Goal: Task Accomplishment & Management: Manage account settings

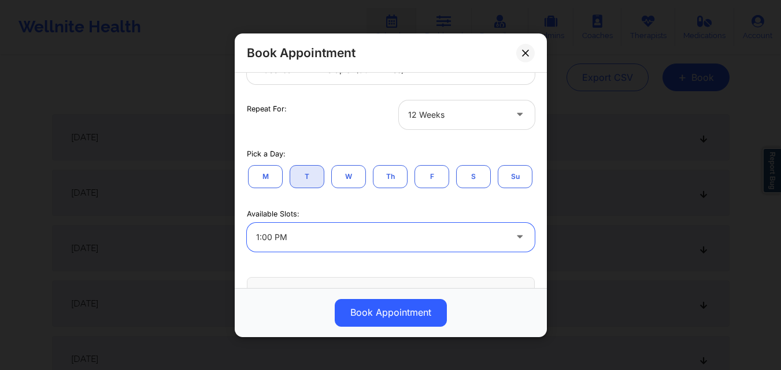
scroll to position [164, 0]
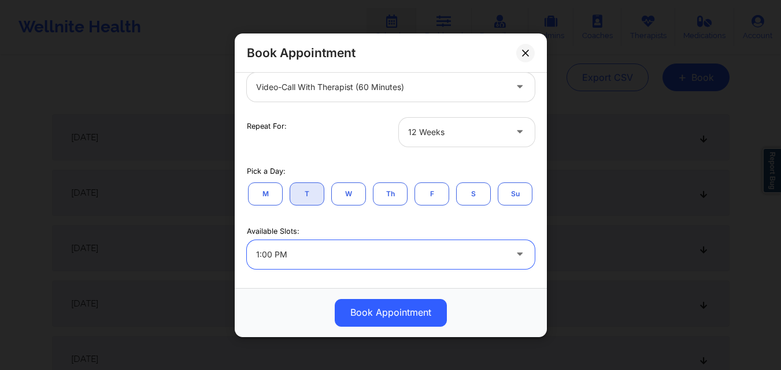
click at [514, 129] on icon at bounding box center [520, 130] width 12 height 10
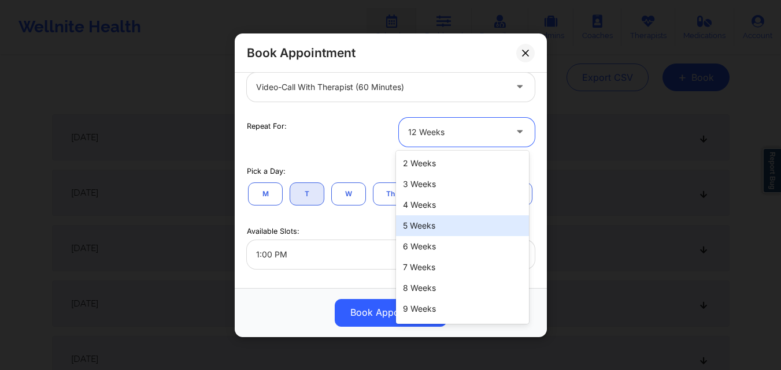
click at [444, 229] on div "5 Weeks" at bounding box center [462, 226] width 133 height 21
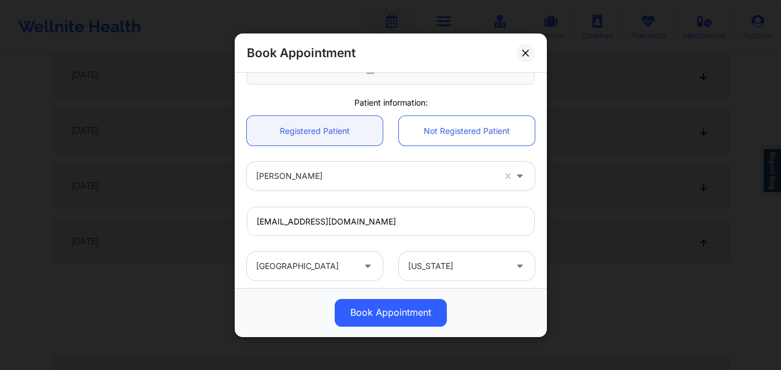
scroll to position [510, 0]
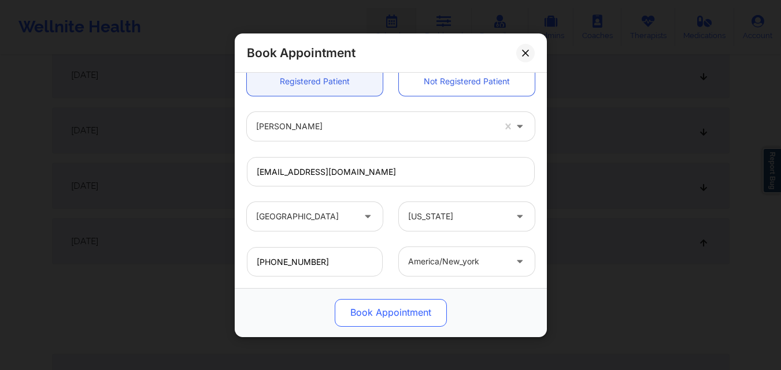
click at [400, 320] on button "Book Appointment" at bounding box center [391, 313] width 112 height 28
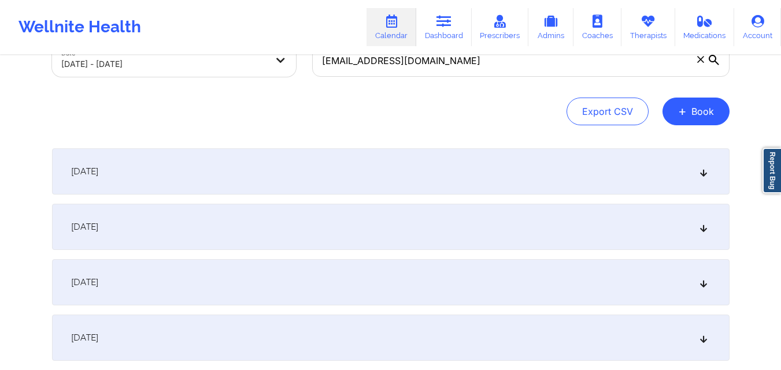
scroll to position [0, 0]
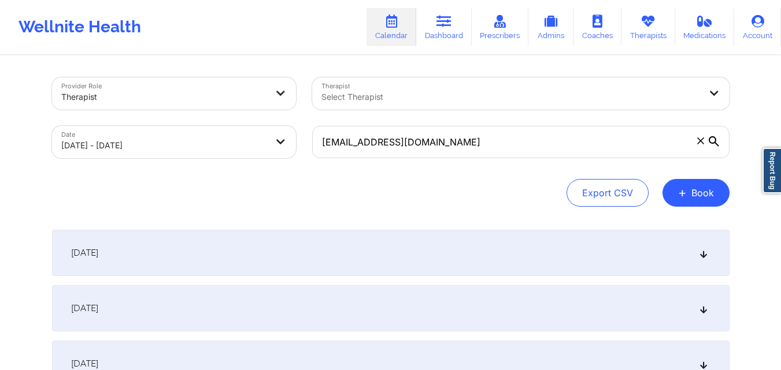
select select "2025-9"
select select "2025-10"
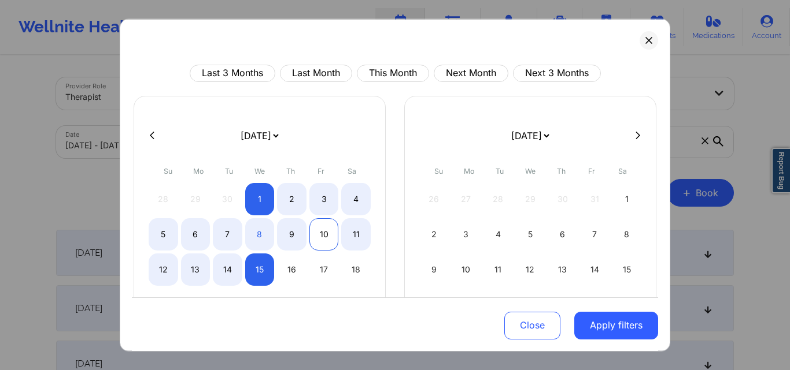
click at [323, 231] on div "10" at bounding box center [323, 234] width 29 height 32
select select "2025-9"
select select "2025-10"
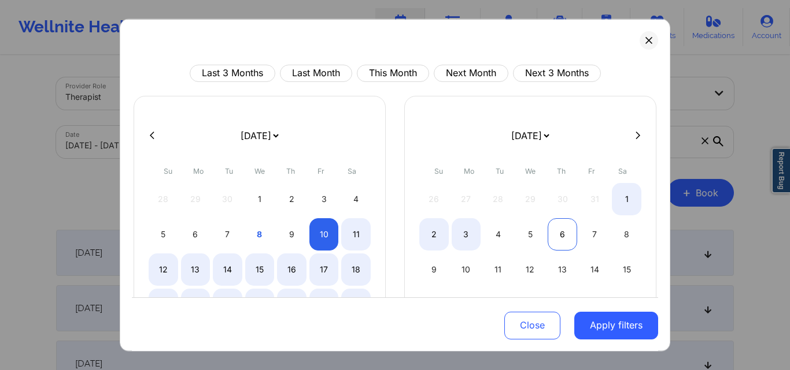
select select "2025-9"
select select "2025-10"
select select "2025-9"
select select "2025-10"
select select "2025-9"
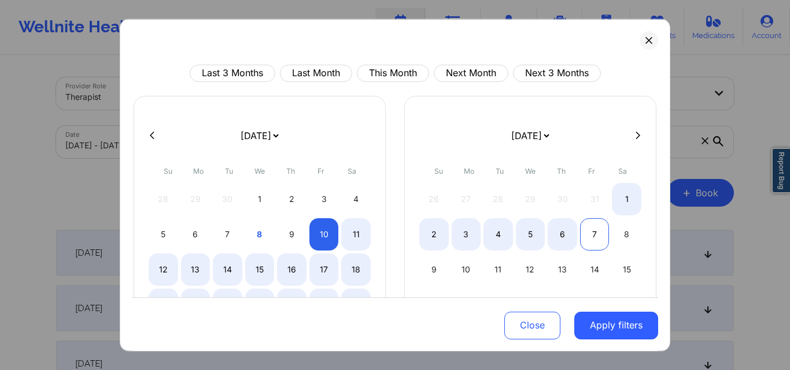
select select "2025-10"
select select "2025-9"
select select "2025-10"
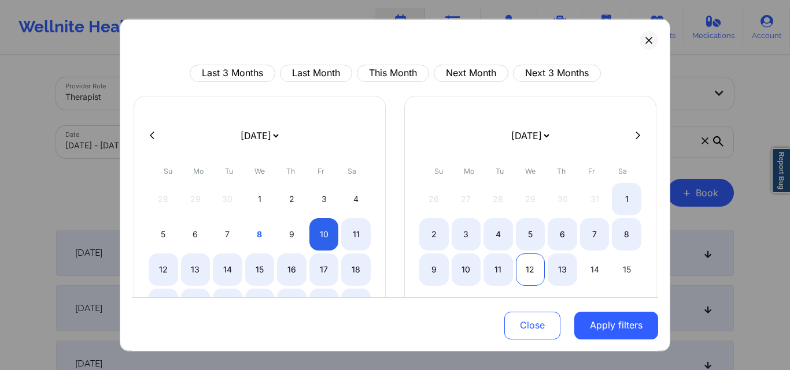
select select "2025-9"
select select "2025-10"
select select "2025-9"
select select "2025-10"
select select "2025-9"
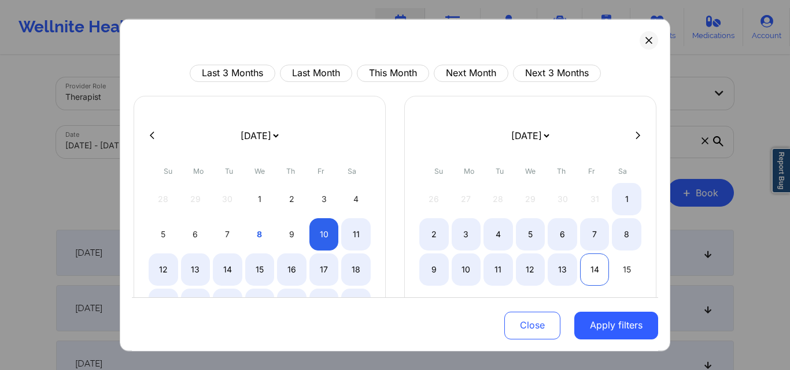
select select "2025-10"
select select "2025-9"
select select "2025-10"
click at [622, 266] on div "15" at bounding box center [625, 269] width 29 height 32
select select "2025-9"
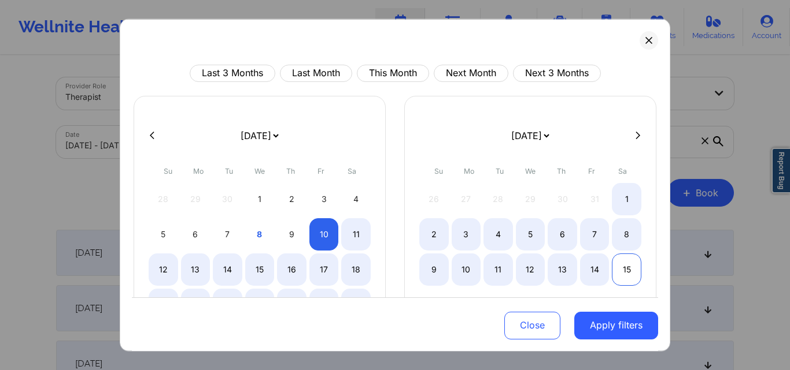
select select "2025-10"
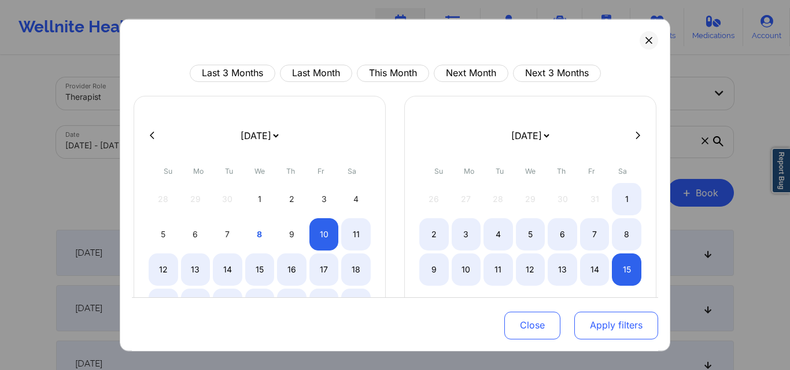
click at [625, 329] on button "Apply filters" at bounding box center [616, 326] width 84 height 28
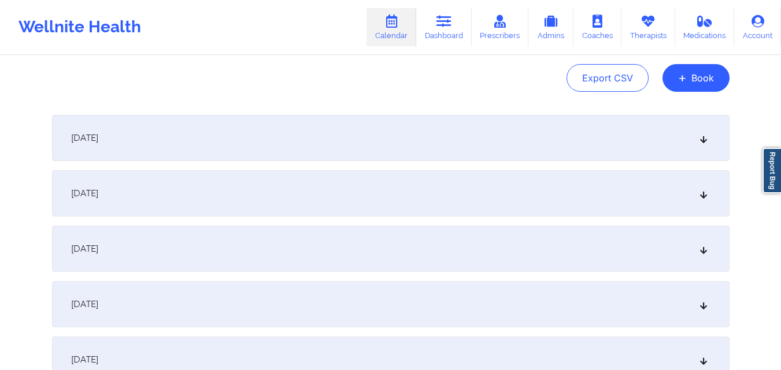
scroll to position [116, 0]
click at [358, 194] on div "October 11, 2025" at bounding box center [390, 193] width 677 height 46
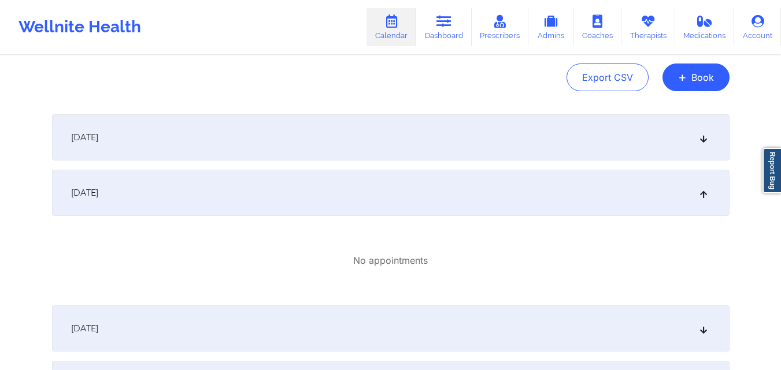
click at [364, 194] on div "October 11, 2025" at bounding box center [390, 193] width 677 height 46
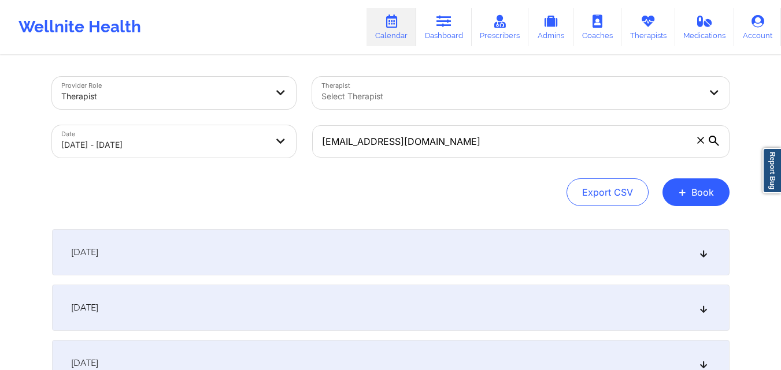
scroll to position [0, 0]
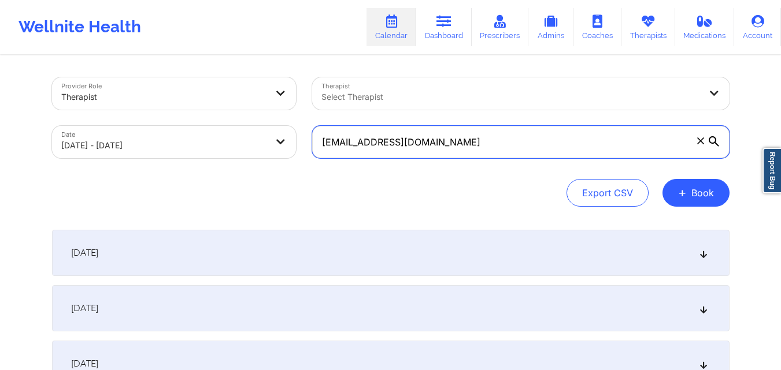
click at [428, 147] on input "[EMAIL_ADDRESS][DOMAIN_NAME]" at bounding box center [520, 142] width 417 height 32
click at [402, 147] on input "text" at bounding box center [520, 142] width 417 height 32
paste input "[EMAIL_ADDRESS][DOMAIN_NAME]"
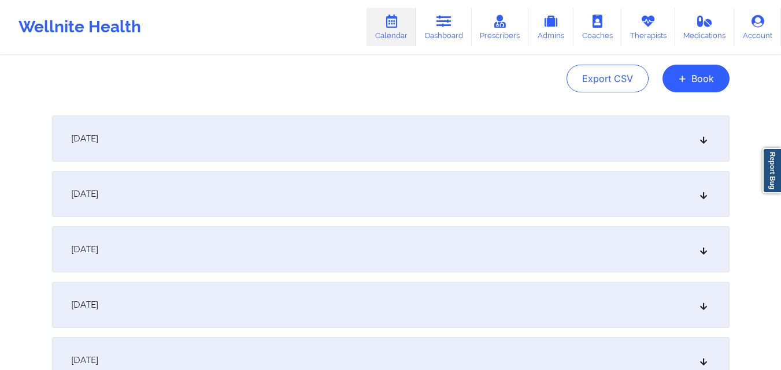
scroll to position [116, 0]
type input "[EMAIL_ADDRESS][DOMAIN_NAME]"
click at [395, 191] on div "October 11, 2025" at bounding box center [390, 193] width 677 height 46
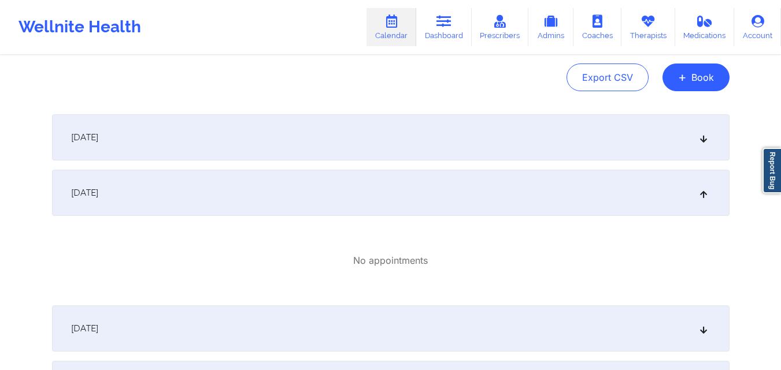
click at [395, 191] on div "October 11, 2025" at bounding box center [390, 193] width 677 height 46
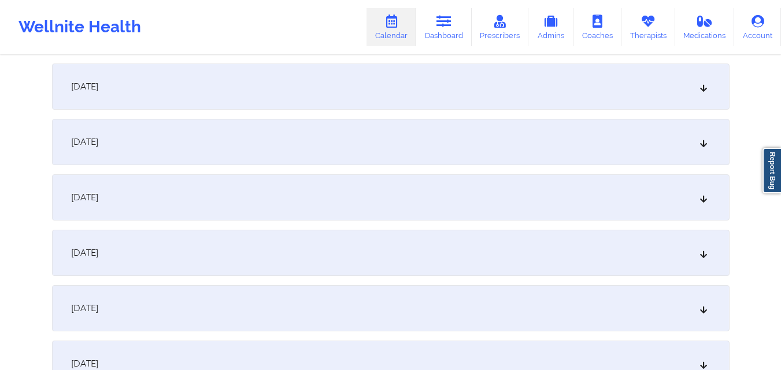
scroll to position [231, 0]
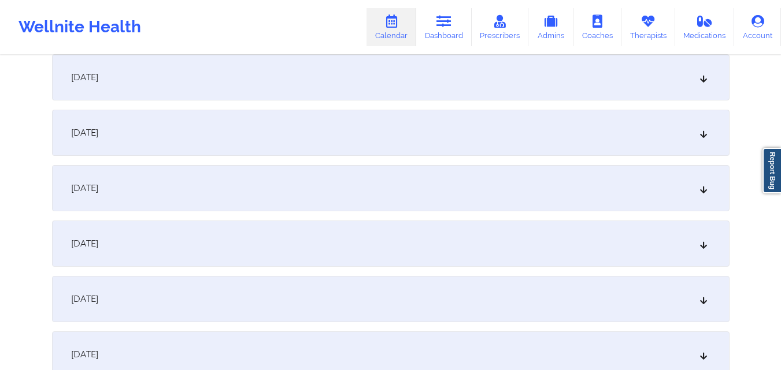
click at [386, 227] on div "October 14, 2025" at bounding box center [390, 244] width 677 height 46
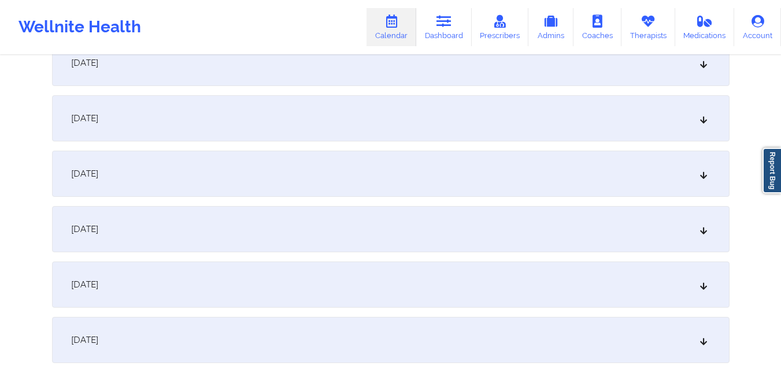
scroll to position [867, 0]
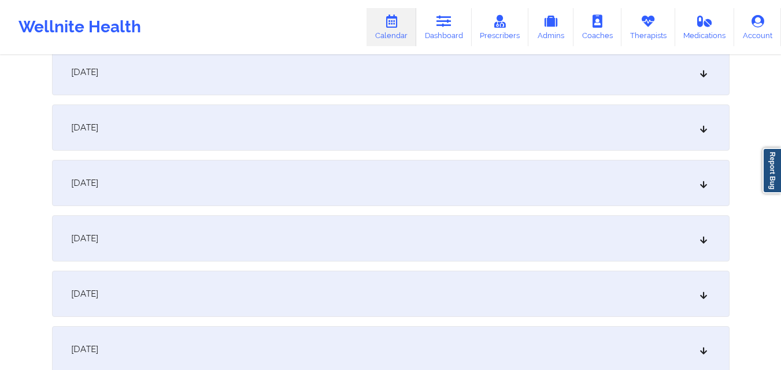
click at [432, 180] on div "October 22, 2025" at bounding box center [390, 183] width 677 height 46
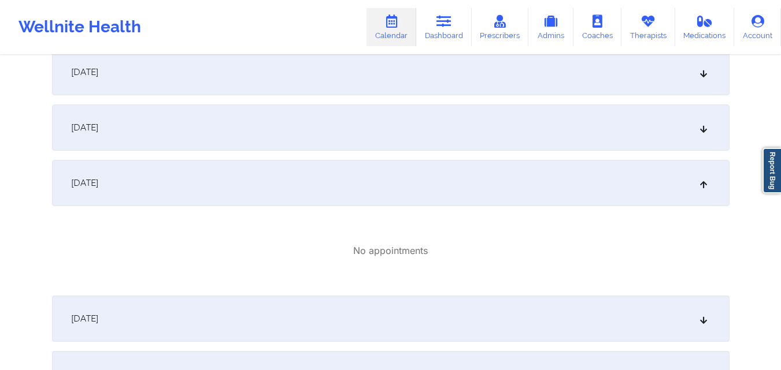
click at [444, 128] on div "October 21, 2025" at bounding box center [390, 128] width 677 height 46
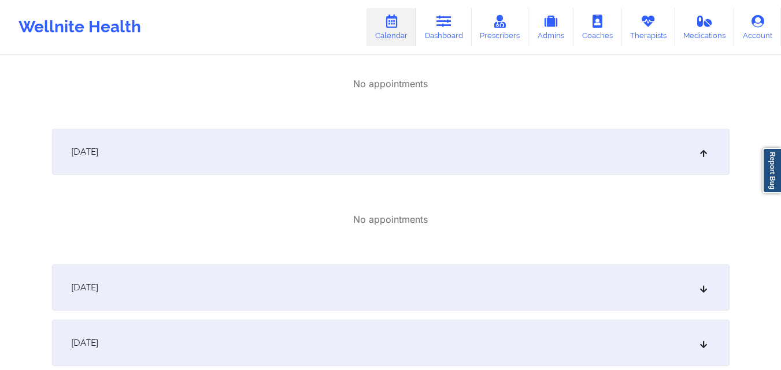
scroll to position [983, 0]
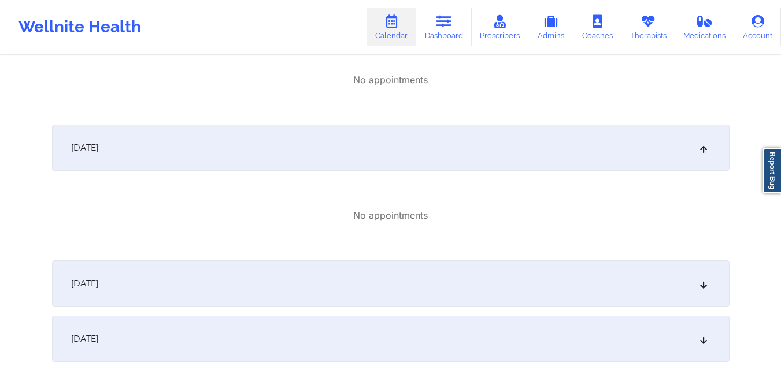
click at [414, 274] on div "October 23, 2025" at bounding box center [390, 284] width 677 height 46
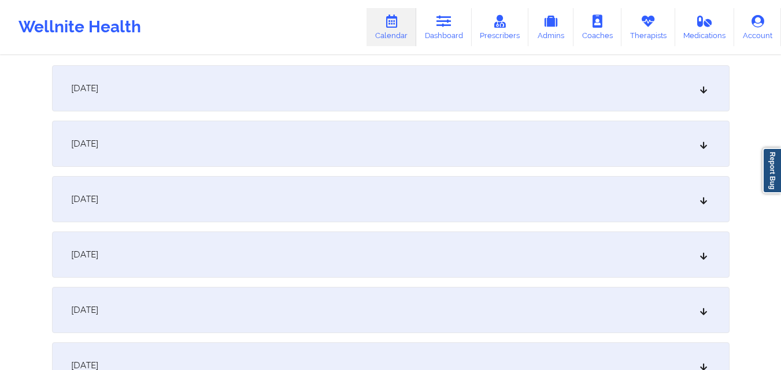
scroll to position [694, 0]
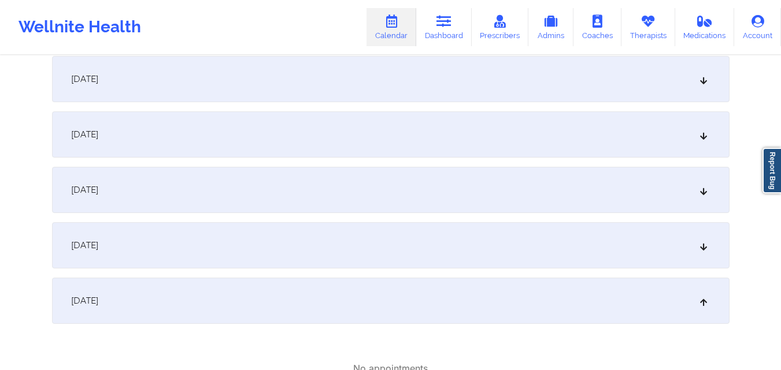
click at [369, 312] on div "October 21, 2025" at bounding box center [390, 301] width 677 height 46
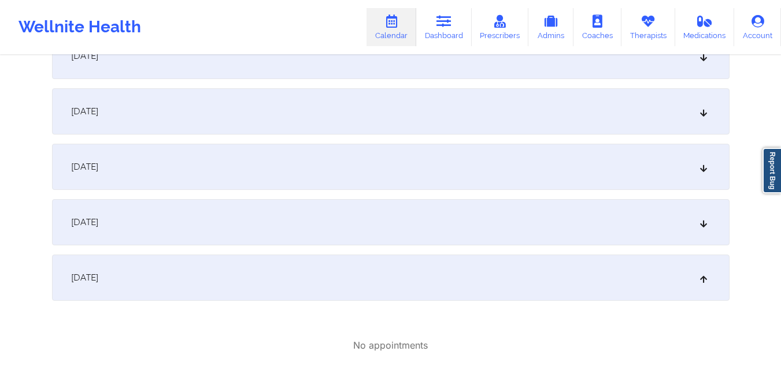
scroll to position [867, 0]
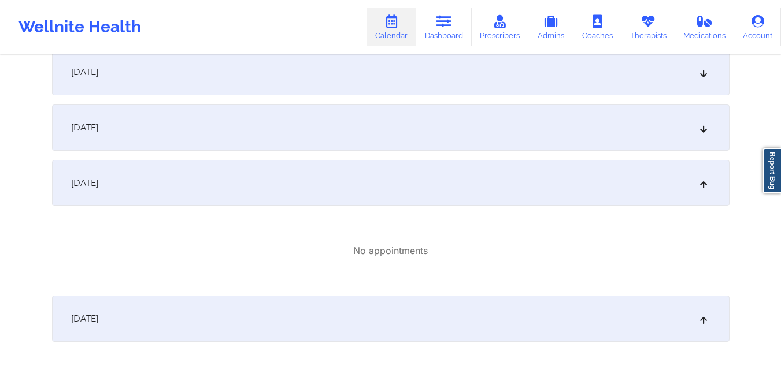
click at [417, 125] on div "October 21, 2025" at bounding box center [390, 128] width 677 height 46
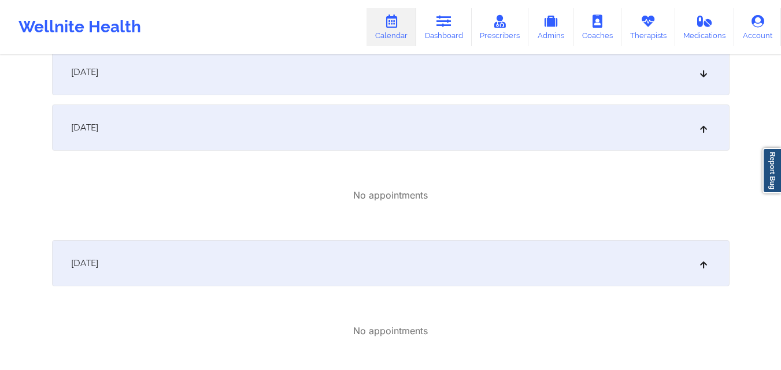
click at [417, 125] on div "October 21, 2025" at bounding box center [390, 128] width 677 height 46
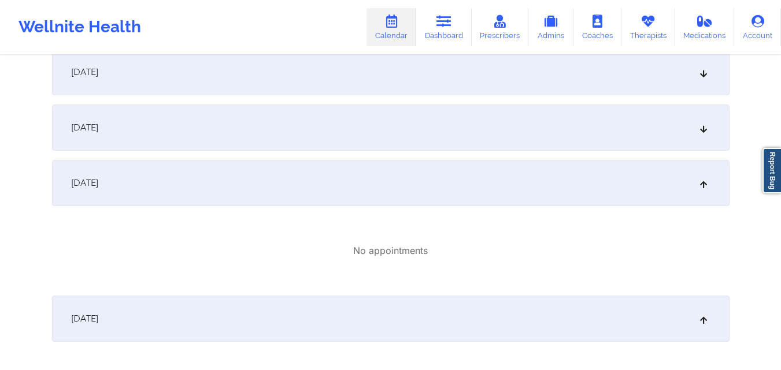
click at [417, 125] on div "October 21, 2025" at bounding box center [390, 128] width 677 height 46
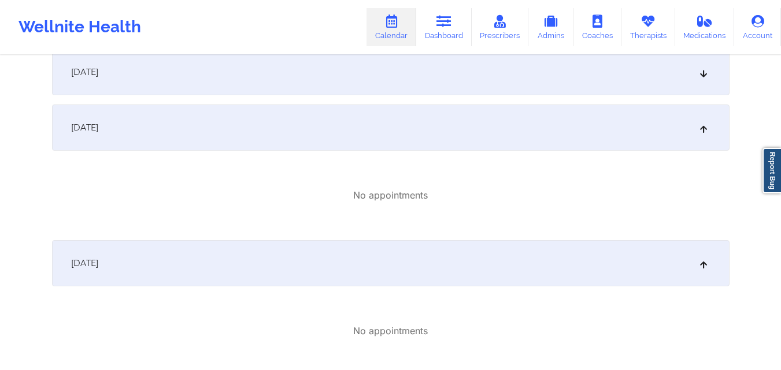
click at [417, 125] on div "October 21, 2025" at bounding box center [390, 128] width 677 height 46
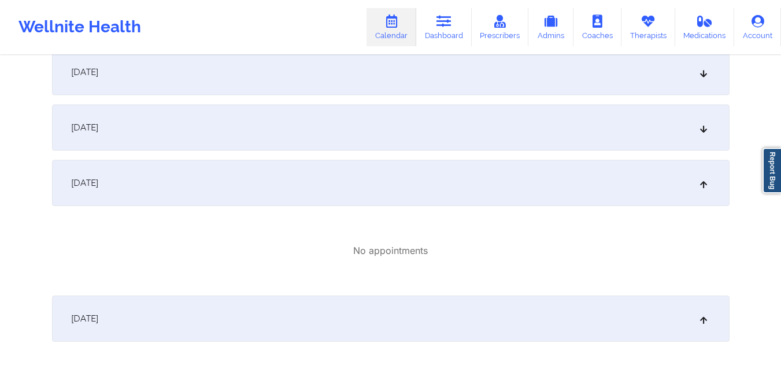
click at [417, 125] on div "October 21, 2025" at bounding box center [390, 128] width 677 height 46
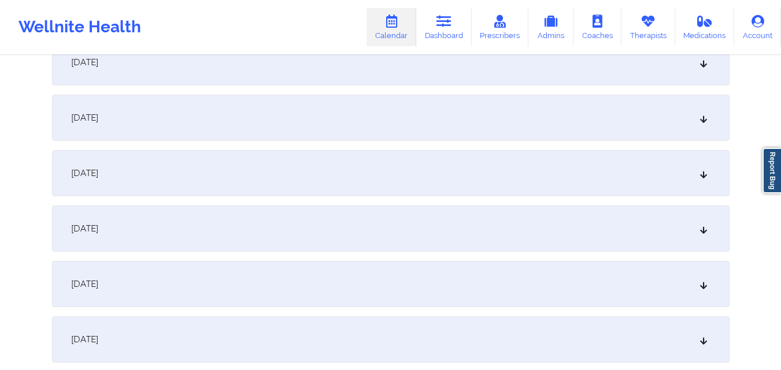
scroll to position [1387, 0]
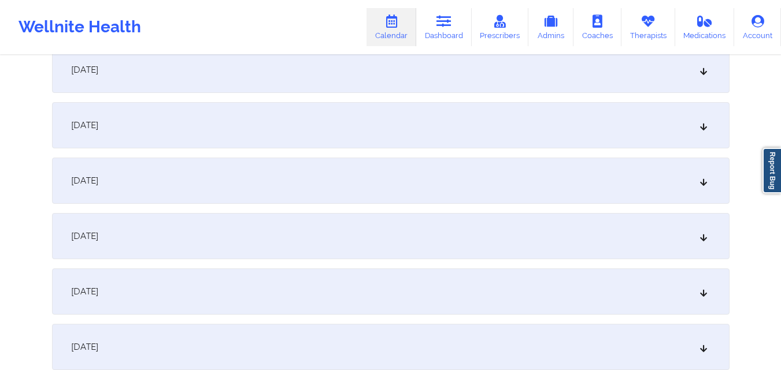
click at [297, 225] on div "October 28, 2025" at bounding box center [390, 236] width 677 height 46
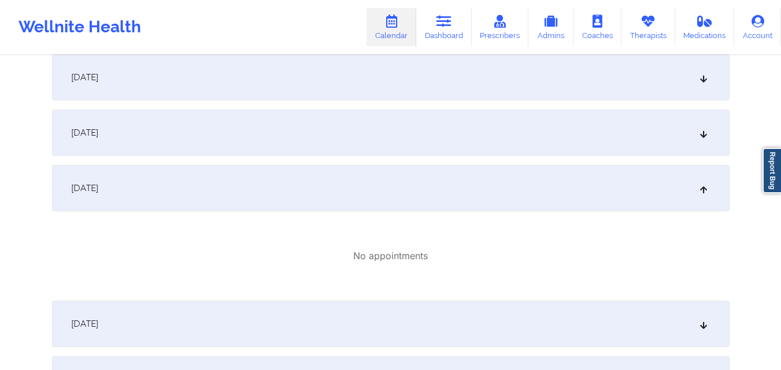
scroll to position [1561, 0]
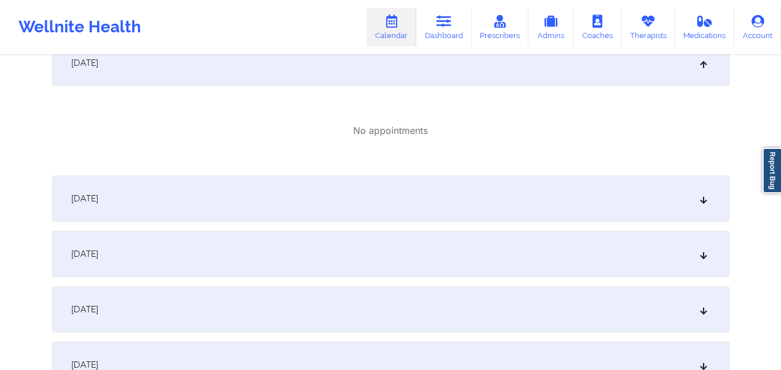
click at [475, 137] on div "No appointments" at bounding box center [390, 130] width 677 height 13
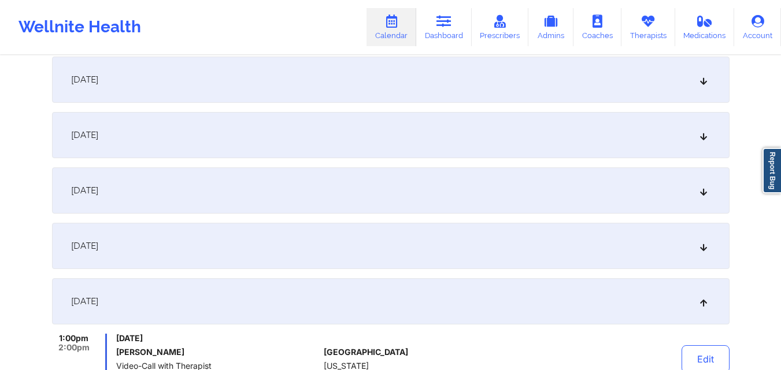
scroll to position [0, 0]
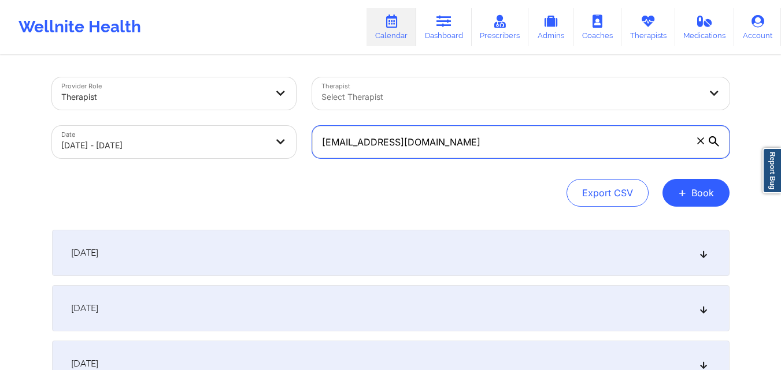
click at [507, 144] on input "[EMAIL_ADDRESS][DOMAIN_NAME]" at bounding box center [520, 142] width 417 height 32
click at [487, 145] on input "[EMAIL_ADDRESS][DOMAIN_NAME]" at bounding box center [520, 142] width 417 height 32
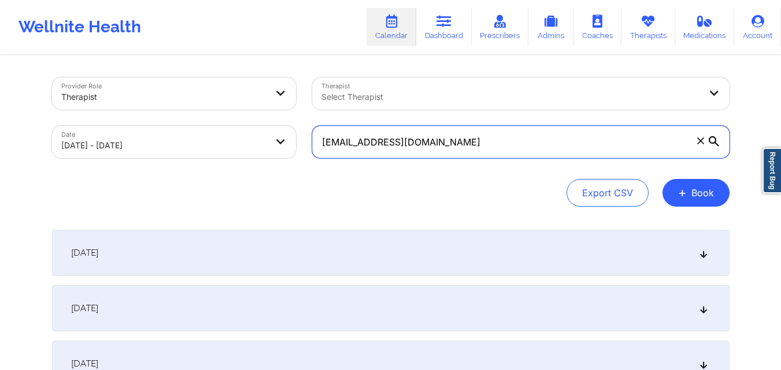
click at [487, 145] on input "[EMAIL_ADDRESS][DOMAIN_NAME]" at bounding box center [520, 142] width 417 height 32
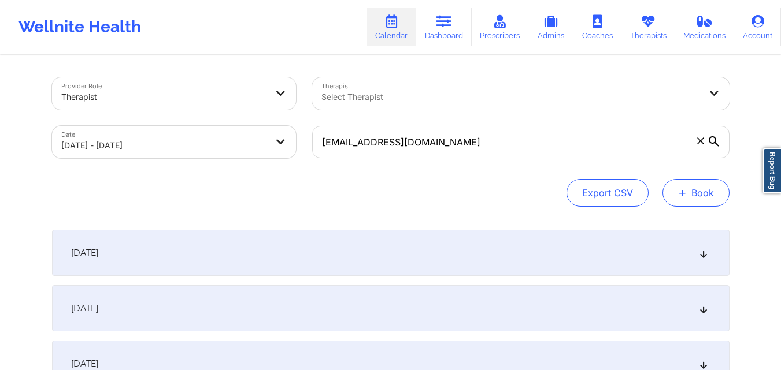
click at [715, 190] on button "+ Book" at bounding box center [695, 193] width 67 height 28
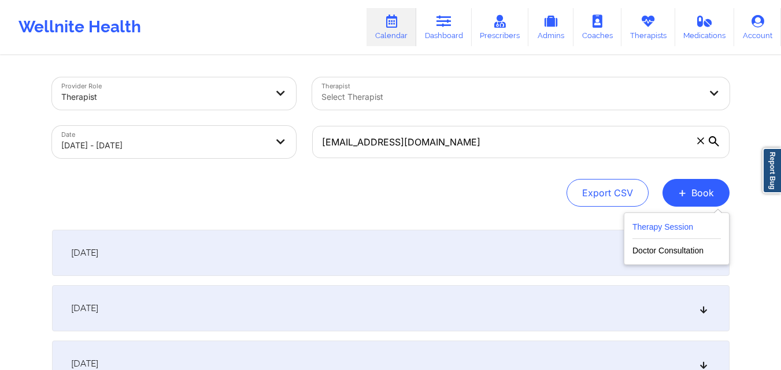
click at [703, 221] on button "Therapy Session" at bounding box center [676, 229] width 88 height 19
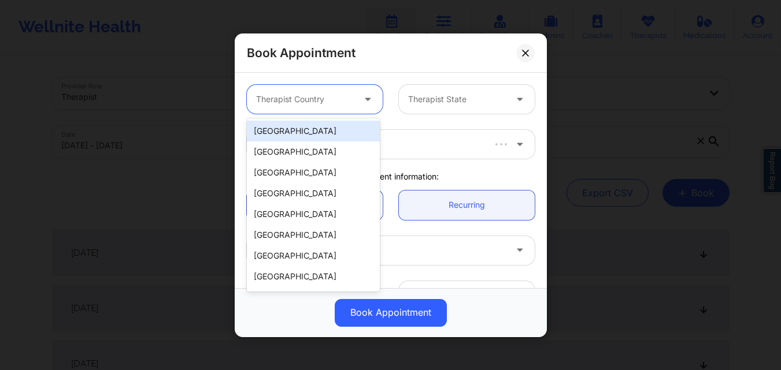
click at [303, 101] on div at bounding box center [305, 99] width 98 height 14
click at [306, 134] on div "[GEOGRAPHIC_DATA]" at bounding box center [313, 131] width 133 height 21
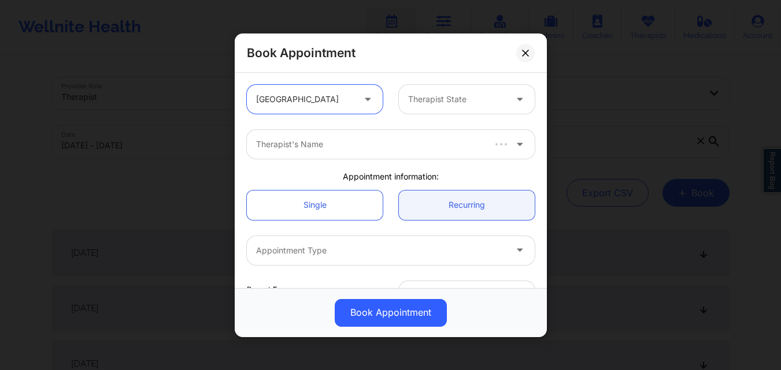
click at [427, 97] on div at bounding box center [457, 99] width 98 height 14
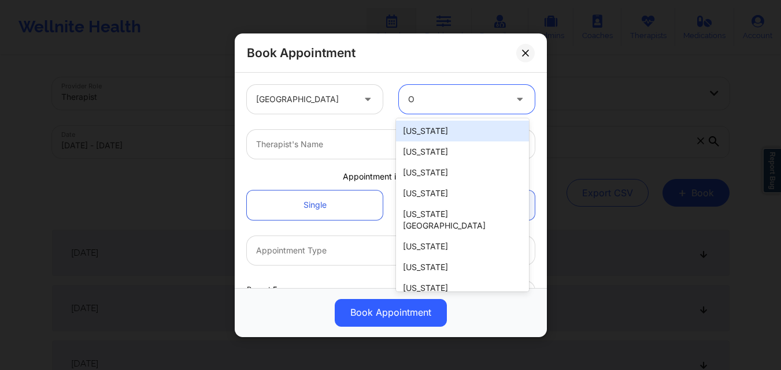
type input "Oh"
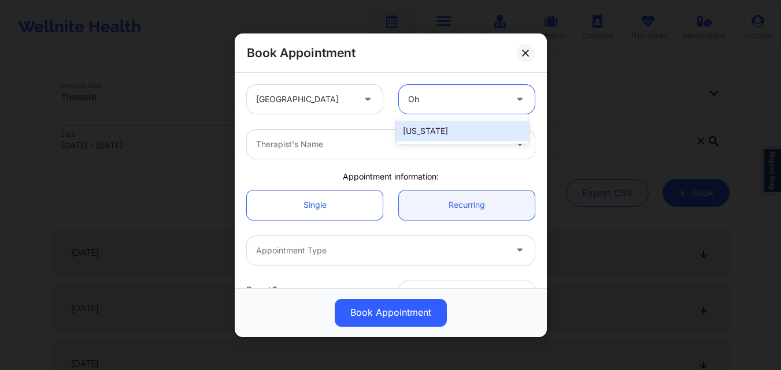
click at [443, 138] on div "[US_STATE]" at bounding box center [462, 131] width 133 height 21
click at [364, 135] on div "Therapist's Name" at bounding box center [377, 144] width 260 height 29
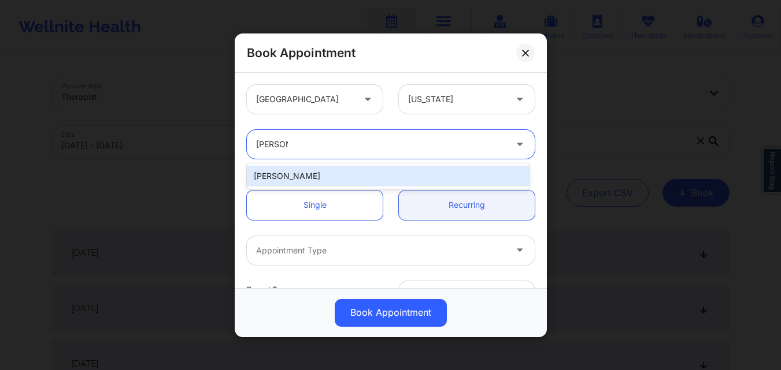
type input "Helen G."
click at [324, 177] on div "[PERSON_NAME]" at bounding box center [388, 176] width 282 height 21
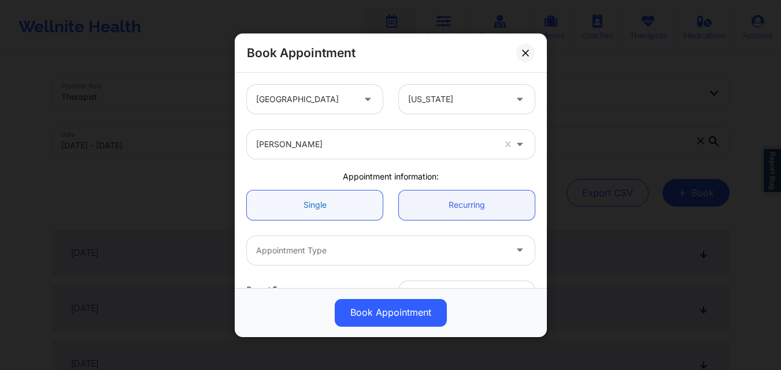
click at [325, 209] on link "Single" at bounding box center [315, 204] width 136 height 29
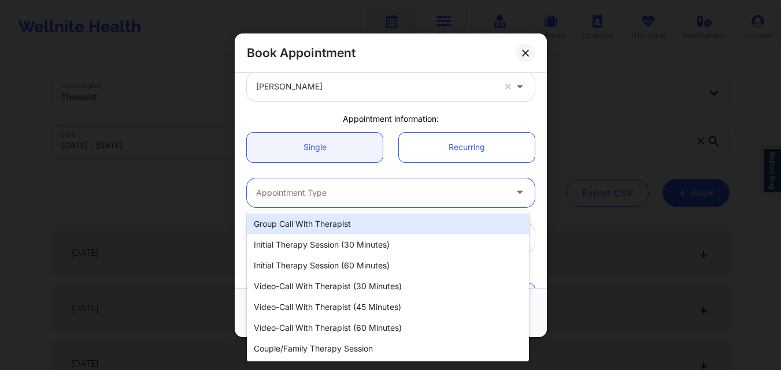
click at [337, 203] on div "Appointment Type" at bounding box center [377, 192] width 260 height 29
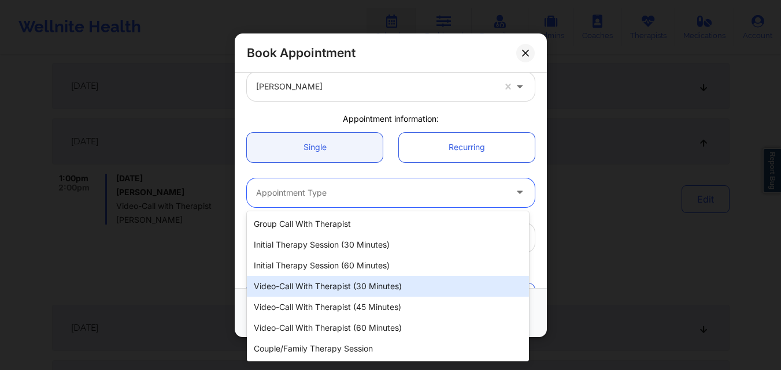
scroll to position [347, 0]
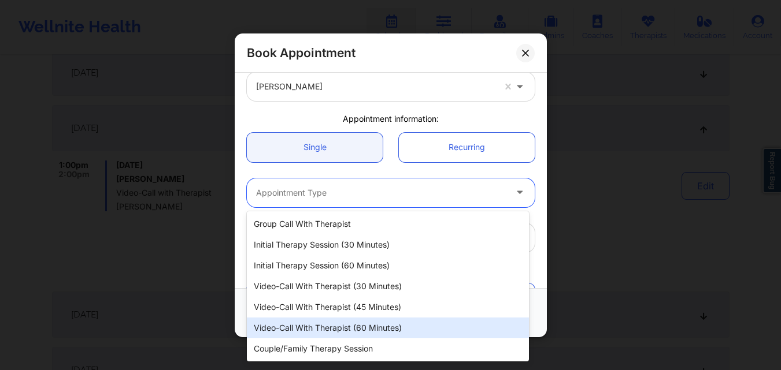
click at [312, 328] on div "Video-Call with Therapist (60 minutes)" at bounding box center [388, 328] width 282 height 21
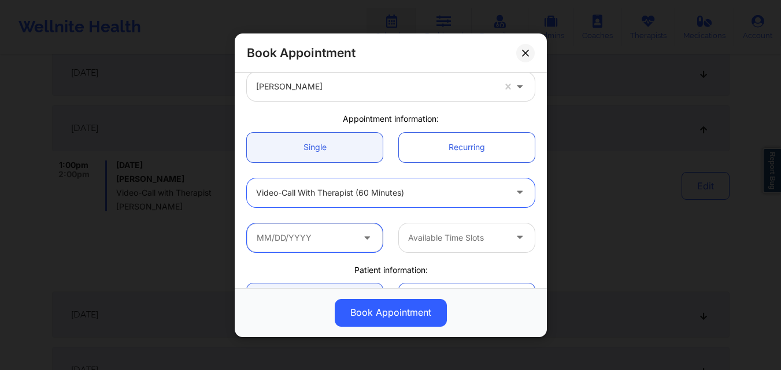
click at [325, 242] on input "text" at bounding box center [315, 237] width 136 height 29
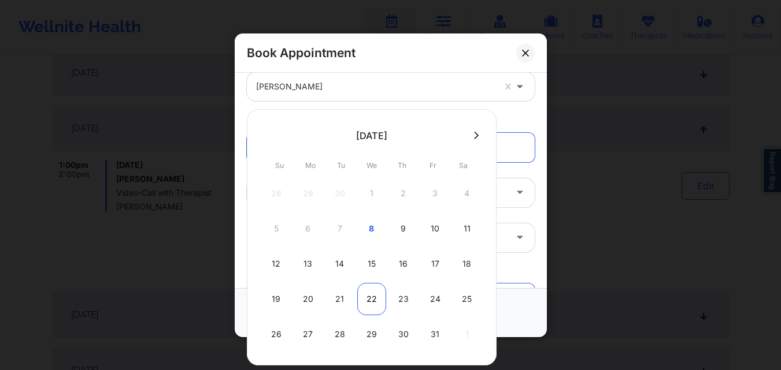
click at [367, 299] on div "22" at bounding box center [371, 299] width 29 height 32
type input "10/22/2025"
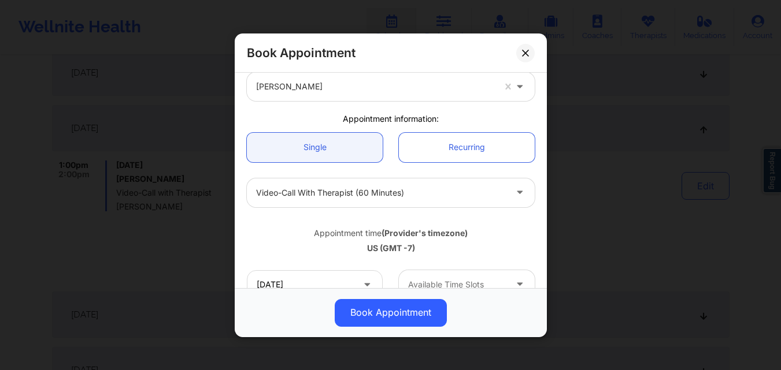
scroll to position [116, 0]
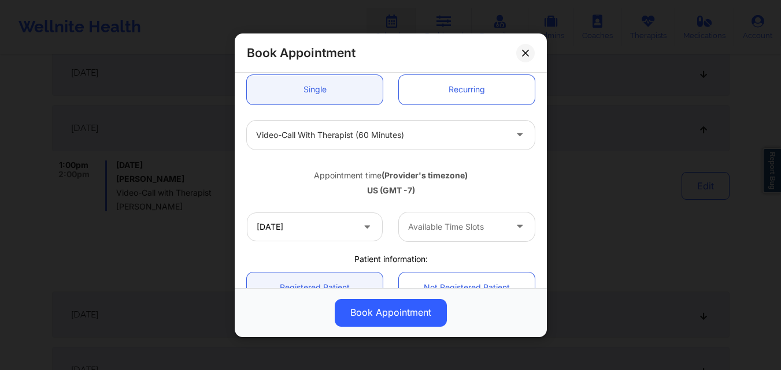
click at [482, 231] on div at bounding box center [457, 227] width 98 height 14
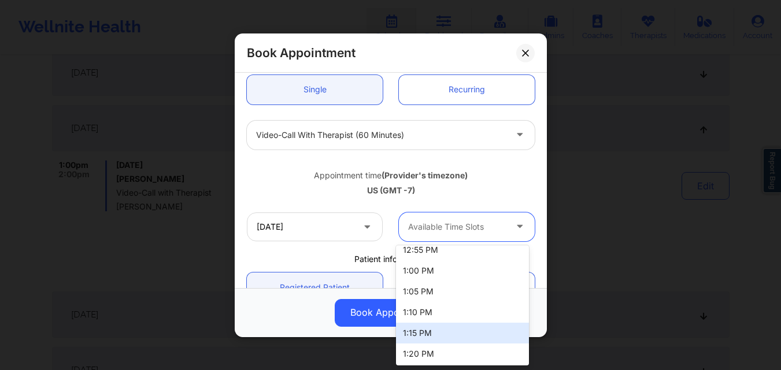
scroll to position [231, 0]
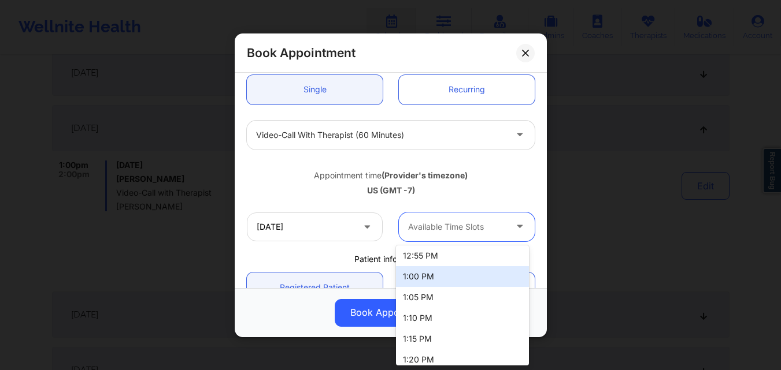
click at [465, 279] on div "1:00 PM" at bounding box center [462, 276] width 133 height 21
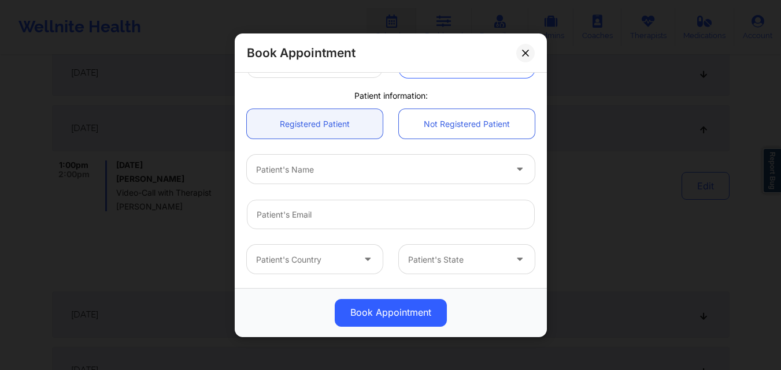
scroll to position [289, 0]
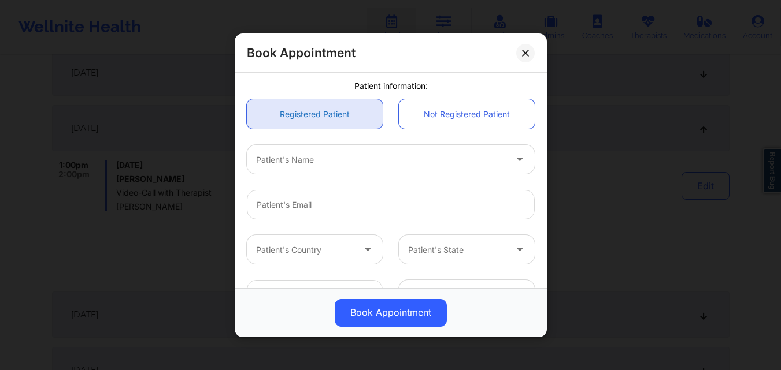
click at [310, 113] on link "Registered Patient" at bounding box center [315, 113] width 136 height 29
click at [332, 162] on div at bounding box center [381, 160] width 250 height 14
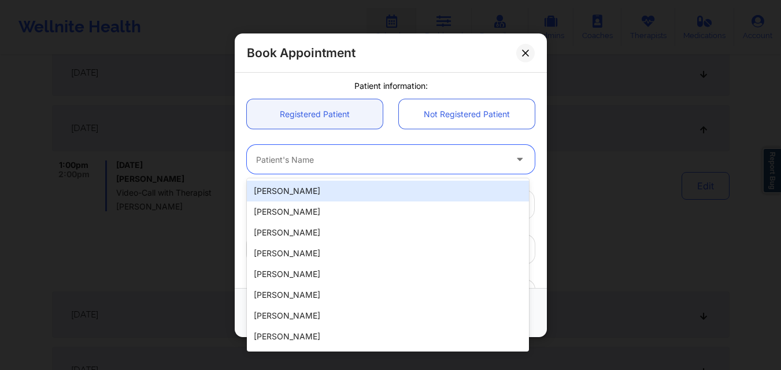
click at [332, 162] on div at bounding box center [381, 160] width 250 height 14
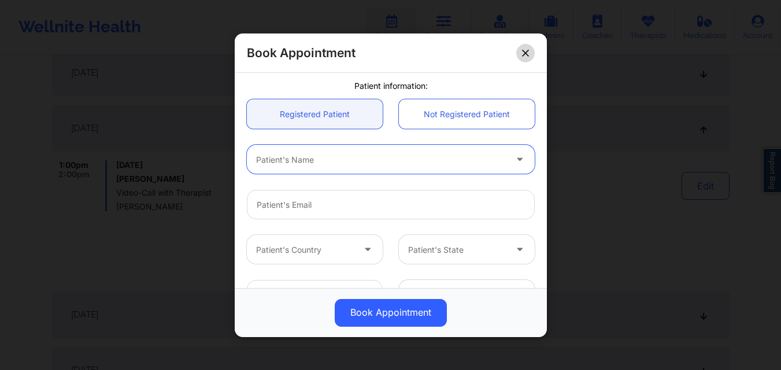
click at [524, 55] on icon at bounding box center [525, 52] width 6 height 6
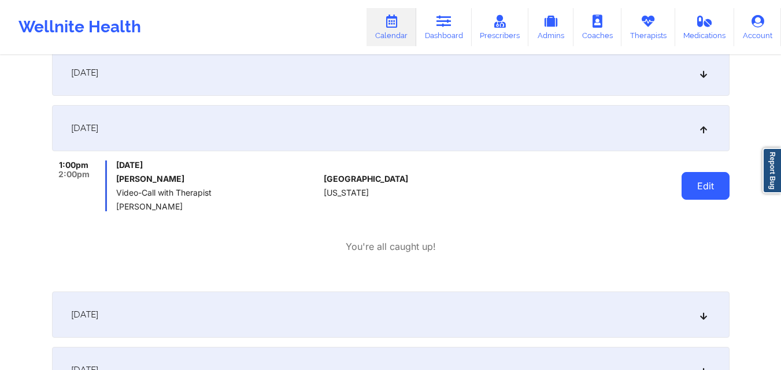
click at [702, 192] on button "Edit" at bounding box center [705, 186] width 48 height 28
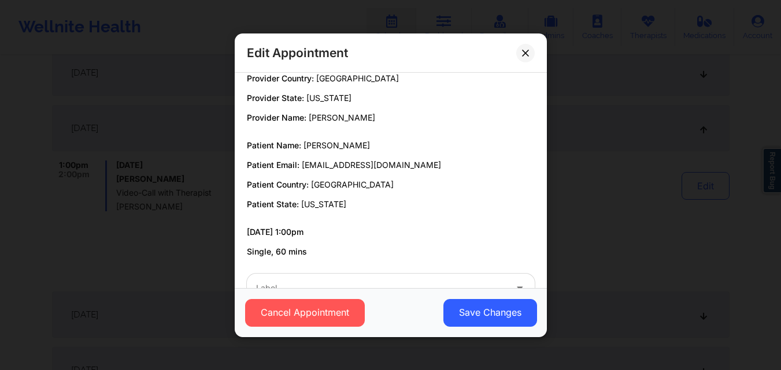
scroll to position [0, 0]
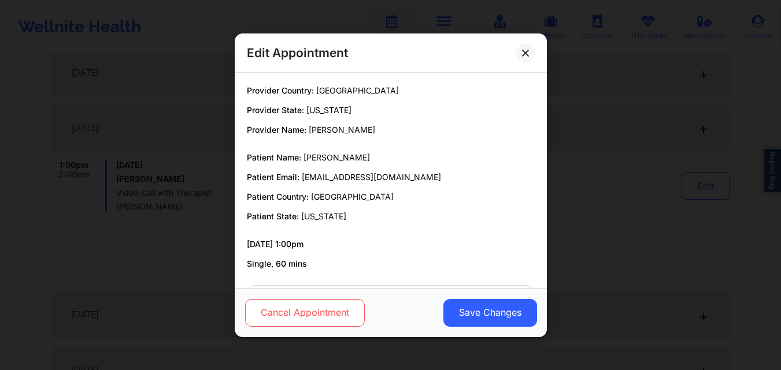
click at [302, 322] on button "Cancel Appointment" at bounding box center [304, 313] width 120 height 28
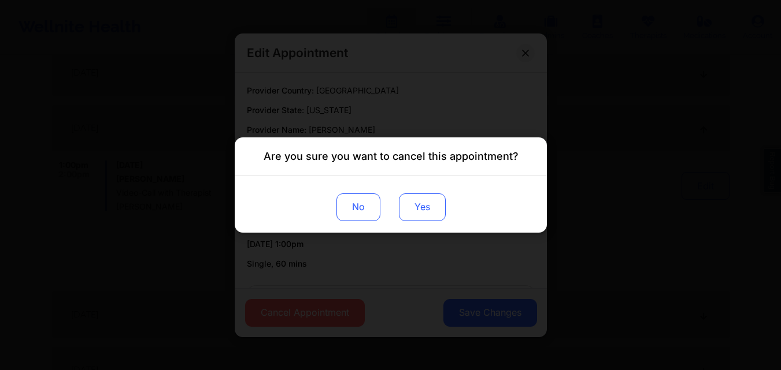
click at [413, 208] on button "Yes" at bounding box center [421, 208] width 47 height 28
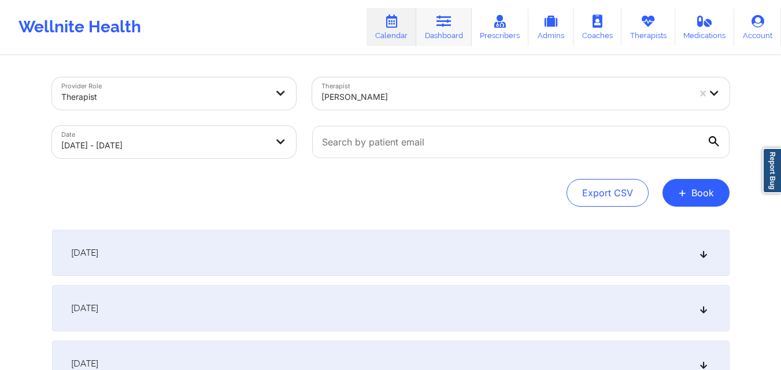
click at [448, 28] on link "Dashboard" at bounding box center [443, 27] width 55 height 38
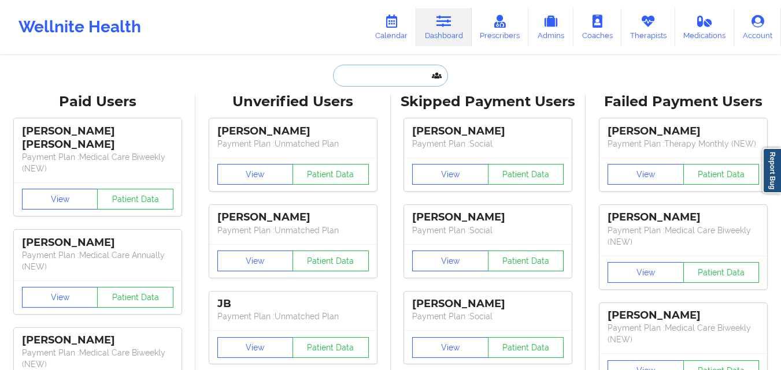
click at [367, 83] on input "text" at bounding box center [390, 76] width 114 height 22
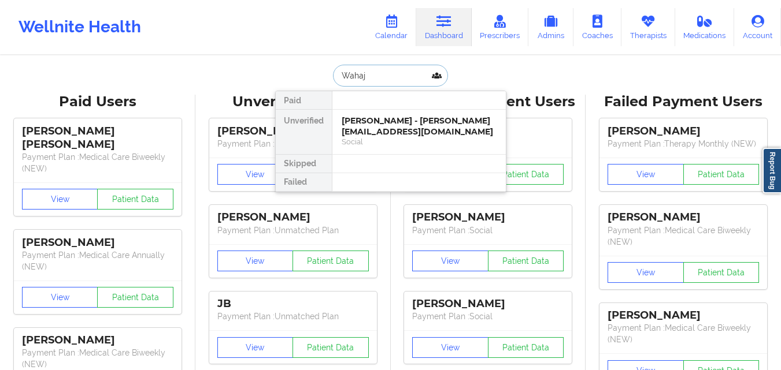
type input "Wahaj"
click at [404, 121] on div "[PERSON_NAME] - [PERSON_NAME][EMAIL_ADDRESS][DOMAIN_NAME]" at bounding box center [419, 126] width 155 height 21
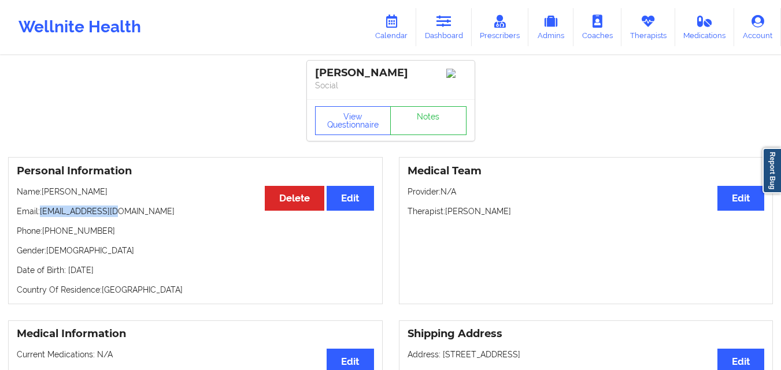
drag, startPoint x: 41, startPoint y: 214, endPoint x: 169, endPoint y: 214, distance: 128.3
click at [169, 214] on p "Email: [EMAIL_ADDRESS][DOMAIN_NAME]" at bounding box center [195, 212] width 357 height 12
copy p "[EMAIL_ADDRESS][DOMAIN_NAME]"
drag, startPoint x: 43, startPoint y: 215, endPoint x: 114, endPoint y: 214, distance: 70.5
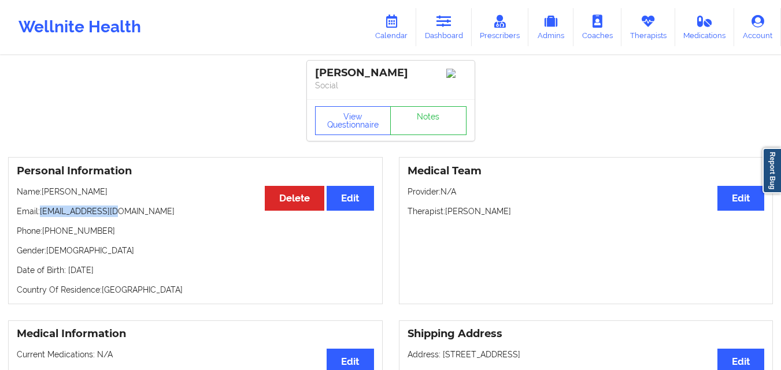
click at [114, 214] on p "Email: [EMAIL_ADDRESS][DOMAIN_NAME]" at bounding box center [195, 212] width 357 height 12
copy p "[EMAIL_ADDRESS][DOMAIN_NAME]"
click at [464, 16] on link "Dashboard" at bounding box center [443, 27] width 55 height 38
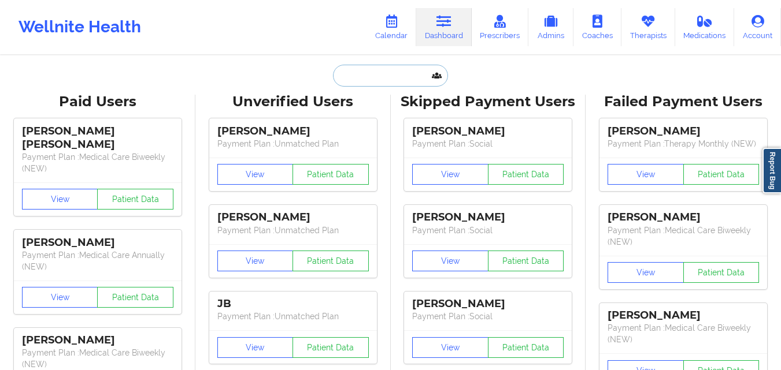
click at [358, 76] on input "text" at bounding box center [390, 76] width 114 height 22
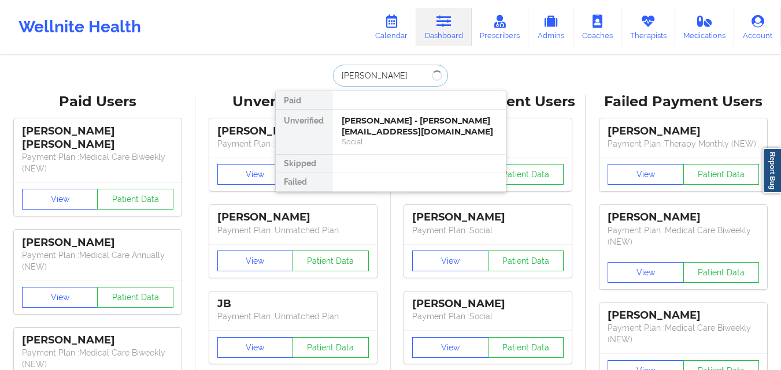
type input "[PERSON_NAME]"
click at [383, 135] on div "[PERSON_NAME] - [PERSON_NAME][EMAIL_ADDRESS][DOMAIN_NAME]" at bounding box center [419, 126] width 155 height 21
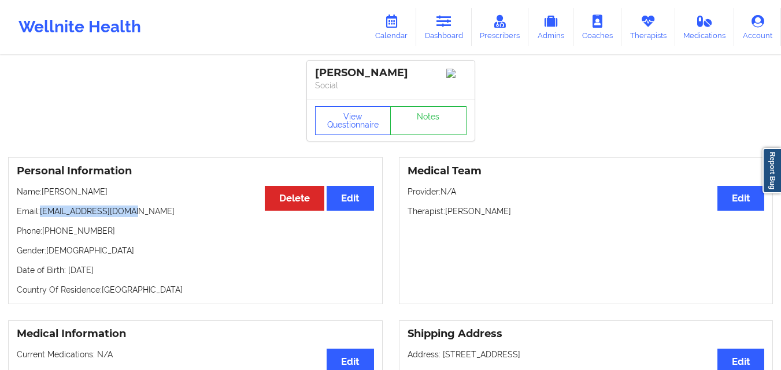
drag, startPoint x: 43, startPoint y: 217, endPoint x: 142, endPoint y: 219, distance: 98.3
click at [142, 217] on p "Email: [PERSON_NAME][EMAIL_ADDRESS][DOMAIN_NAME]" at bounding box center [195, 212] width 357 height 12
copy p "[EMAIL_ADDRESS][DOMAIN_NAME]"
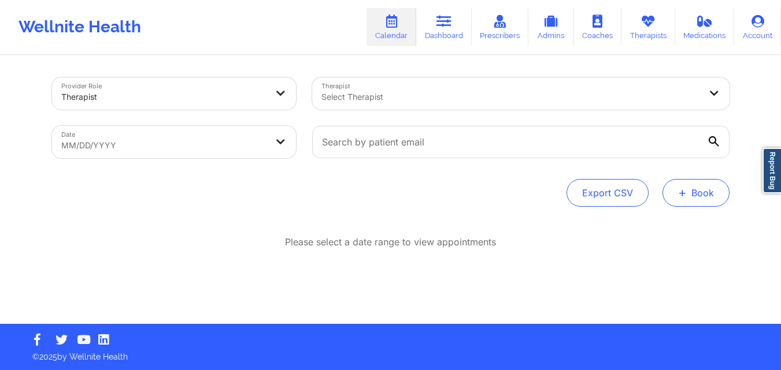
click at [699, 187] on button "+ Book" at bounding box center [695, 193] width 67 height 28
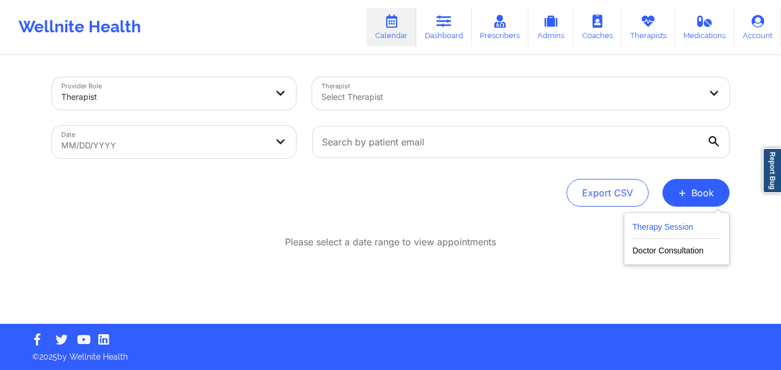
click at [674, 224] on button "Therapy Session" at bounding box center [676, 229] width 88 height 19
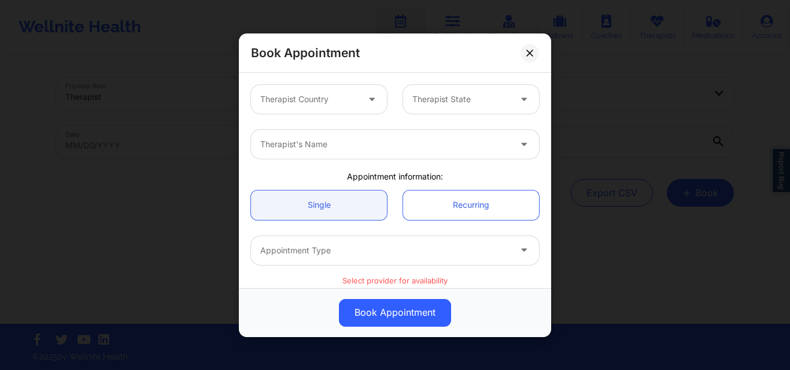
click at [339, 102] on div at bounding box center [309, 99] width 98 height 14
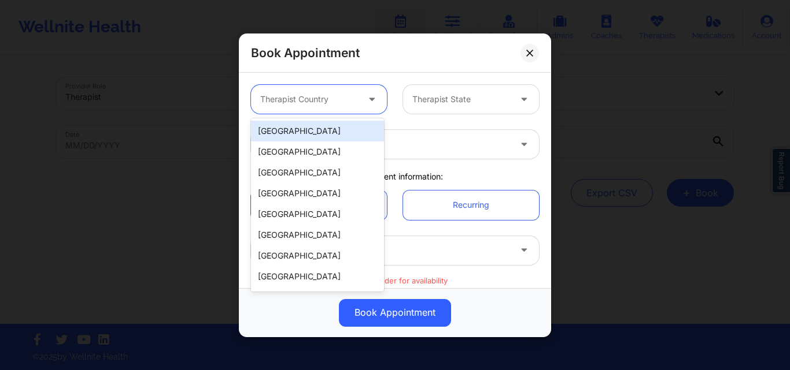
click at [328, 129] on div "[GEOGRAPHIC_DATA]" at bounding box center [317, 131] width 133 height 21
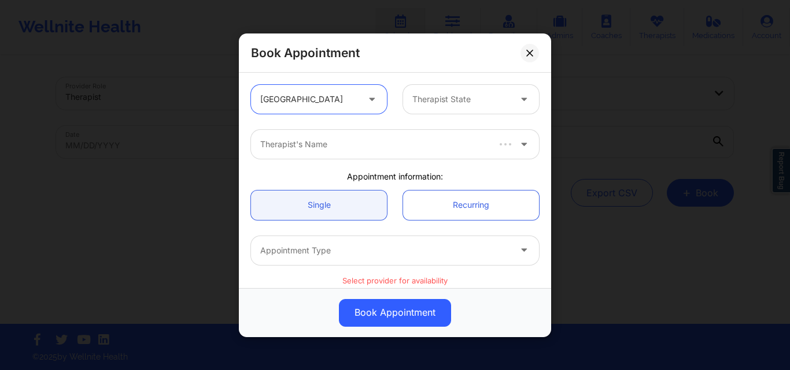
click at [496, 97] on div at bounding box center [461, 99] width 98 height 14
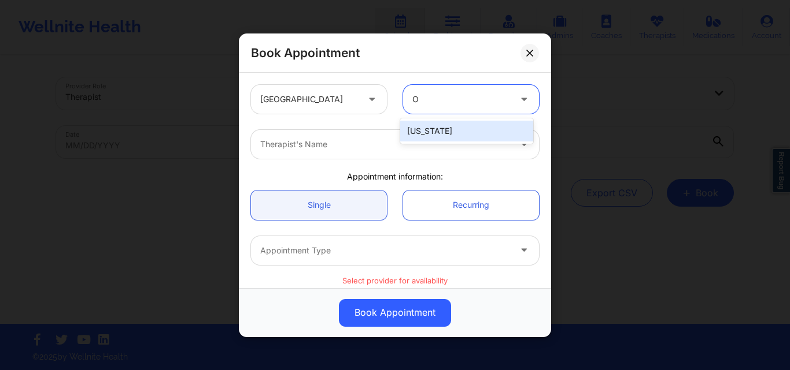
type input "Oh"
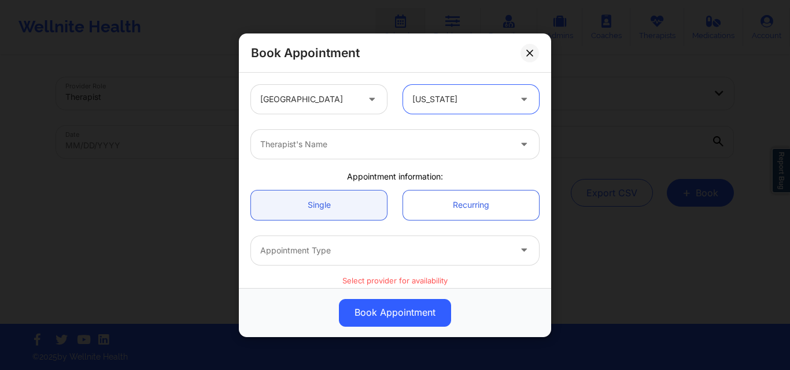
click at [396, 144] on div at bounding box center [385, 145] width 250 height 14
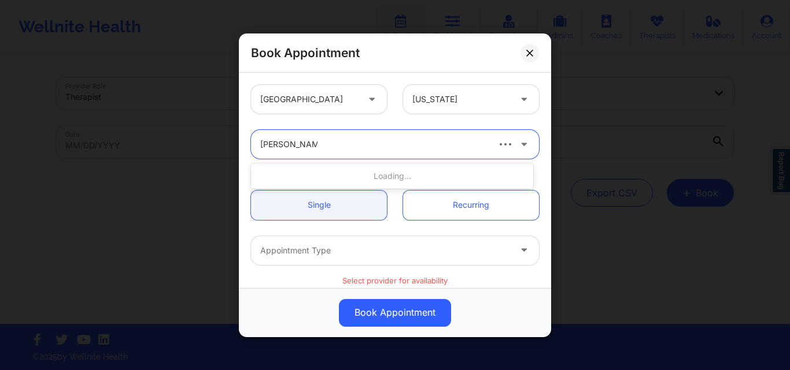
type input "Helen G. Lehma"
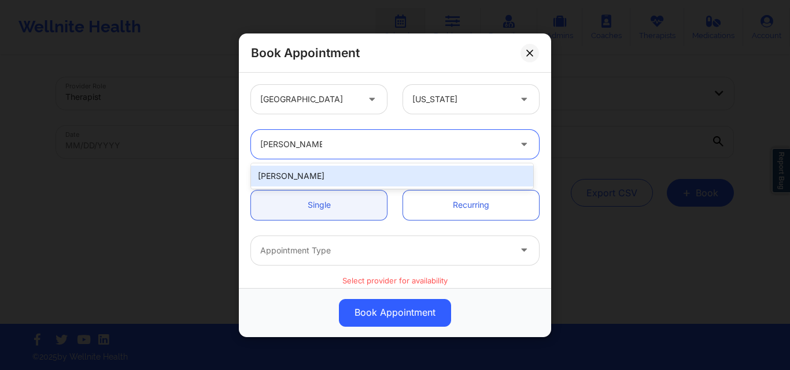
click at [358, 170] on div "[PERSON_NAME]" at bounding box center [392, 176] width 282 height 21
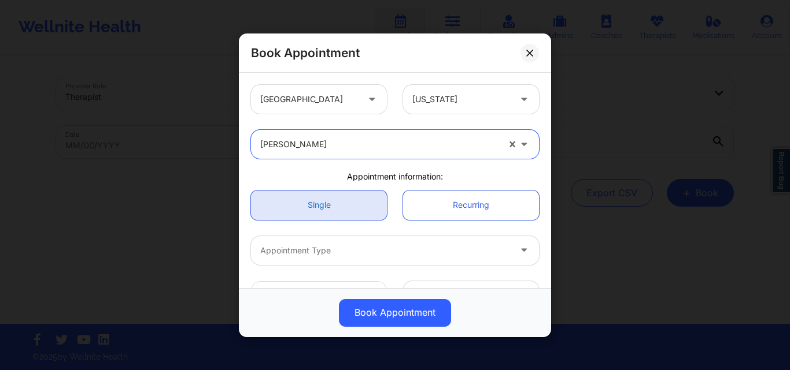
click at [313, 209] on link "Single" at bounding box center [319, 204] width 136 height 29
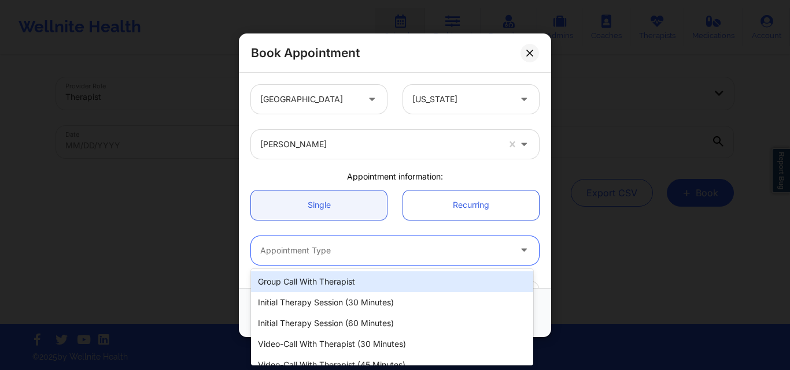
click at [335, 264] on div "Appointment Type" at bounding box center [381, 250] width 260 height 29
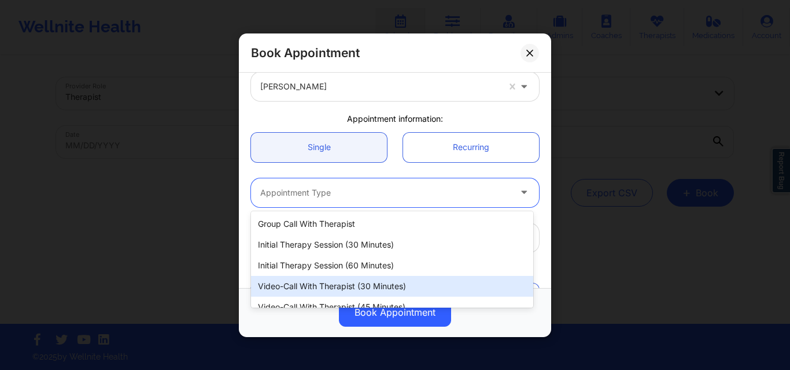
scroll to position [54, 0]
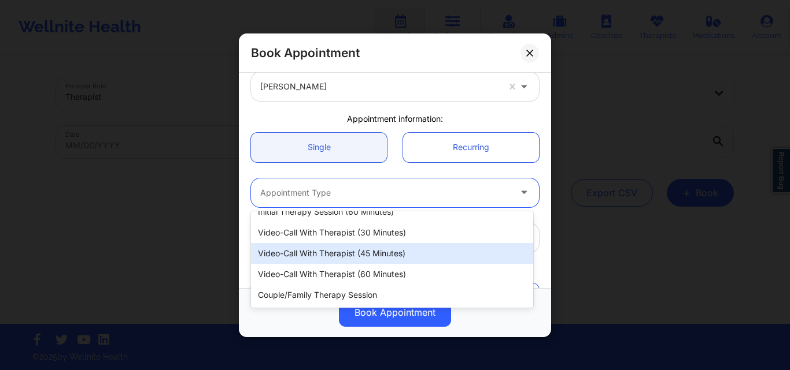
click at [355, 254] on div "Video-Call with Therapist (45 minutes)" at bounding box center [392, 253] width 282 height 21
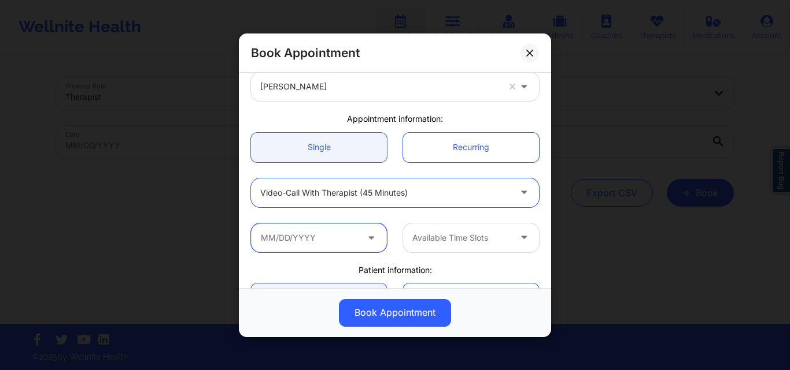
click at [329, 244] on input "text" at bounding box center [319, 237] width 136 height 29
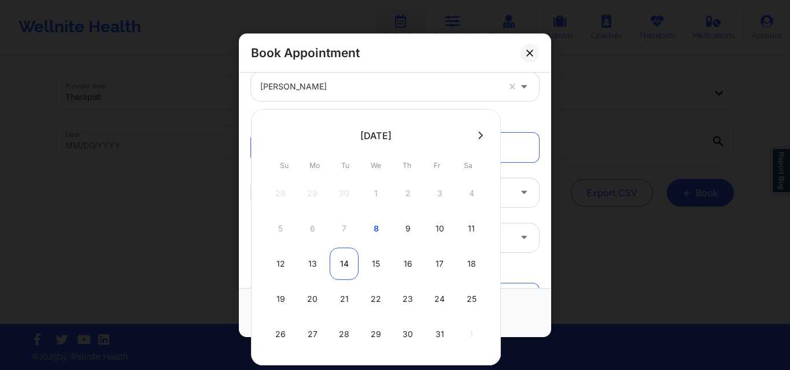
click at [342, 260] on div "14" at bounding box center [343, 264] width 29 height 32
type input "10/14/2025"
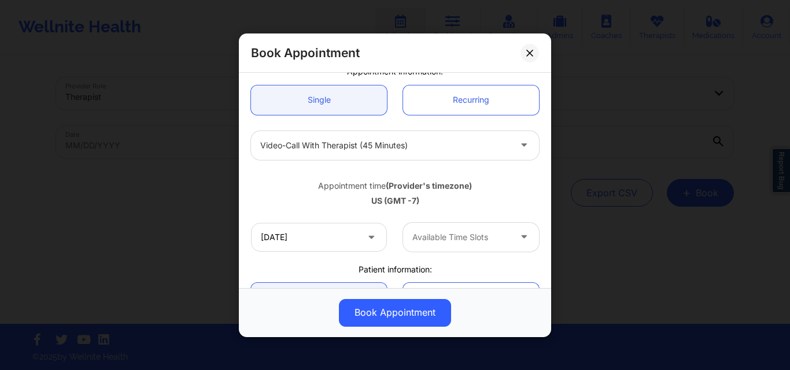
scroll to position [173, 0]
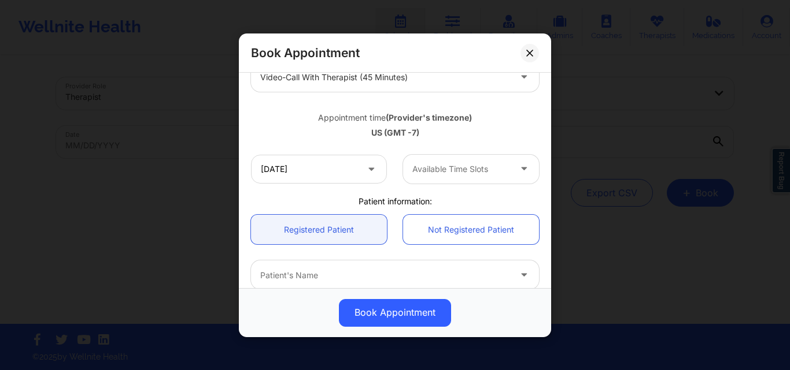
click at [466, 170] on div at bounding box center [461, 169] width 98 height 14
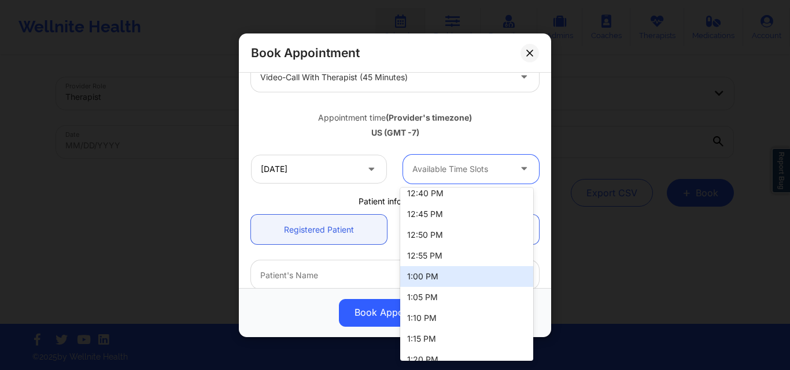
click at [438, 276] on div "1:00 PM" at bounding box center [466, 276] width 133 height 21
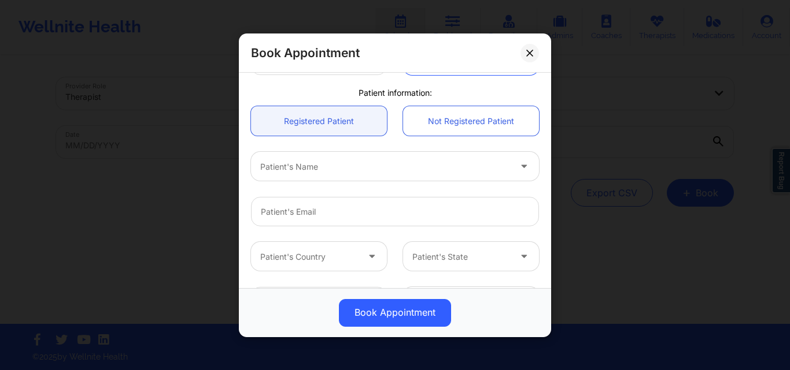
scroll to position [289, 0]
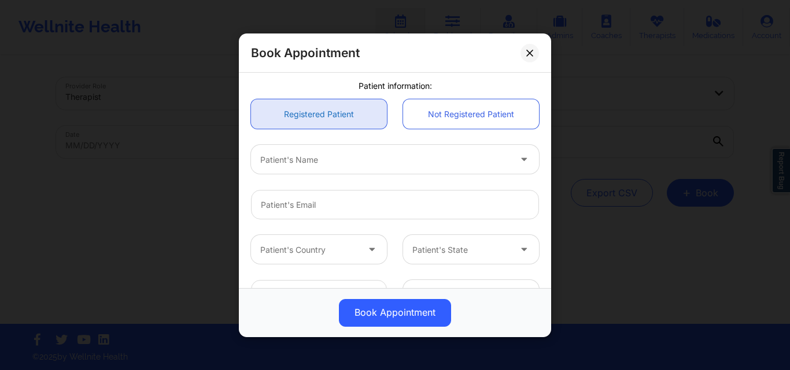
click at [311, 113] on link "Registered Patient" at bounding box center [319, 113] width 136 height 29
click at [323, 157] on div at bounding box center [385, 160] width 250 height 14
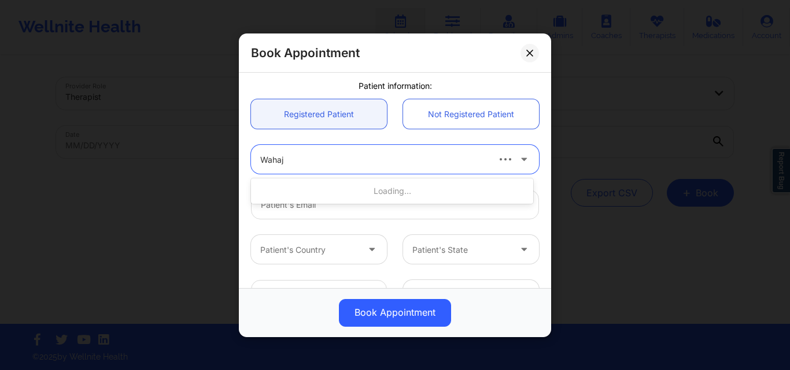
type input "Wahaj"
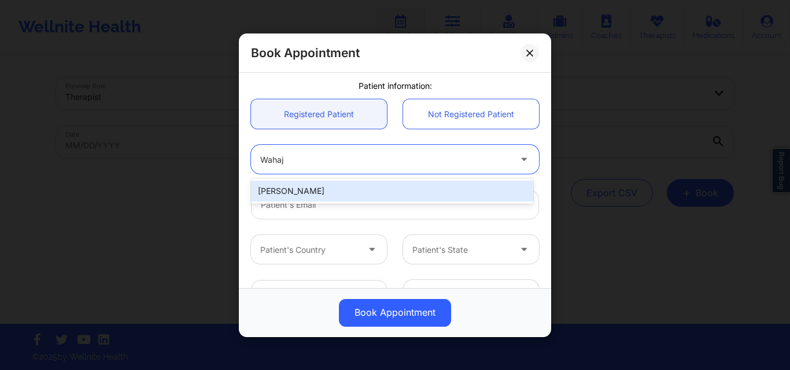
click at [321, 195] on div "[PERSON_NAME]" at bounding box center [392, 191] width 282 height 21
type input "[EMAIL_ADDRESS][DOMAIN_NAME]"
type input "[PHONE_NUMBER]"
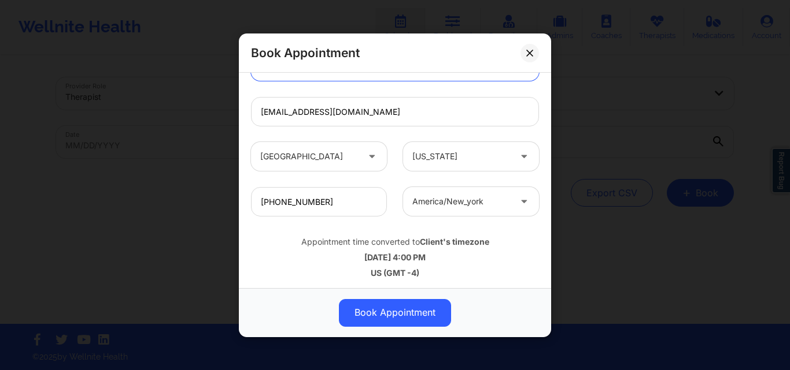
scroll to position [384, 0]
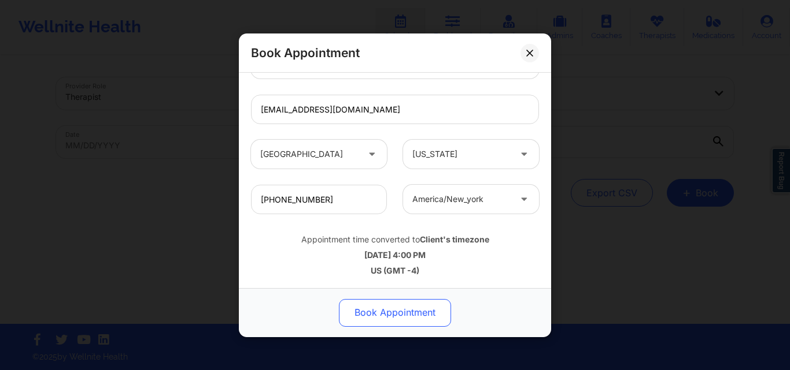
click at [392, 324] on button "Book Appointment" at bounding box center [395, 313] width 112 height 28
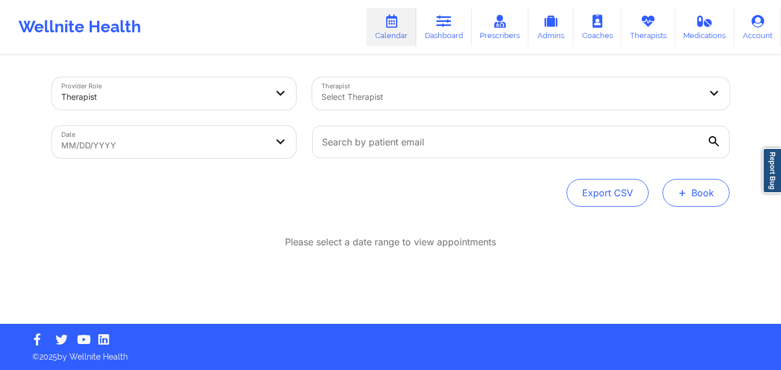
click at [715, 191] on button "+ Book" at bounding box center [695, 193] width 67 height 28
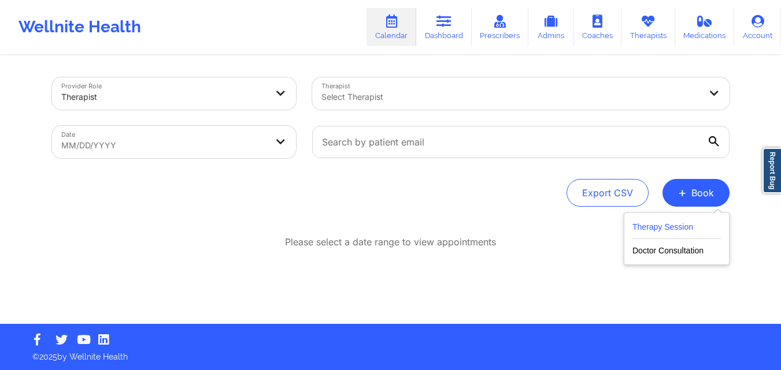
click at [680, 228] on button "Therapy Session" at bounding box center [676, 229] width 88 height 19
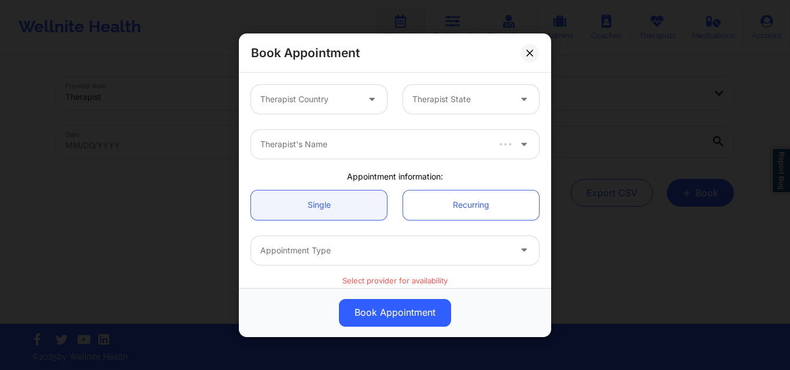
click at [344, 102] on div at bounding box center [309, 99] width 98 height 14
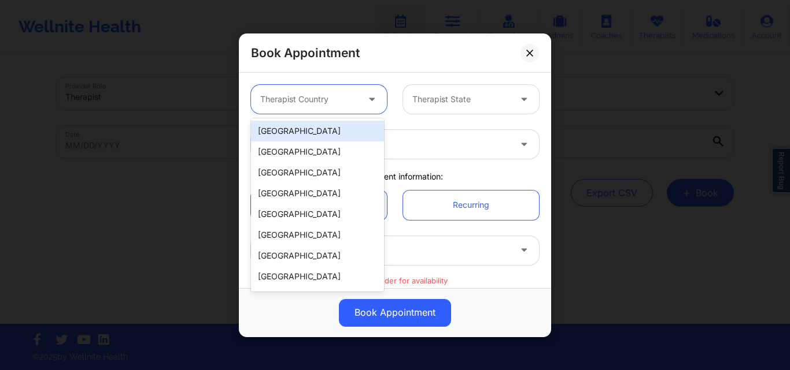
click at [329, 135] on div "[GEOGRAPHIC_DATA]" at bounding box center [317, 131] width 133 height 21
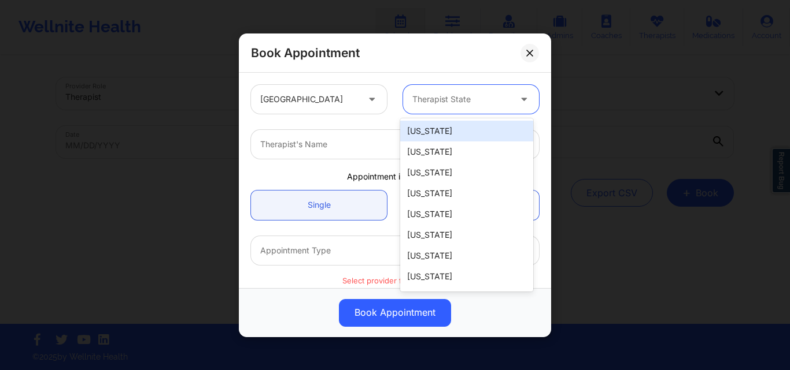
click at [490, 98] on div at bounding box center [461, 99] width 98 height 14
type input "Oh"
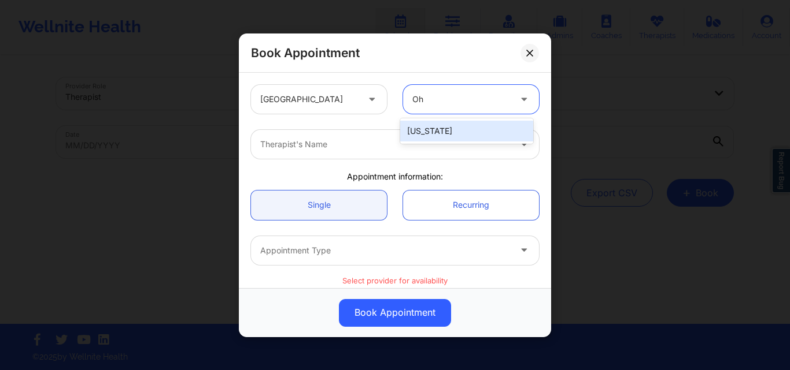
click at [469, 127] on div "[US_STATE]" at bounding box center [466, 131] width 133 height 21
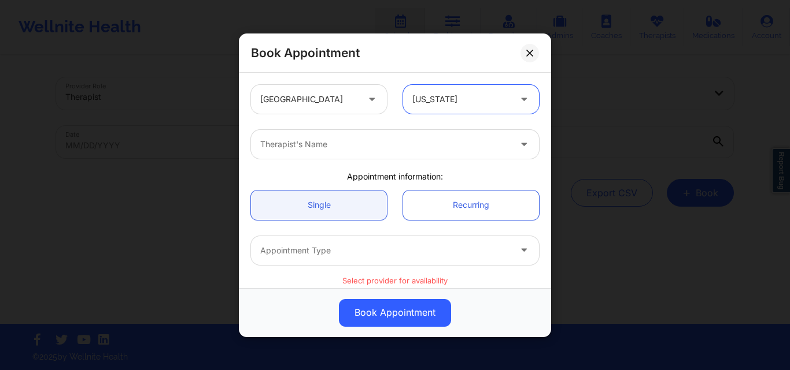
click at [385, 142] on div at bounding box center [385, 145] width 250 height 14
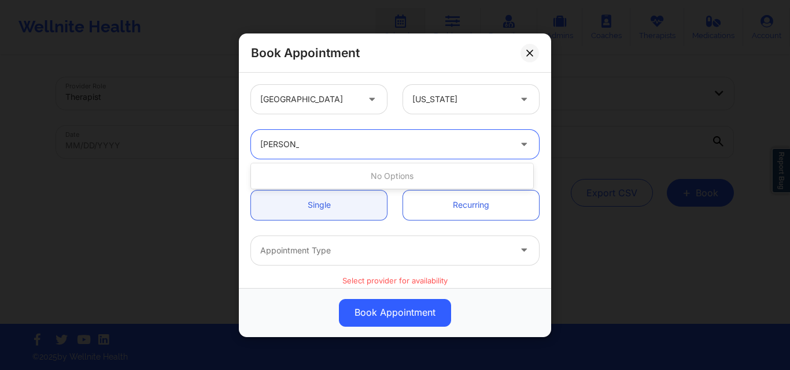
type input "Helen G."
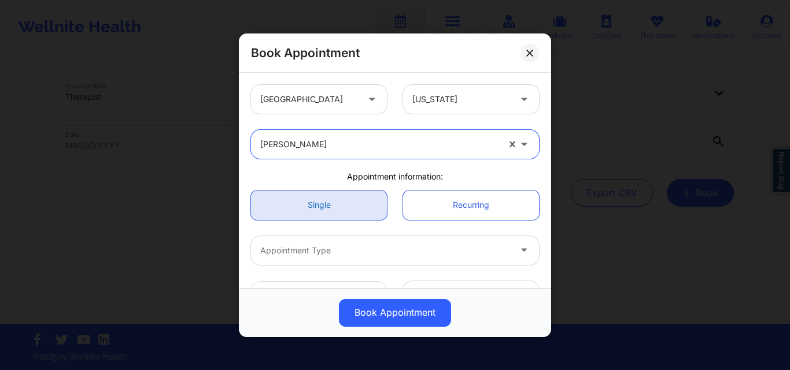
click at [276, 212] on link "Single" at bounding box center [319, 204] width 136 height 29
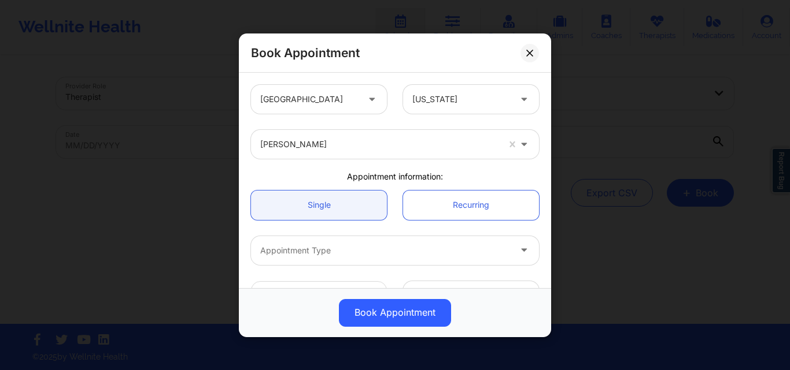
scroll to position [116, 0]
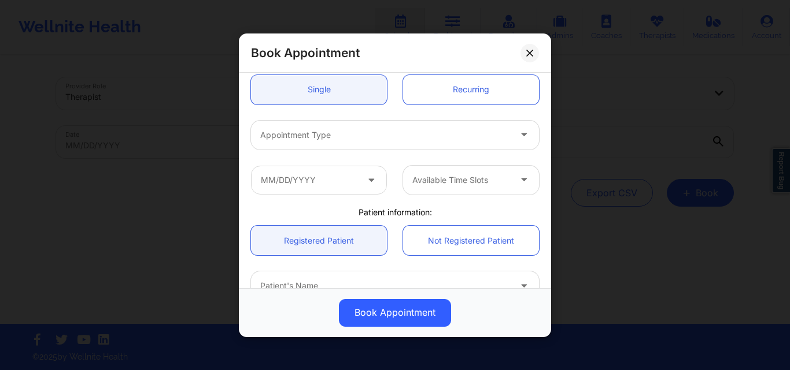
click at [340, 132] on div at bounding box center [385, 135] width 250 height 14
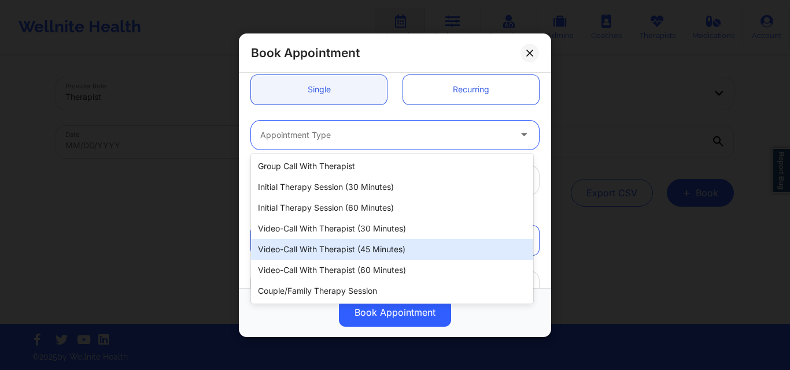
click at [346, 248] on div "Video-Call with Therapist (45 minutes)" at bounding box center [392, 249] width 282 height 21
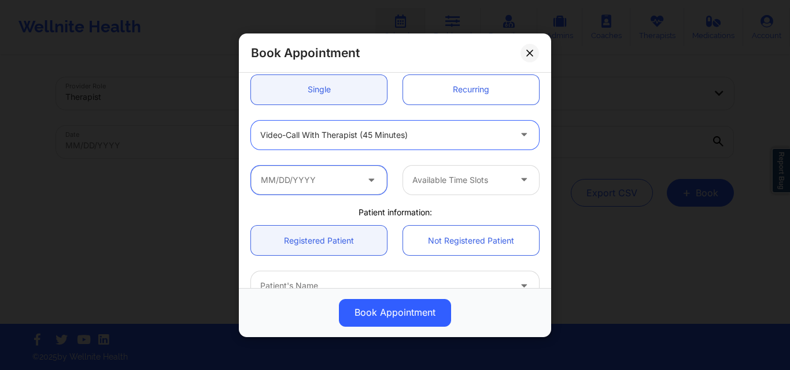
click at [317, 179] on input "text" at bounding box center [319, 179] width 136 height 29
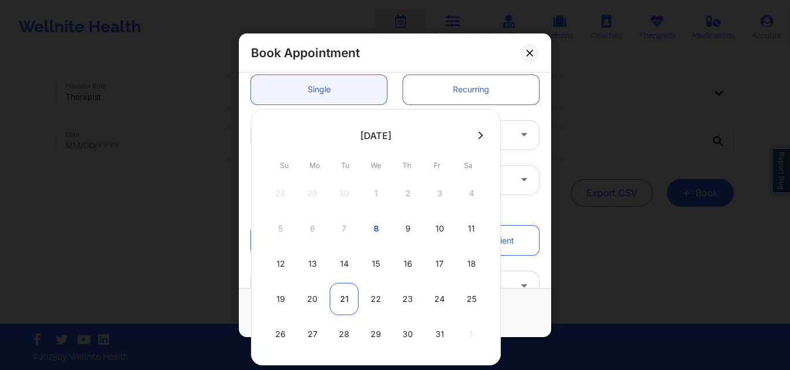
click at [344, 301] on div "21" at bounding box center [343, 299] width 29 height 32
type input "10/21/2025"
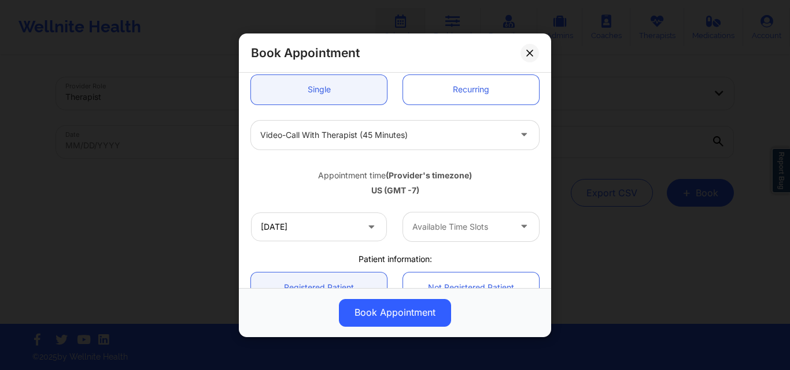
click at [460, 227] on div at bounding box center [461, 227] width 98 height 14
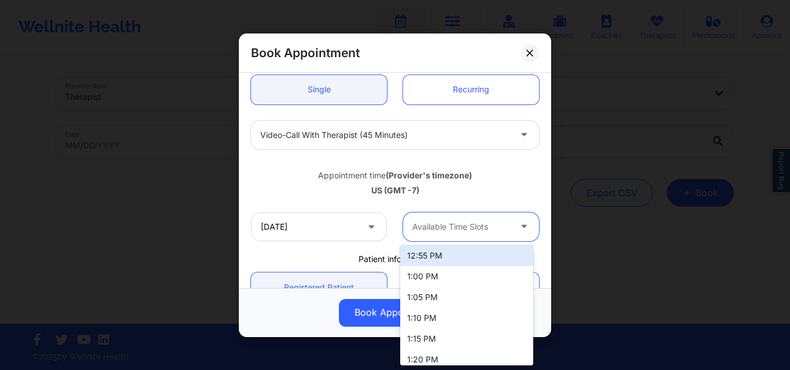
scroll to position [224, 0]
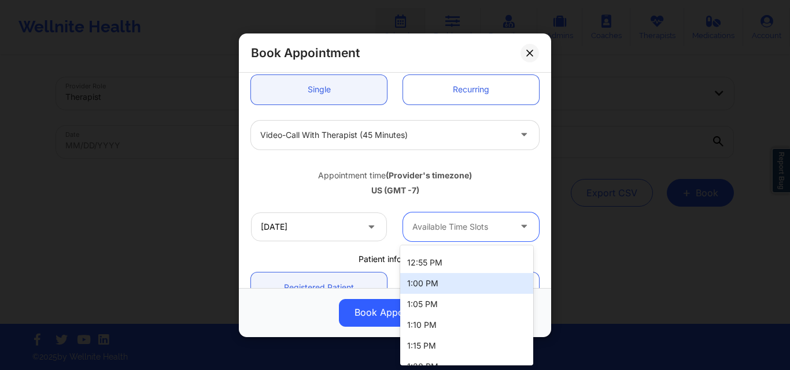
click at [455, 284] on div "1:00 PM" at bounding box center [466, 283] width 133 height 21
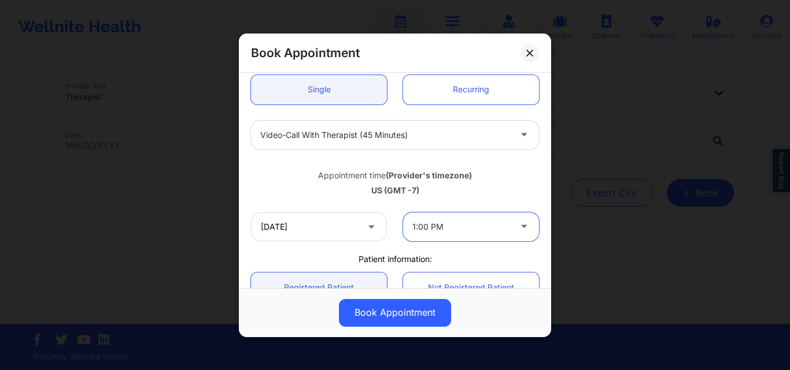
scroll to position [231, 0]
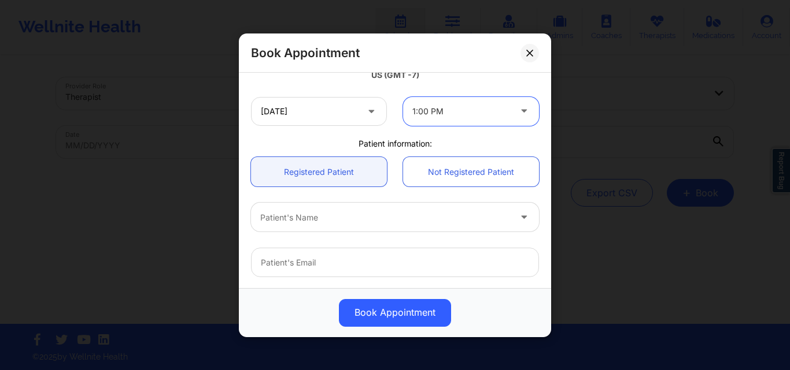
click at [339, 173] on link "Registered Patient" at bounding box center [319, 171] width 136 height 29
click at [347, 227] on div "Patient's Name" at bounding box center [381, 217] width 260 height 29
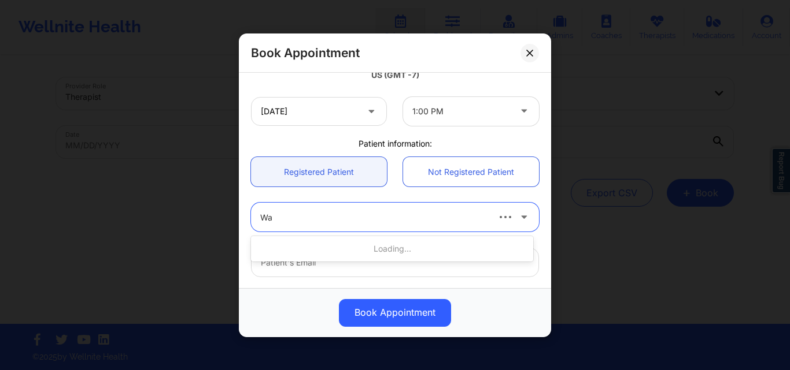
type input "Wah"
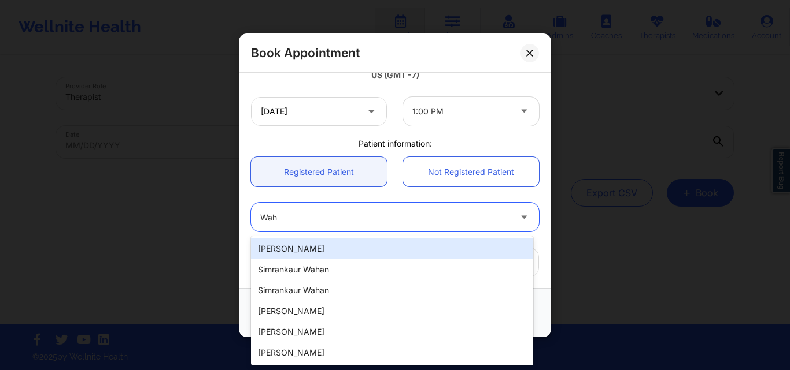
click at [344, 249] on div "[PERSON_NAME]" at bounding box center [392, 249] width 282 height 21
type input "[EMAIL_ADDRESS][DOMAIN_NAME]"
type input "[PHONE_NUMBER]"
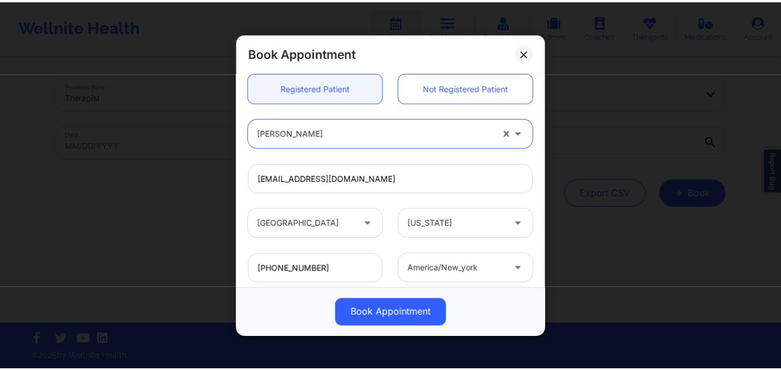
scroll to position [384, 0]
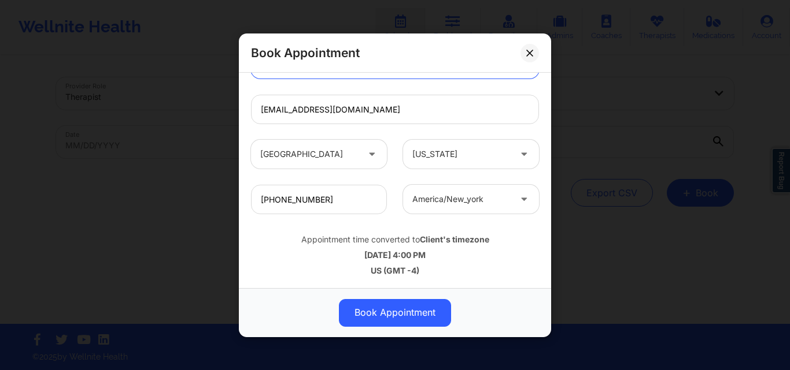
click at [154, 205] on div "Book Appointment United States Ohio Helen G. Lehman Appointment information: Si…" at bounding box center [395, 185] width 790 height 370
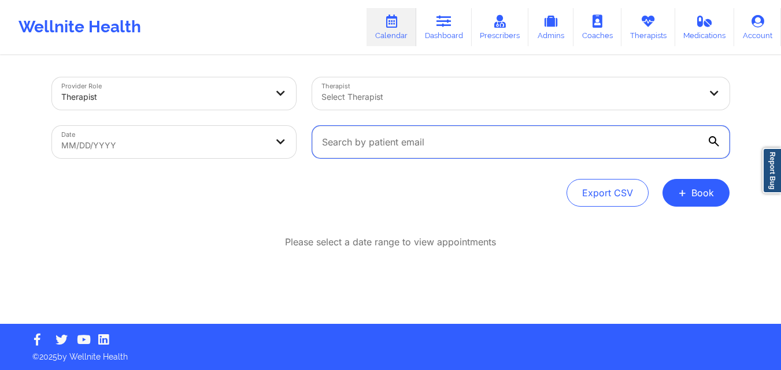
click at [417, 154] on input "text" at bounding box center [520, 142] width 417 height 32
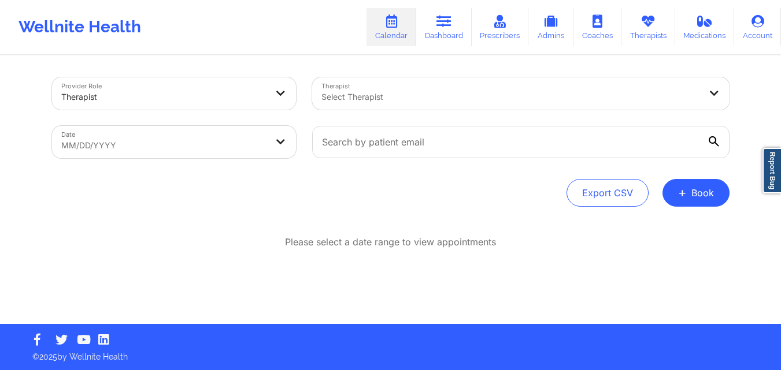
click at [225, 147] on body "Wellnite Health Calendar Dashboard Prescribers Admins Coaches Therapists Medica…" at bounding box center [390, 185] width 781 height 370
select select "2025-8"
select select "2025-9"
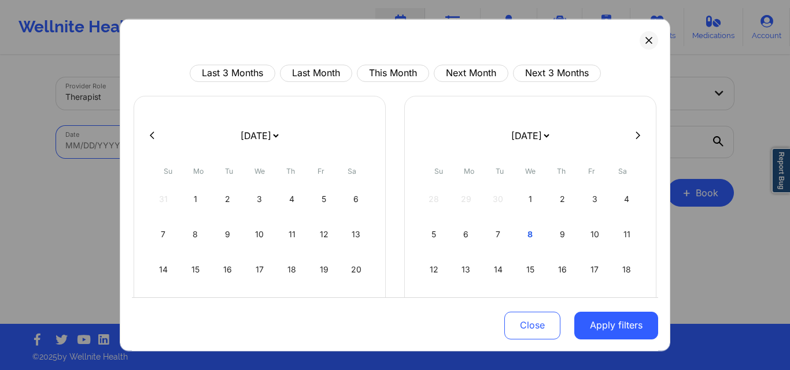
click at [635, 135] on icon at bounding box center [637, 135] width 5 height 9
select select "2025-9"
select select "2025-10"
click at [262, 203] on div "1" at bounding box center [259, 199] width 29 height 32
select select "2025-9"
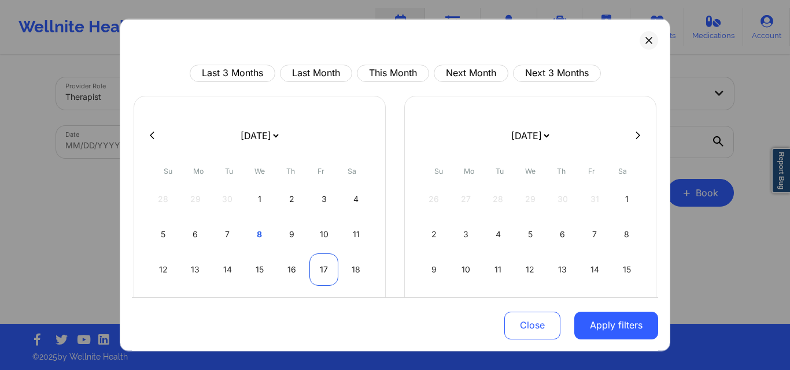
select select "2025-10"
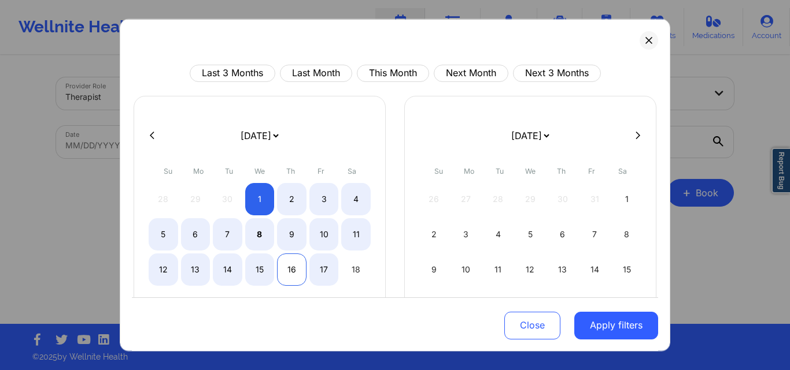
select select "2025-9"
select select "2025-10"
select select "2025-9"
select select "2025-10"
click at [258, 272] on div "15" at bounding box center [259, 269] width 29 height 32
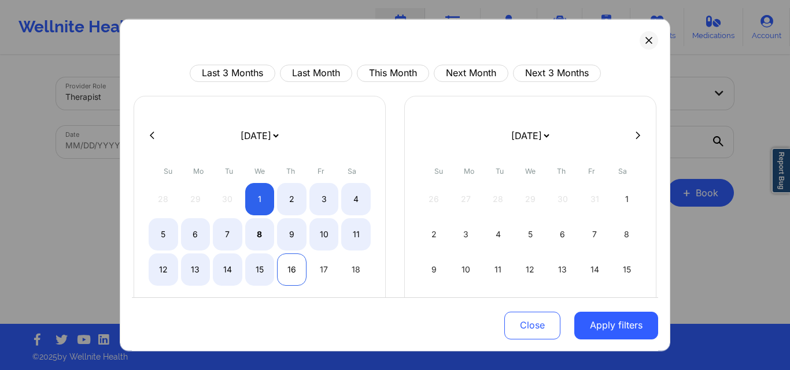
select select "2025-9"
select select "2025-10"
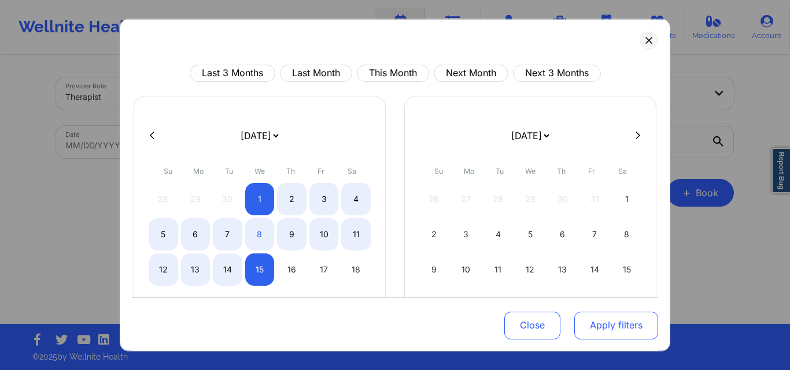
click at [606, 328] on button "Apply filters" at bounding box center [616, 326] width 84 height 28
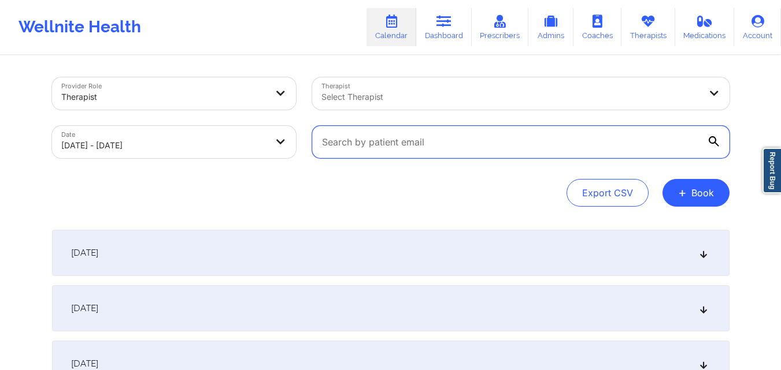
click at [452, 147] on input "text" at bounding box center [520, 142] width 417 height 32
paste input "[EMAIL_ADDRESS][DOMAIN_NAME]"
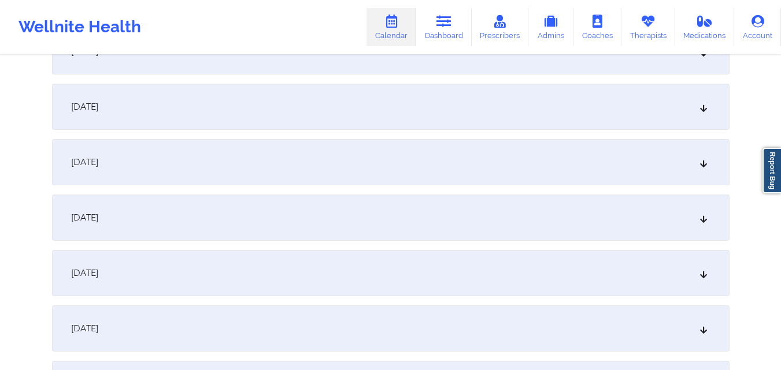
scroll to position [694, 0]
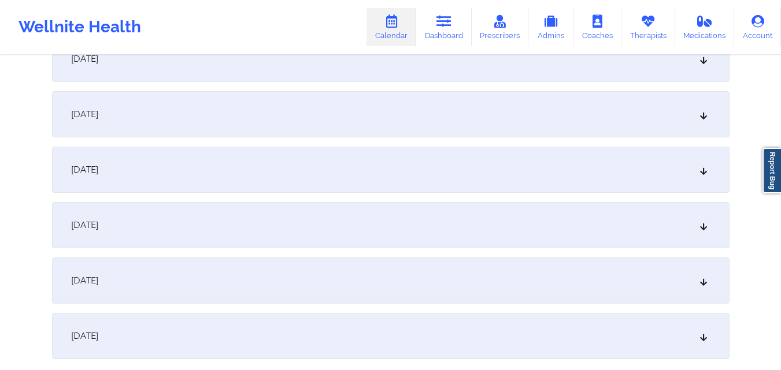
type input "[EMAIL_ADDRESS][DOMAIN_NAME]"
click at [310, 275] on div "October 14, 2025" at bounding box center [390, 281] width 677 height 46
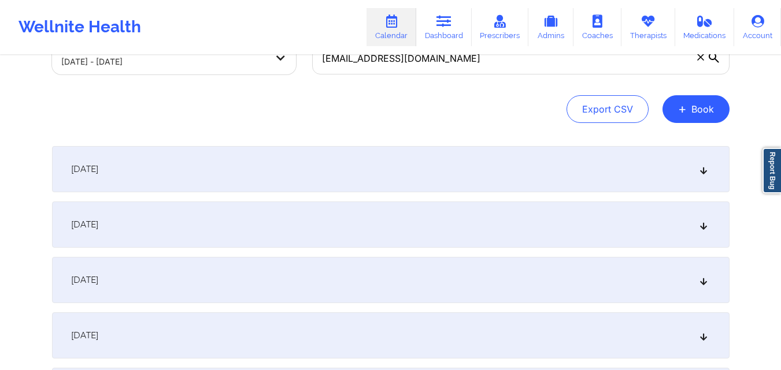
scroll to position [0, 0]
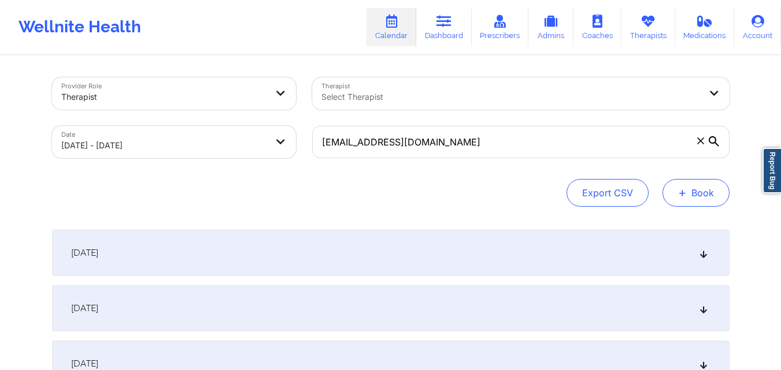
click at [712, 196] on button "+ Book" at bounding box center [695, 193] width 67 height 28
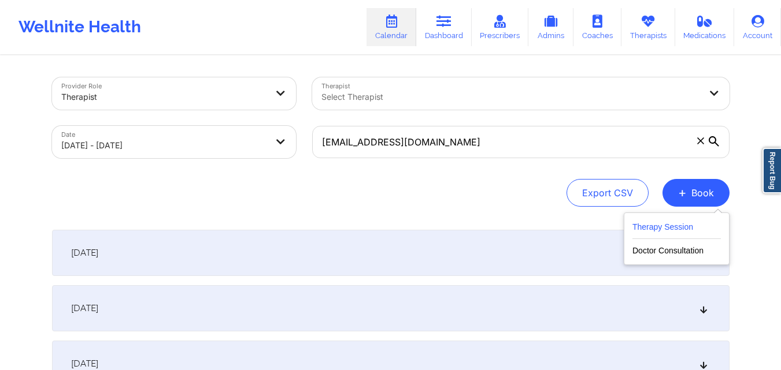
click at [659, 221] on button "Therapy Session" at bounding box center [676, 229] width 88 height 19
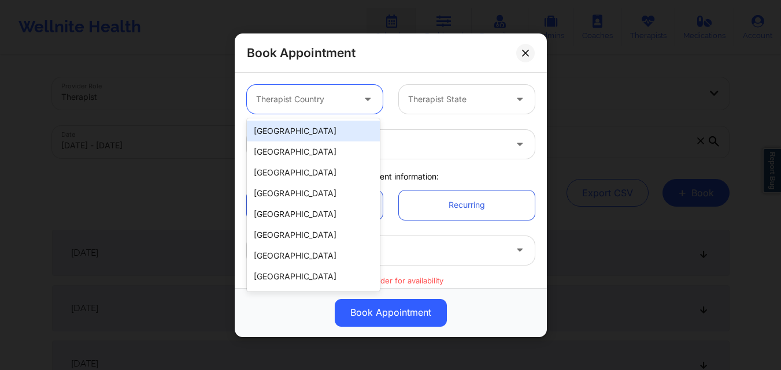
click at [331, 86] on div "Therapist Country" at bounding box center [301, 99] width 108 height 29
click at [323, 136] on div "[GEOGRAPHIC_DATA]" at bounding box center [313, 131] width 133 height 21
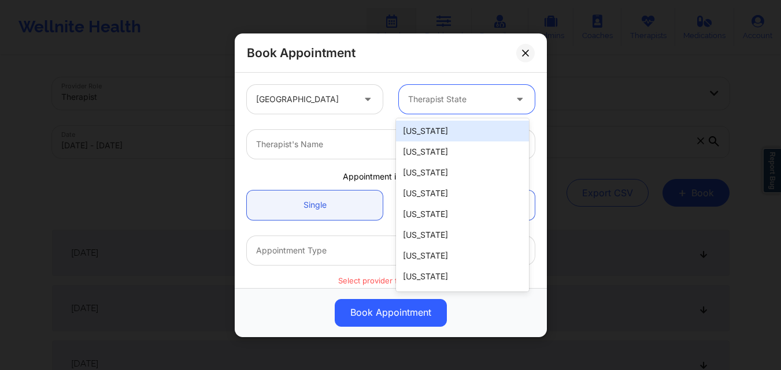
click at [449, 106] on div "Therapist State" at bounding box center [453, 99] width 108 height 29
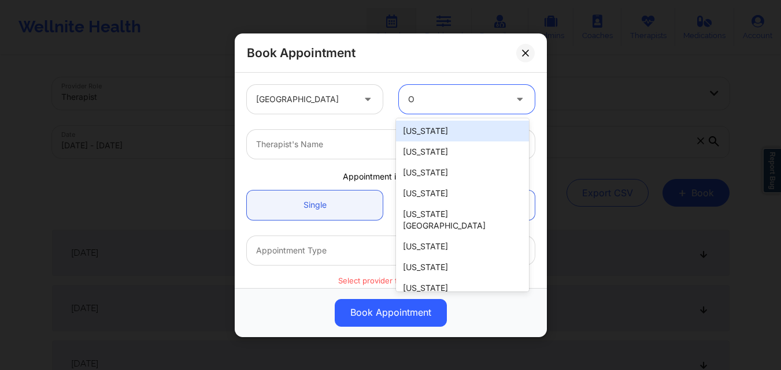
type input "OH"
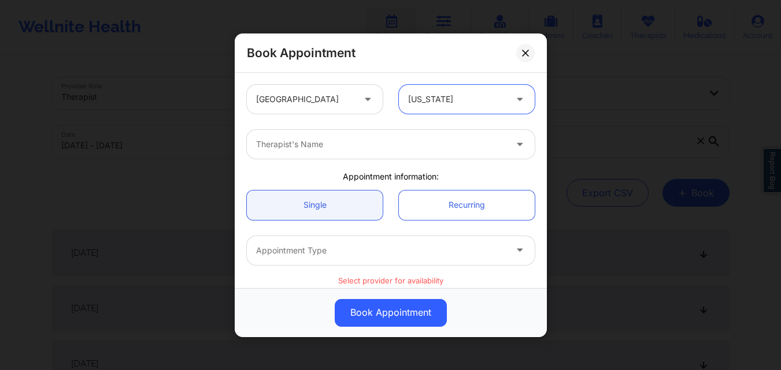
click at [404, 139] on div at bounding box center [381, 145] width 250 height 14
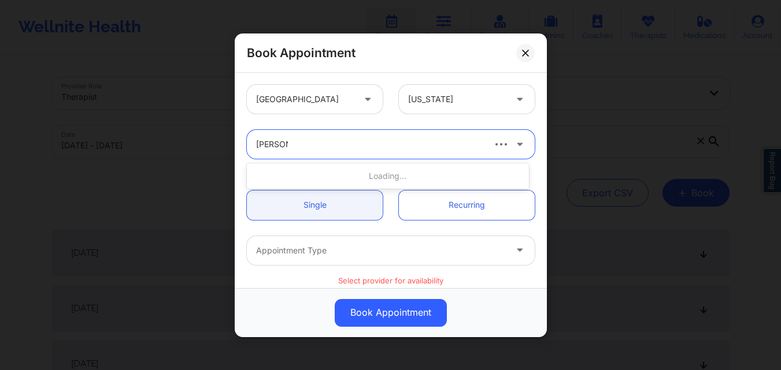
type input "Helen G."
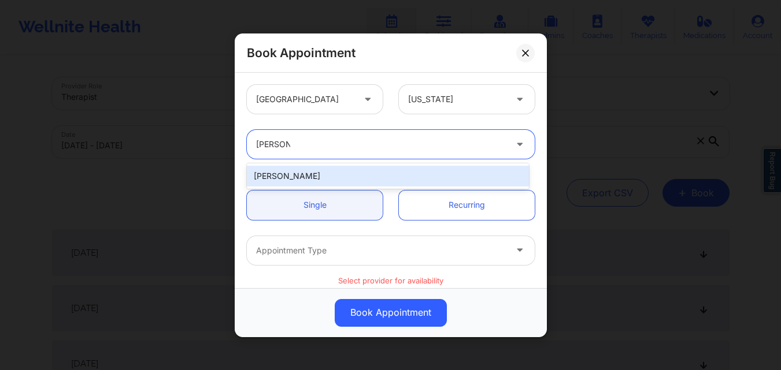
click at [366, 179] on div "[PERSON_NAME]" at bounding box center [388, 176] width 282 height 21
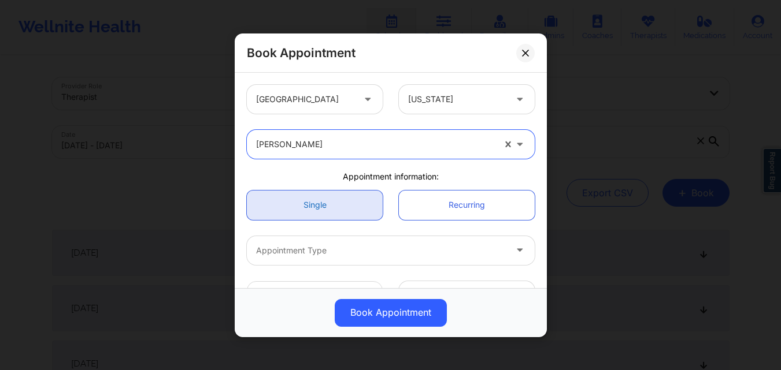
click at [332, 207] on link "Single" at bounding box center [315, 204] width 136 height 29
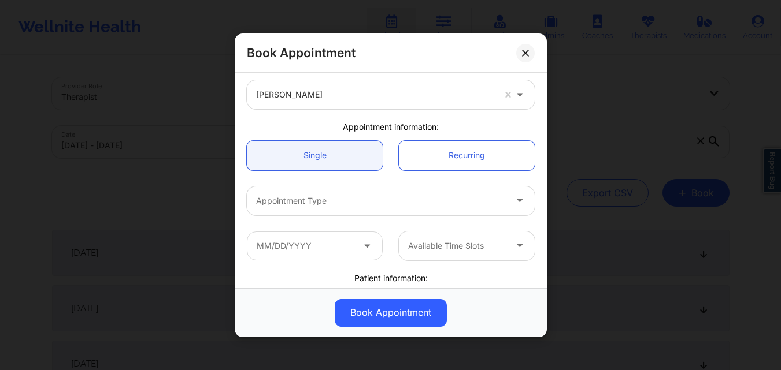
scroll to position [116, 0]
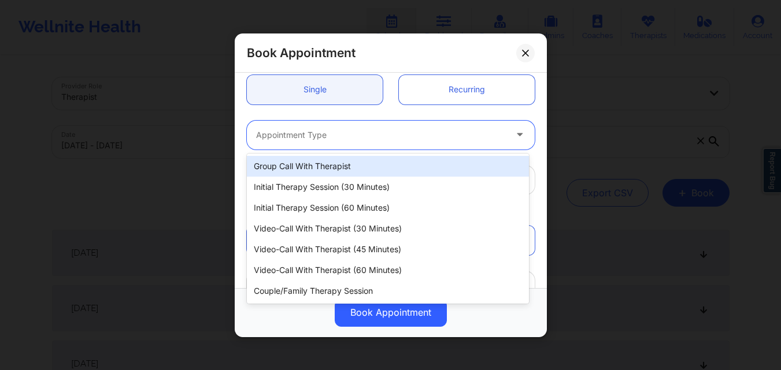
click at [352, 143] on div "Appointment Type" at bounding box center [377, 134] width 260 height 29
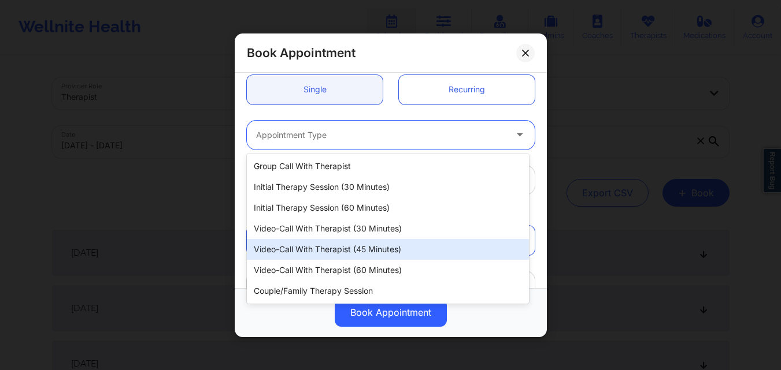
click at [309, 247] on div "Video-Call with Therapist (45 minutes)" at bounding box center [388, 249] width 282 height 21
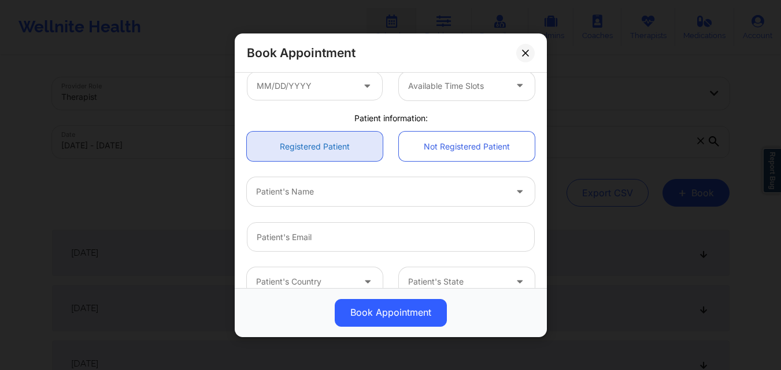
scroll to position [173, 0]
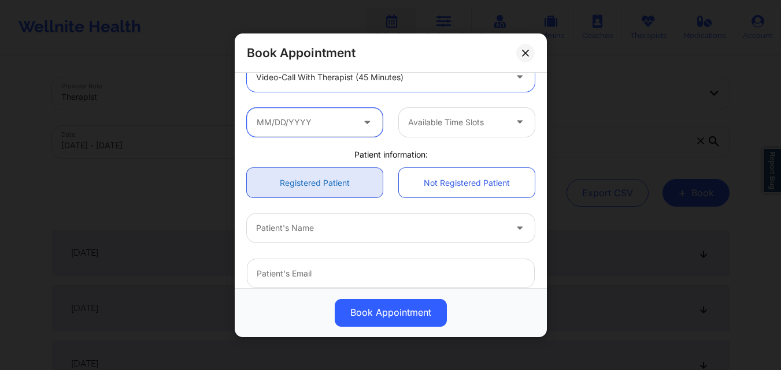
click at [324, 127] on input "text" at bounding box center [315, 122] width 136 height 29
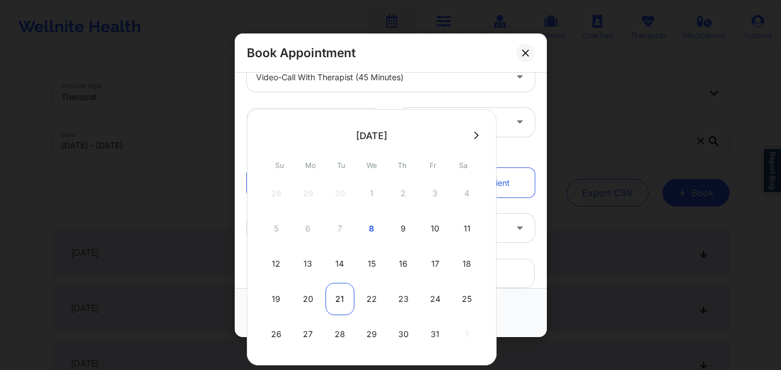
click at [333, 299] on div "21" at bounding box center [339, 299] width 29 height 32
type input "10/21/2025"
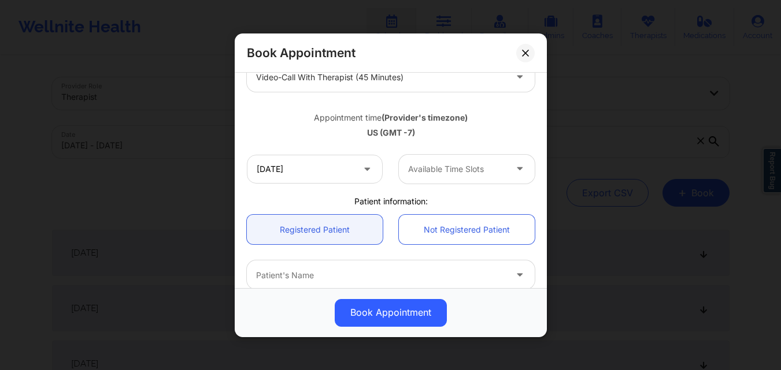
click at [433, 169] on div at bounding box center [457, 169] width 98 height 14
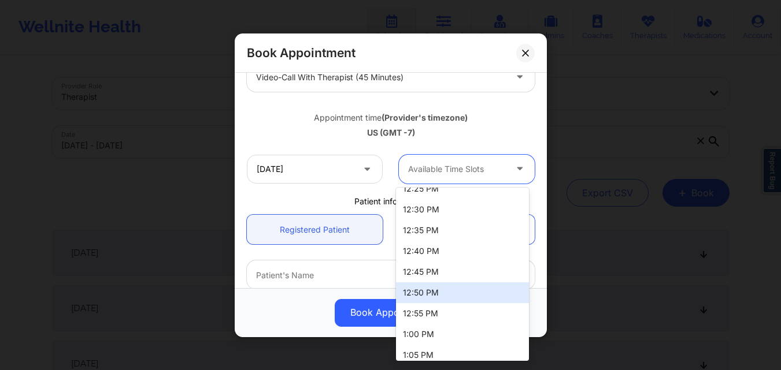
scroll to position [231, 0]
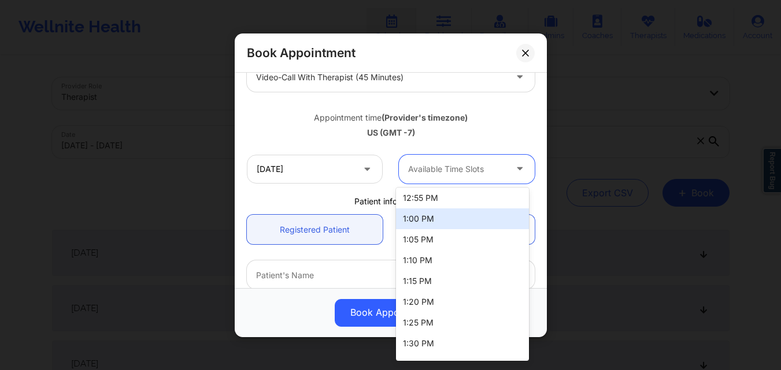
click at [444, 217] on div "1:00 PM" at bounding box center [462, 219] width 133 height 21
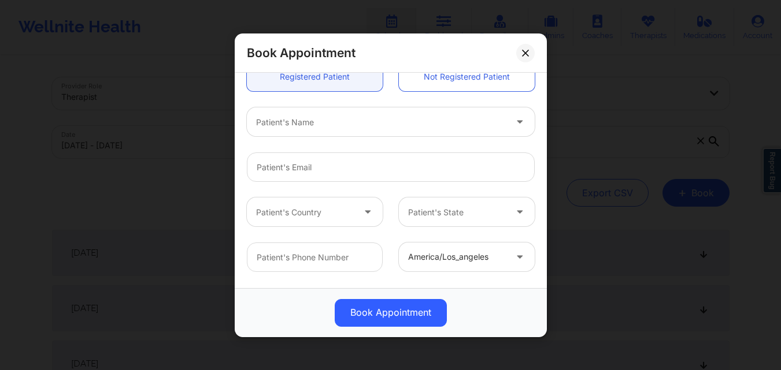
scroll to position [269, 0]
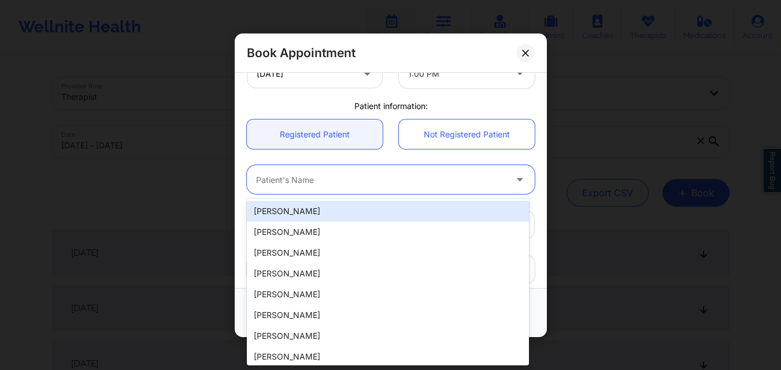
click at [355, 184] on div at bounding box center [381, 180] width 250 height 14
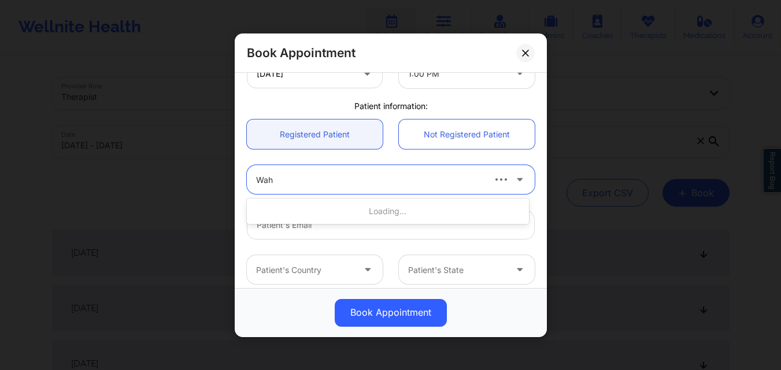
type input "Waha"
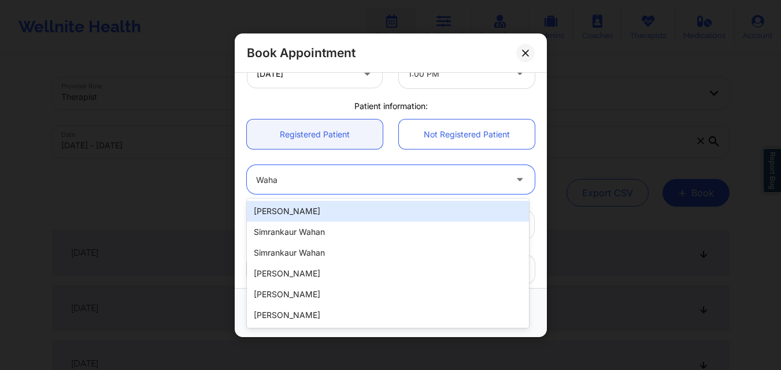
click at [341, 214] on div "[PERSON_NAME]" at bounding box center [388, 211] width 282 height 21
type input "[EMAIL_ADDRESS][DOMAIN_NAME]"
type input "[PHONE_NUMBER]"
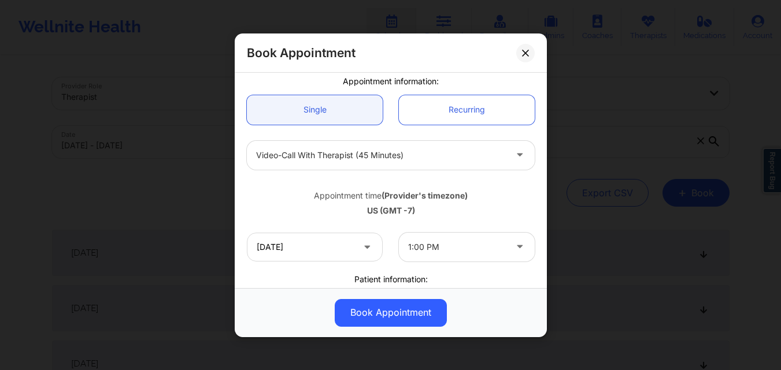
scroll to position [211, 0]
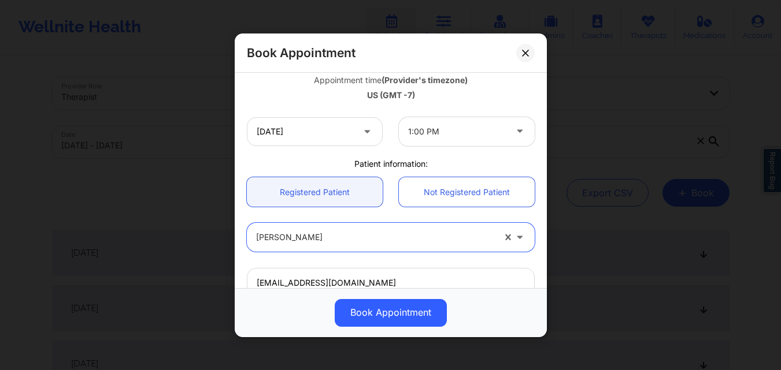
click at [507, 132] on div at bounding box center [521, 131] width 28 height 29
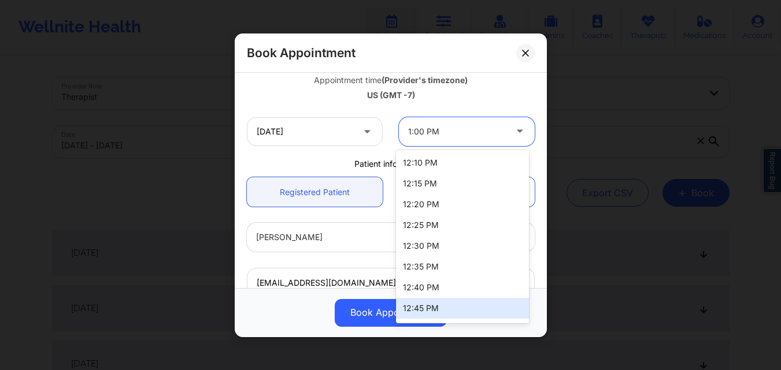
scroll to position [0, 0]
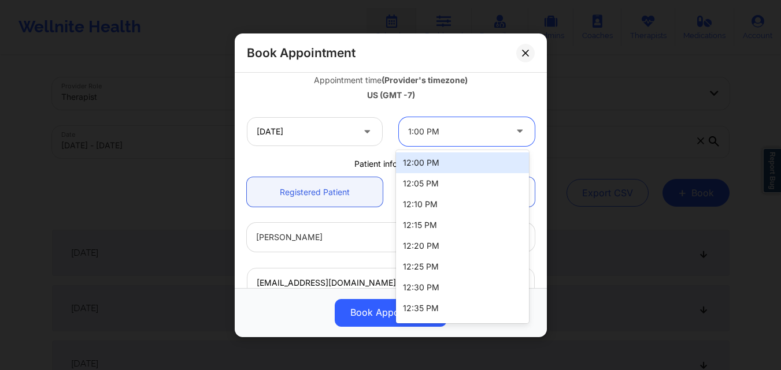
click at [448, 159] on div "12:00 PM" at bounding box center [462, 163] width 133 height 21
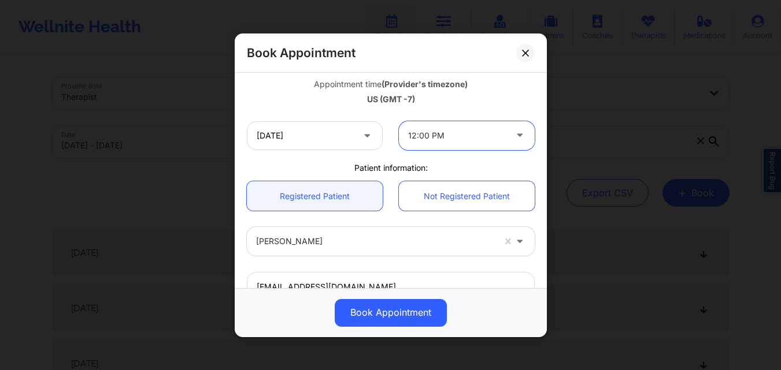
scroll to position [211, 0]
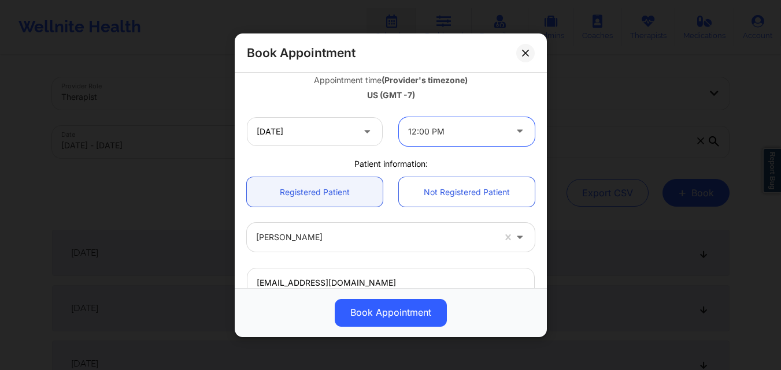
click at [498, 131] on div at bounding box center [457, 132] width 98 height 14
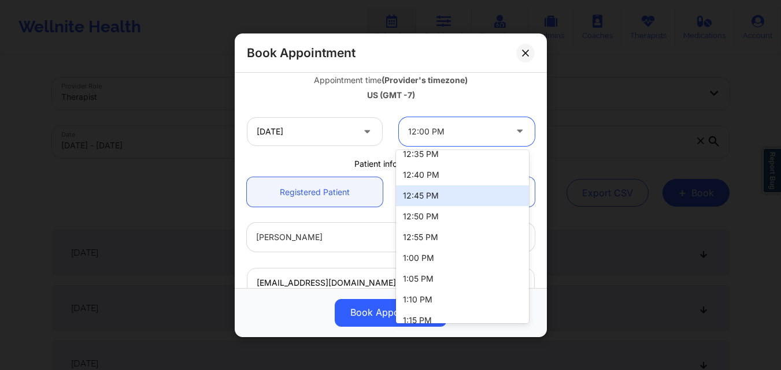
scroll to position [173, 0]
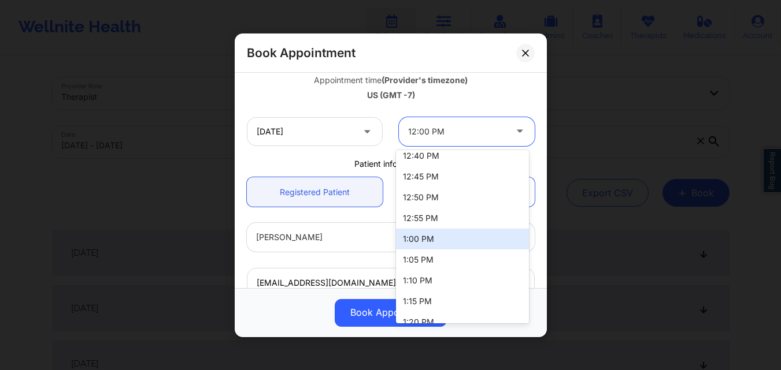
click at [450, 235] on div "1:00 PM" at bounding box center [462, 239] width 133 height 21
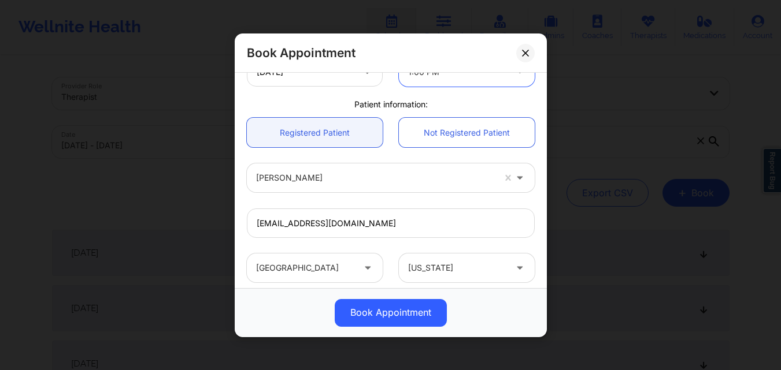
scroll to position [384, 0]
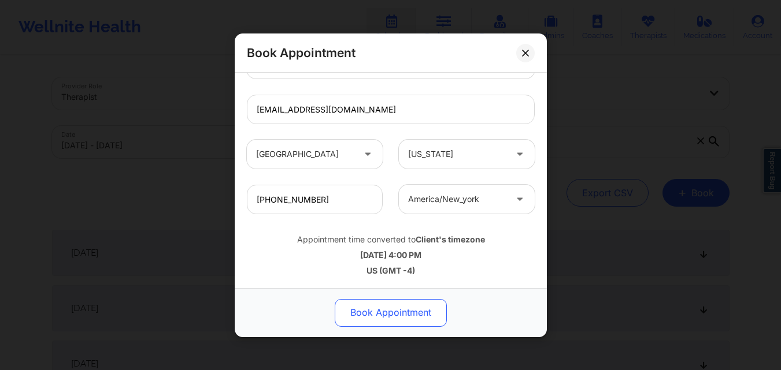
click at [389, 317] on button "Book Appointment" at bounding box center [391, 313] width 112 height 28
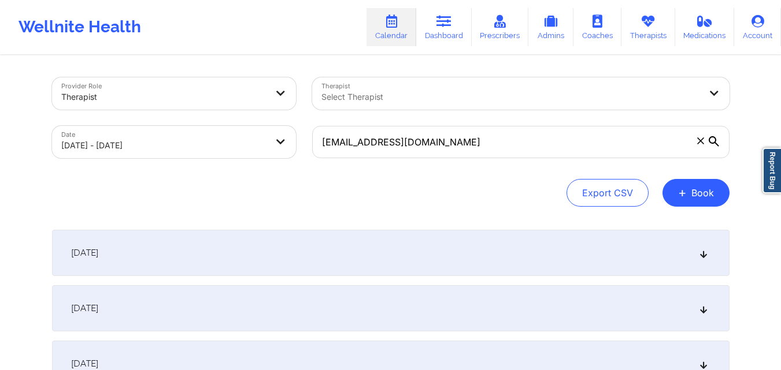
click at [331, 189] on div "Export CSV + Book" at bounding box center [390, 193] width 677 height 28
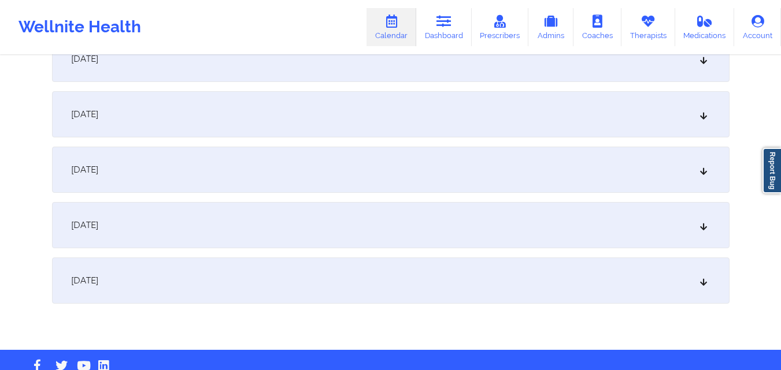
scroll to position [751, 0]
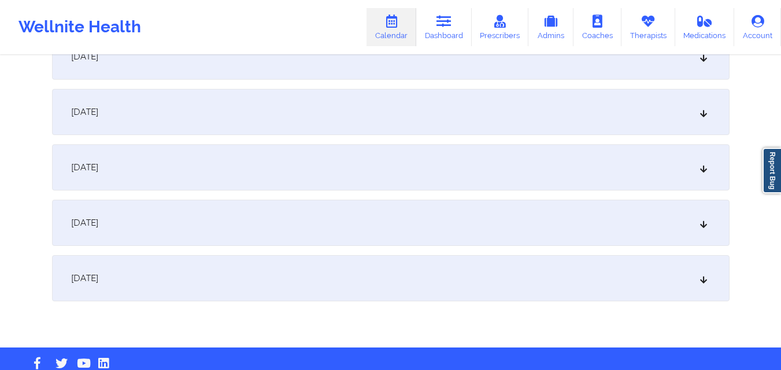
click at [325, 225] on div "October 14, 2025" at bounding box center [390, 223] width 677 height 46
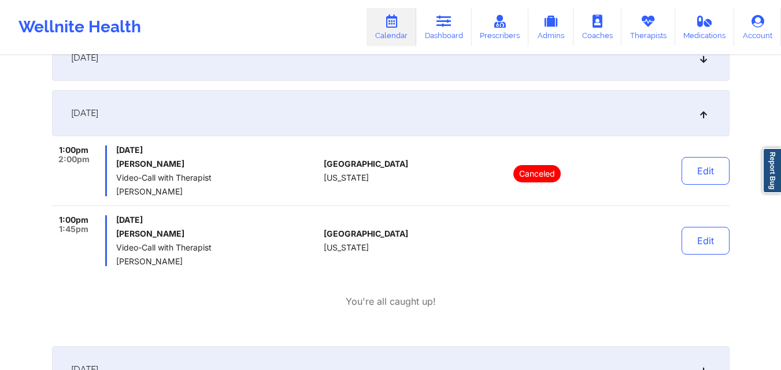
scroll to position [867, 0]
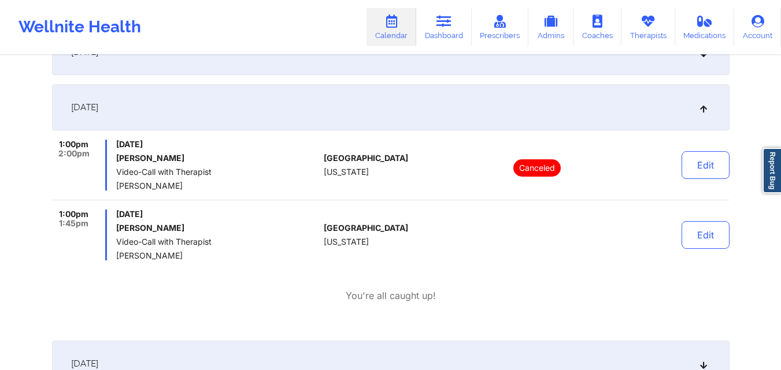
click at [396, 26] on icon at bounding box center [391, 21] width 15 height 13
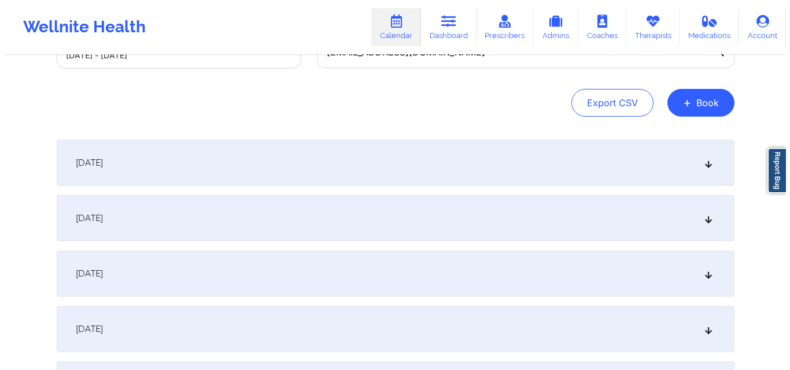
scroll to position [0, 0]
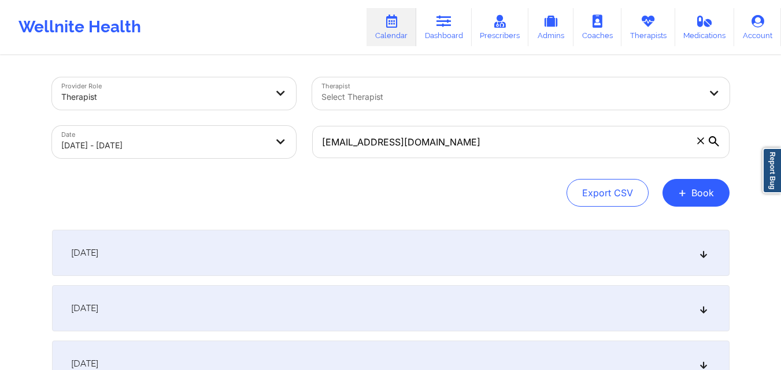
select select "2025-9"
select select "2025-10"
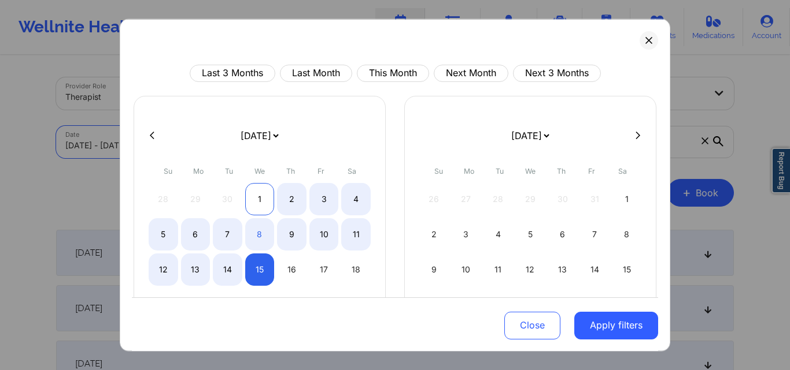
click at [258, 195] on div "1" at bounding box center [259, 199] width 29 height 32
select select "2025-9"
select select "2025-10"
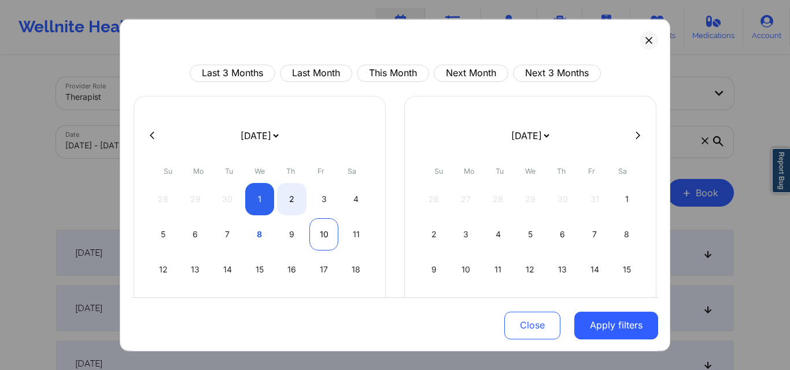
select select "2025-9"
select select "2025-10"
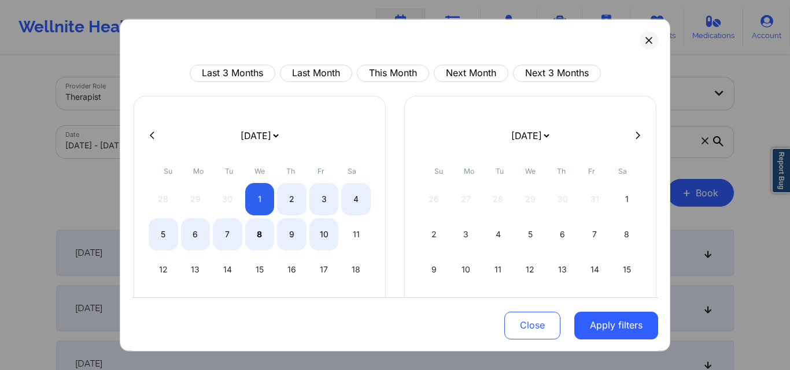
select select "2025-9"
select select "2025-10"
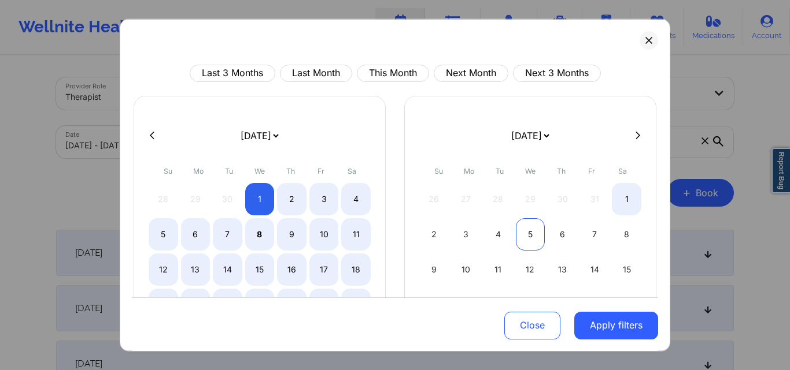
select select "2025-9"
select select "2025-10"
select select "2025-9"
select select "2025-10"
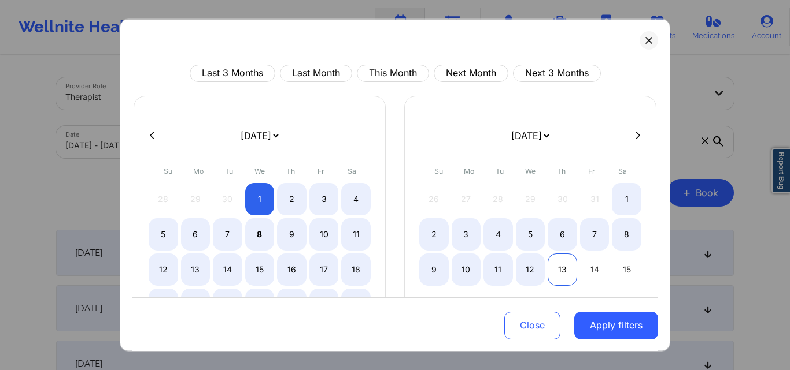
select select "2025-9"
select select "2025-10"
select select "2025-9"
select select "2025-10"
select select "2025-9"
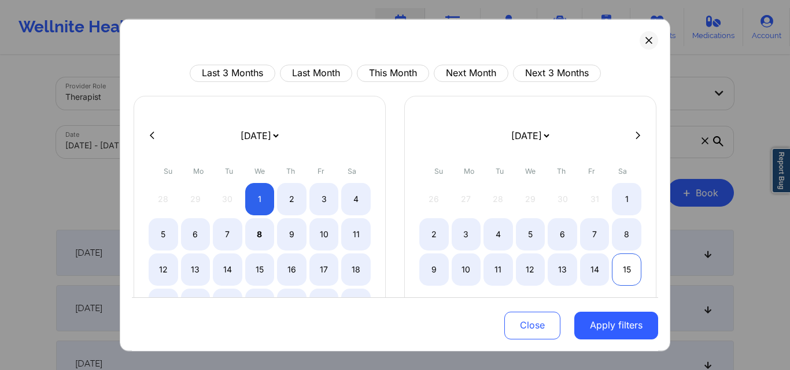
select select "2025-10"
click at [622, 269] on div "15" at bounding box center [625, 269] width 29 height 32
select select "2025-9"
select select "2025-10"
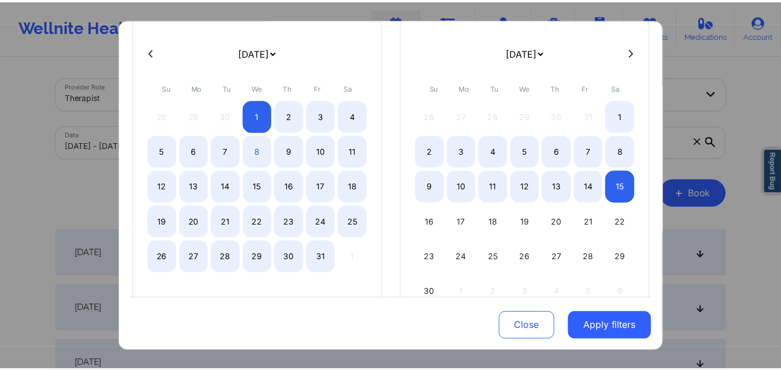
scroll to position [131, 0]
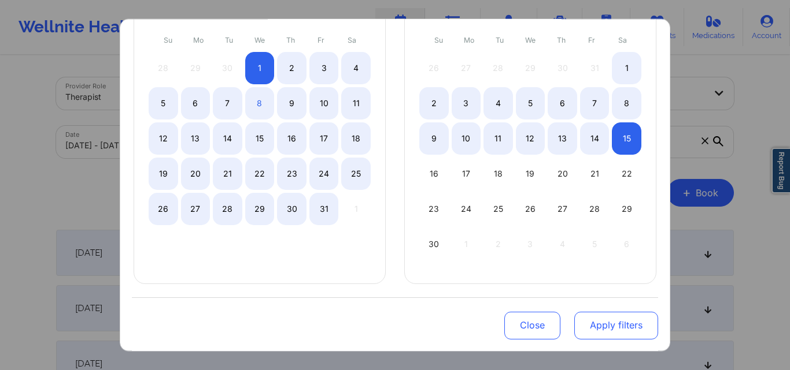
click at [636, 327] on button "Apply filters" at bounding box center [616, 326] width 84 height 28
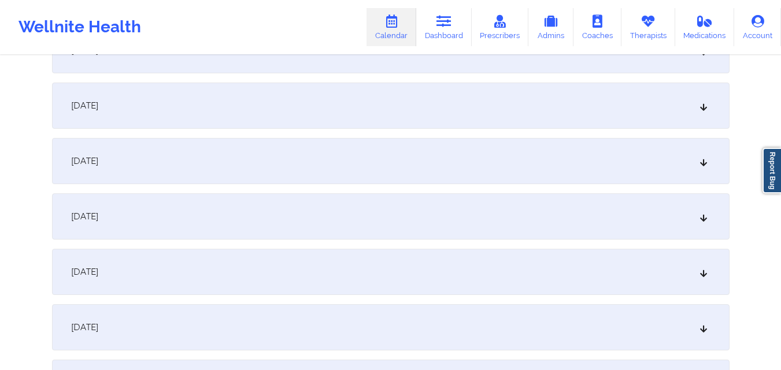
scroll to position [867, 0]
click at [326, 110] on div "October 14, 2025" at bounding box center [390, 107] width 677 height 46
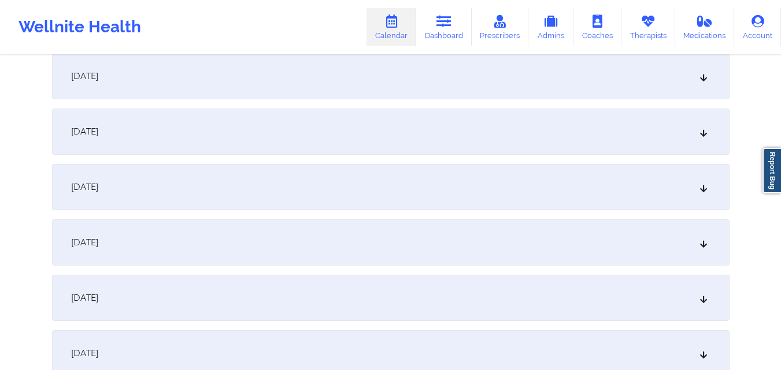
scroll to position [1329, 0]
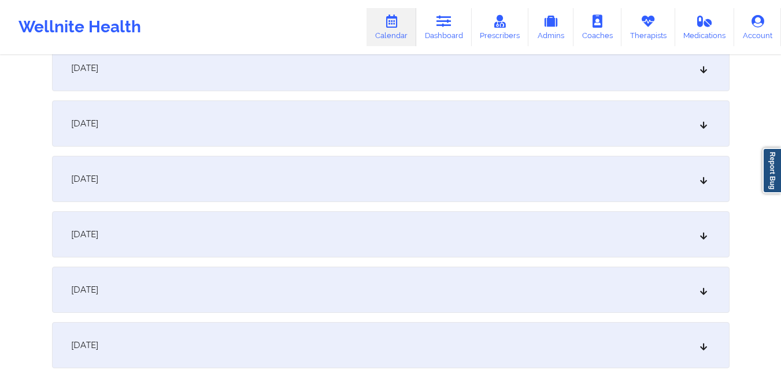
click at [317, 236] on div "October 21, 2025" at bounding box center [390, 235] width 677 height 46
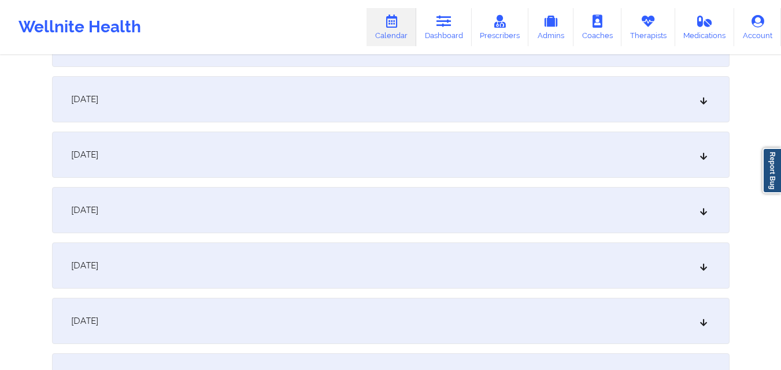
scroll to position [1907, 0]
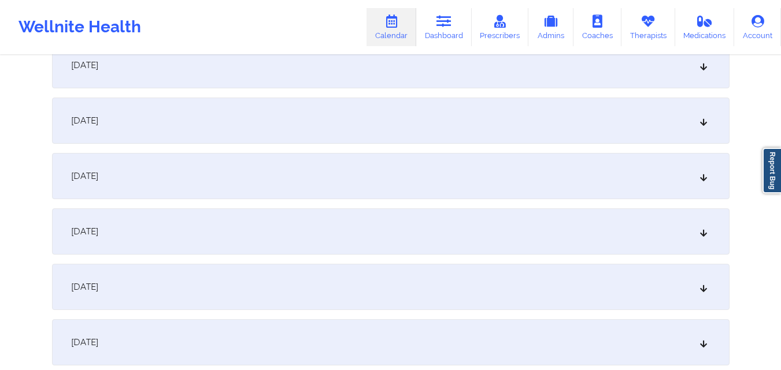
click at [355, 164] on div "October 28, 2025" at bounding box center [390, 176] width 677 height 46
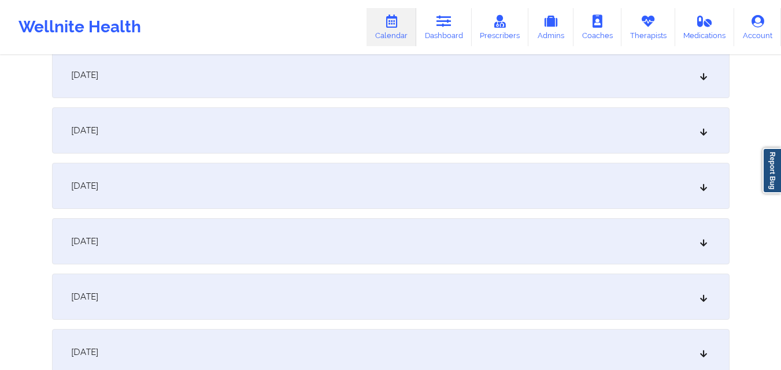
scroll to position [58, 0]
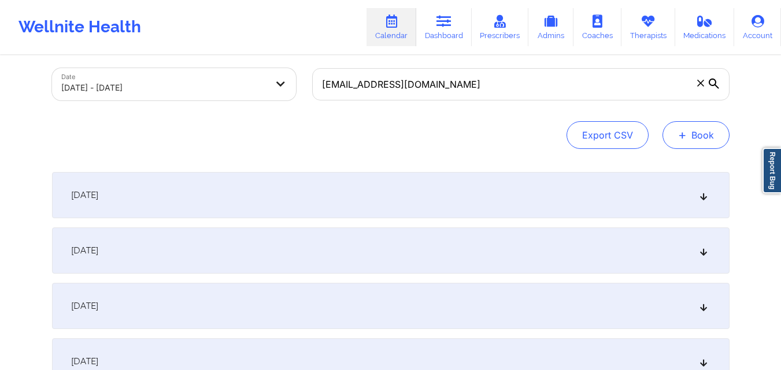
click at [688, 139] on button "+ Book" at bounding box center [695, 135] width 67 height 28
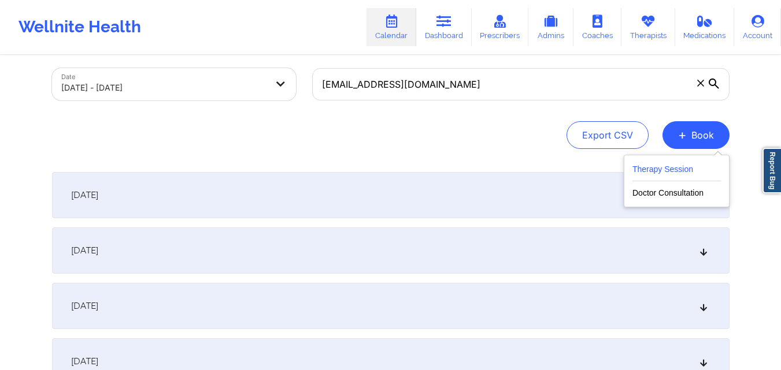
click at [647, 170] on button "Therapy Session" at bounding box center [676, 171] width 88 height 19
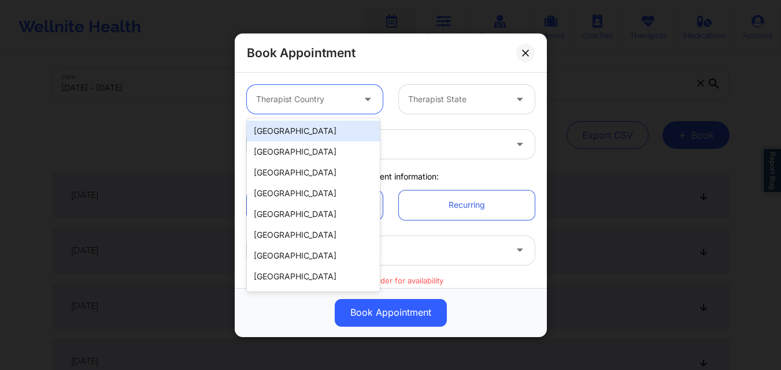
click at [298, 100] on div at bounding box center [305, 99] width 98 height 14
click at [300, 128] on div "[GEOGRAPHIC_DATA]" at bounding box center [313, 131] width 133 height 21
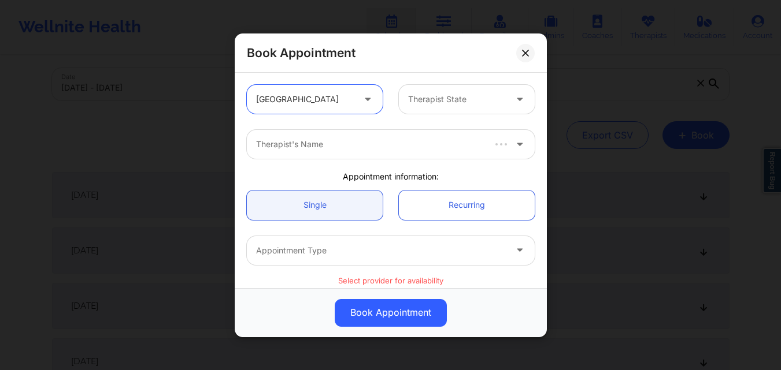
click at [475, 103] on div at bounding box center [457, 99] width 98 height 14
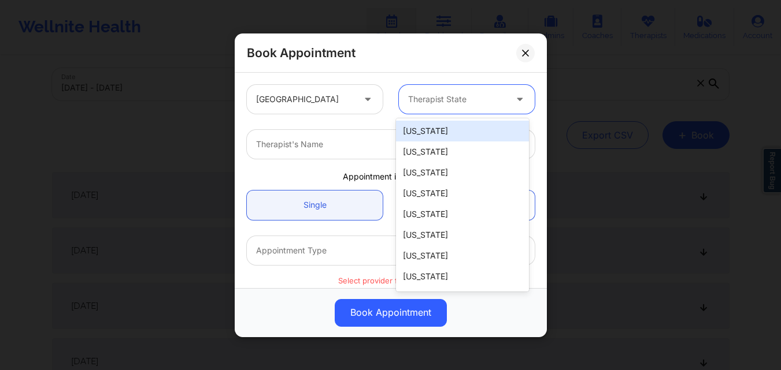
type input "H"
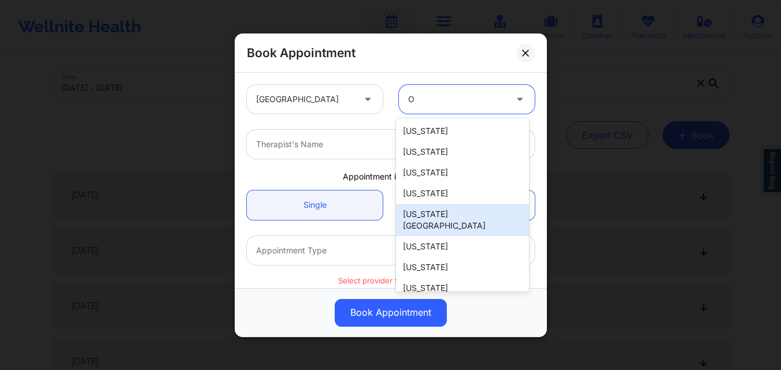
type input "Oh"
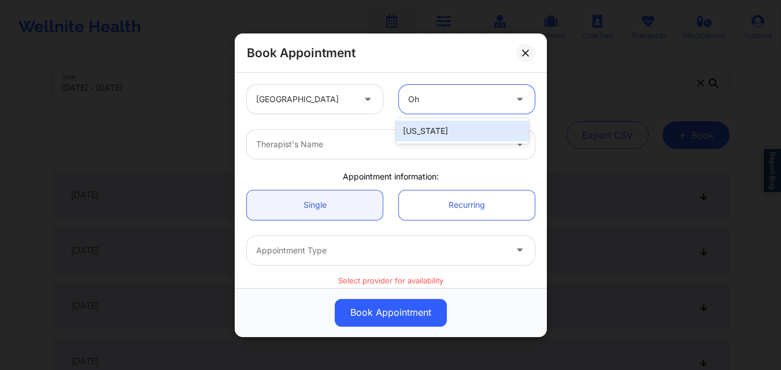
click at [453, 129] on div "[US_STATE]" at bounding box center [462, 131] width 133 height 21
click at [331, 143] on div at bounding box center [381, 145] width 250 height 14
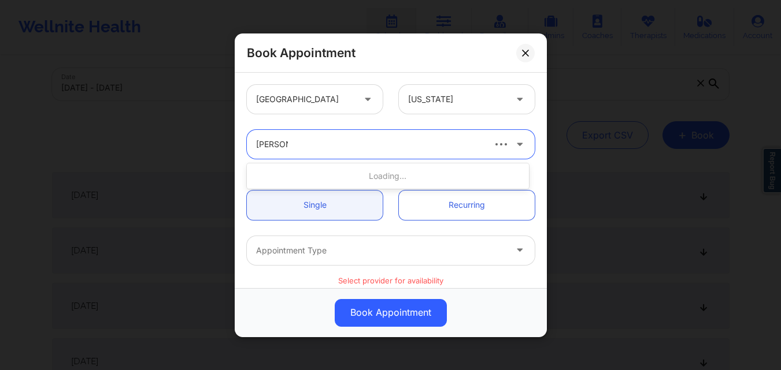
type input "Helen G."
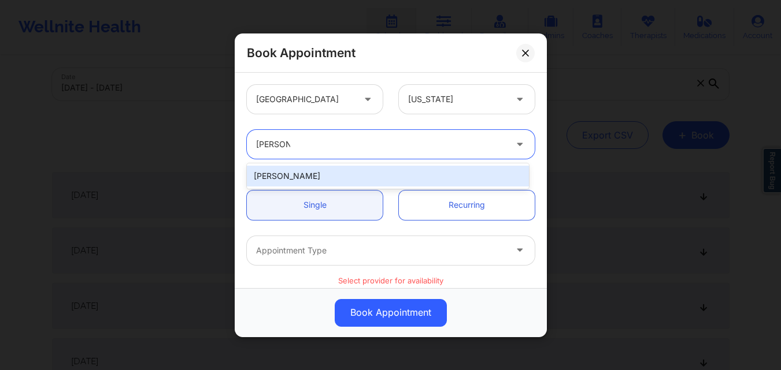
click at [336, 178] on div "[PERSON_NAME]" at bounding box center [388, 176] width 282 height 21
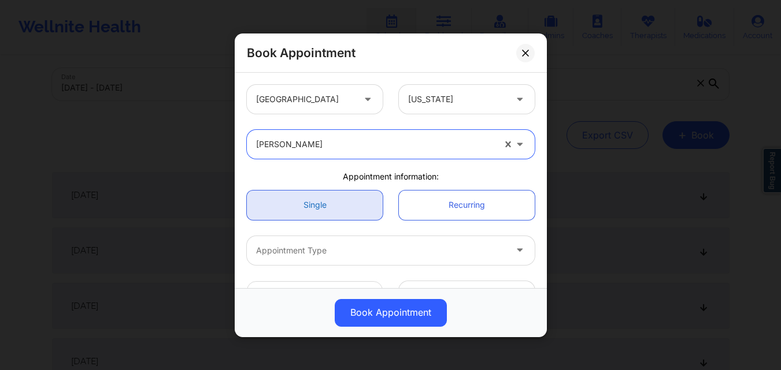
click at [331, 203] on link "Single" at bounding box center [315, 204] width 136 height 29
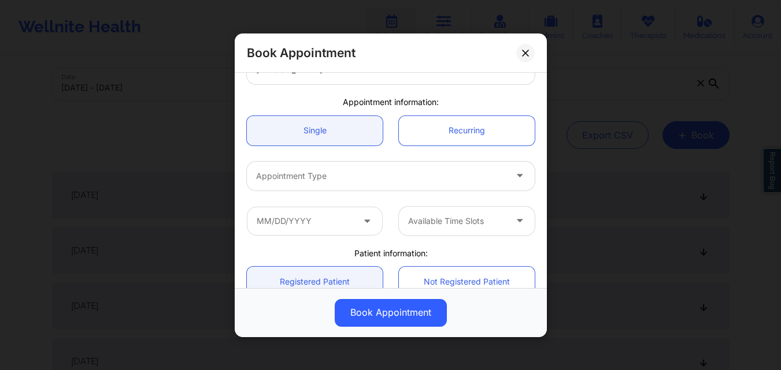
scroll to position [116, 0]
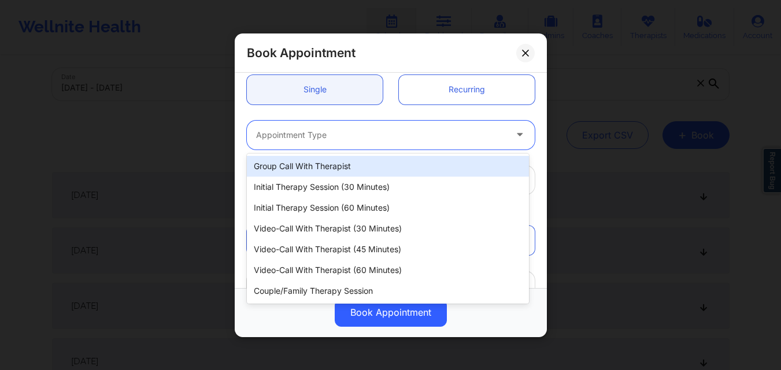
click at [344, 135] on div at bounding box center [381, 135] width 250 height 14
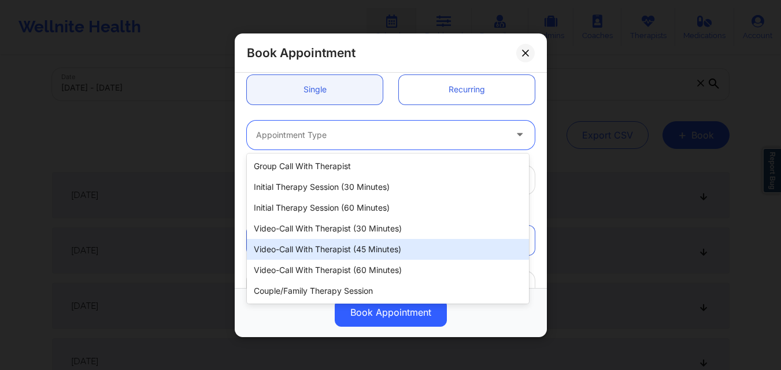
click at [357, 257] on div "Video-Call with Therapist (45 minutes)" at bounding box center [388, 249] width 282 height 21
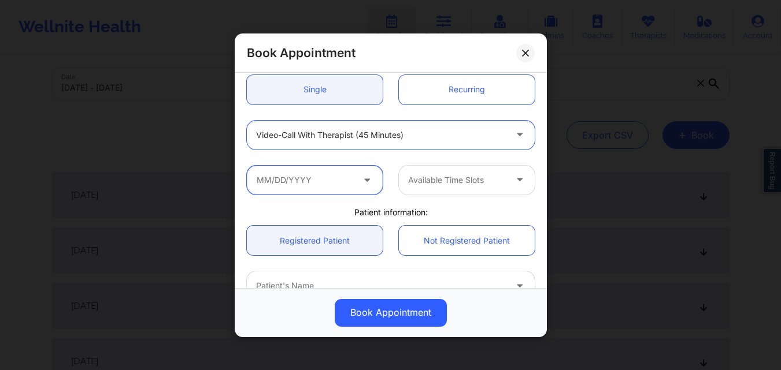
click at [322, 183] on input "text" at bounding box center [315, 179] width 136 height 29
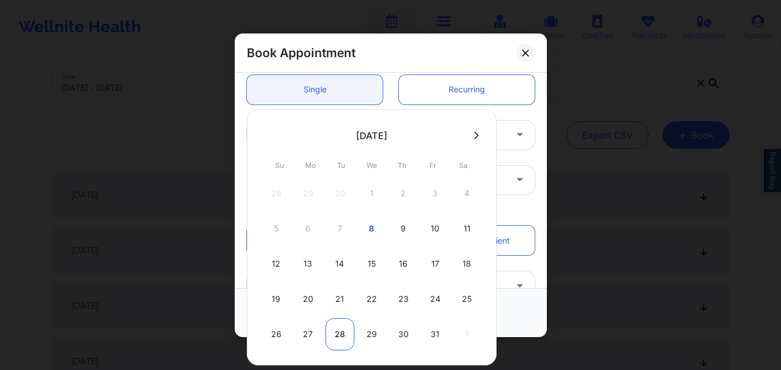
click at [337, 335] on div "28" at bounding box center [339, 334] width 29 height 32
type input "10/28/2025"
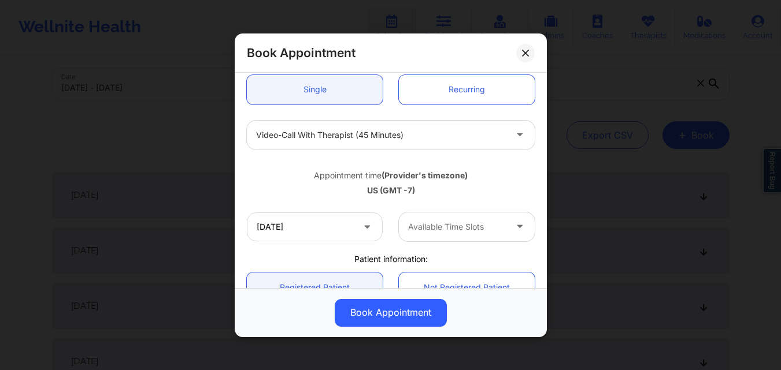
click at [451, 232] on div at bounding box center [457, 227] width 98 height 14
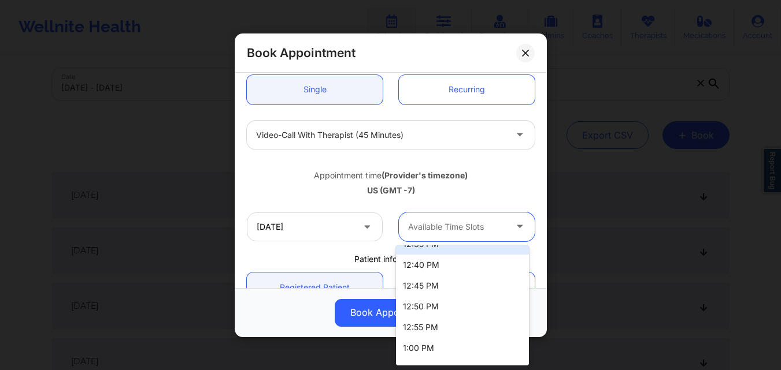
scroll to position [173, 0]
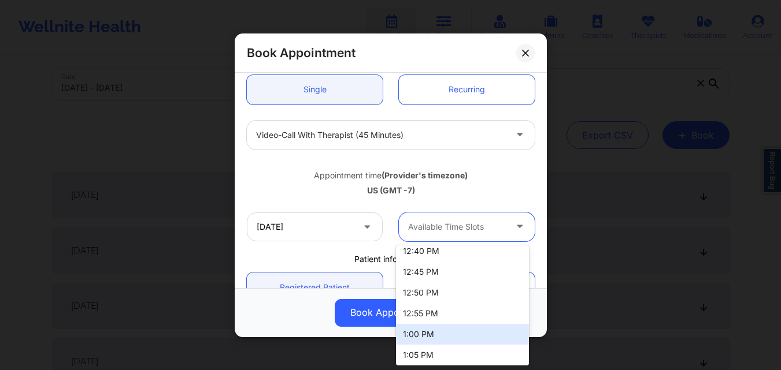
click at [429, 338] on div "1:00 PM" at bounding box center [462, 334] width 133 height 21
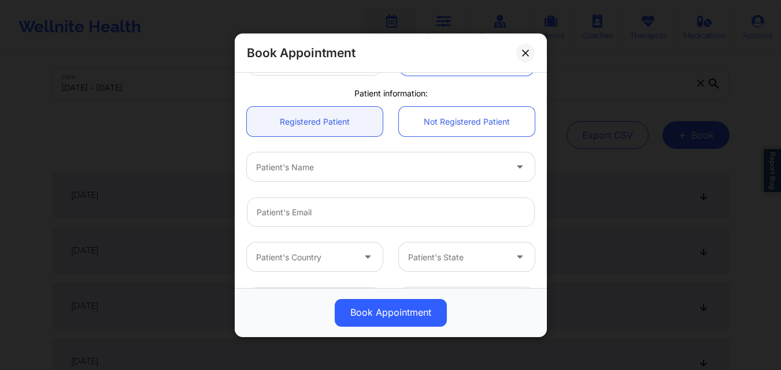
scroll to position [231, 0]
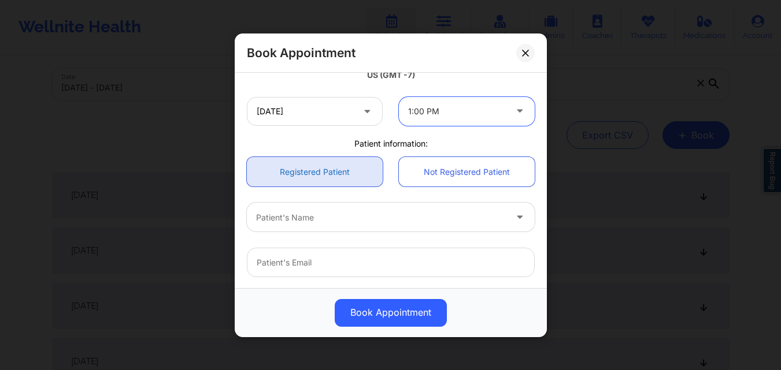
click at [321, 166] on link "Registered Patient" at bounding box center [315, 171] width 136 height 29
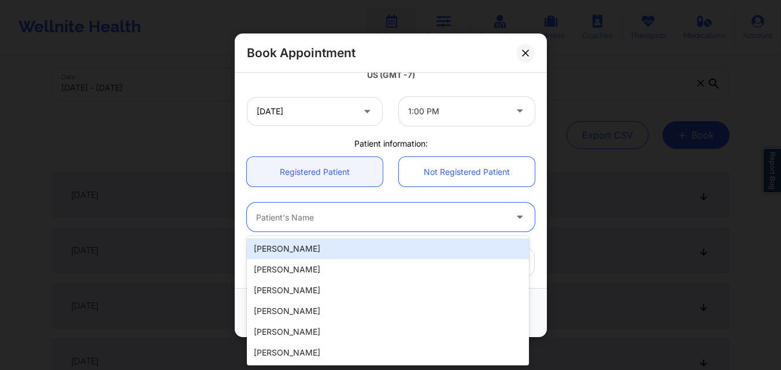
click at [357, 223] on div at bounding box center [381, 217] width 250 height 14
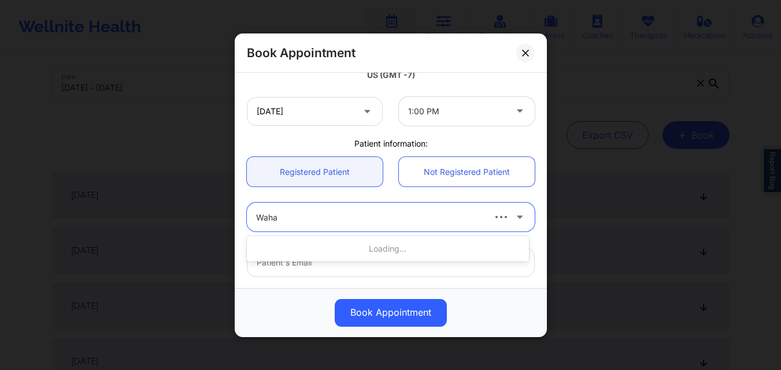
type input "Wahaj"
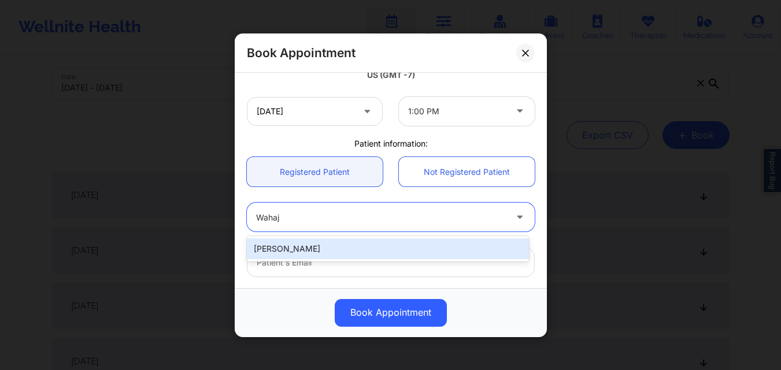
click at [350, 247] on div "[PERSON_NAME]" at bounding box center [388, 249] width 282 height 21
type input "[EMAIL_ADDRESS][DOMAIN_NAME]"
type input "[PHONE_NUMBER]"
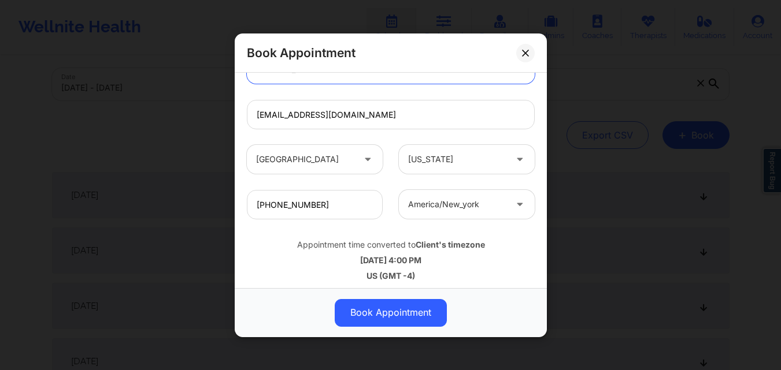
scroll to position [384, 0]
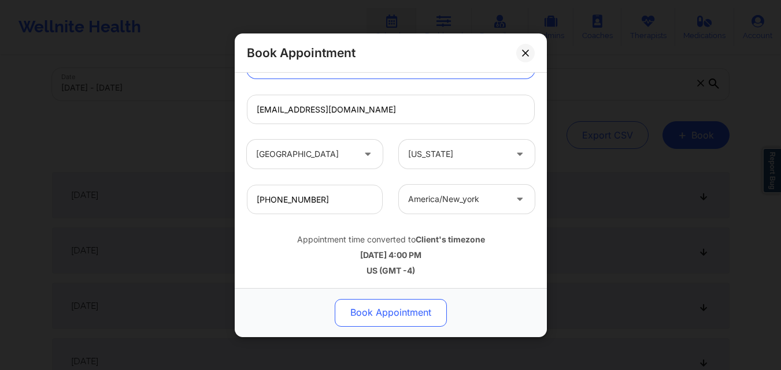
click at [402, 310] on button "Book Appointment" at bounding box center [391, 313] width 112 height 28
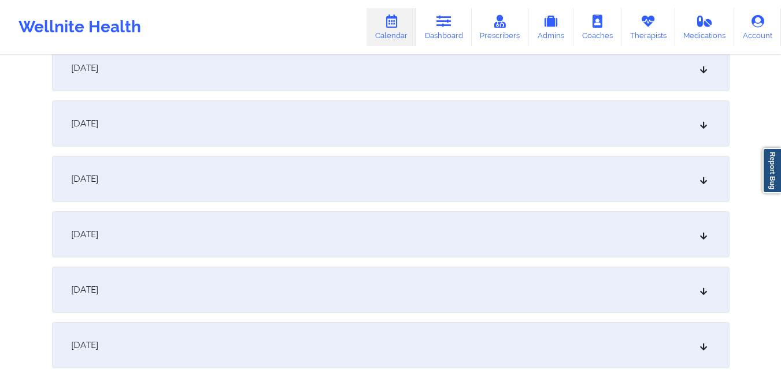
scroll to position [1503, 0]
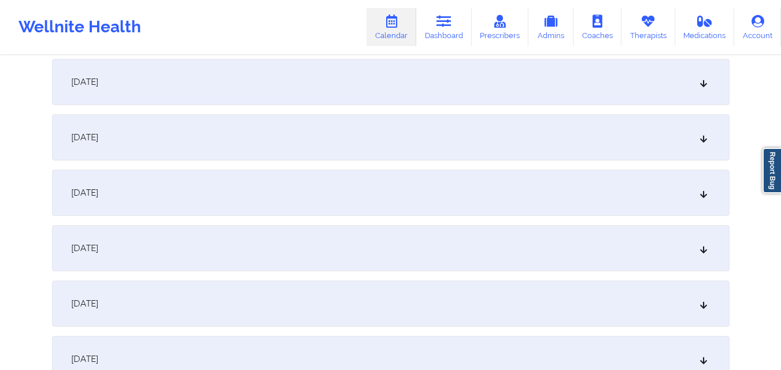
click at [388, 257] on div "October 28, 2025" at bounding box center [390, 248] width 677 height 46
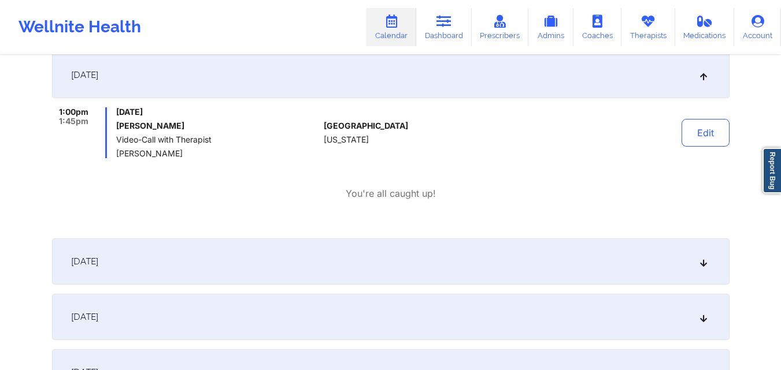
click at [528, 166] on div "1:00pm 1:45pm Tuesday, October 28, 2025 Wahaj Ansari Video-Call with Therapist …" at bounding box center [390, 154] width 677 height 93
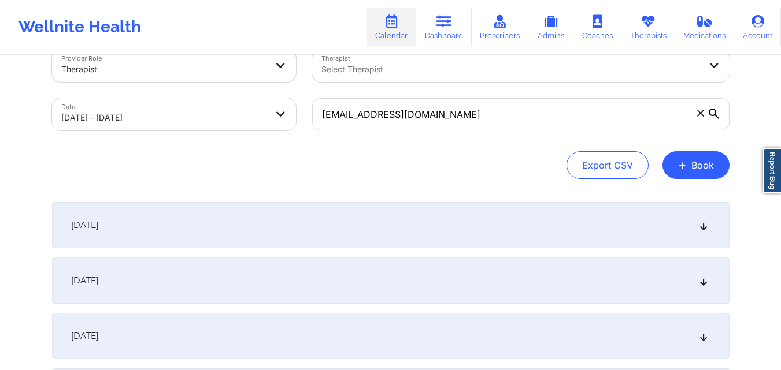
scroll to position [0, 0]
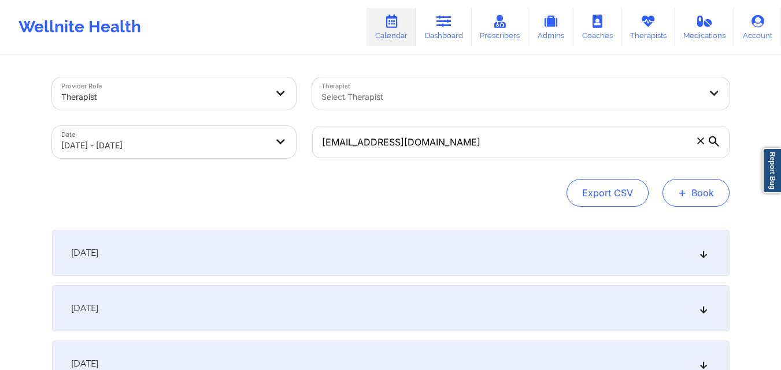
click at [690, 195] on button "+ Book" at bounding box center [695, 193] width 67 height 28
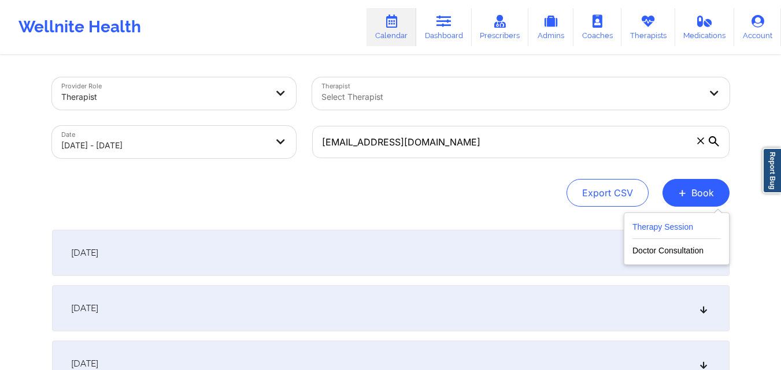
click at [662, 221] on button "Therapy Session" at bounding box center [676, 229] width 88 height 19
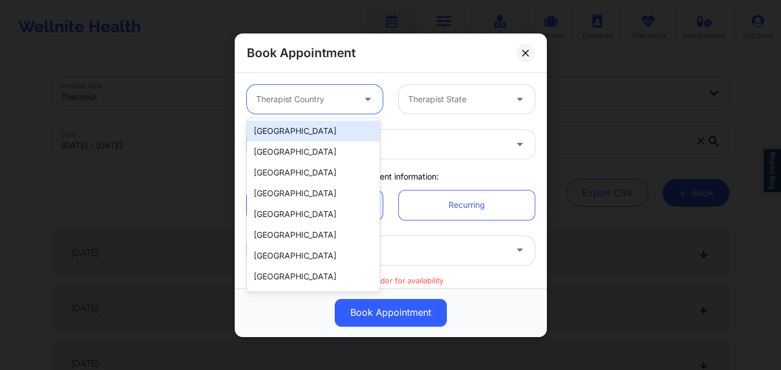
click at [283, 97] on div at bounding box center [305, 99] width 98 height 14
click at [314, 129] on div "[GEOGRAPHIC_DATA]" at bounding box center [313, 131] width 133 height 21
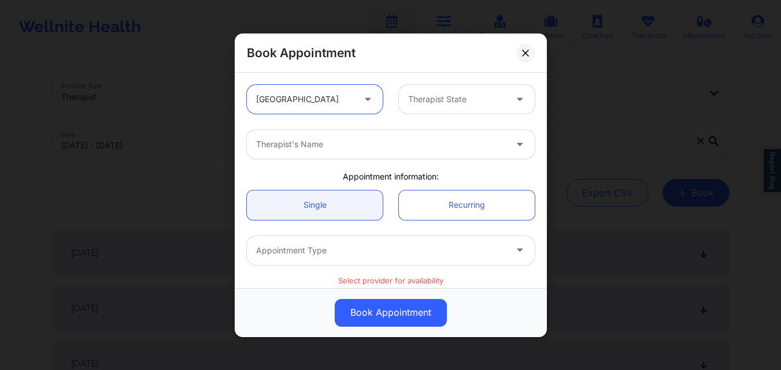
click at [492, 98] on div at bounding box center [457, 99] width 98 height 14
type input "H"
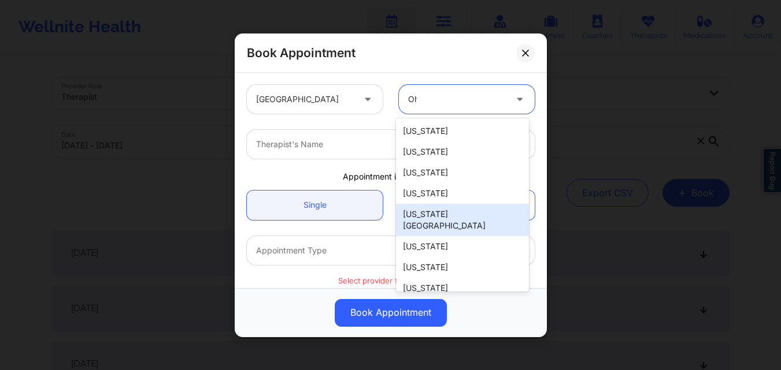
type input "Oh"
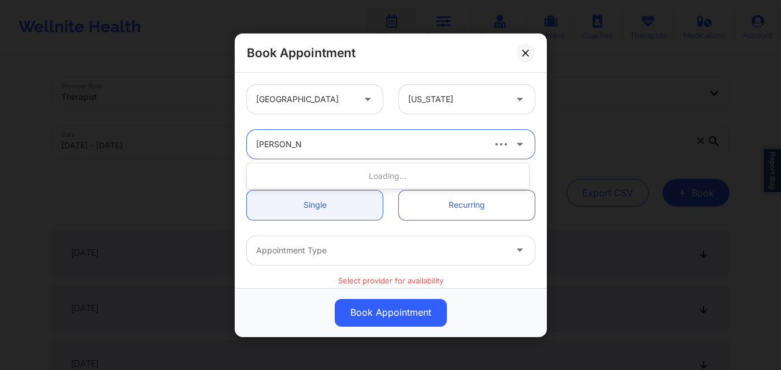
type input "Helen G. Leh"
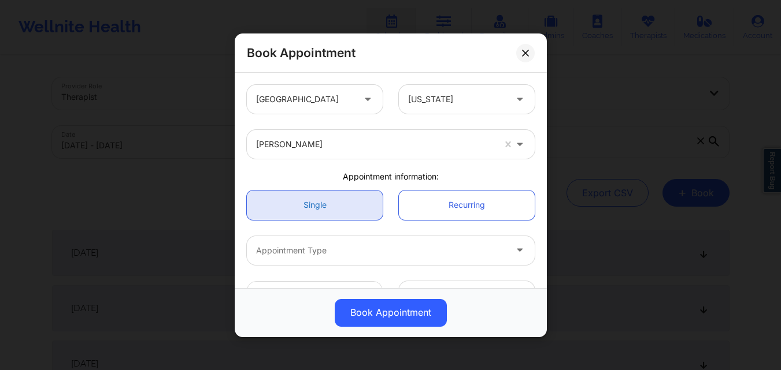
click at [306, 214] on link "Single" at bounding box center [315, 204] width 136 height 29
click at [320, 249] on div at bounding box center [381, 250] width 250 height 14
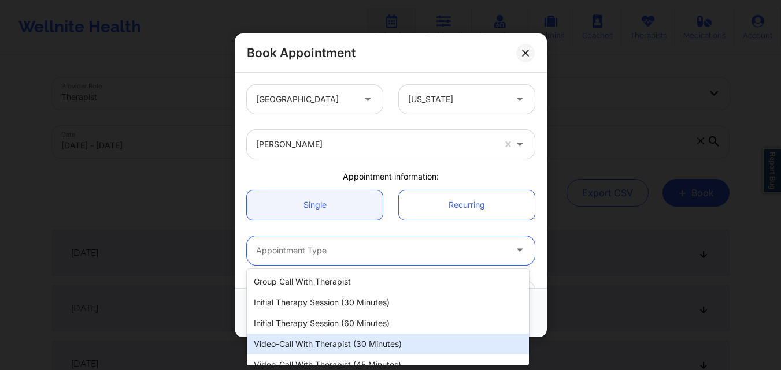
scroll to position [54, 0]
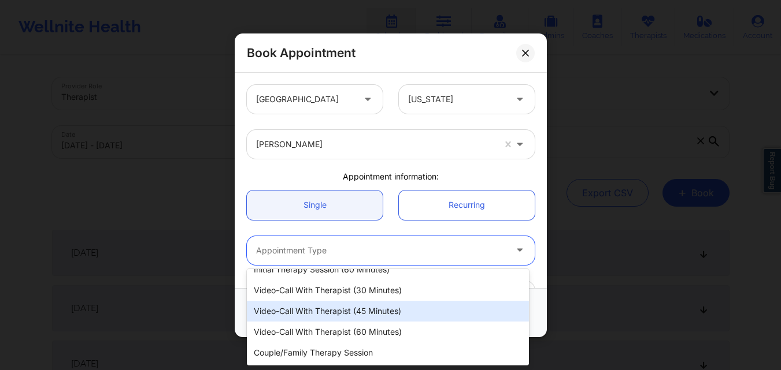
click at [377, 317] on div "Video-Call with Therapist (45 minutes)" at bounding box center [388, 311] width 282 height 21
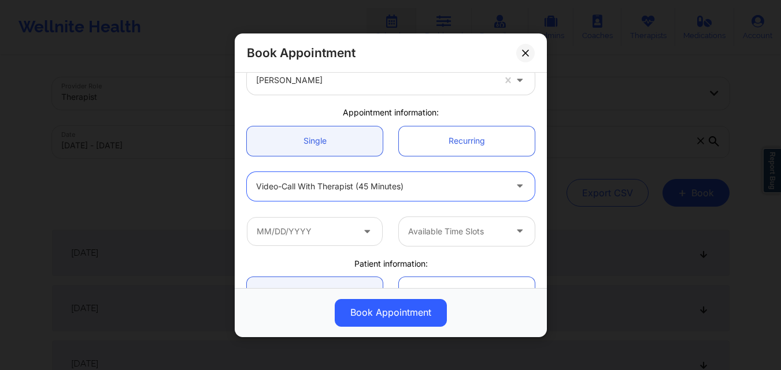
scroll to position [116, 0]
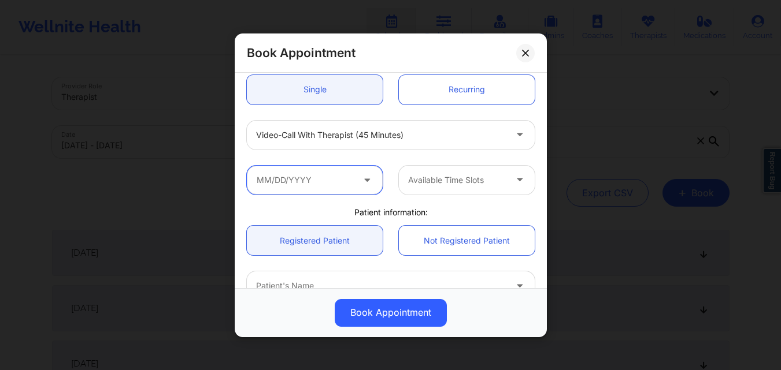
click at [334, 188] on input "text" at bounding box center [315, 179] width 136 height 29
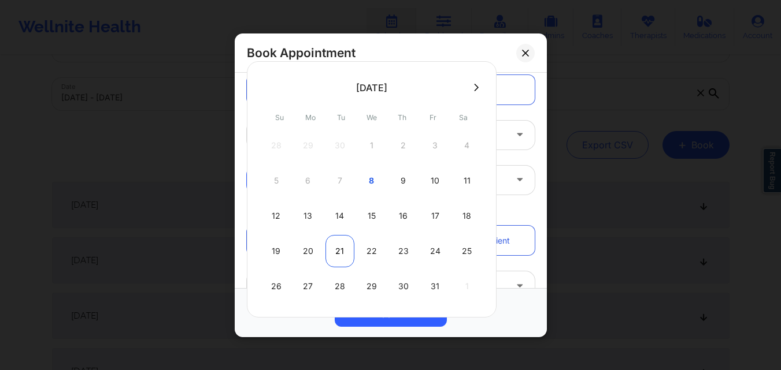
scroll to position [58, 0]
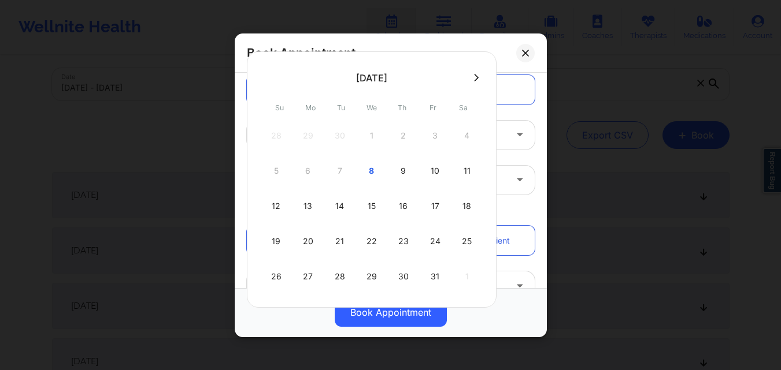
click at [474, 74] on icon at bounding box center [476, 77] width 5 height 9
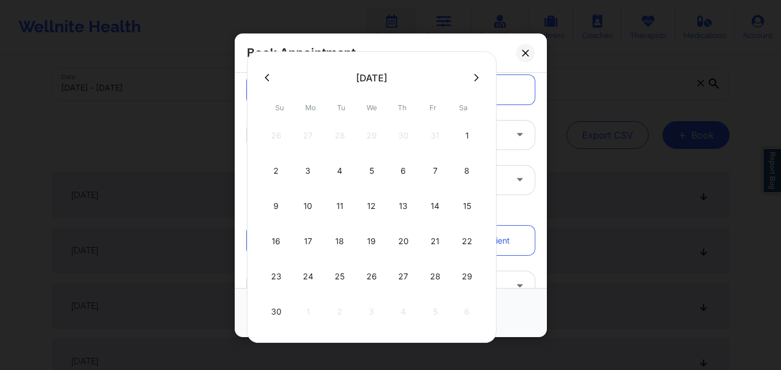
click at [335, 173] on div "4" at bounding box center [339, 171] width 29 height 32
type input "11/04/2025"
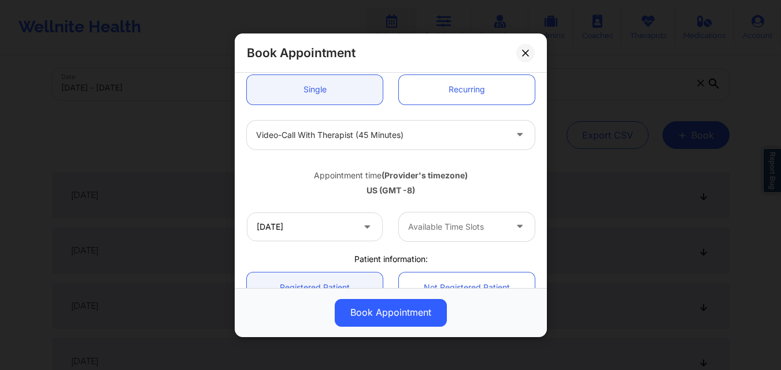
click at [455, 232] on div at bounding box center [457, 227] width 98 height 14
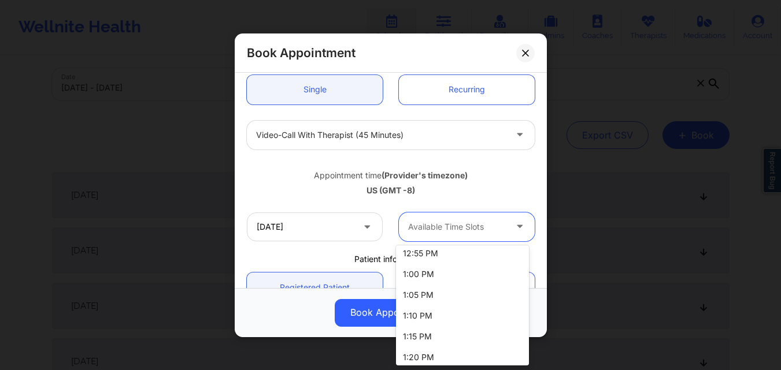
scroll to position [231, 0]
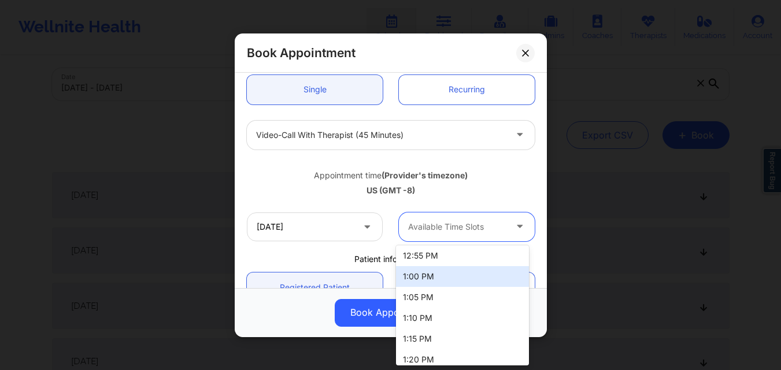
click at [444, 267] on div "1:00 PM" at bounding box center [462, 276] width 133 height 21
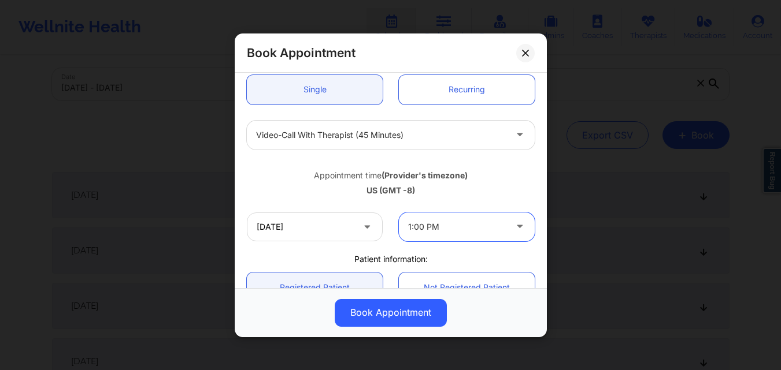
scroll to position [289, 0]
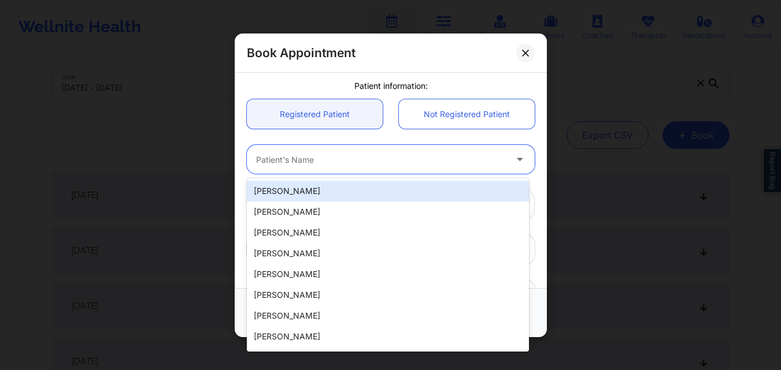
click at [358, 154] on div at bounding box center [381, 160] width 250 height 14
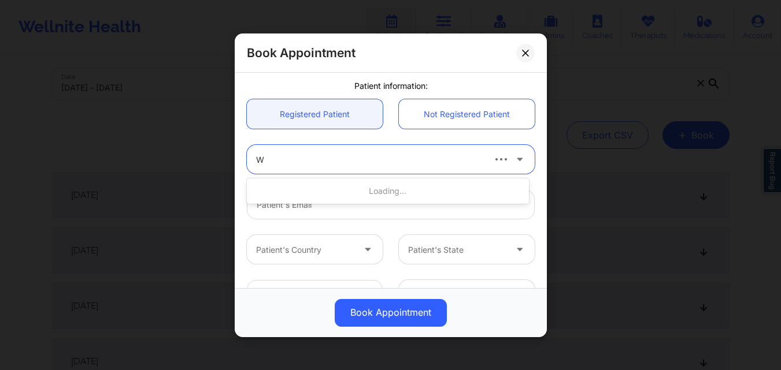
type input "Wa"
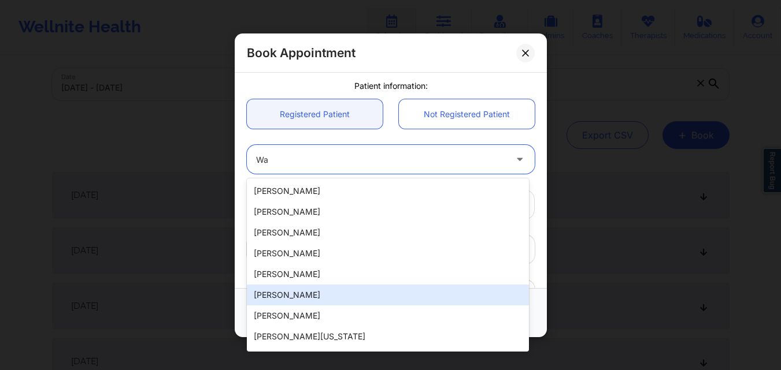
click at [327, 297] on div "[PERSON_NAME]" at bounding box center [388, 295] width 282 height 21
type input "[EMAIL_ADDRESS][DOMAIN_NAME]"
type input "[PHONE_NUMBER]"
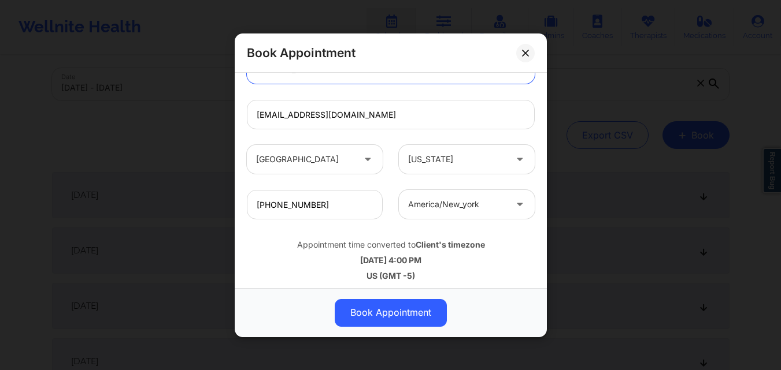
scroll to position [384, 0]
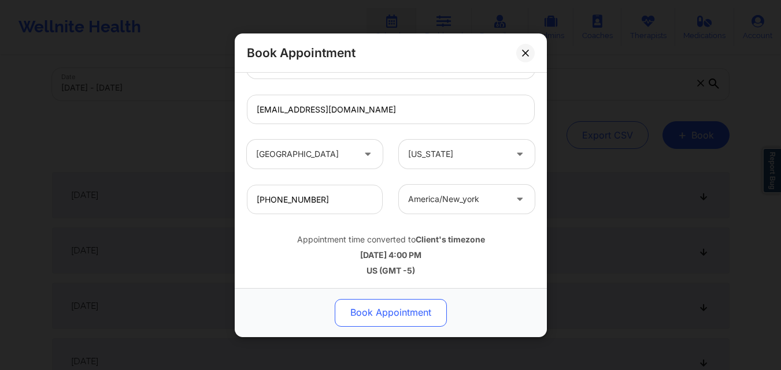
click at [407, 320] on button "Book Appointment" at bounding box center [391, 313] width 112 height 28
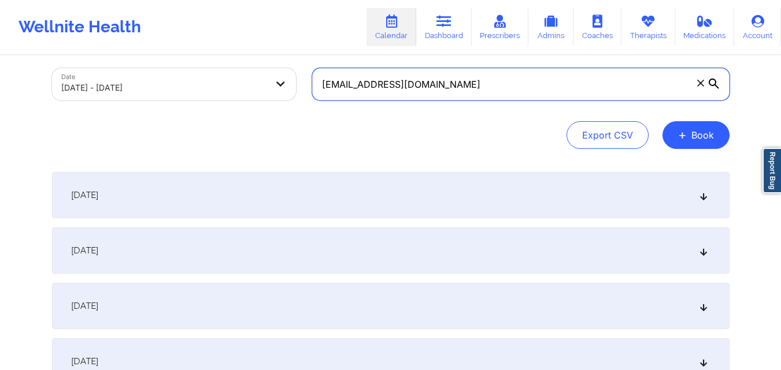
click at [477, 83] on input "[EMAIL_ADDRESS][DOMAIN_NAME]" at bounding box center [520, 84] width 417 height 32
paste input "[EMAIL_ADDRESS][DOMAIN_NAME]"
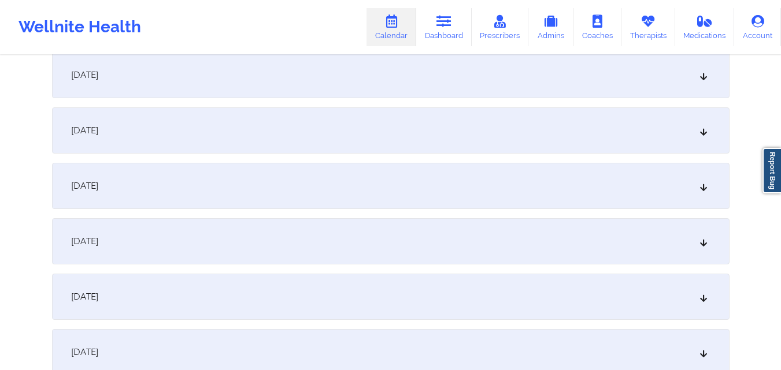
scroll to position [405, 0]
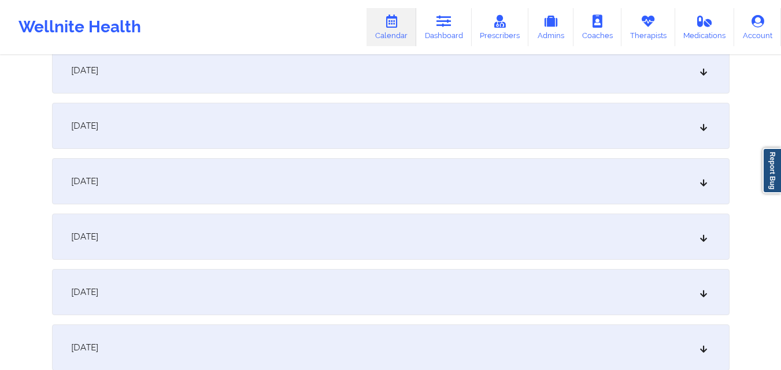
click at [351, 242] on div "[DATE]" at bounding box center [390, 237] width 677 height 46
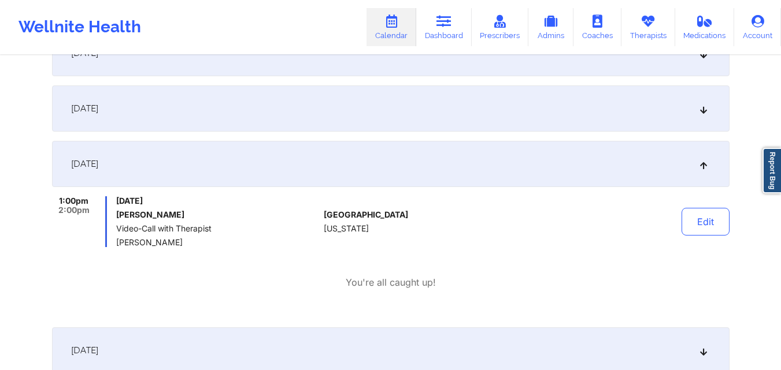
scroll to position [462, 0]
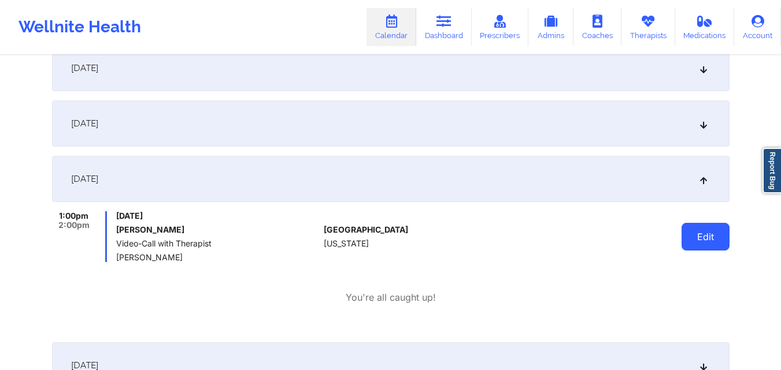
click at [698, 239] on button "Edit" at bounding box center [705, 237] width 48 height 28
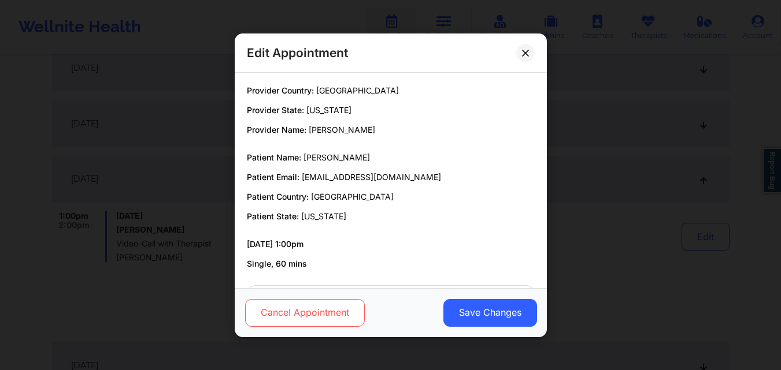
click at [313, 314] on button "Cancel Appointment" at bounding box center [304, 313] width 120 height 28
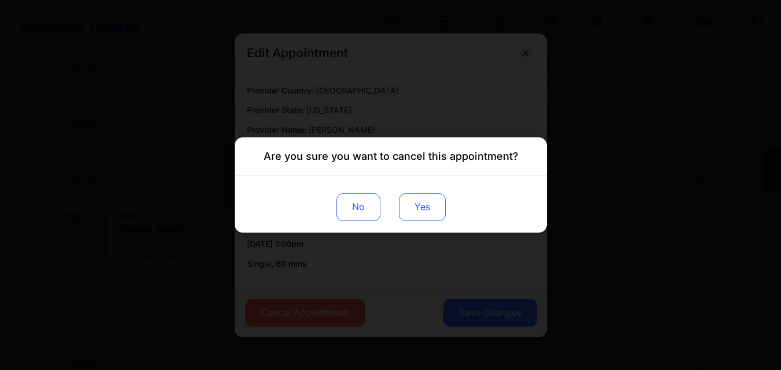
click at [435, 209] on button "Yes" at bounding box center [421, 208] width 47 height 28
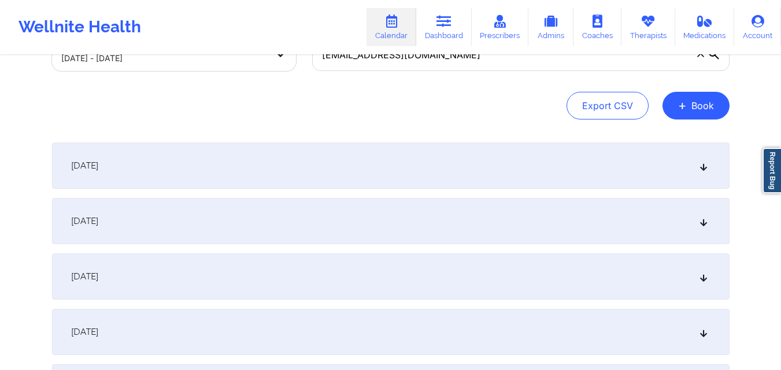
scroll to position [0, 0]
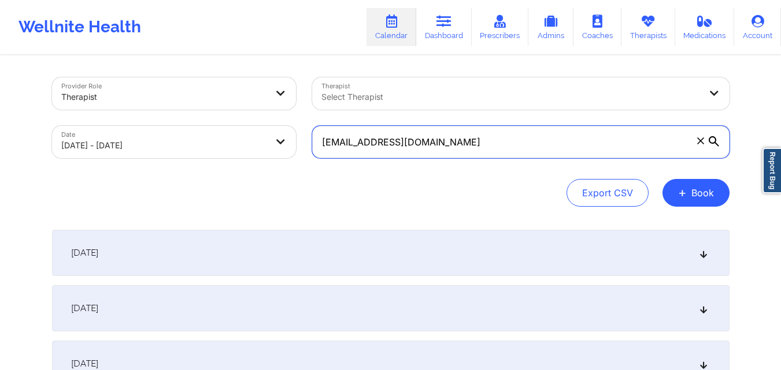
click at [485, 129] on input "[EMAIL_ADDRESS][DOMAIN_NAME]" at bounding box center [520, 142] width 417 height 32
paste input "Gelemy Florez"
click at [431, 144] on input "[EMAIL_ADDRESS][DOMAIN_NAME]" at bounding box center [520, 142] width 417 height 32
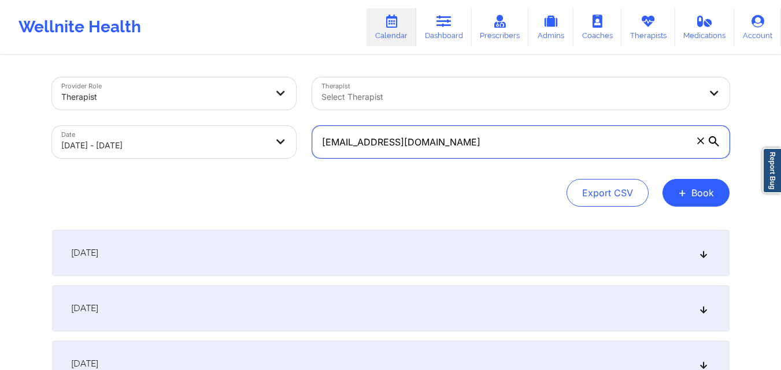
click at [430, 144] on input "[EMAIL_ADDRESS][DOMAIN_NAME]" at bounding box center [520, 142] width 417 height 32
paste input "gelemyflorez"
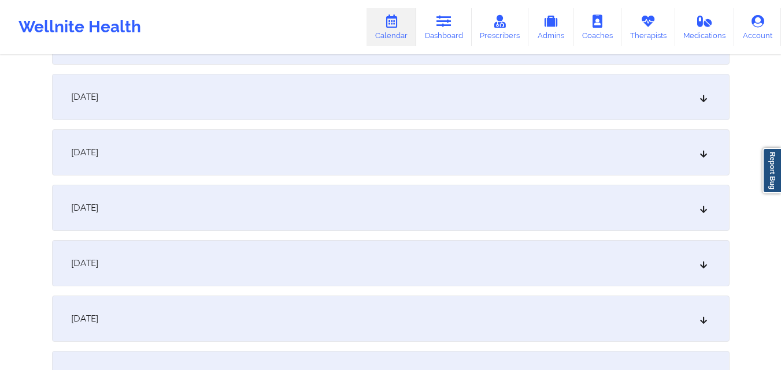
scroll to position [231, 0]
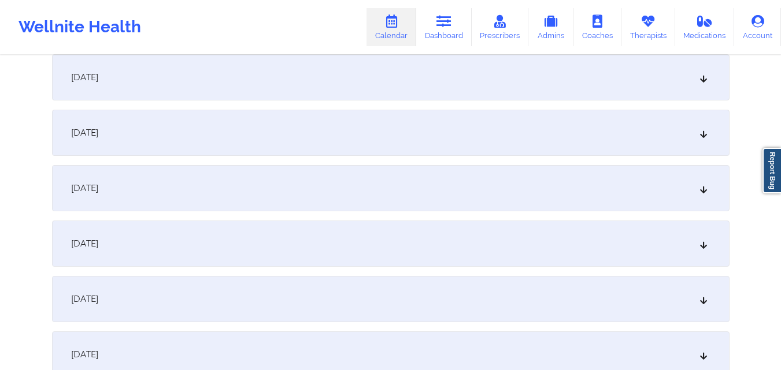
type input "gelemyflorez@gmail.com"
click at [268, 188] on div "[DATE]" at bounding box center [390, 188] width 677 height 46
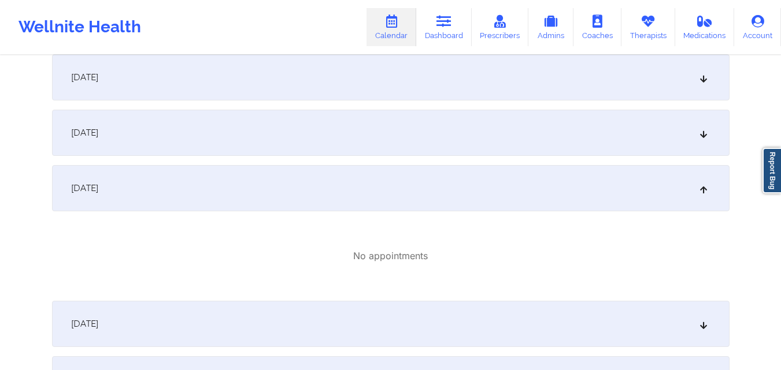
click at [270, 127] on div "[DATE]" at bounding box center [390, 133] width 677 height 46
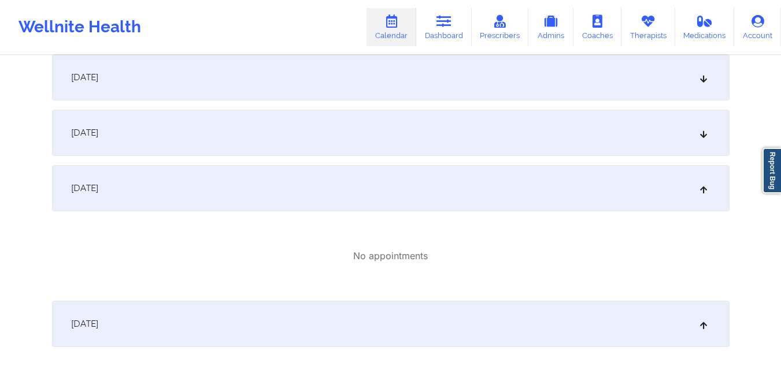
scroll to position [116, 0]
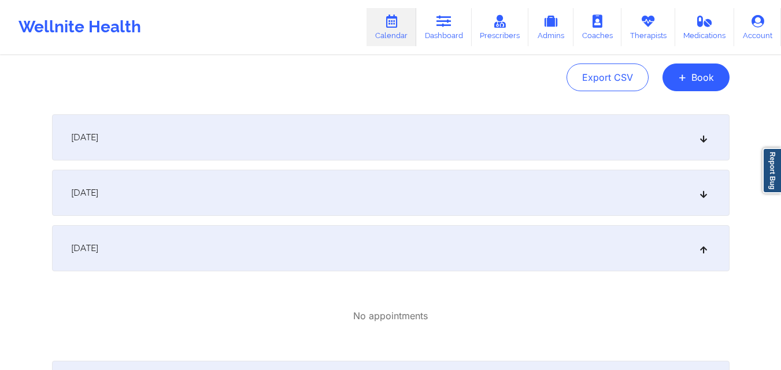
click at [282, 190] on div "[DATE]" at bounding box center [390, 193] width 677 height 46
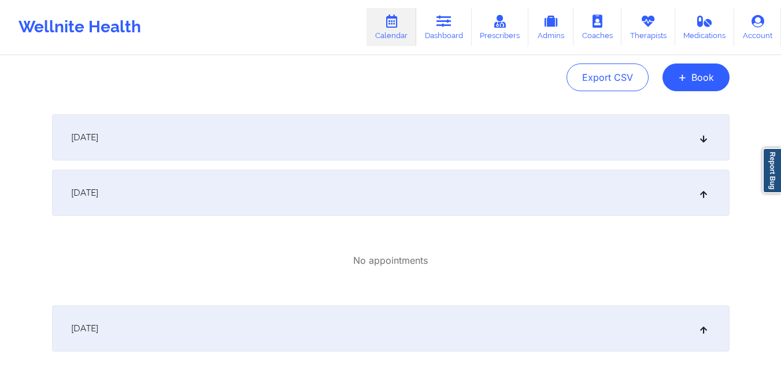
click at [281, 153] on div "[DATE]" at bounding box center [390, 137] width 677 height 46
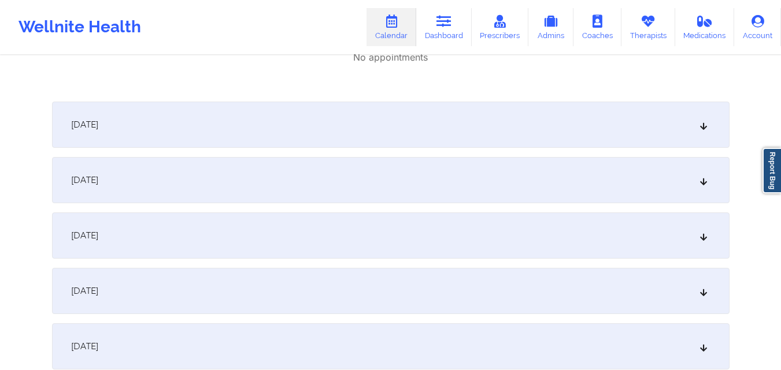
scroll to position [674, 0]
click at [309, 112] on div "[DATE]" at bounding box center [390, 122] width 677 height 46
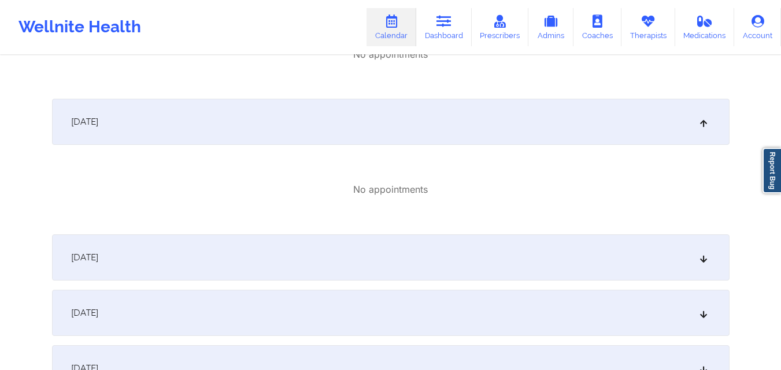
click at [309, 260] on div "[DATE]" at bounding box center [390, 258] width 677 height 46
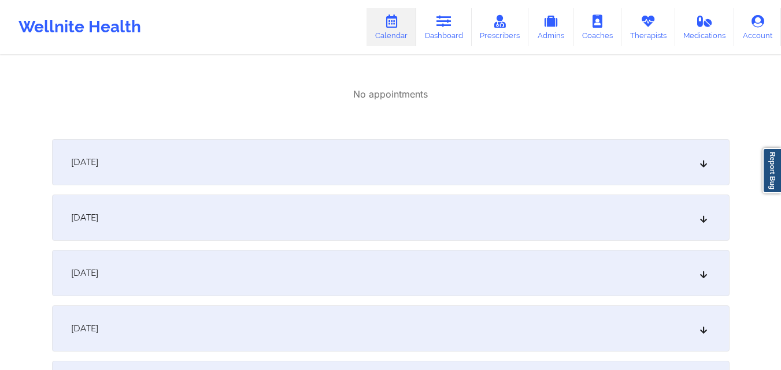
click at [327, 154] on div "[DATE]" at bounding box center [390, 162] width 677 height 46
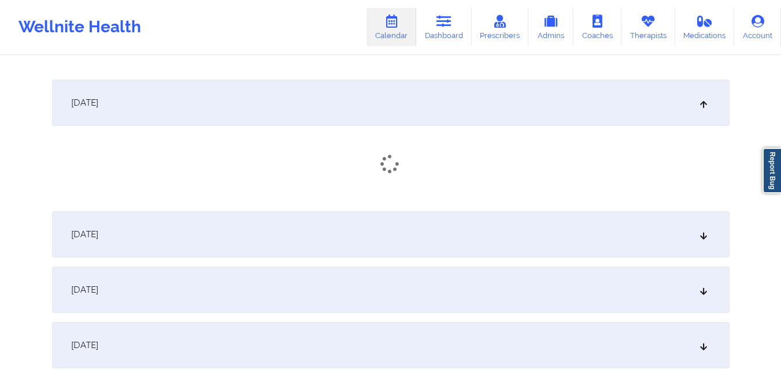
scroll to position [1021, 0]
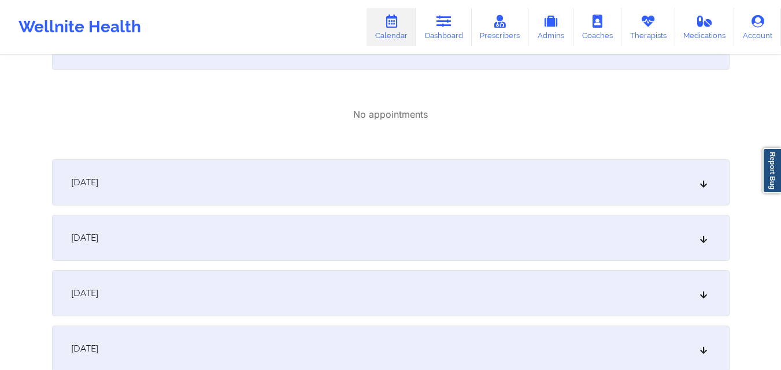
click at [329, 193] on div "[DATE]" at bounding box center [390, 183] width 677 height 46
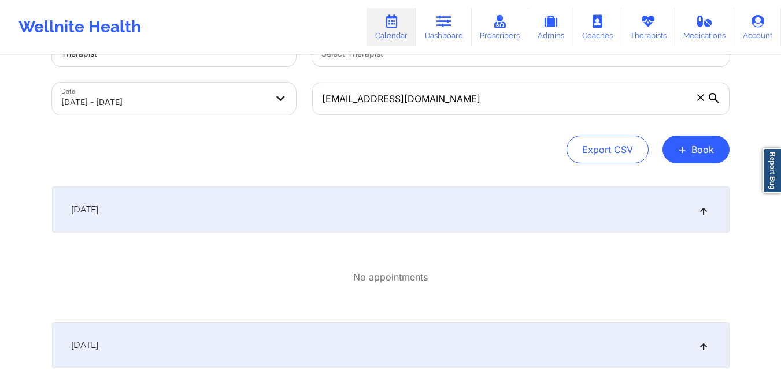
scroll to position [58, 0]
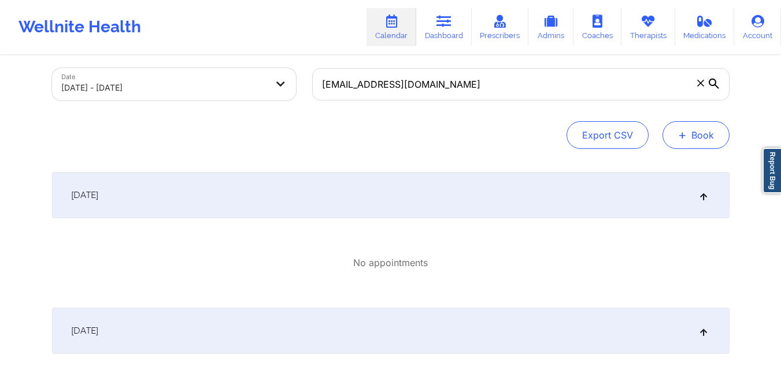
click at [706, 134] on button "+ Book" at bounding box center [695, 135] width 67 height 28
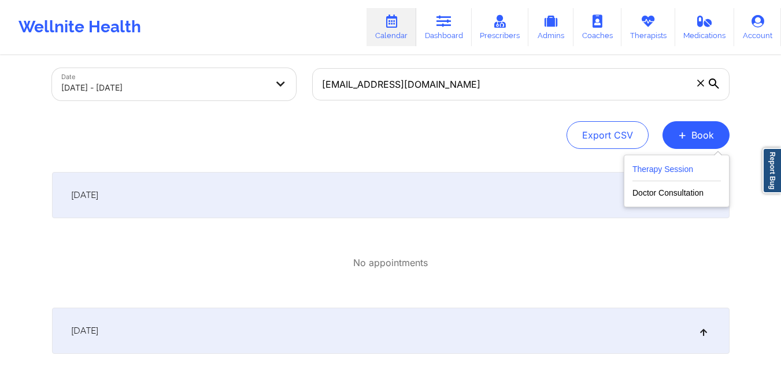
click at [675, 165] on button "Therapy Session" at bounding box center [676, 171] width 88 height 19
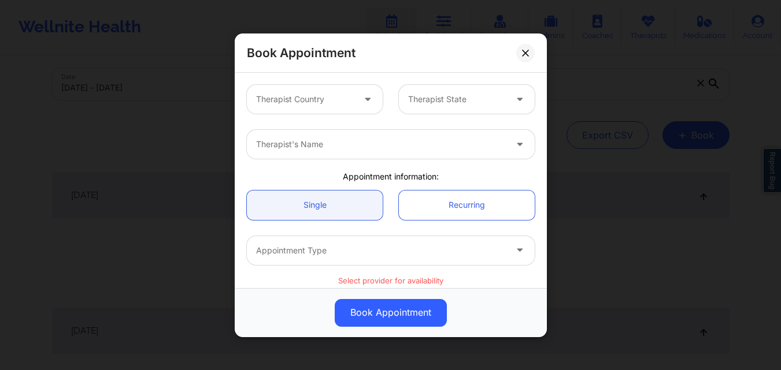
click at [285, 103] on div at bounding box center [305, 99] width 98 height 14
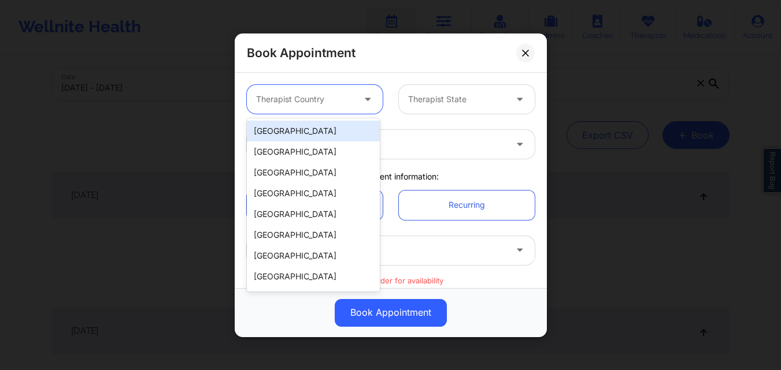
click at [293, 134] on div "[GEOGRAPHIC_DATA]" at bounding box center [313, 131] width 133 height 21
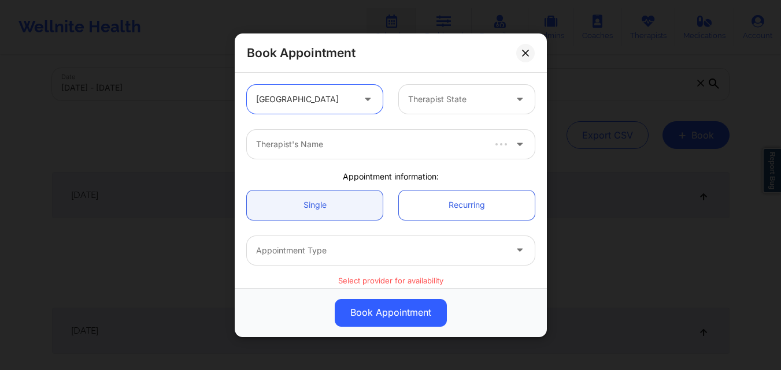
click at [453, 99] on div at bounding box center [457, 99] width 98 height 14
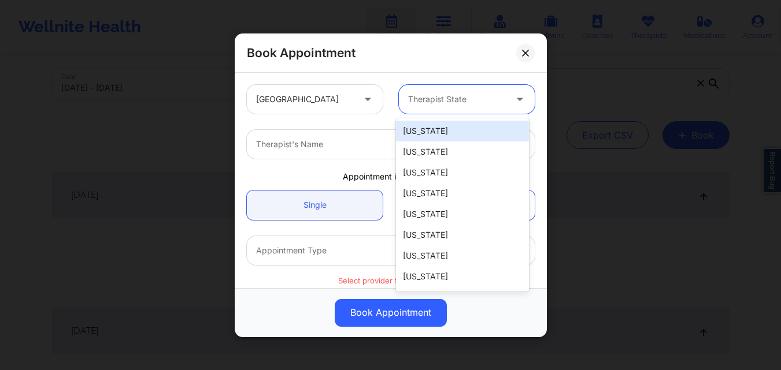
type input "F"
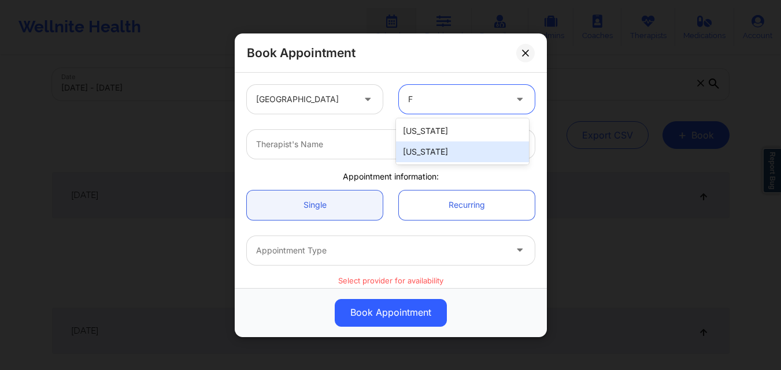
click at [441, 147] on div "[US_STATE]" at bounding box center [462, 152] width 133 height 21
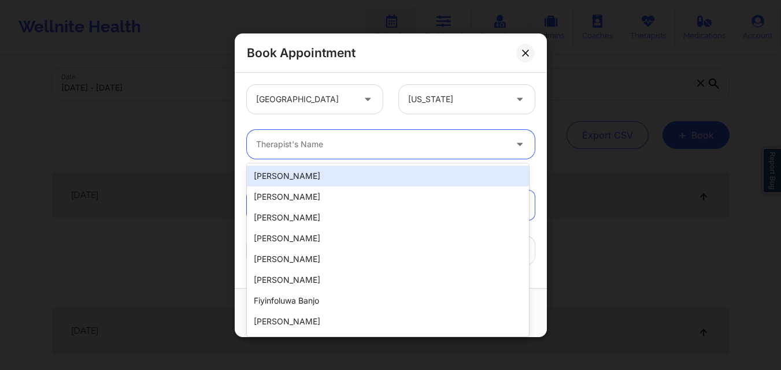
click at [323, 147] on div at bounding box center [381, 145] width 250 height 14
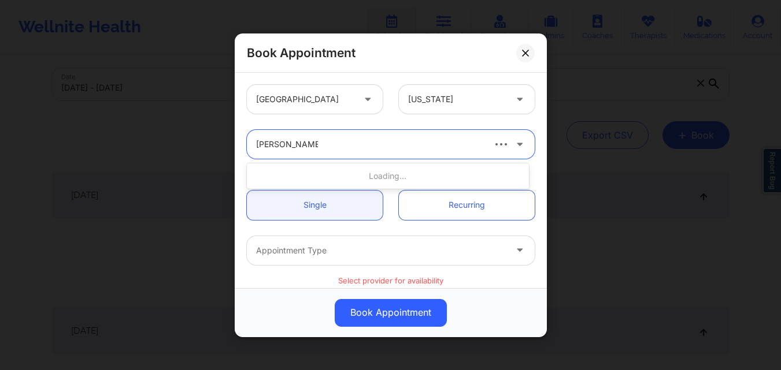
type input "Kathleen Cronin"
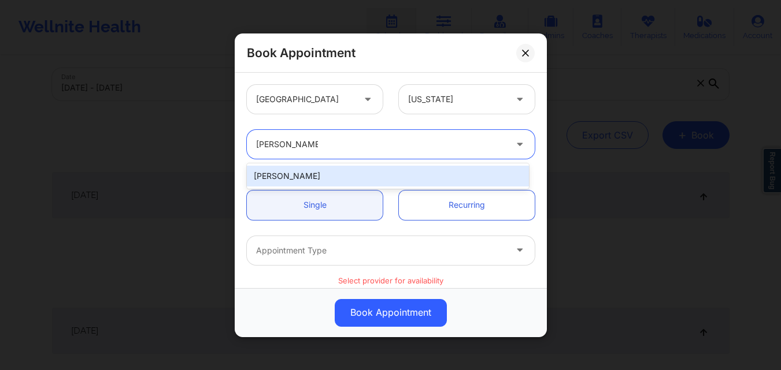
click at [284, 175] on div "Kathleen Cronin" at bounding box center [388, 176] width 282 height 21
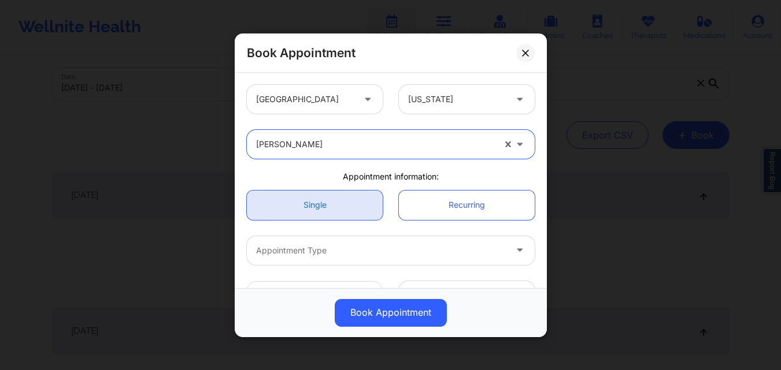
click at [287, 203] on link "Single" at bounding box center [315, 204] width 136 height 29
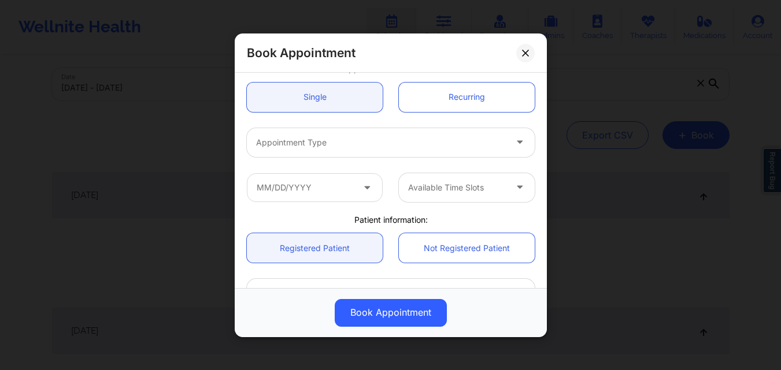
scroll to position [116, 0]
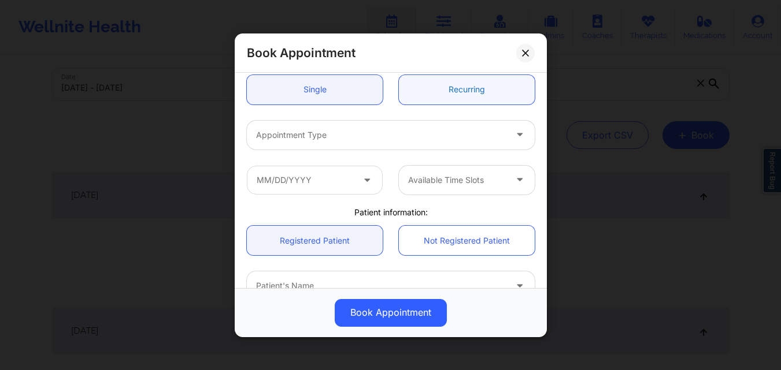
click at [446, 91] on link "Recurring" at bounding box center [467, 89] width 136 height 29
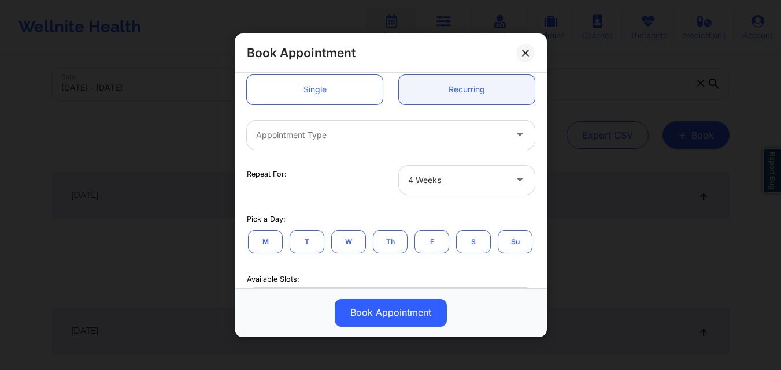
click at [342, 246] on button "W" at bounding box center [348, 241] width 35 height 23
click at [407, 136] on div at bounding box center [381, 135] width 250 height 14
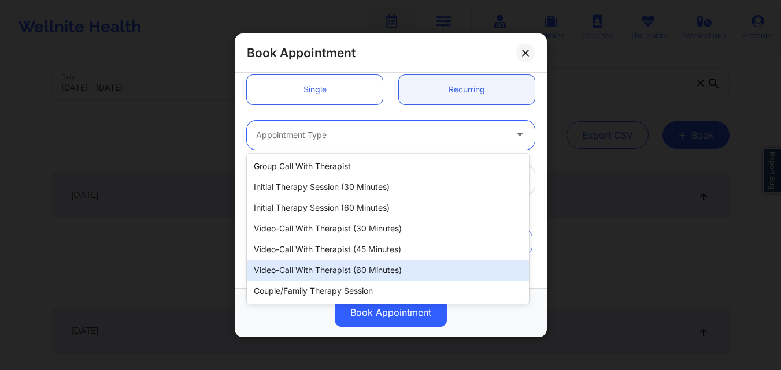
click at [416, 269] on div "Video-Call with Therapist (60 minutes)" at bounding box center [388, 270] width 282 height 21
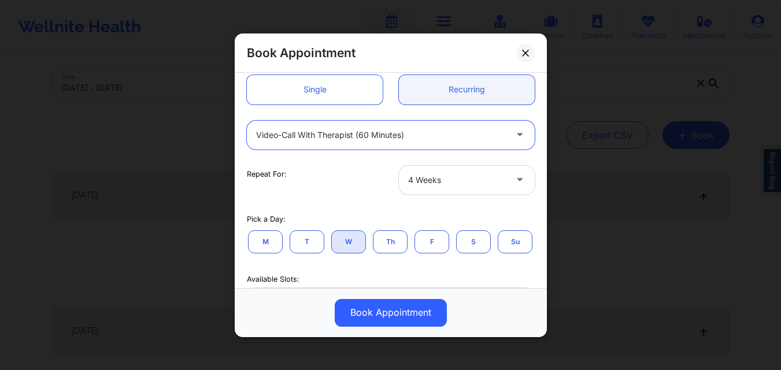
click at [485, 179] on div at bounding box center [457, 180] width 98 height 14
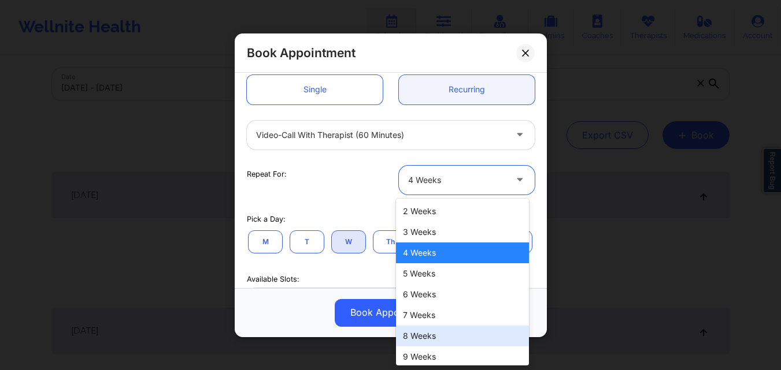
scroll to position [66, 0]
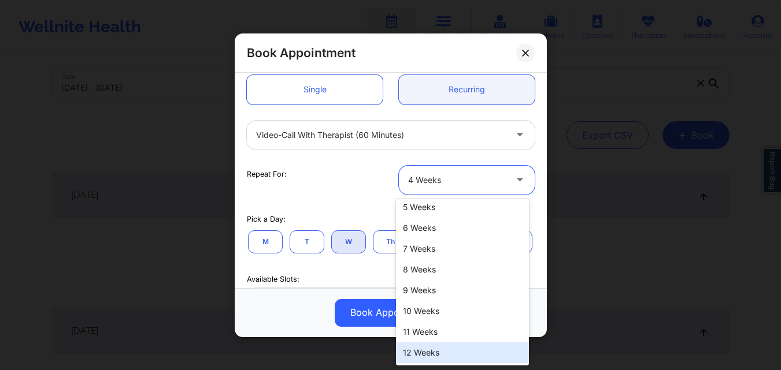
click at [444, 357] on div "12 Weeks" at bounding box center [462, 353] width 133 height 21
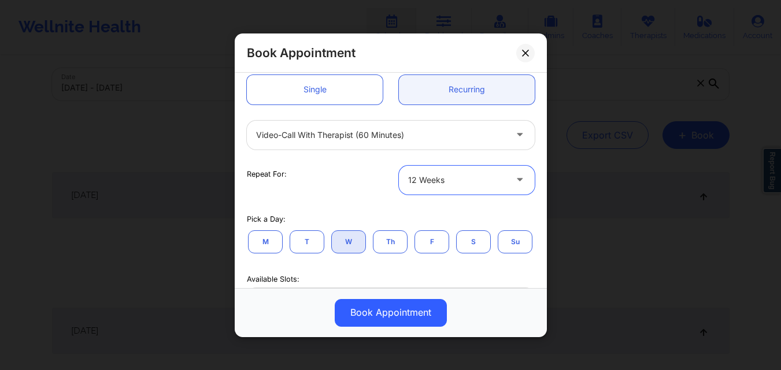
click at [340, 246] on button "W" at bounding box center [348, 241] width 35 height 23
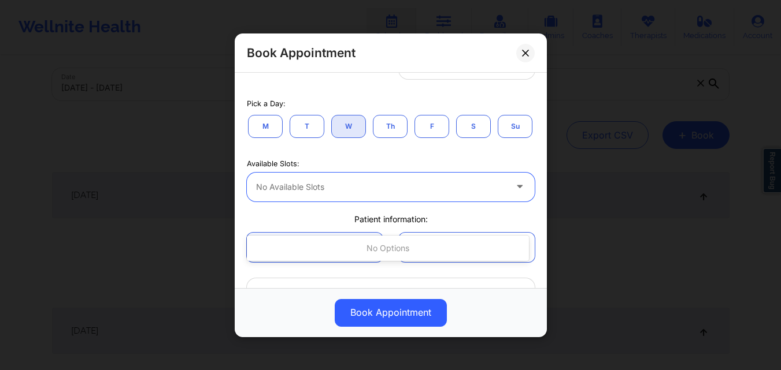
click at [365, 194] on div at bounding box center [381, 187] width 250 height 14
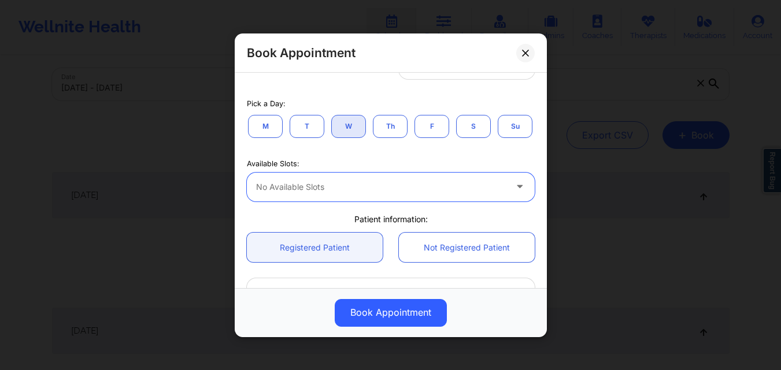
click at [365, 194] on div at bounding box center [381, 187] width 250 height 14
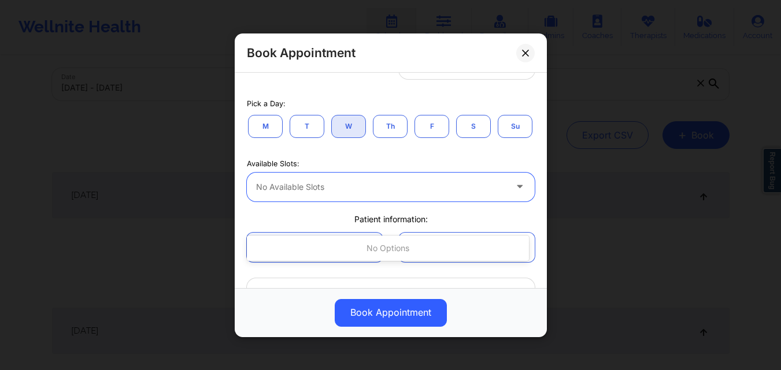
click at [365, 194] on div at bounding box center [381, 187] width 250 height 14
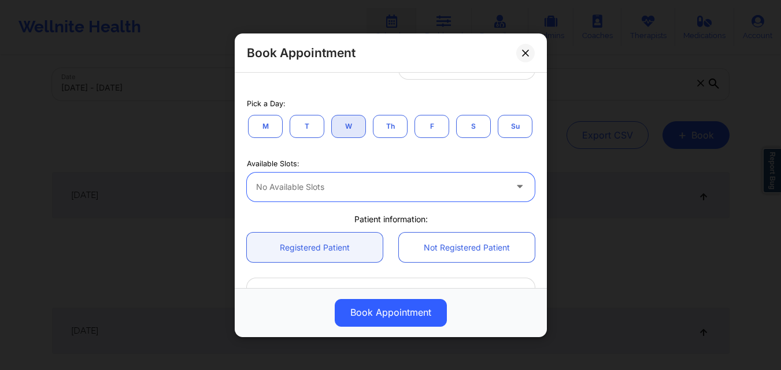
click at [365, 194] on div at bounding box center [381, 187] width 250 height 14
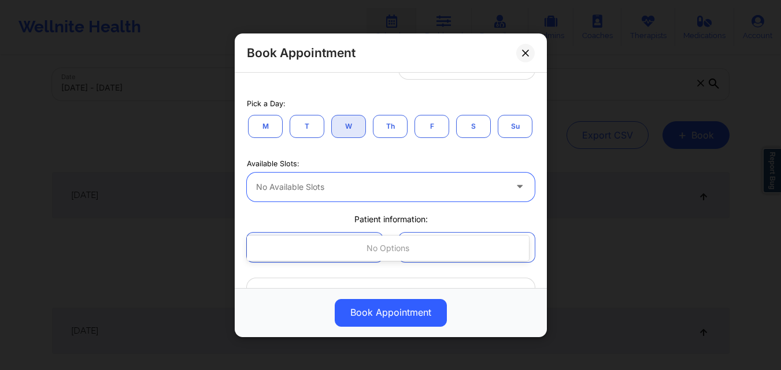
click at [365, 194] on div at bounding box center [381, 187] width 250 height 14
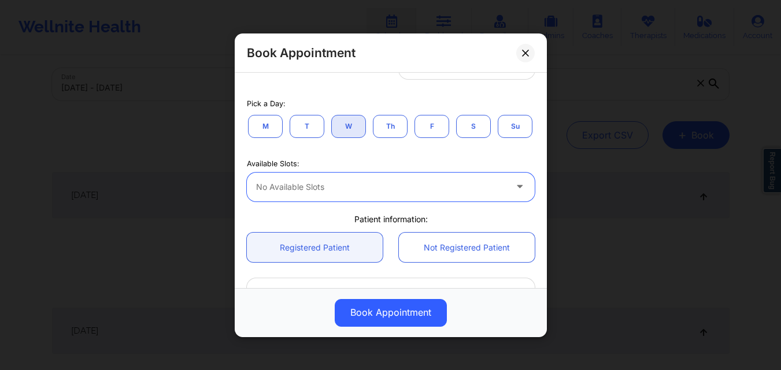
click at [306, 121] on button "T" at bounding box center [307, 125] width 35 height 23
click at [416, 194] on div at bounding box center [381, 187] width 250 height 14
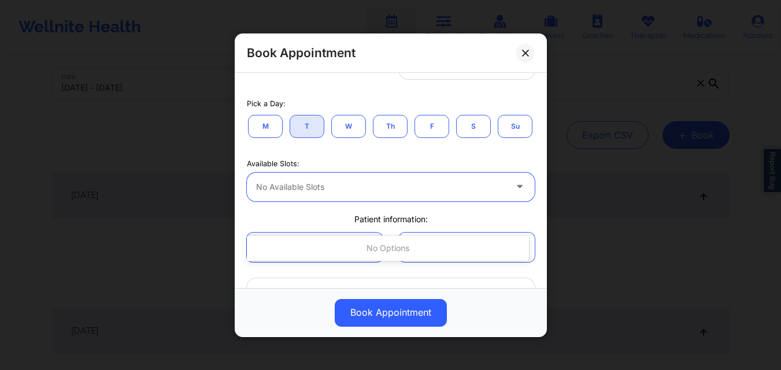
click at [416, 194] on div at bounding box center [381, 187] width 250 height 14
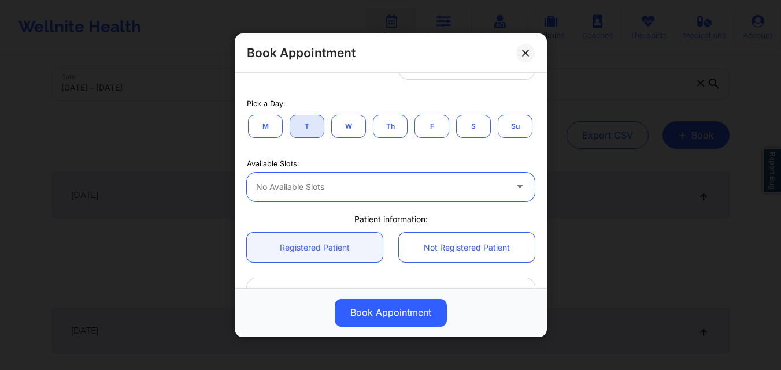
click at [392, 201] on div "No available slots" at bounding box center [377, 186] width 260 height 29
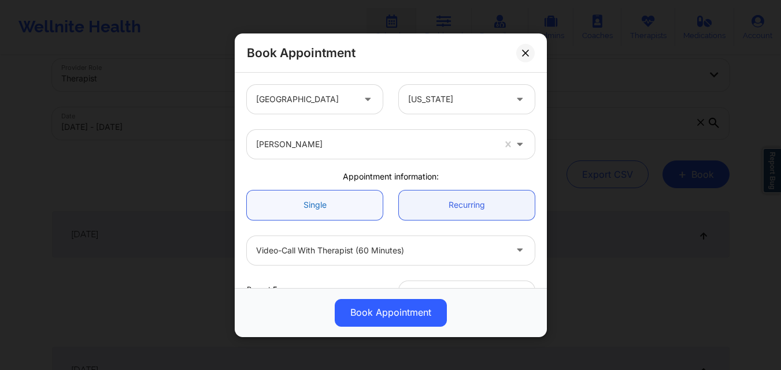
scroll to position [0, 0]
click at [343, 201] on link "Single" at bounding box center [315, 204] width 136 height 29
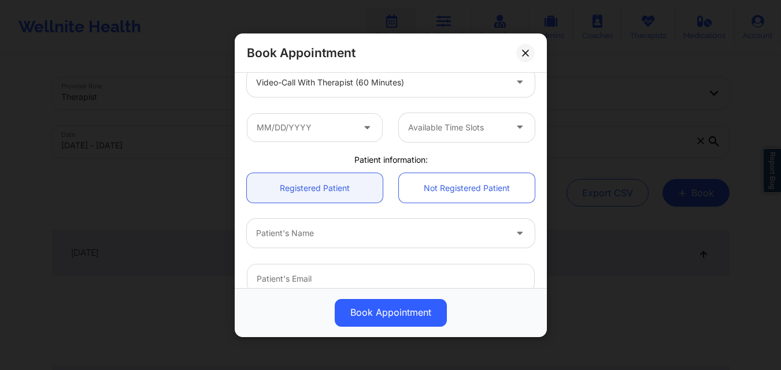
scroll to position [58, 0]
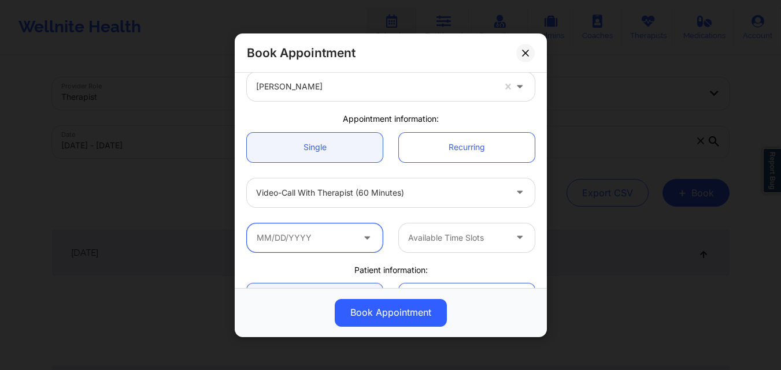
click at [319, 235] on input "text" at bounding box center [315, 237] width 136 height 29
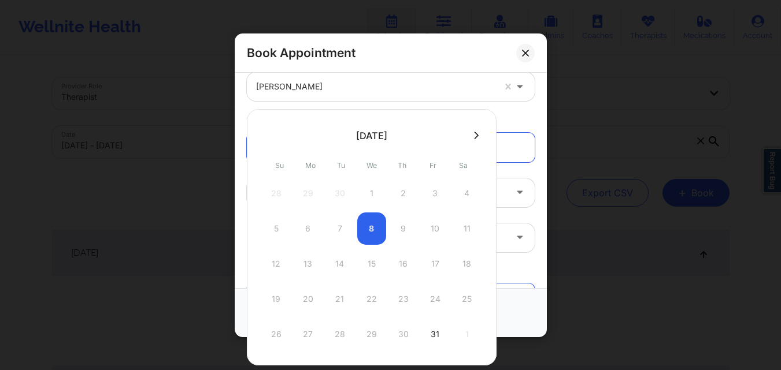
click at [475, 131] on icon at bounding box center [476, 135] width 5 height 9
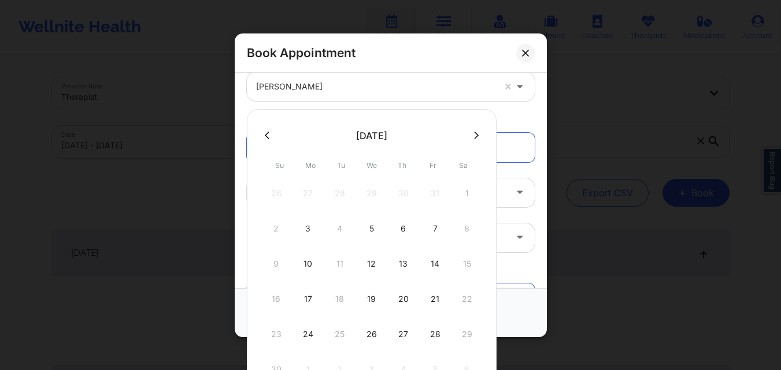
click at [265, 135] on icon at bounding box center [267, 135] width 5 height 9
click at [372, 228] on div "8" at bounding box center [371, 229] width 29 height 32
type input "10/08/2025"
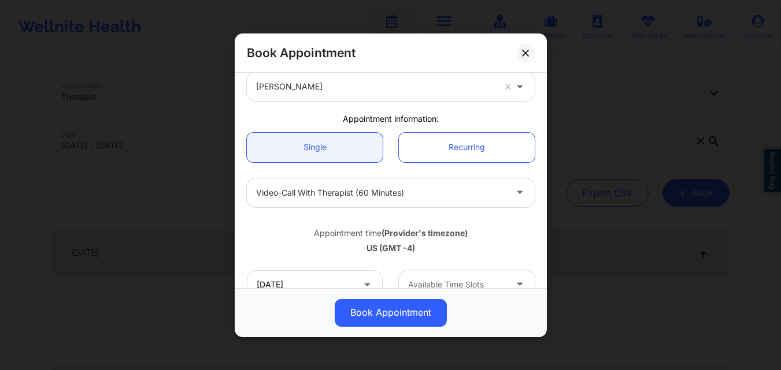
scroll to position [173, 0]
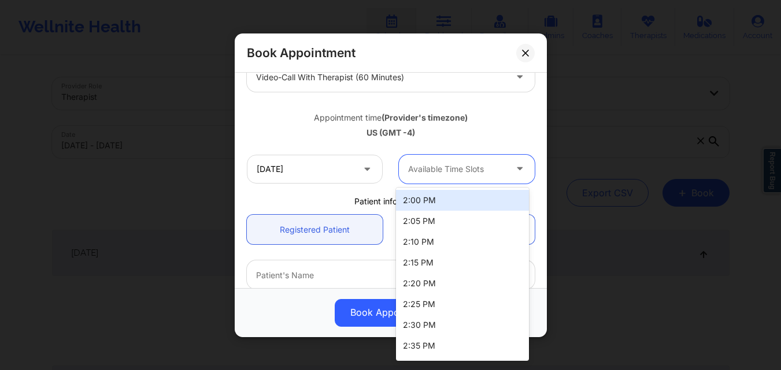
click at [481, 177] on div "Available Time Slots" at bounding box center [453, 168] width 108 height 29
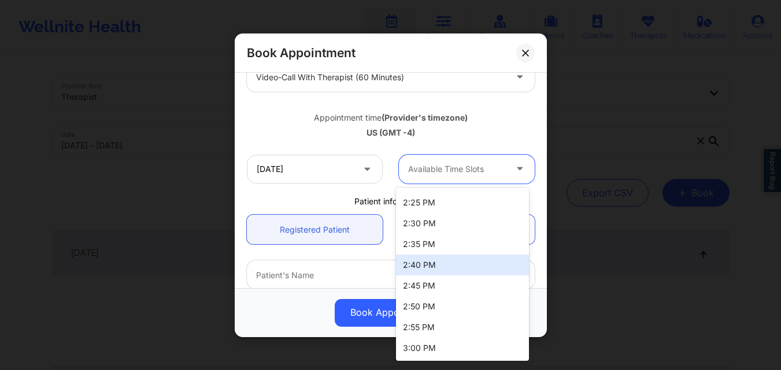
scroll to position [0, 0]
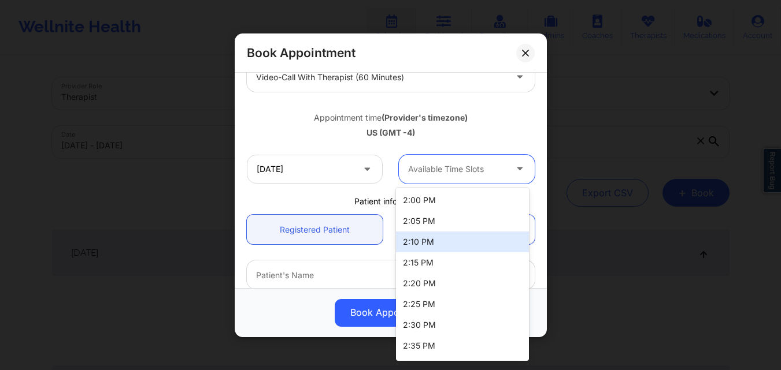
click at [282, 118] on div "Appointment time (Provider's timezone)" at bounding box center [391, 118] width 288 height 12
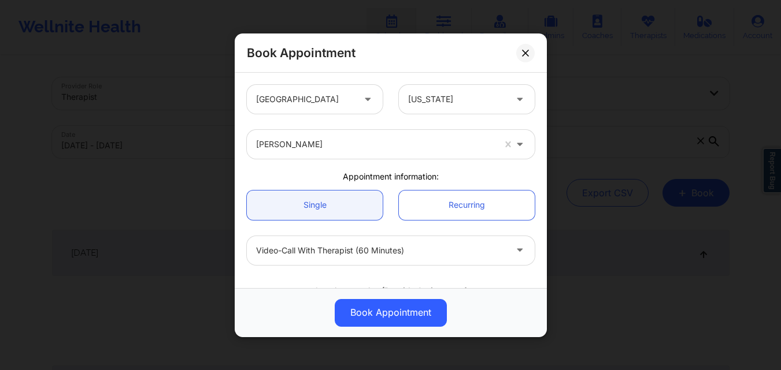
click at [160, 186] on div "Book Appointment United States Florida Kathleen Cronin Appointment information:…" at bounding box center [390, 185] width 781 height 370
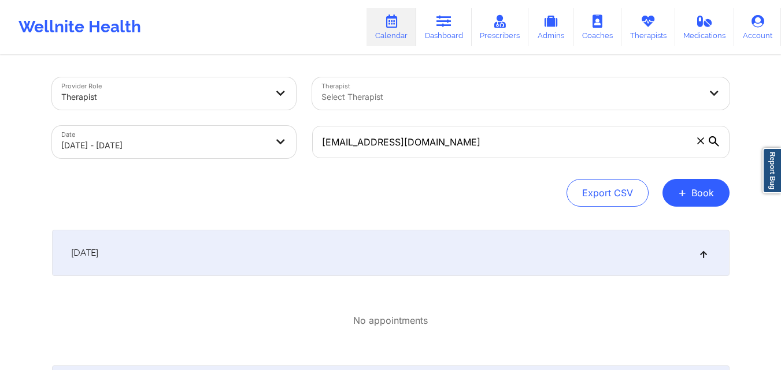
click at [403, 254] on div "[DATE]" at bounding box center [390, 253] width 677 height 46
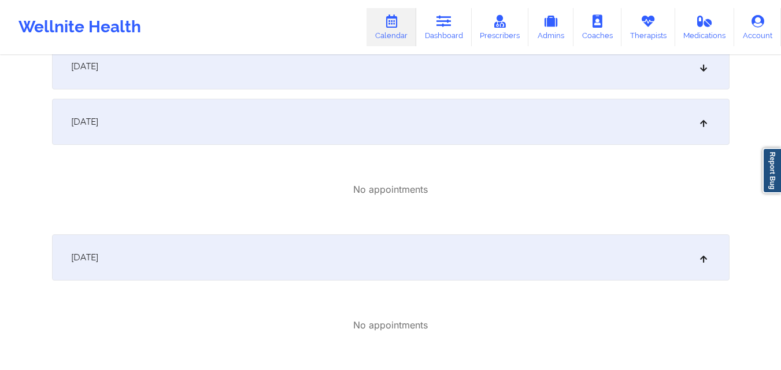
scroll to position [58, 0]
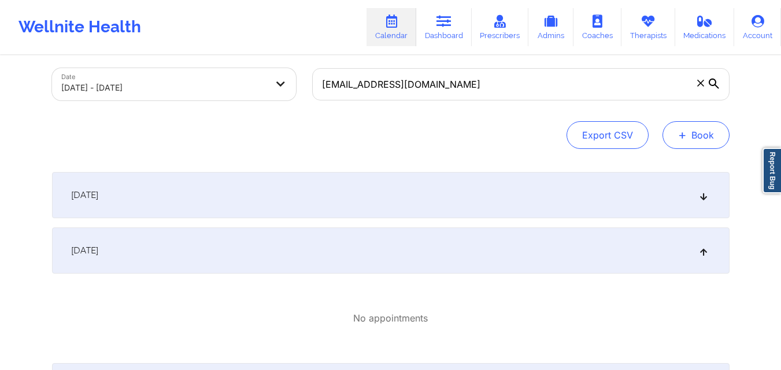
click at [710, 135] on button "+ Book" at bounding box center [695, 135] width 67 height 28
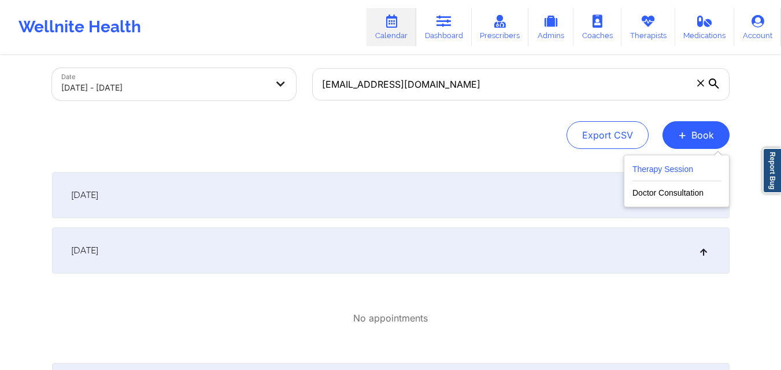
click at [645, 173] on button "Therapy Session" at bounding box center [676, 171] width 88 height 19
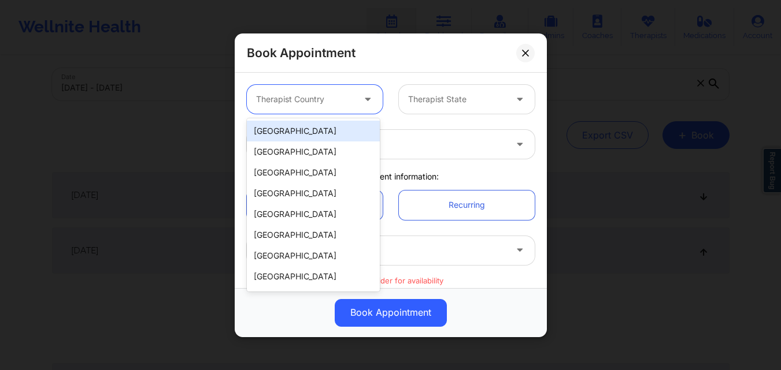
click at [321, 102] on div at bounding box center [305, 99] width 98 height 14
click at [306, 131] on div "[GEOGRAPHIC_DATA]" at bounding box center [313, 131] width 133 height 21
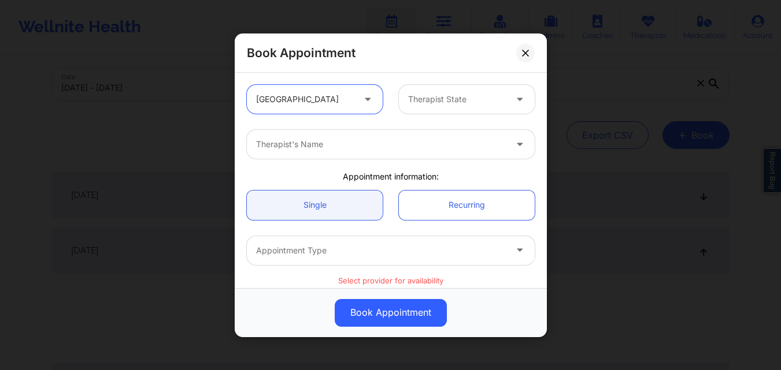
click at [458, 101] on div at bounding box center [457, 99] width 98 height 14
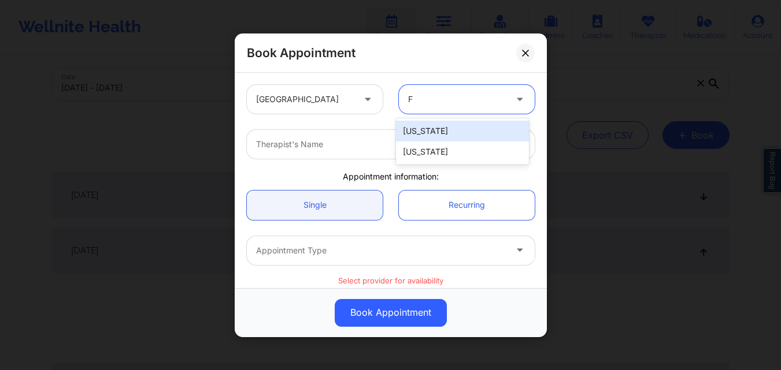
type input "F"
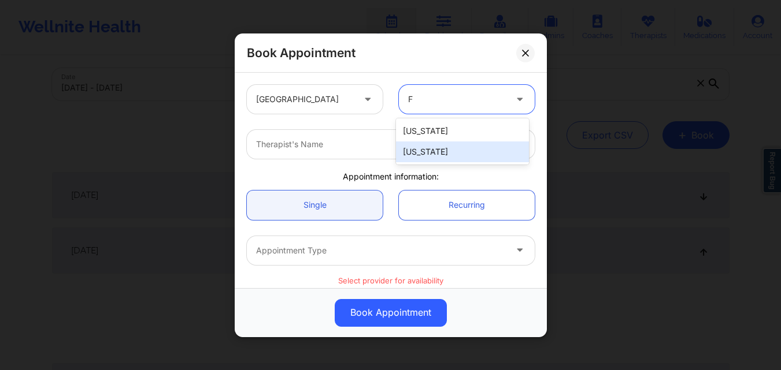
click at [438, 153] on div "[US_STATE]" at bounding box center [462, 152] width 133 height 21
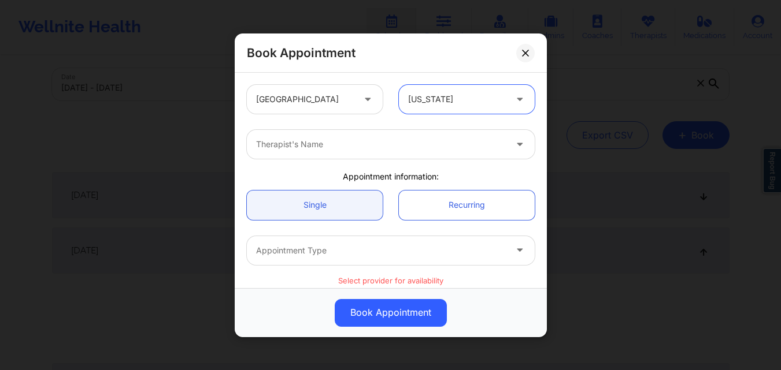
click at [347, 152] on div "Therapist's Name" at bounding box center [377, 144] width 260 height 29
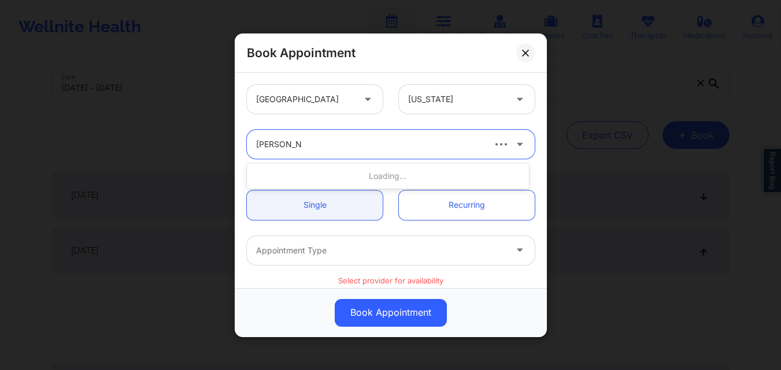
type input "Kathleen Cro"
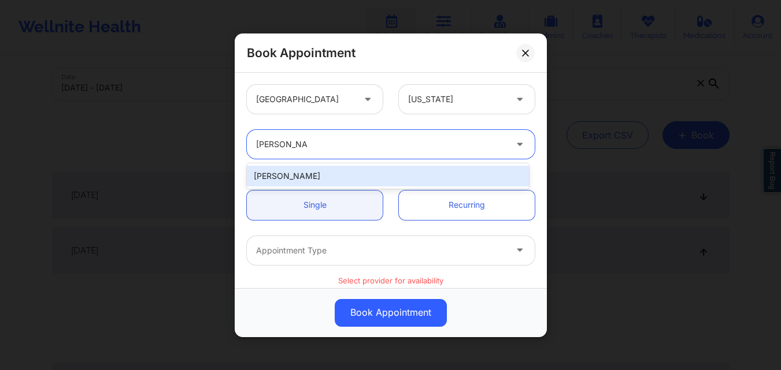
click at [317, 168] on div "Kathleen Cronin" at bounding box center [388, 176] width 282 height 21
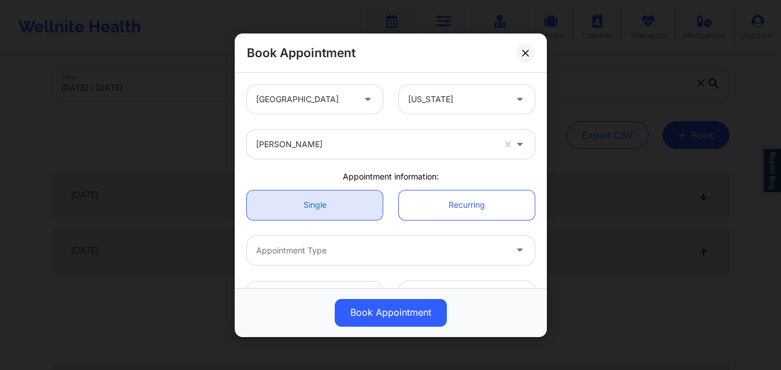
click at [327, 204] on link "Single" at bounding box center [315, 204] width 136 height 29
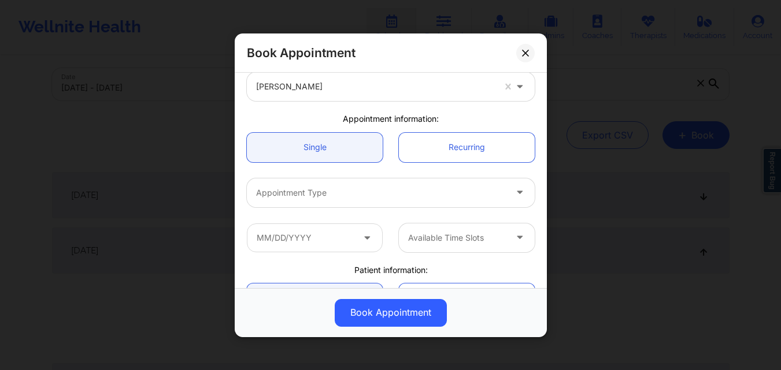
click at [331, 190] on div at bounding box center [381, 193] width 250 height 14
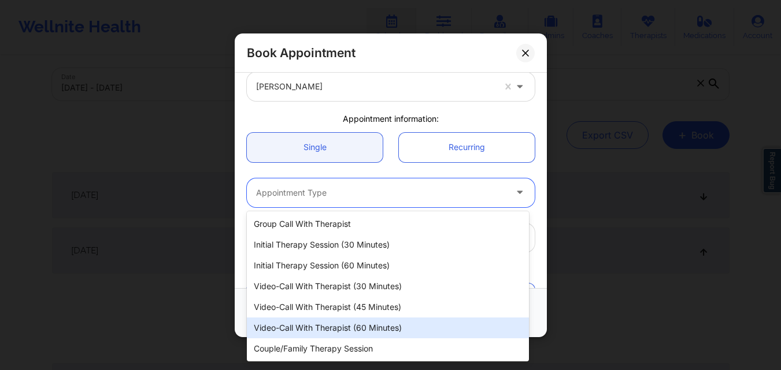
click at [313, 320] on div "Video-Call with Therapist (60 minutes)" at bounding box center [388, 328] width 282 height 21
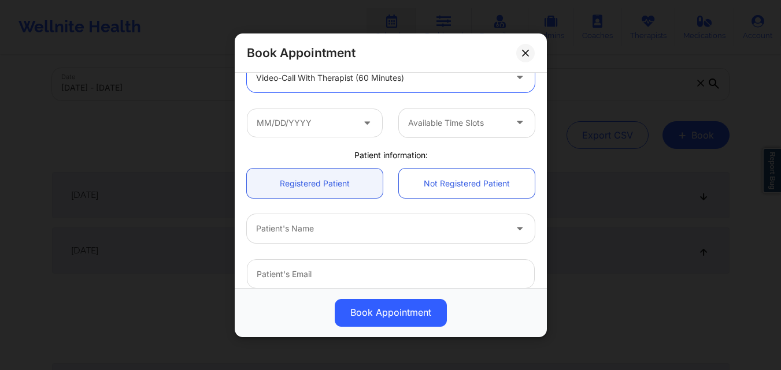
scroll to position [173, 0]
click at [337, 121] on input "text" at bounding box center [315, 122] width 136 height 29
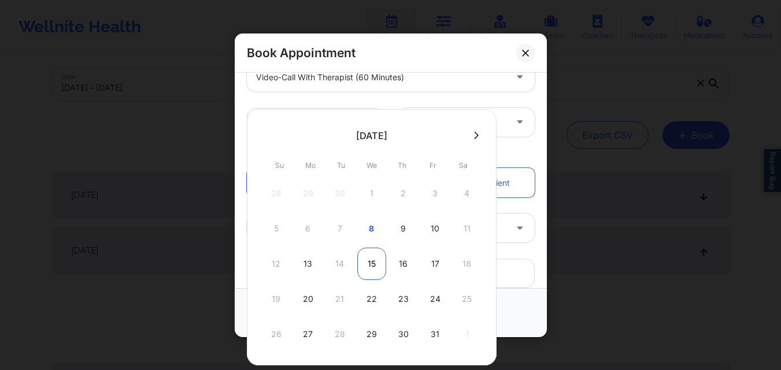
click at [370, 266] on div "15" at bounding box center [371, 264] width 29 height 32
type input "10/15/2025"
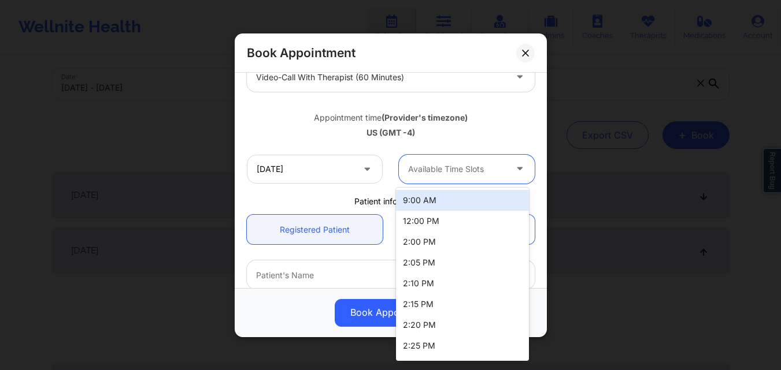
click at [487, 164] on div at bounding box center [457, 169] width 98 height 14
click at [455, 206] on div "9:00 AM" at bounding box center [462, 200] width 133 height 21
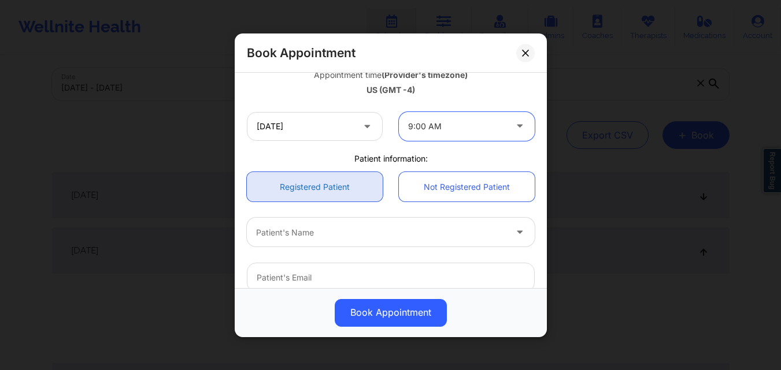
scroll to position [231, 0]
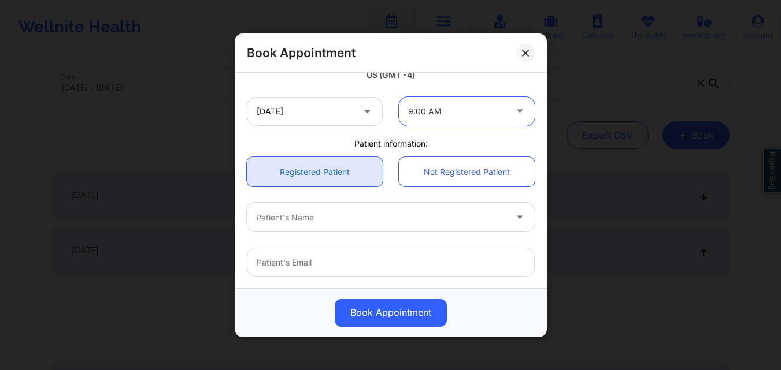
click at [325, 169] on link "Registered Patient" at bounding box center [315, 171] width 136 height 29
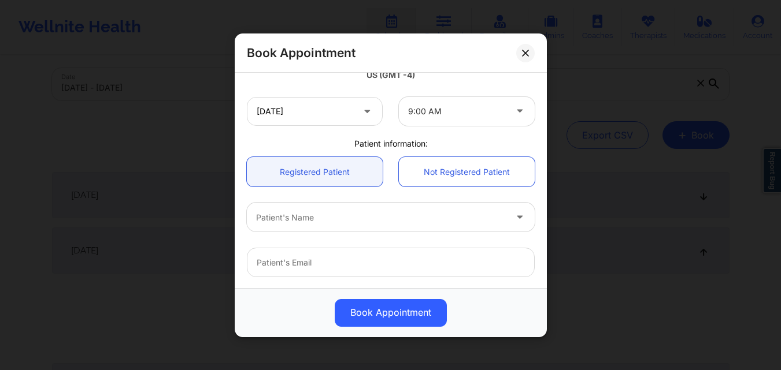
click at [353, 224] on div at bounding box center [381, 217] width 250 height 14
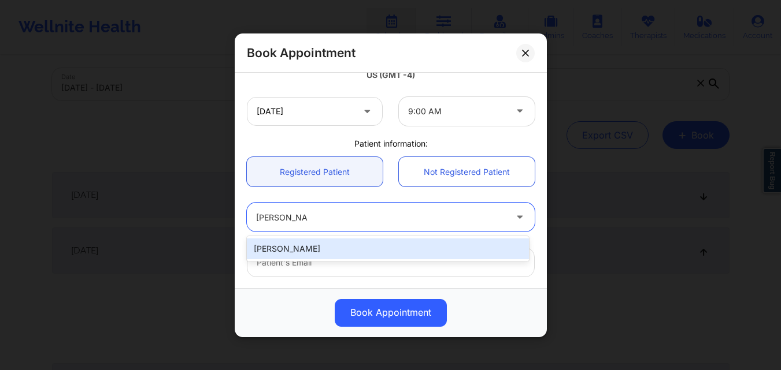
type input "Gelemy Florez"
click at [347, 250] on div "Gelemy Florez" at bounding box center [388, 249] width 282 height 21
type input "gelemyflorez@gmail.com"
type input "+1786-879-2503"
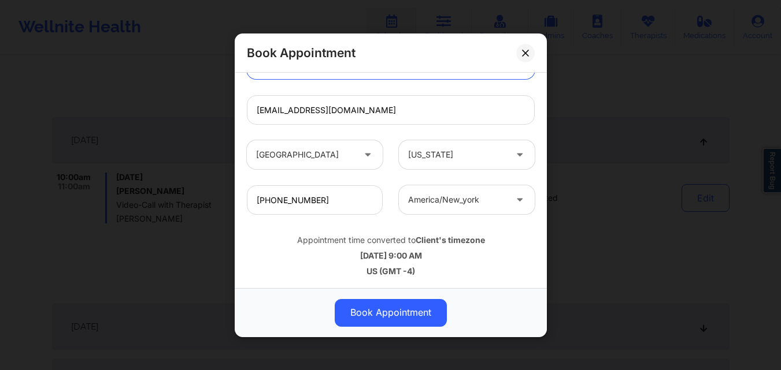
scroll to position [384, 0]
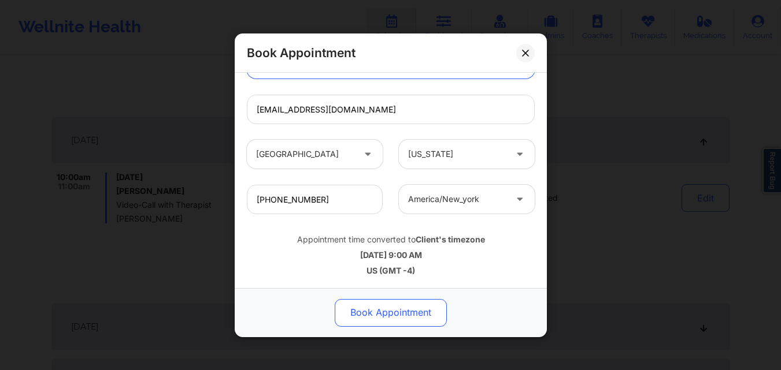
click at [364, 318] on button "Book Appointment" at bounding box center [391, 313] width 112 height 28
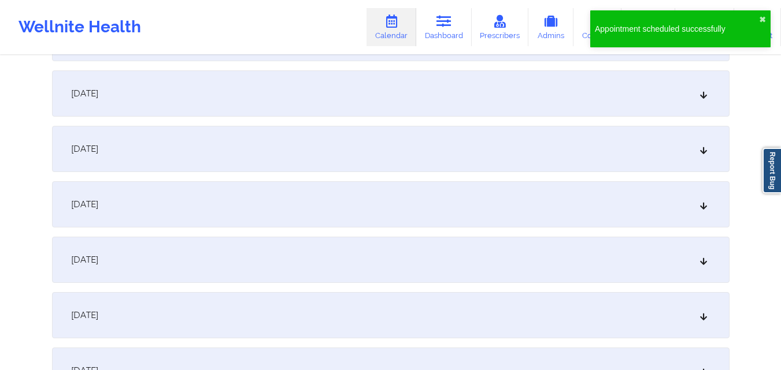
scroll to position [870, 0]
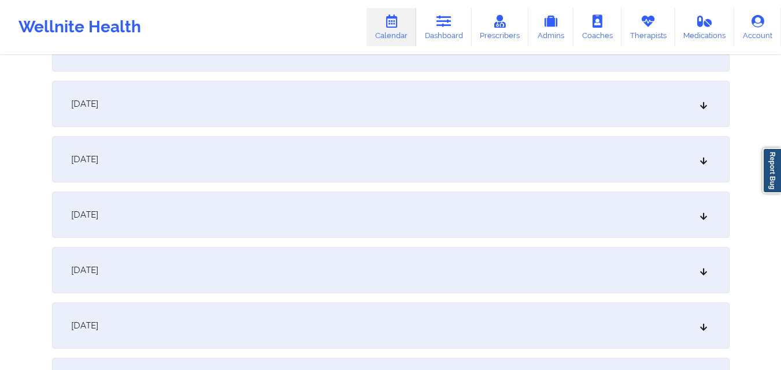
click at [451, 148] on div "October 15, 2025" at bounding box center [390, 159] width 677 height 46
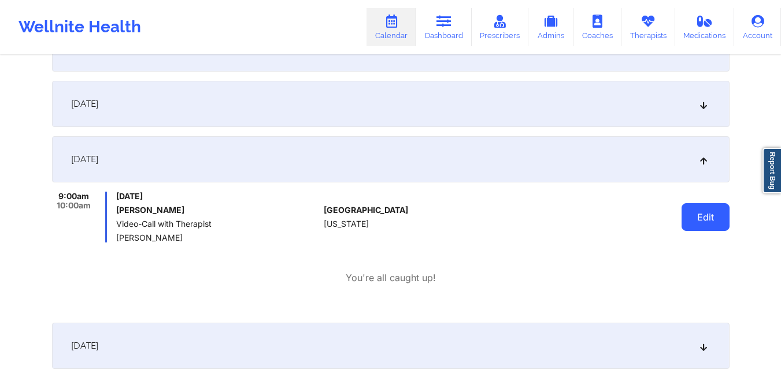
click at [706, 217] on button "Edit" at bounding box center [705, 217] width 48 height 28
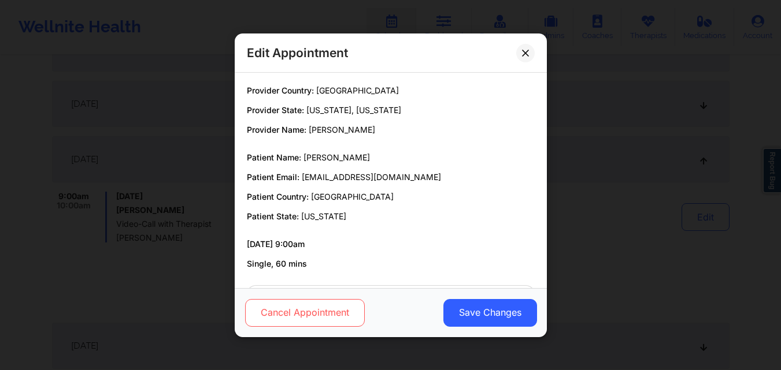
click at [280, 309] on button "Cancel Appointment" at bounding box center [304, 313] width 120 height 28
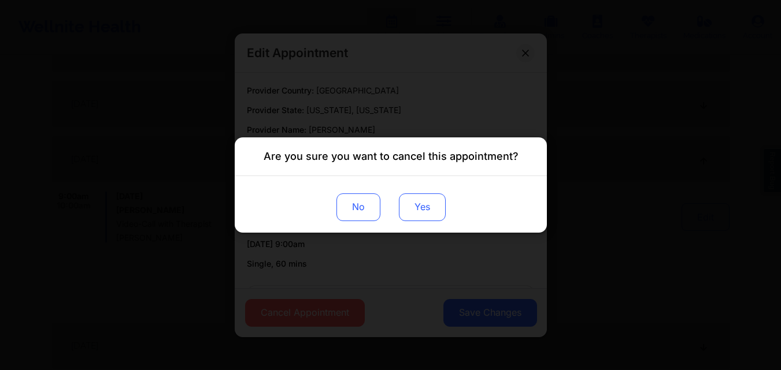
click at [427, 206] on button "Yes" at bounding box center [421, 208] width 47 height 28
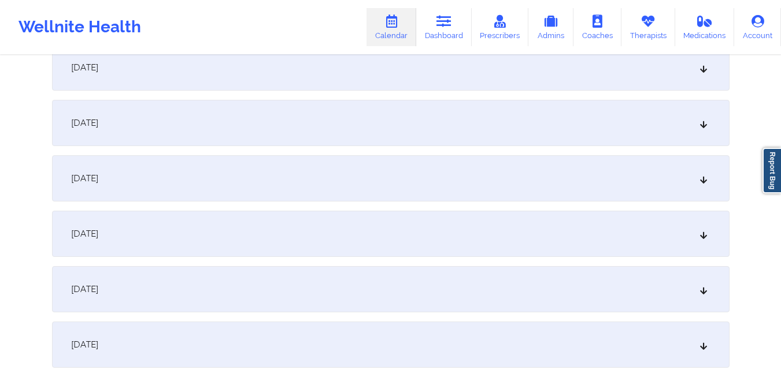
scroll to position [350, 0]
click at [342, 286] on div "[DATE]" at bounding box center [390, 291] width 677 height 46
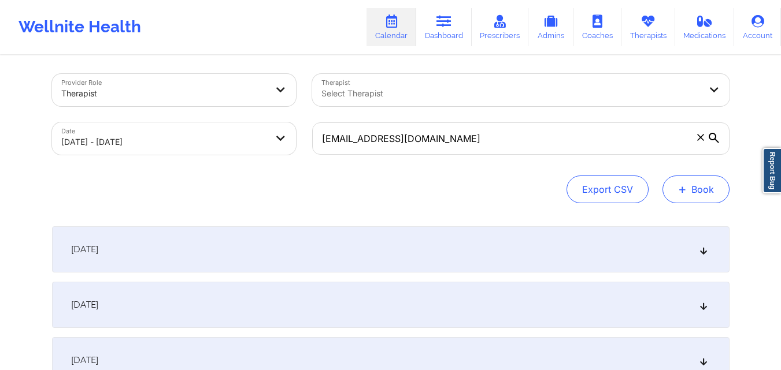
scroll to position [0, 0]
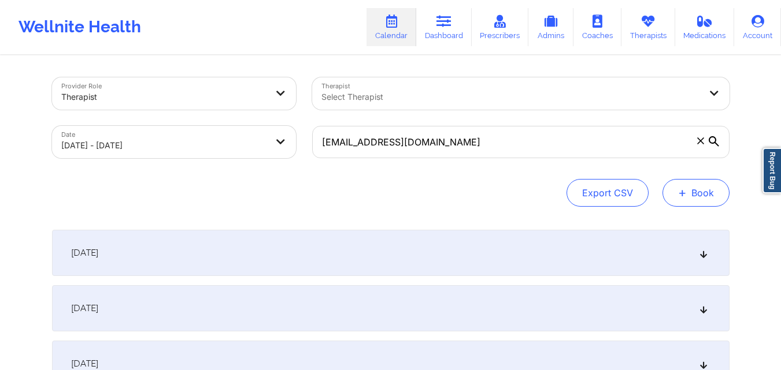
click at [690, 204] on button "+ Book" at bounding box center [695, 193] width 67 height 28
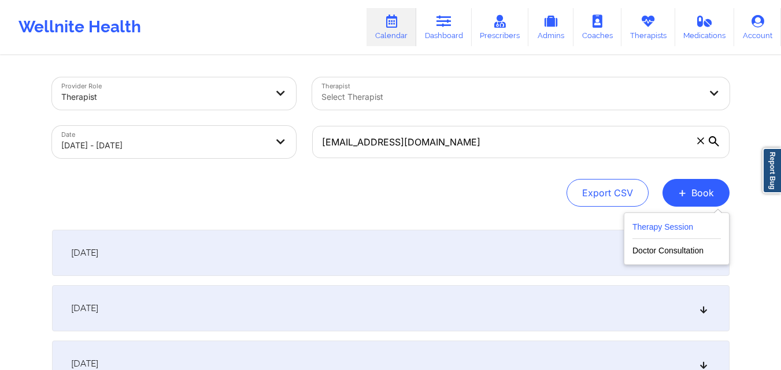
click at [677, 224] on button "Therapy Session" at bounding box center [676, 229] width 88 height 19
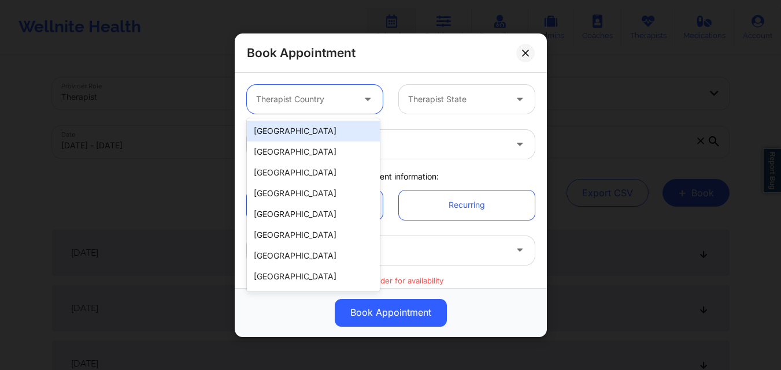
click at [290, 101] on div at bounding box center [305, 99] width 98 height 14
click at [298, 129] on div "[GEOGRAPHIC_DATA]" at bounding box center [313, 131] width 133 height 21
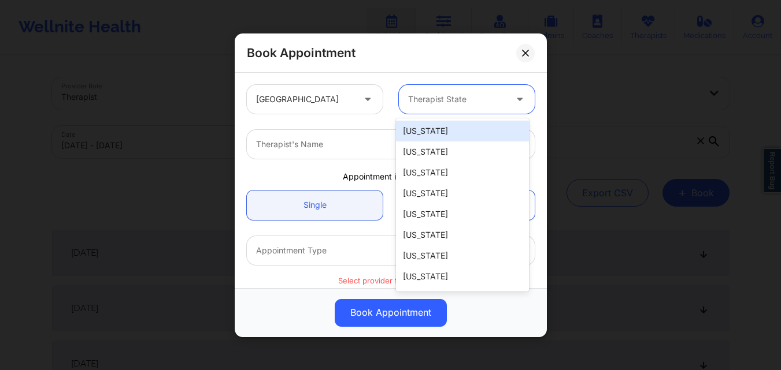
click at [400, 109] on div "Therapist State" at bounding box center [453, 99] width 108 height 29
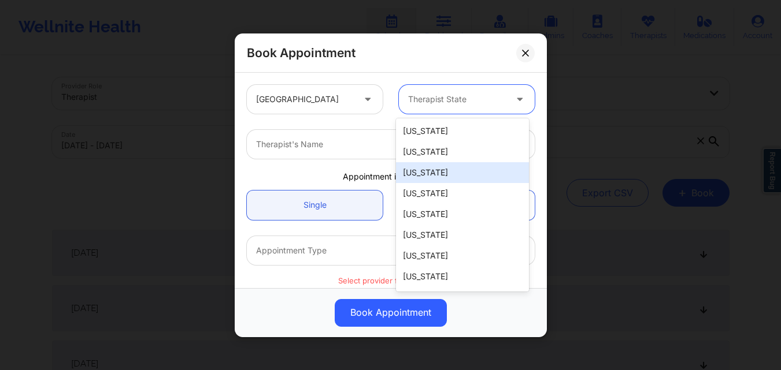
type input "F"
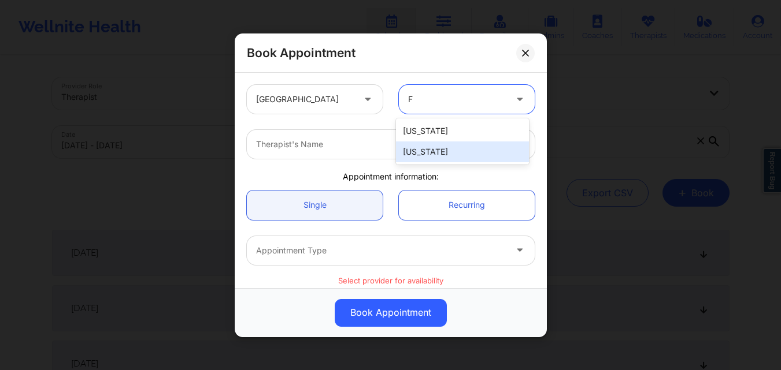
click at [439, 153] on div "[US_STATE]" at bounding box center [462, 152] width 133 height 21
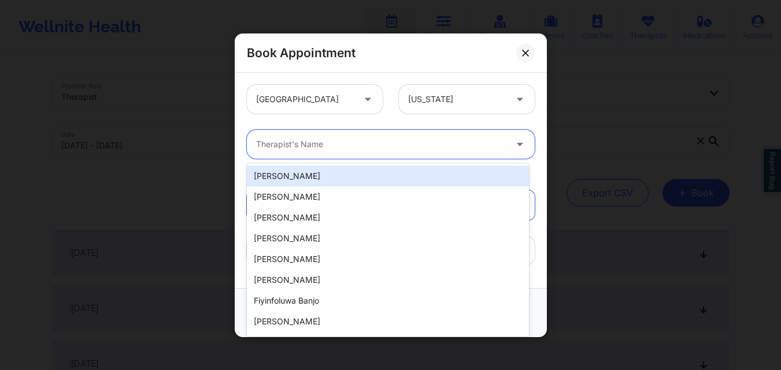
click at [344, 150] on div at bounding box center [381, 145] width 250 height 14
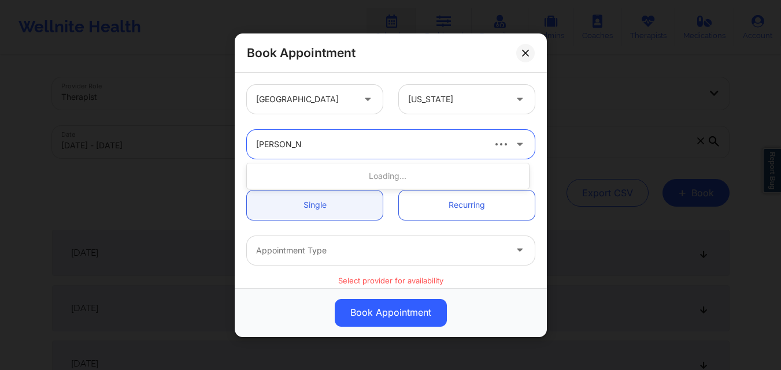
type input "Kathleen Cr"
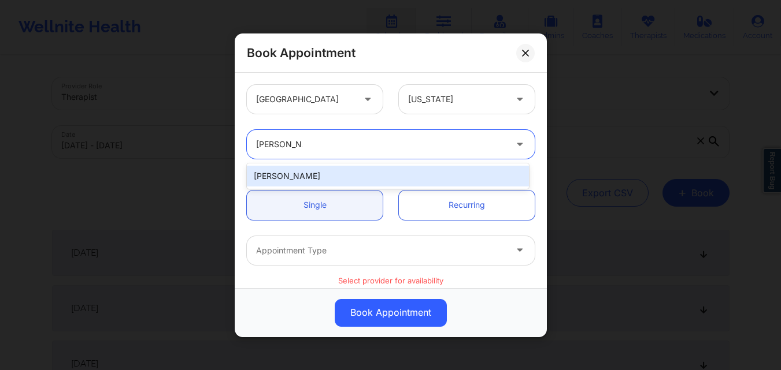
click at [362, 170] on div "Kathleen Cronin" at bounding box center [388, 176] width 282 height 21
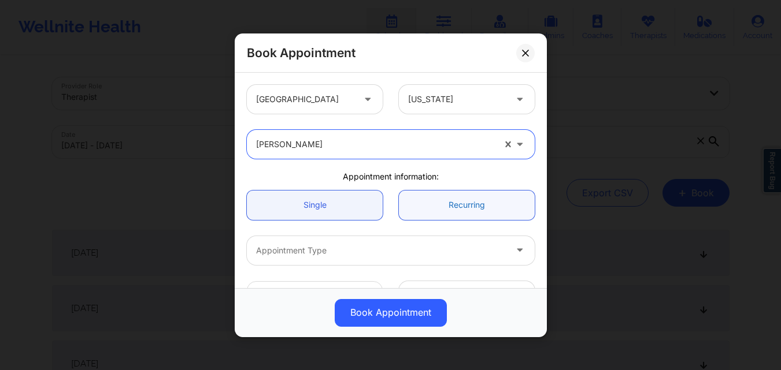
click at [450, 216] on link "Recurring" at bounding box center [467, 204] width 136 height 29
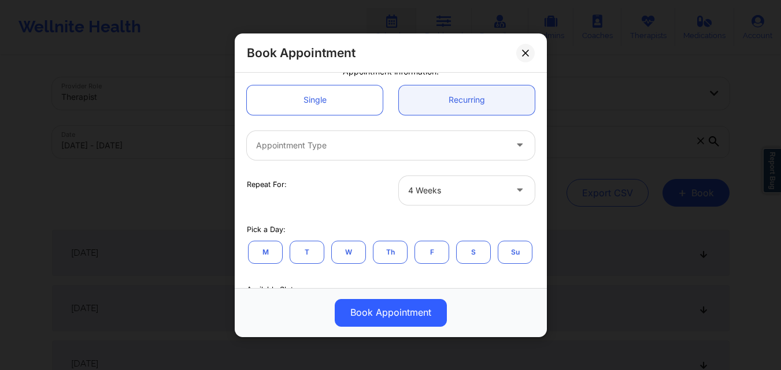
scroll to position [116, 0]
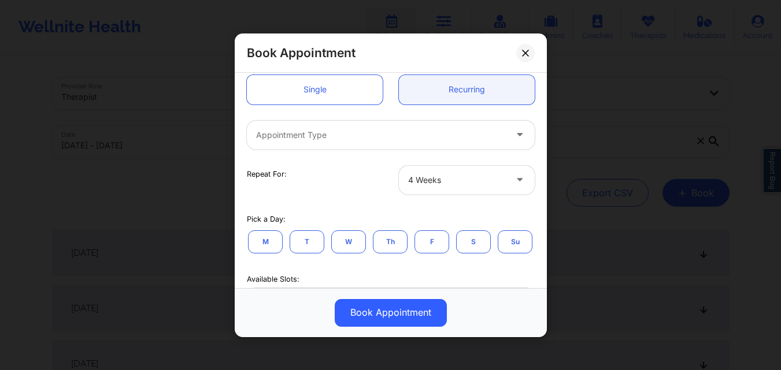
click at [353, 129] on div at bounding box center [381, 135] width 250 height 14
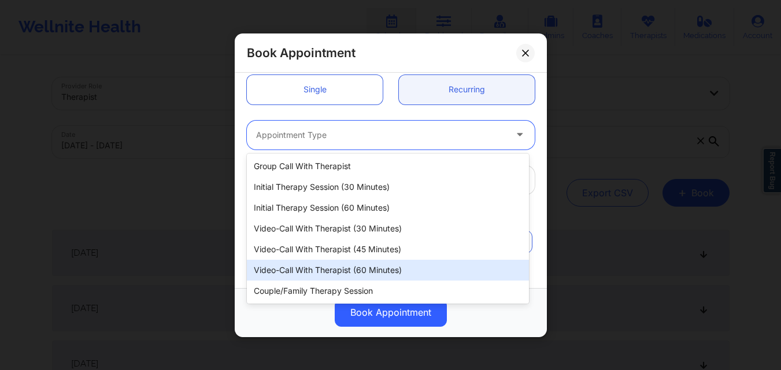
click at [392, 268] on div "Video-Call with Therapist (60 minutes)" at bounding box center [388, 270] width 282 height 21
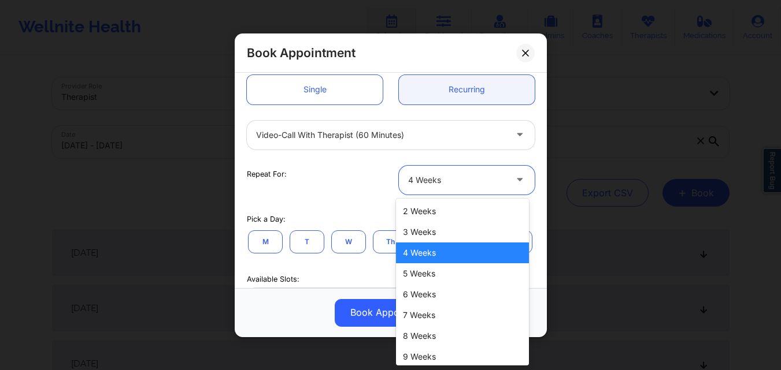
click at [450, 185] on div at bounding box center [457, 180] width 98 height 14
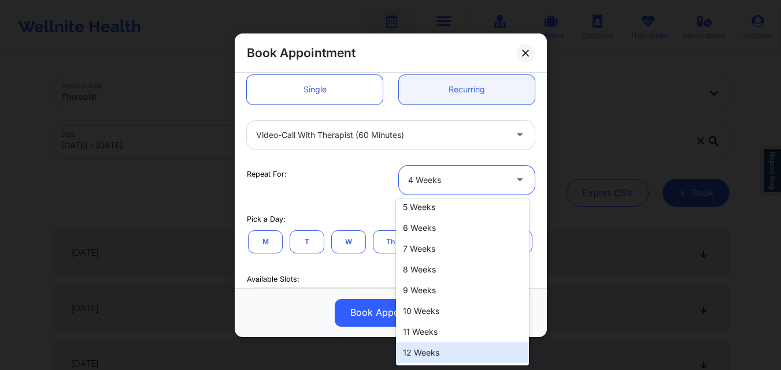
click at [442, 350] on div "12 Weeks" at bounding box center [462, 353] width 133 height 21
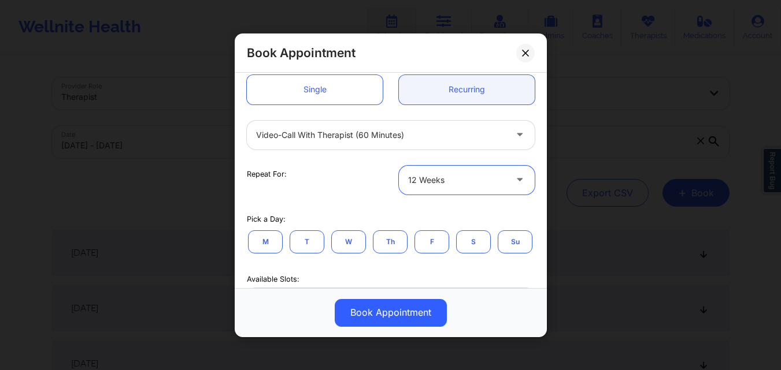
click at [340, 250] on button "W" at bounding box center [348, 241] width 35 height 23
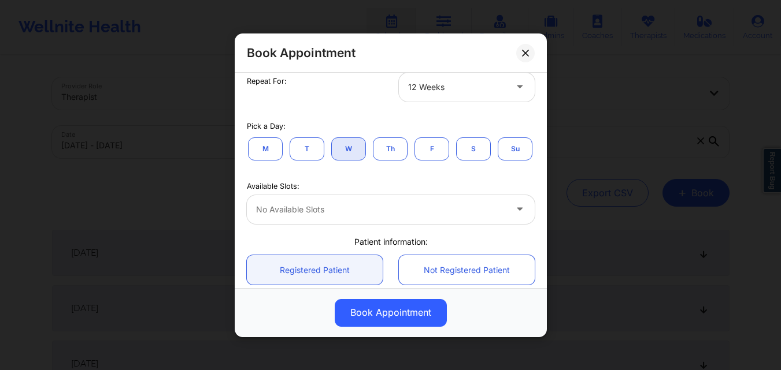
scroll to position [231, 0]
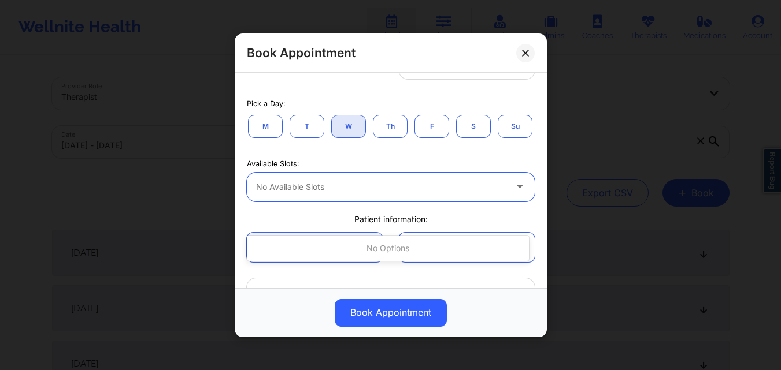
click at [499, 194] on div at bounding box center [381, 187] width 250 height 14
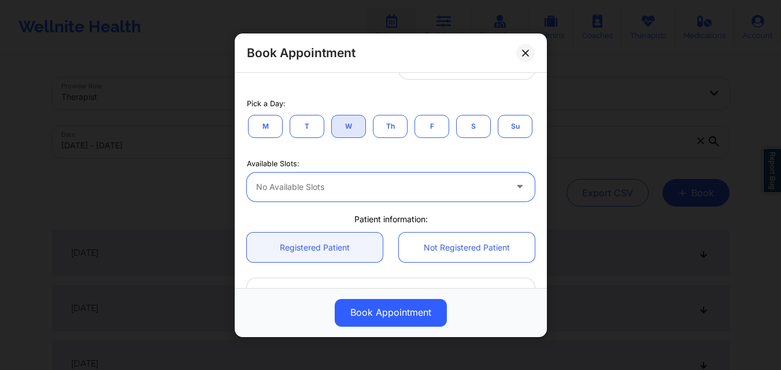
click at [499, 194] on div at bounding box center [381, 187] width 250 height 14
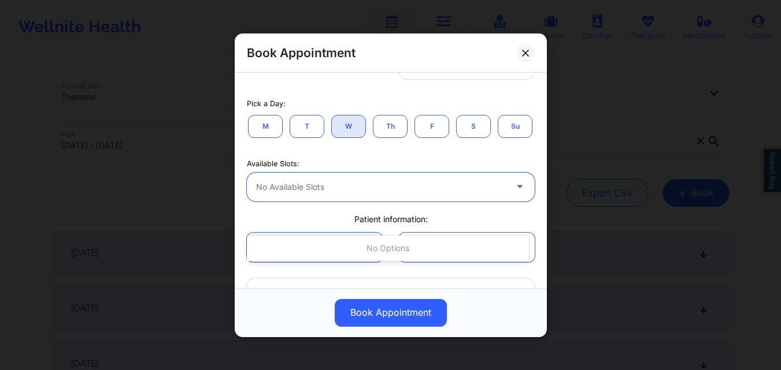
click at [499, 194] on div at bounding box center [381, 187] width 250 height 14
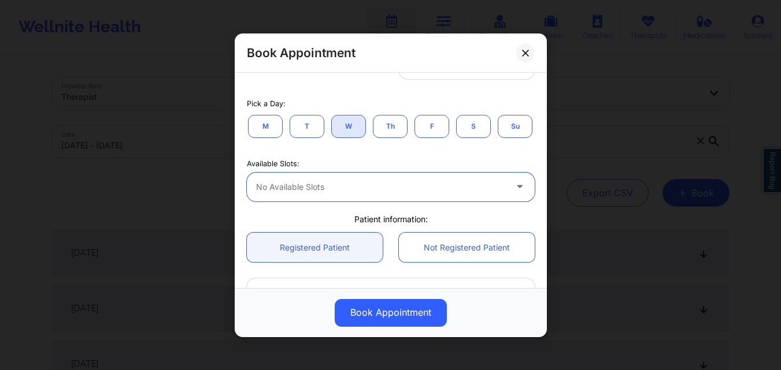
click at [499, 194] on div at bounding box center [381, 187] width 250 height 14
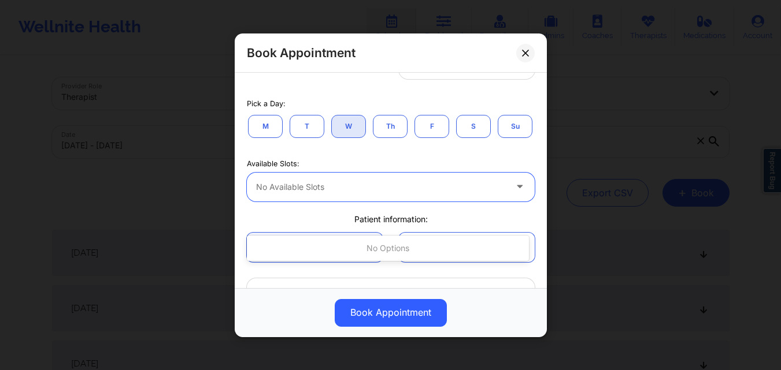
click at [499, 194] on div at bounding box center [381, 187] width 250 height 14
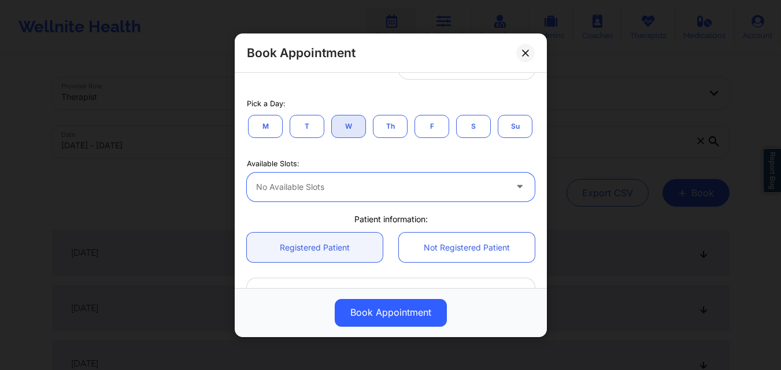
click at [499, 194] on div at bounding box center [381, 187] width 250 height 14
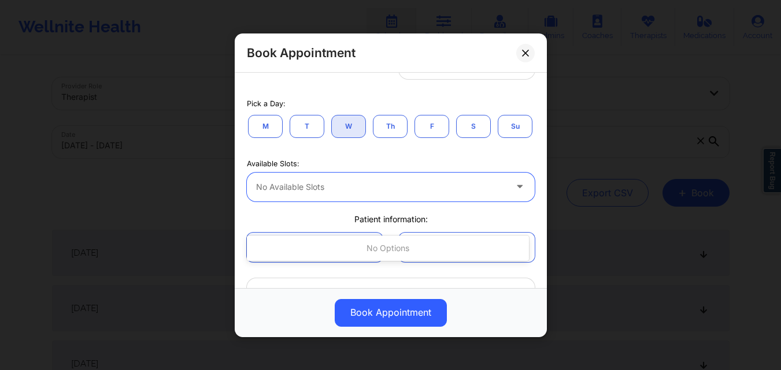
click at [499, 194] on div at bounding box center [381, 187] width 250 height 14
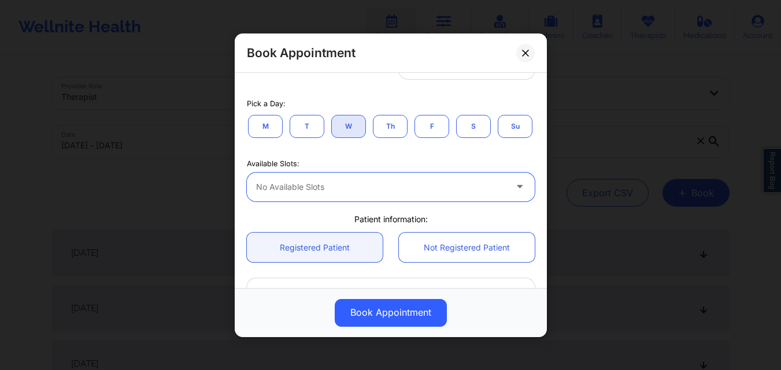
click at [499, 194] on div at bounding box center [381, 187] width 250 height 14
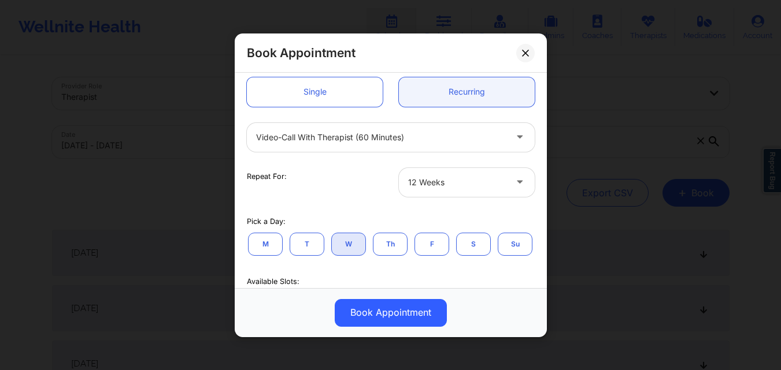
scroll to position [0, 0]
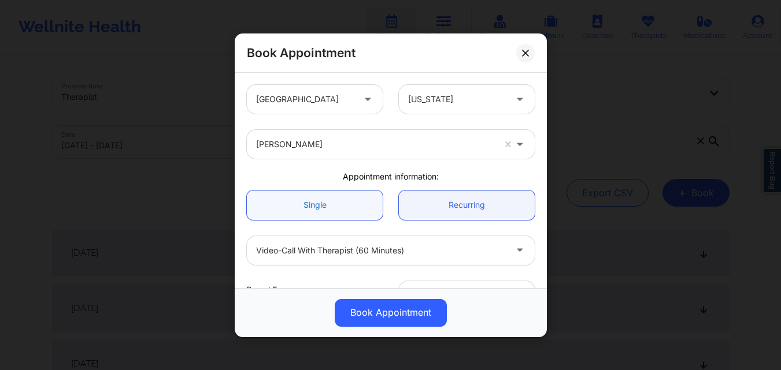
click at [321, 204] on link "Single" at bounding box center [315, 204] width 136 height 29
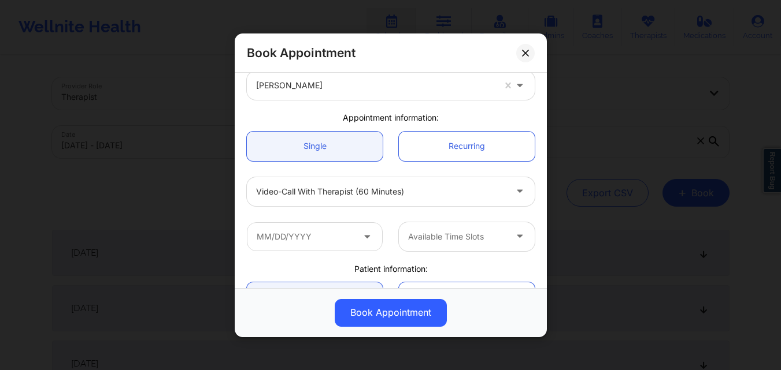
scroll to position [58, 0]
click at [346, 246] on input "text" at bounding box center [315, 237] width 136 height 29
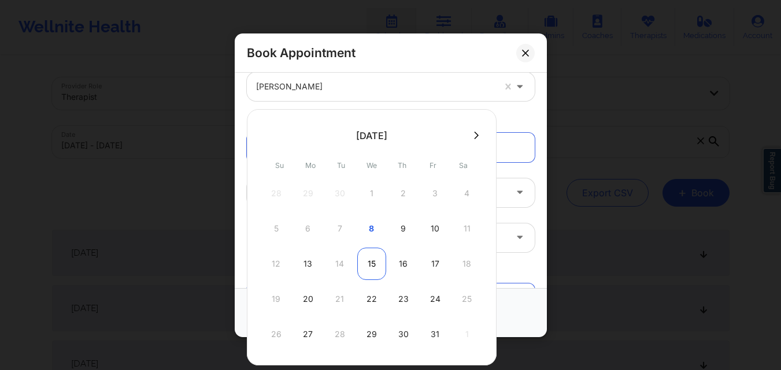
click at [377, 261] on div "15" at bounding box center [371, 264] width 29 height 32
type input "10/15/2025"
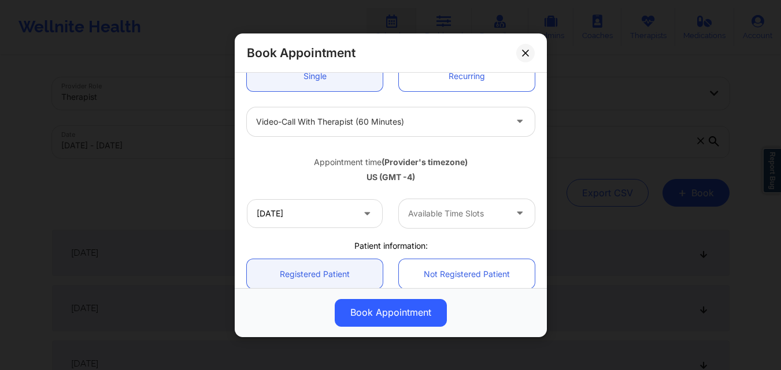
scroll to position [231, 0]
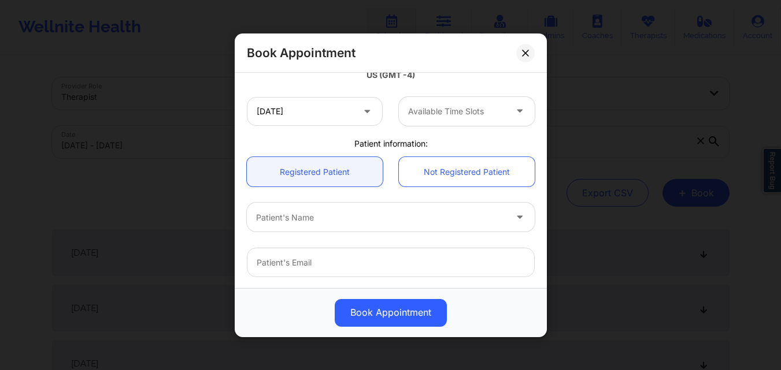
click at [494, 116] on div at bounding box center [457, 112] width 98 height 14
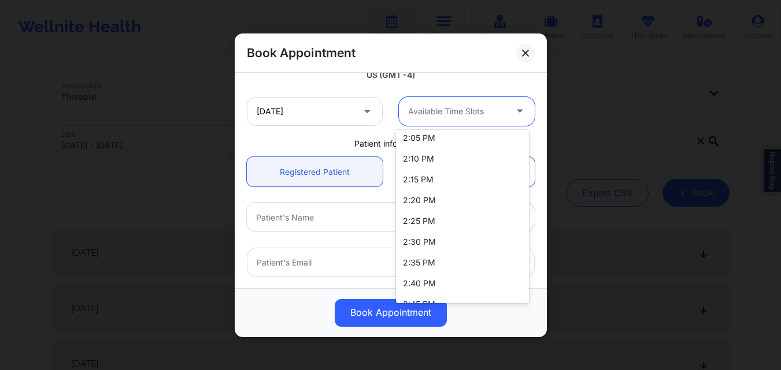
scroll to position [0, 0]
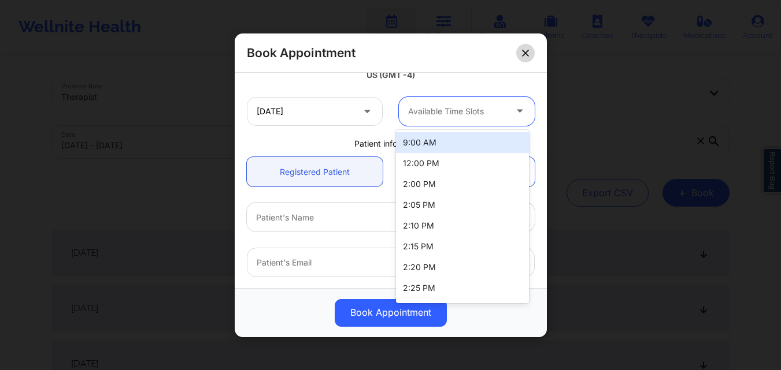
click at [524, 55] on icon at bounding box center [525, 52] width 6 height 6
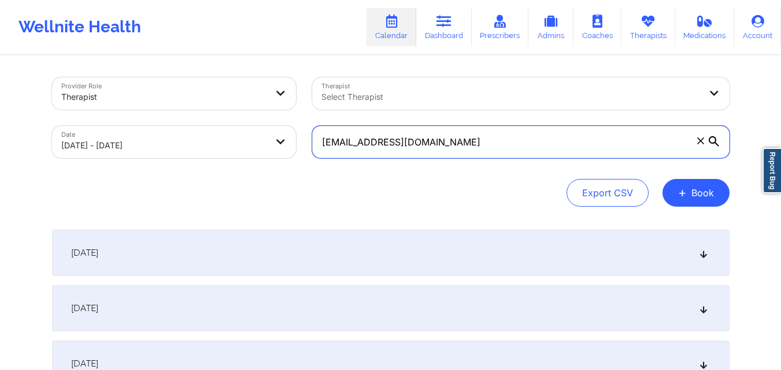
click at [466, 139] on input "gelemyflorez@gmail.com" at bounding box center [520, 142] width 417 height 32
click at [465, 139] on input "gelemyflorez@gmail.com" at bounding box center [520, 142] width 417 height 32
paste input "brett@enetworksupply"
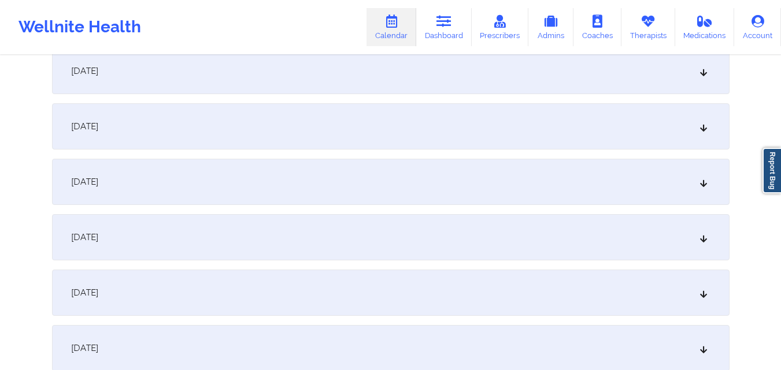
scroll to position [405, 0]
click at [396, 244] on div "[DATE]" at bounding box center [390, 237] width 677 height 46
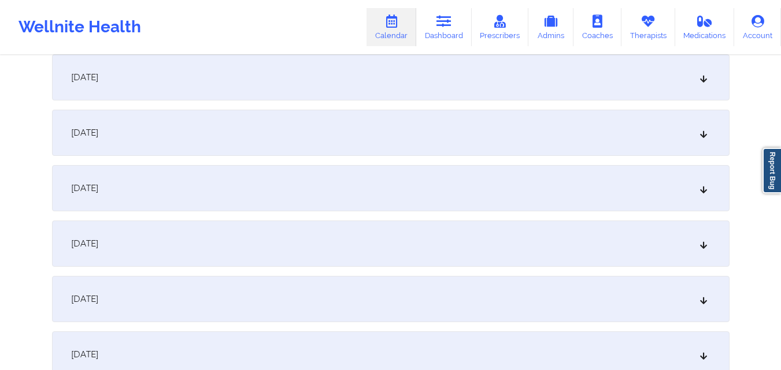
scroll to position [0, 0]
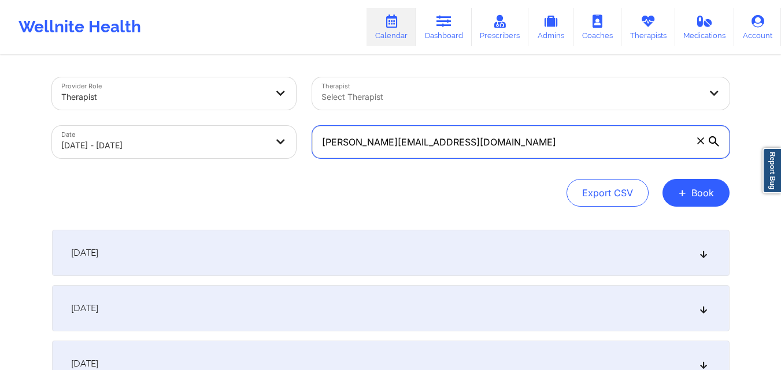
click at [478, 147] on input "brett@enetworksupply.com" at bounding box center [520, 142] width 417 height 32
paste input "anunez1188@gmail"
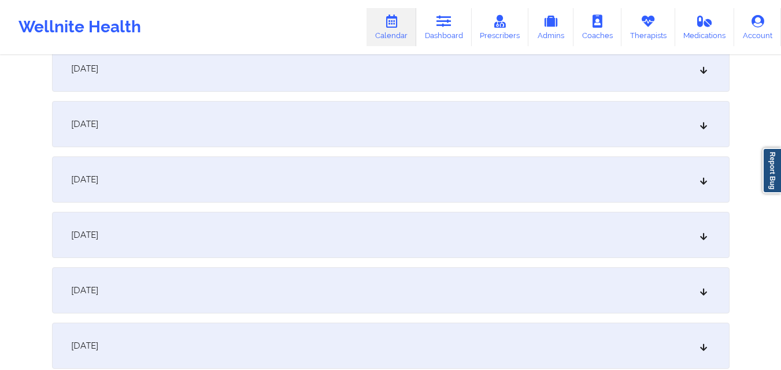
scroll to position [462, 0]
click at [439, 173] on div "[DATE]" at bounding box center [390, 179] width 677 height 46
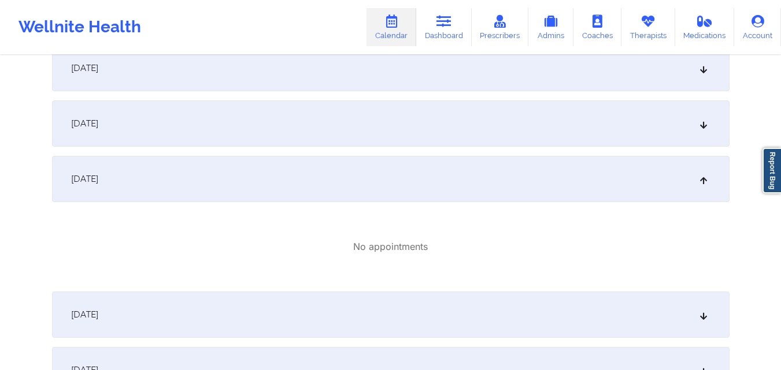
click at [438, 173] on div "[DATE]" at bounding box center [390, 179] width 677 height 46
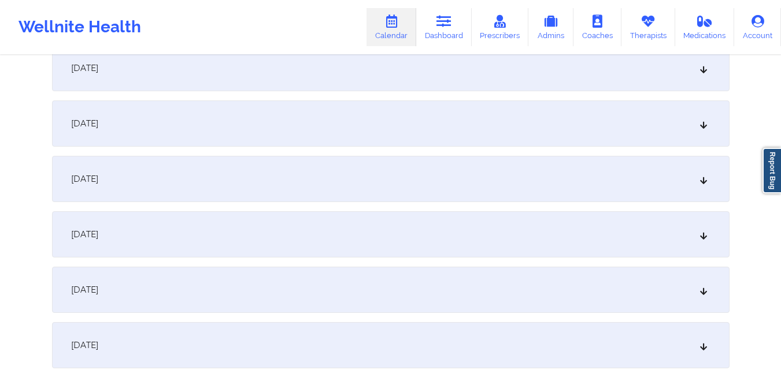
click at [436, 190] on div "[DATE]" at bounding box center [390, 179] width 677 height 46
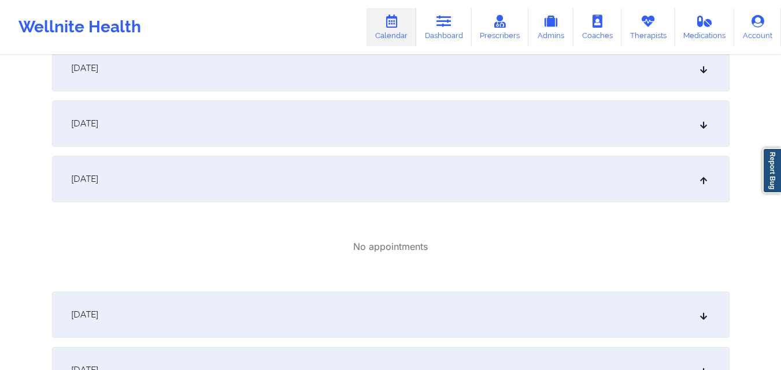
click at [407, 115] on div "[DATE]" at bounding box center [390, 124] width 677 height 46
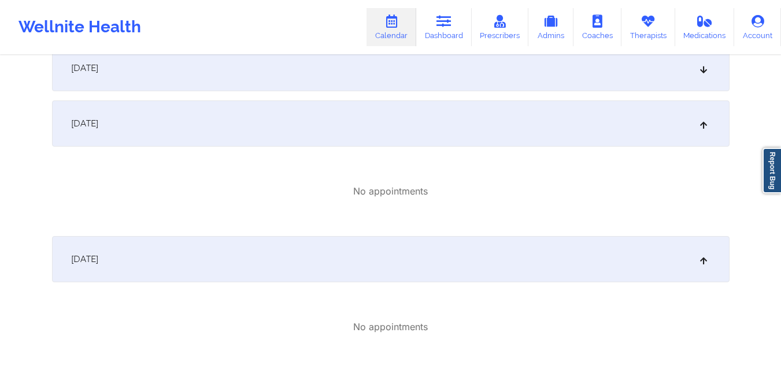
click at [439, 257] on div "[DATE]" at bounding box center [390, 259] width 677 height 46
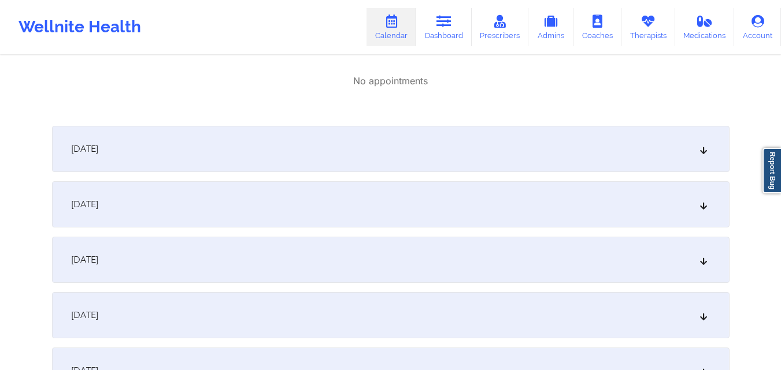
scroll to position [578, 0]
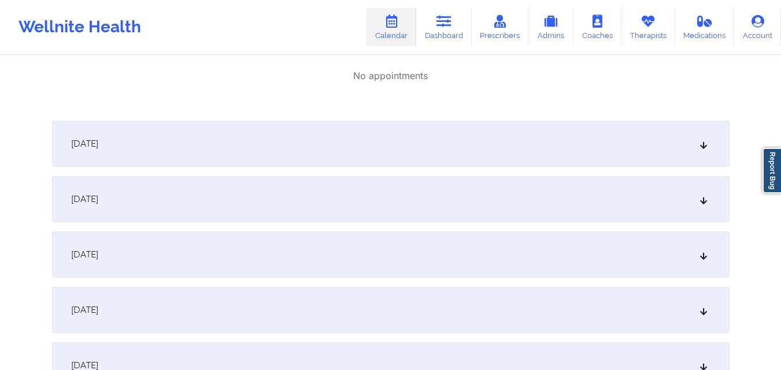
click at [429, 205] on div "[DATE]" at bounding box center [390, 199] width 677 height 46
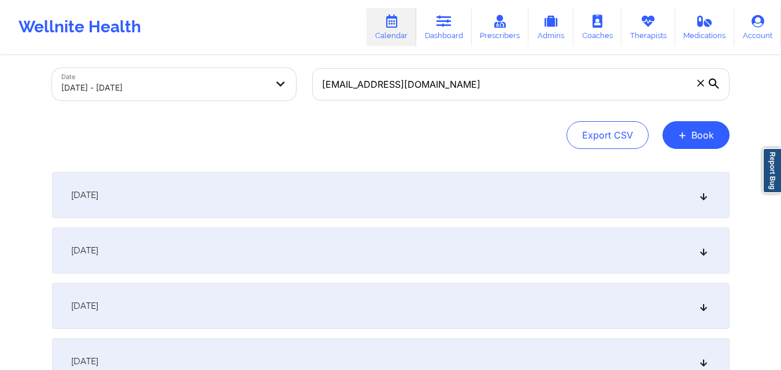
scroll to position [0, 0]
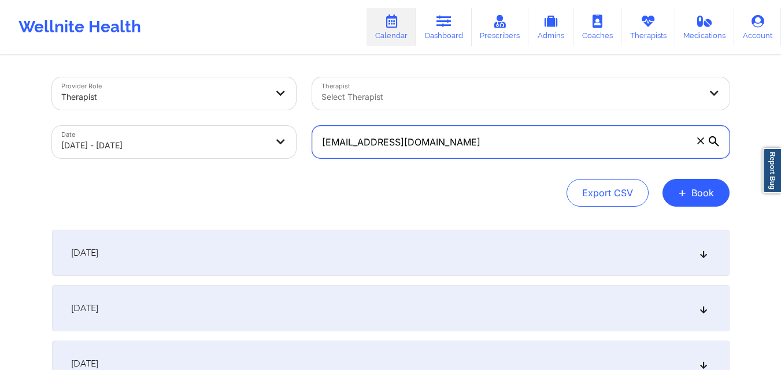
click at [493, 139] on input "anunez1188@gmail.com" at bounding box center [520, 142] width 417 height 32
paste input "warren.mayes04"
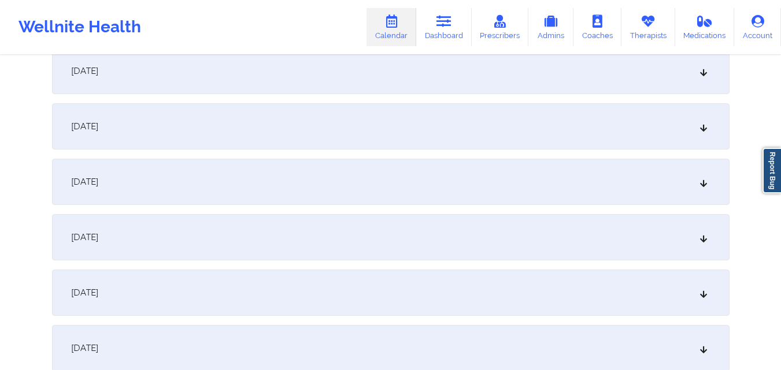
scroll to position [405, 0]
type input "warren.mayes04@gmail.com"
click at [454, 187] on div "[DATE]" at bounding box center [390, 181] width 677 height 46
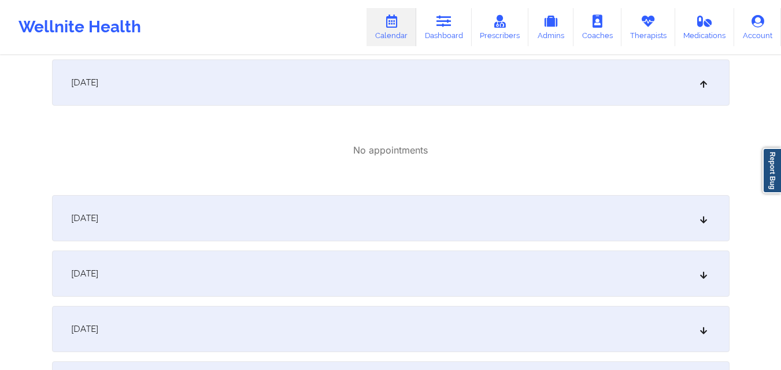
scroll to position [520, 0]
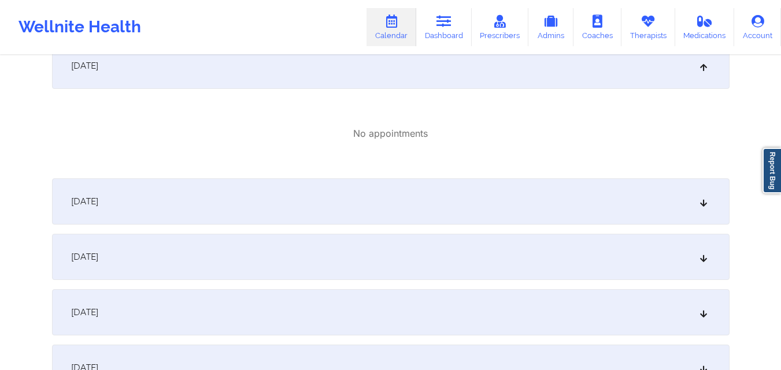
click at [440, 213] on div "[DATE]" at bounding box center [390, 202] width 677 height 46
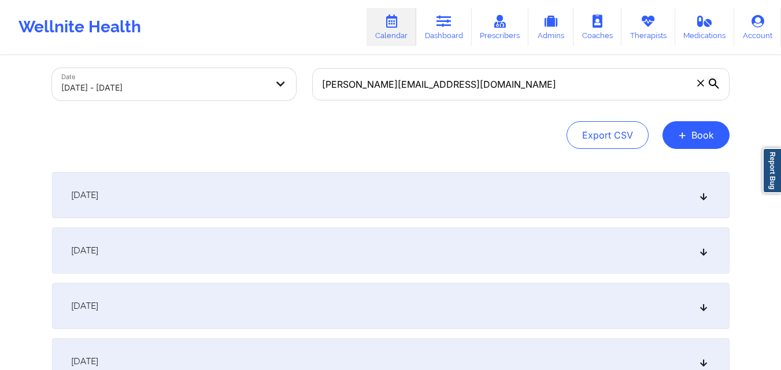
scroll to position [0, 0]
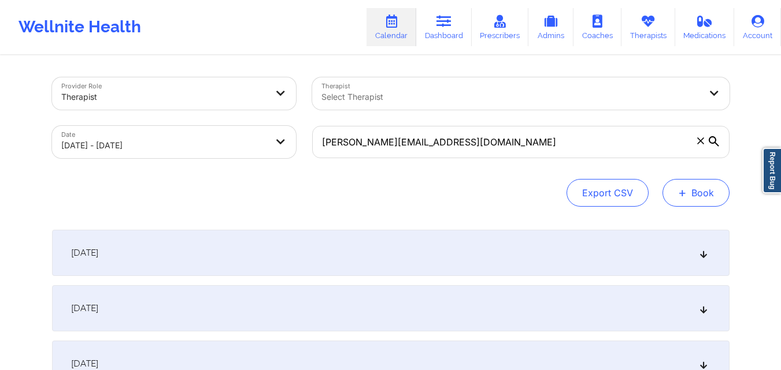
click at [716, 200] on button "+ Book" at bounding box center [695, 193] width 67 height 28
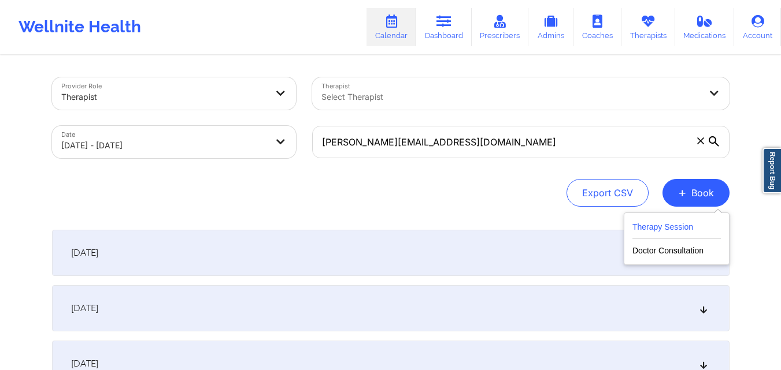
click at [683, 225] on button "Therapy Session" at bounding box center [676, 229] width 88 height 19
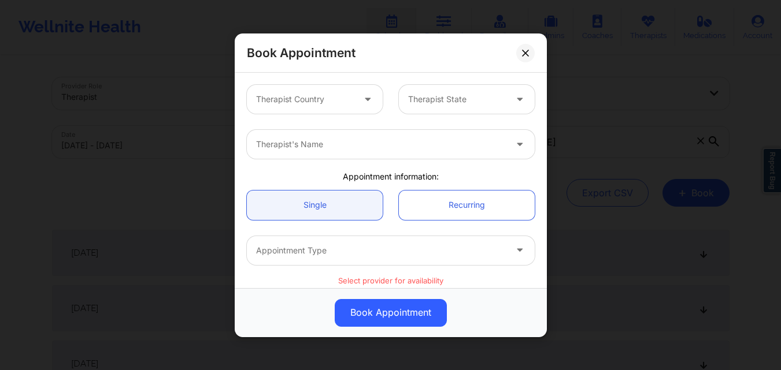
click at [328, 98] on div at bounding box center [305, 99] width 98 height 14
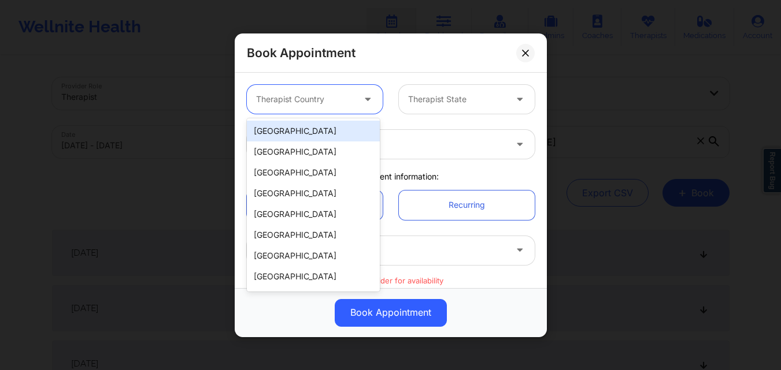
click at [312, 138] on div "[GEOGRAPHIC_DATA]" at bounding box center [313, 131] width 133 height 21
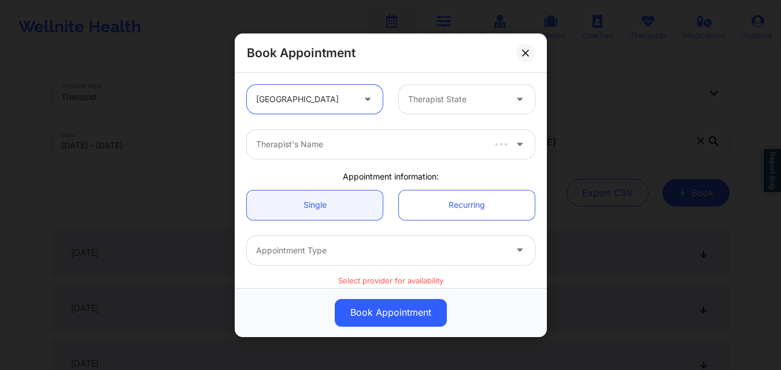
click at [477, 100] on div at bounding box center [457, 99] width 98 height 14
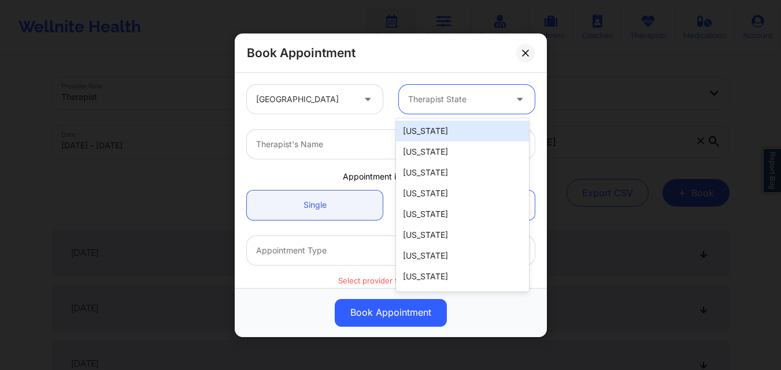
type input "F"
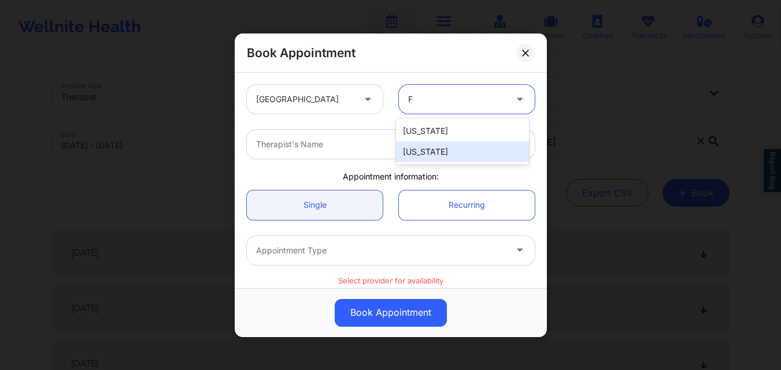
click at [466, 154] on div "[US_STATE]" at bounding box center [462, 152] width 133 height 21
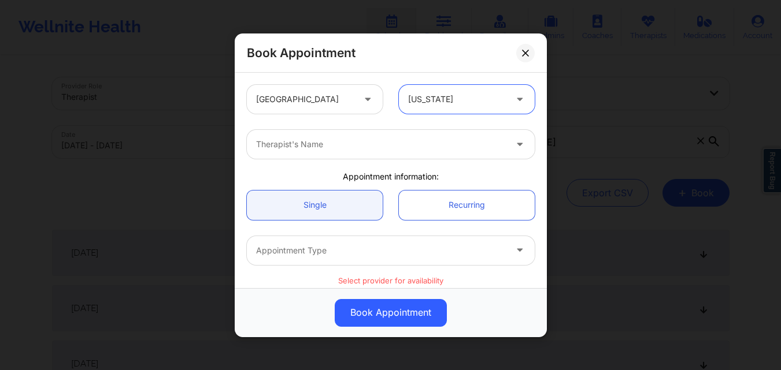
click at [346, 145] on div at bounding box center [381, 145] width 250 height 14
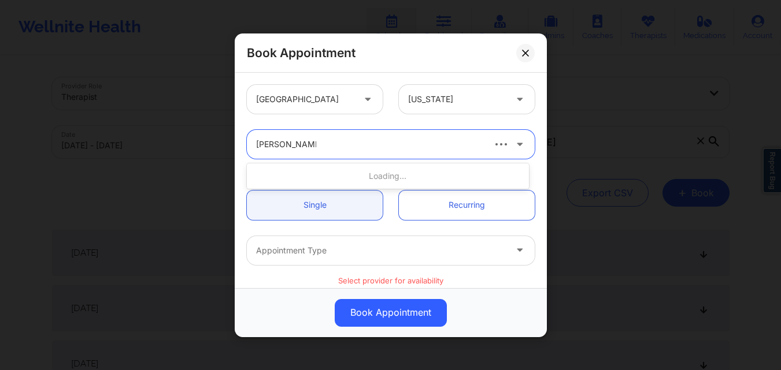
type input "Kathleen Cron"
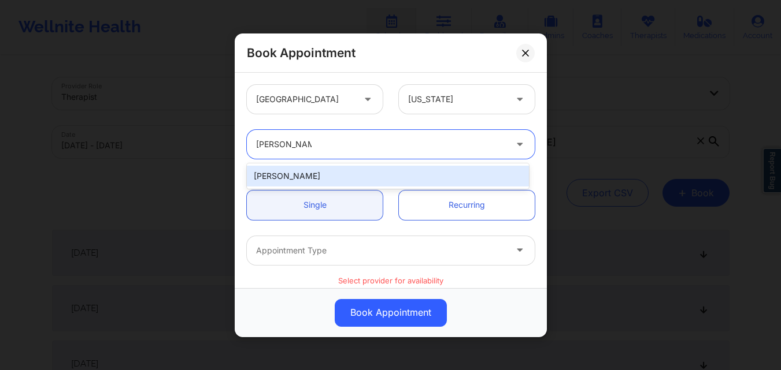
click at [331, 179] on div "Kathleen Cronin" at bounding box center [388, 176] width 282 height 21
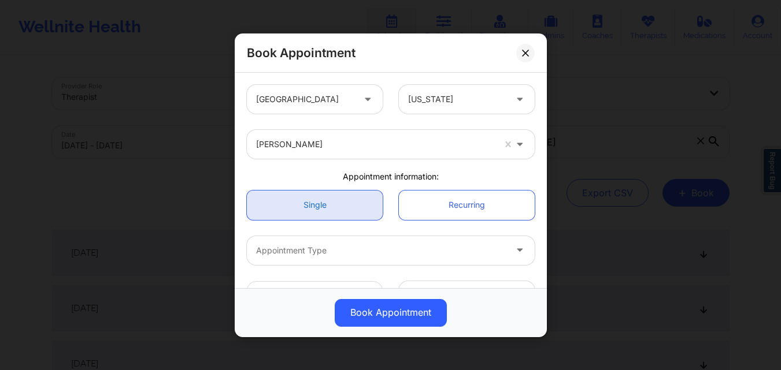
click at [338, 212] on link "Single" at bounding box center [315, 204] width 136 height 29
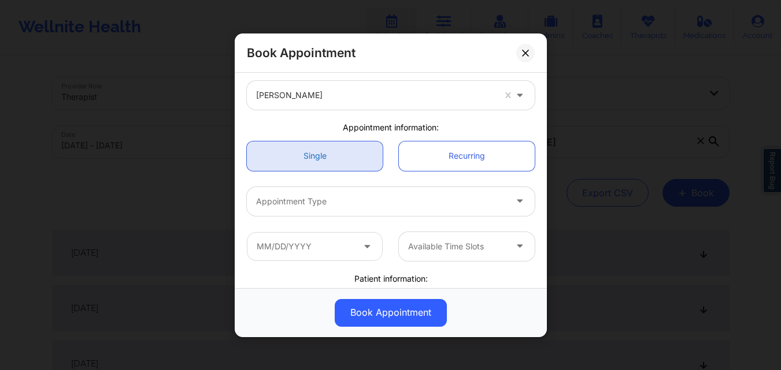
scroll to position [58, 0]
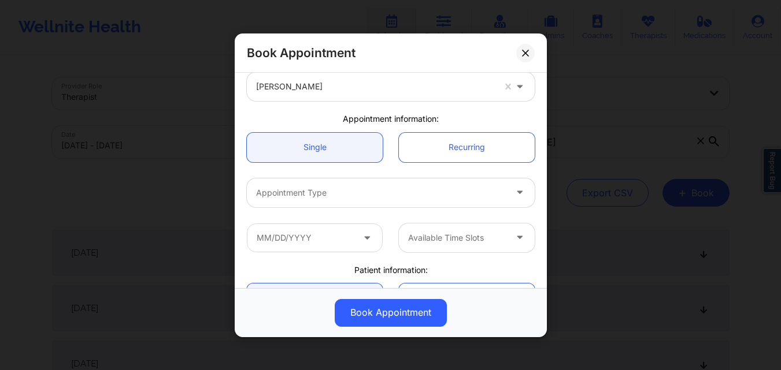
click at [333, 189] on div at bounding box center [381, 193] width 250 height 14
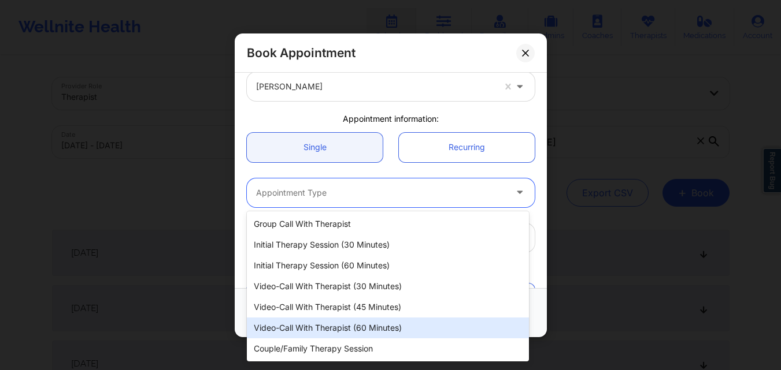
click at [376, 324] on div "Video-Call with Therapist (60 minutes)" at bounding box center [388, 328] width 282 height 21
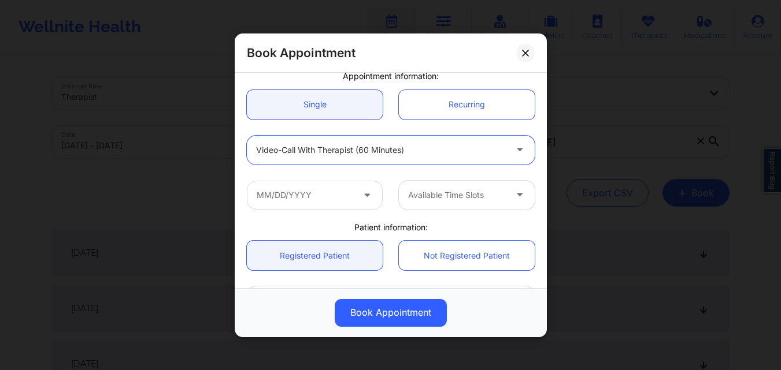
scroll to position [116, 0]
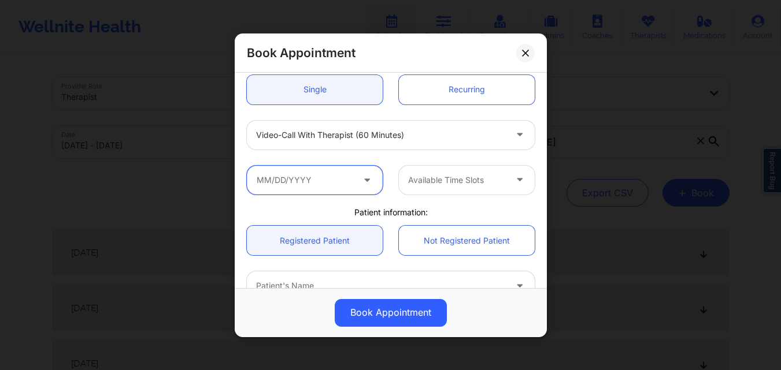
click at [318, 185] on input "text" at bounding box center [315, 179] width 136 height 29
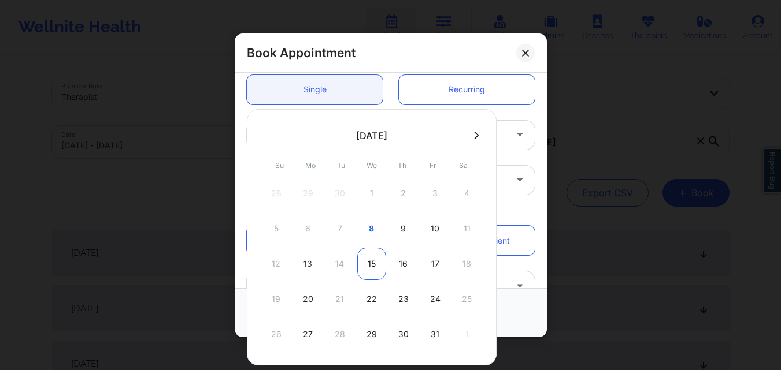
click at [366, 263] on div "15" at bounding box center [371, 264] width 29 height 32
type input "10/15/2025"
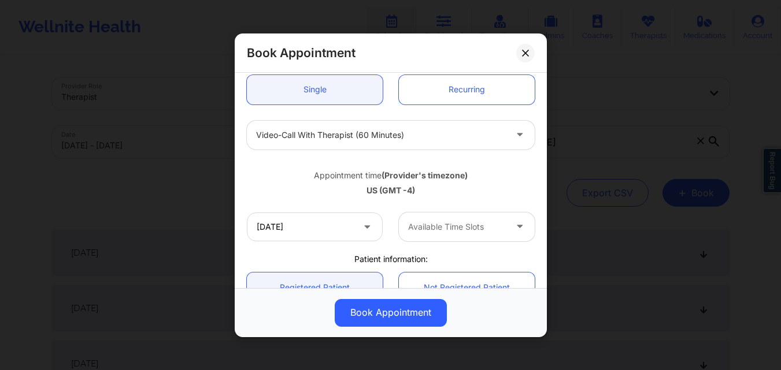
click at [463, 229] on div at bounding box center [457, 227] width 98 height 14
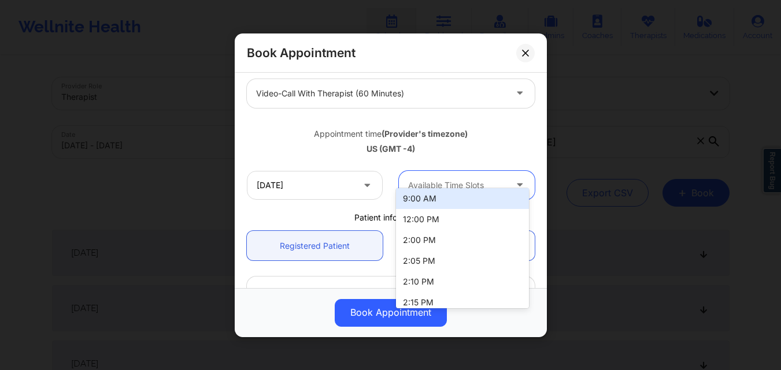
scroll to position [173, 0]
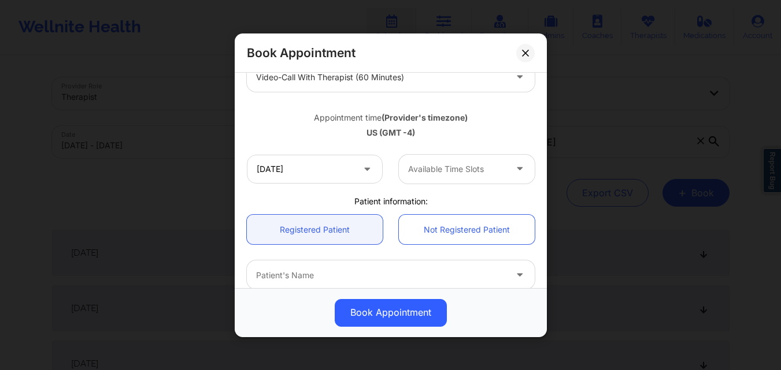
click at [289, 201] on div "Patient information:" at bounding box center [391, 201] width 304 height 12
click at [527, 53] on icon at bounding box center [525, 52] width 7 height 7
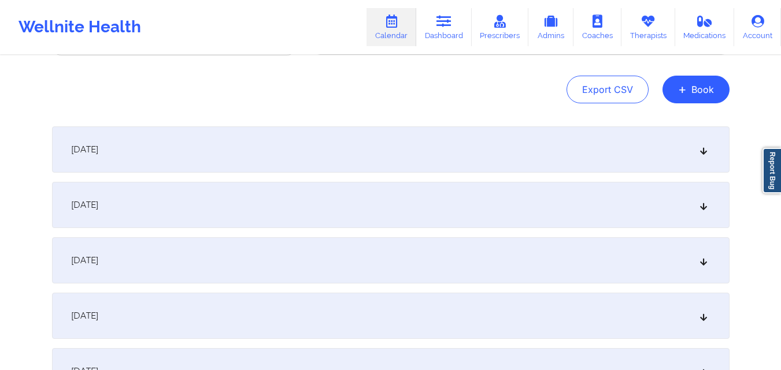
scroll to position [0, 0]
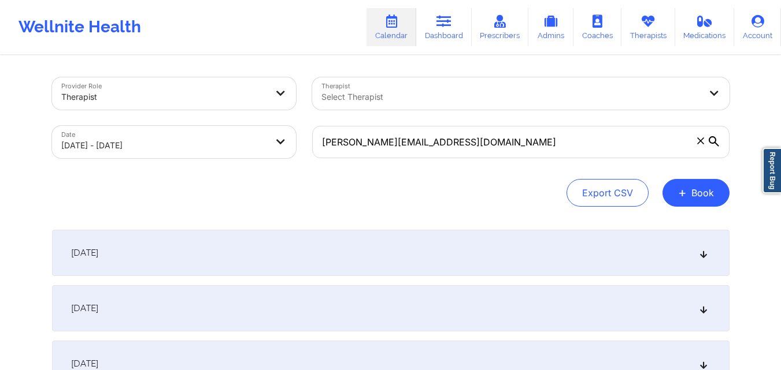
click at [699, 139] on icon at bounding box center [700, 141] width 7 height 7
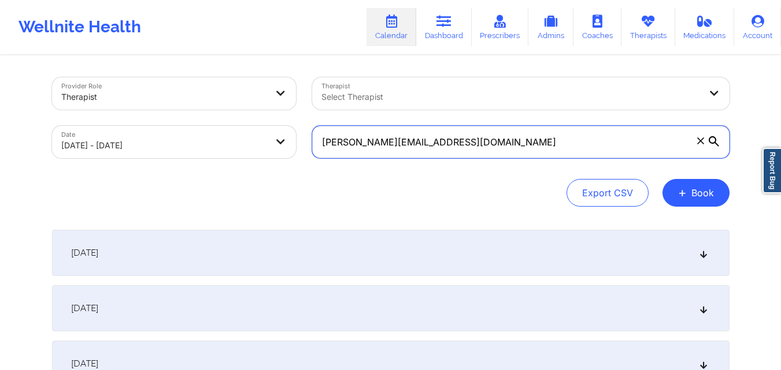
click at [699, 139] on input "warren.mayes04@gmail.com" at bounding box center [520, 142] width 417 height 32
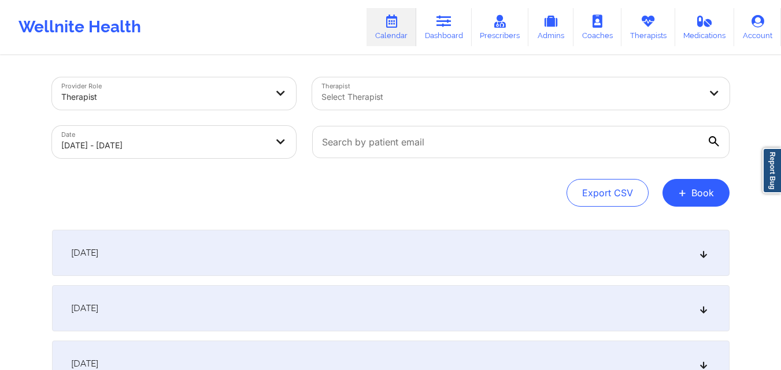
click at [521, 100] on div at bounding box center [510, 97] width 379 height 14
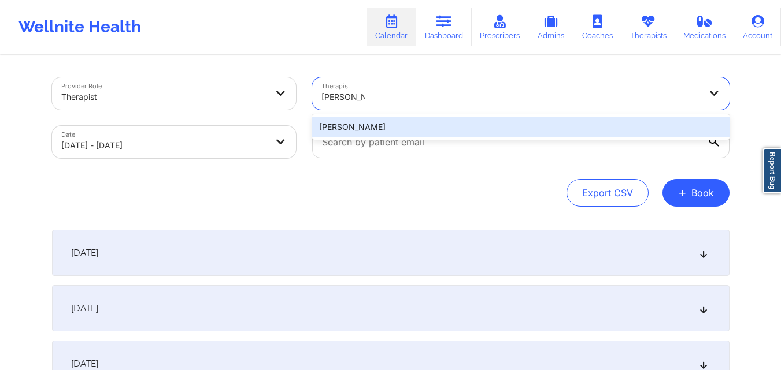
type input "Kathleen Cr"
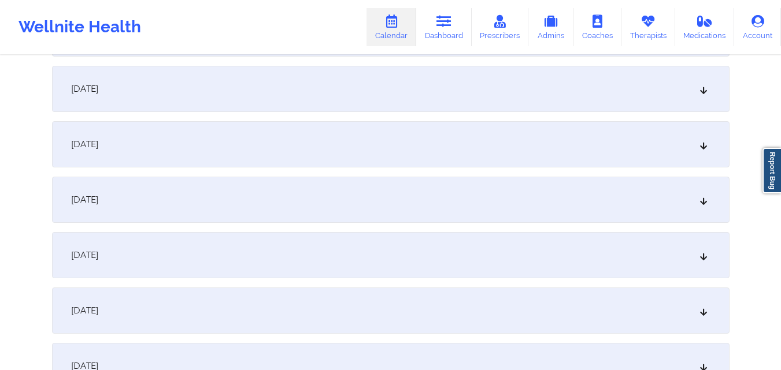
scroll to position [867, 0]
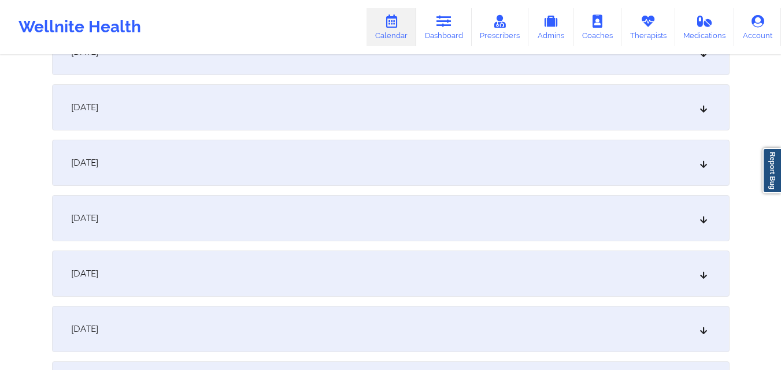
click at [417, 149] on div "October 15, 2025" at bounding box center [390, 163] width 677 height 46
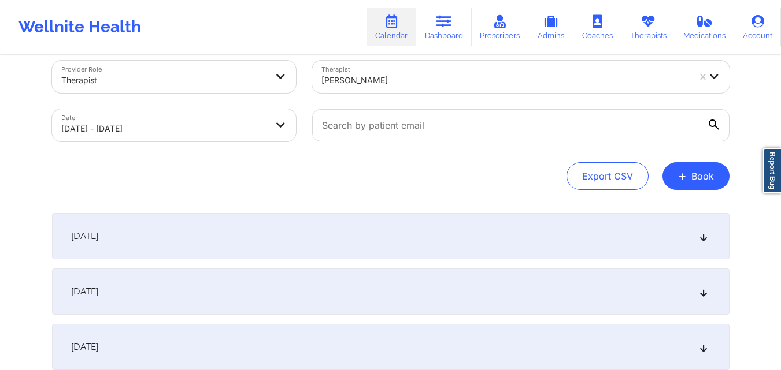
scroll to position [0, 0]
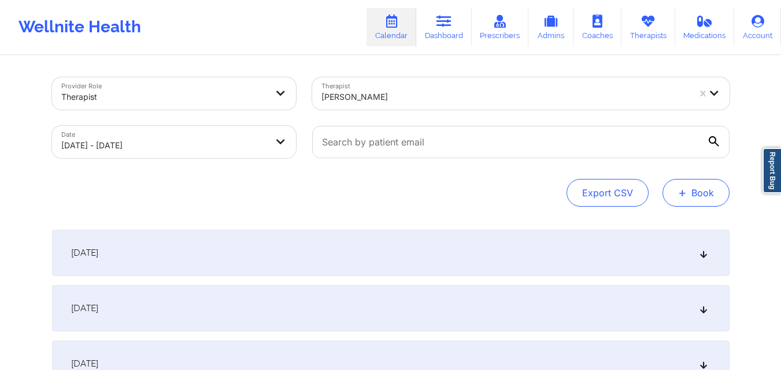
click at [697, 192] on button "+ Book" at bounding box center [695, 193] width 67 height 28
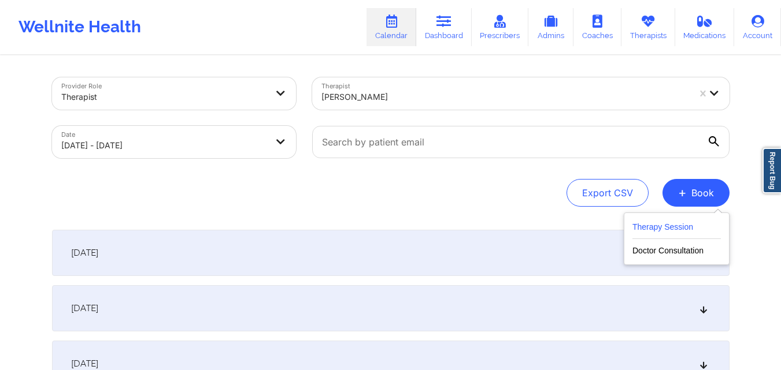
click at [677, 226] on button "Therapy Session" at bounding box center [676, 229] width 88 height 19
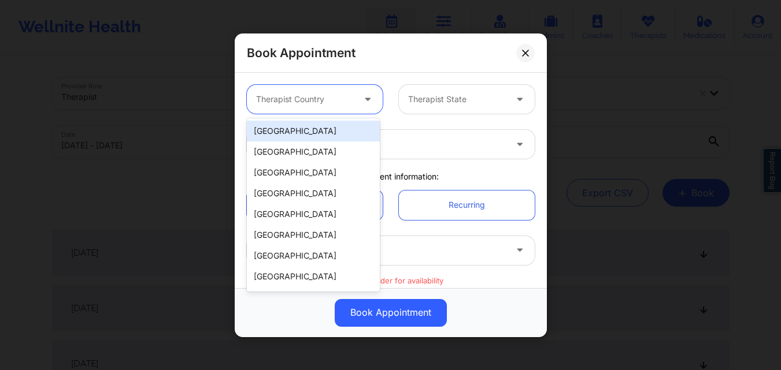
click at [357, 96] on div at bounding box center [369, 99] width 28 height 29
click at [325, 129] on div "[GEOGRAPHIC_DATA]" at bounding box center [313, 131] width 133 height 21
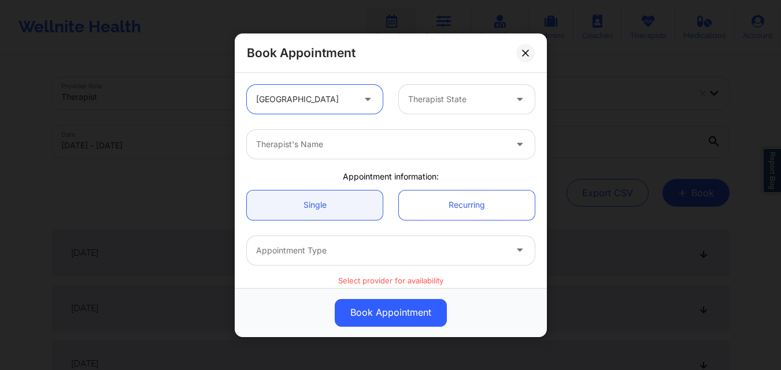
click at [450, 100] on div at bounding box center [457, 99] width 98 height 14
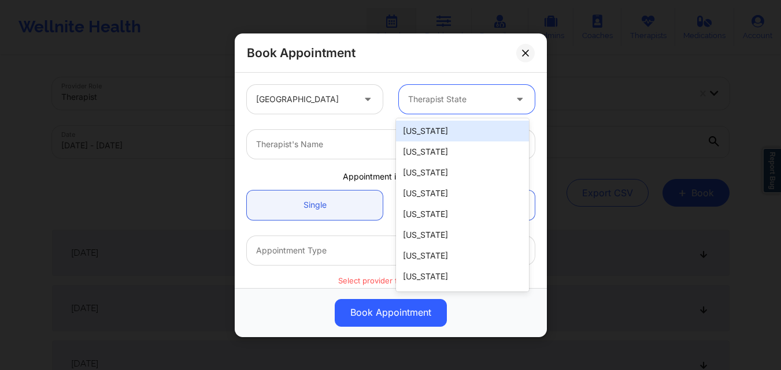
type input "F"
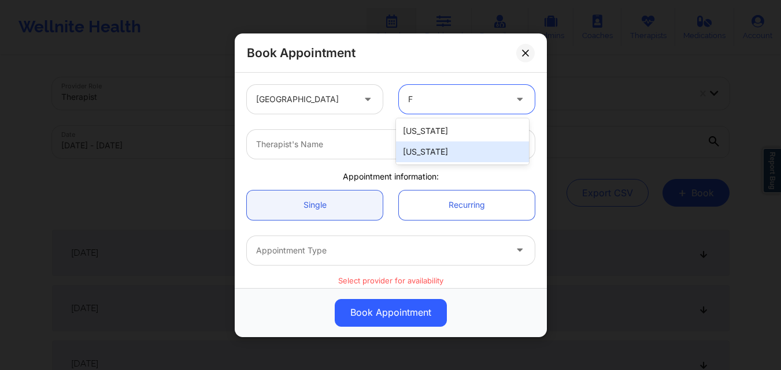
click at [442, 151] on div "[US_STATE]" at bounding box center [462, 152] width 133 height 21
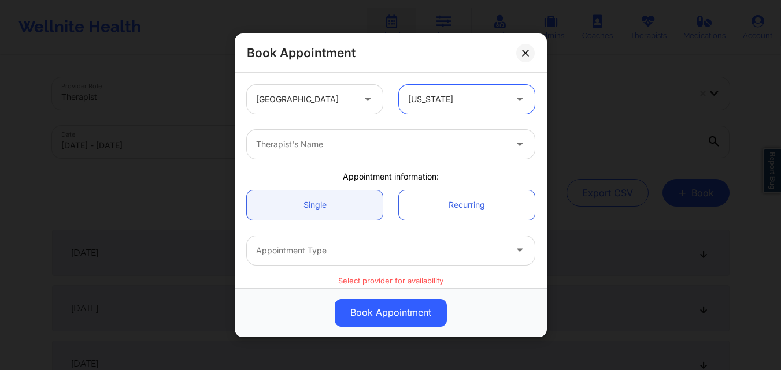
click at [312, 146] on div at bounding box center [381, 145] width 250 height 14
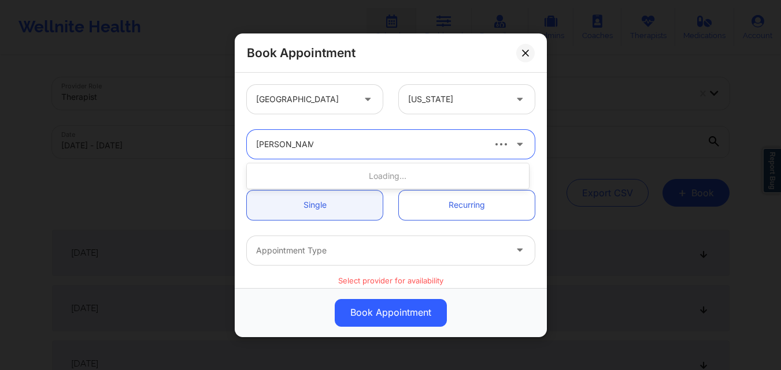
type input "Kathleen Cronin"
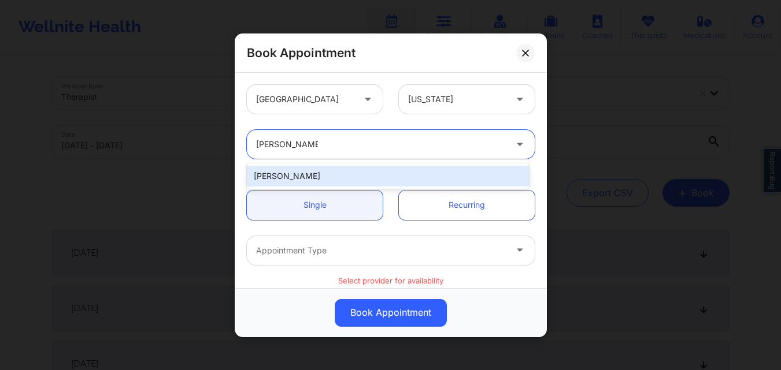
click at [335, 177] on div "Kathleen Cronin" at bounding box center [388, 176] width 282 height 21
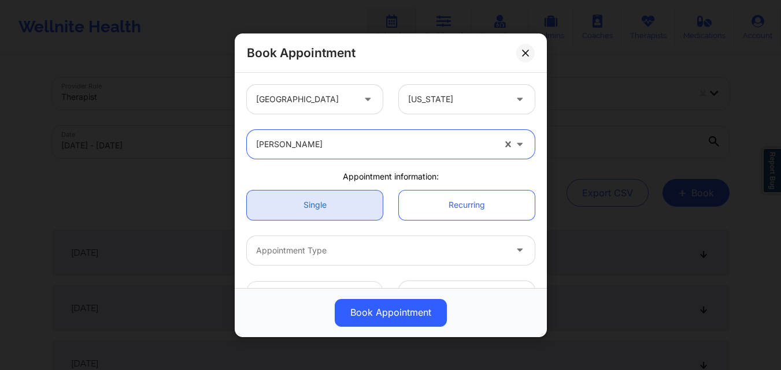
click at [322, 210] on link "Single" at bounding box center [315, 204] width 136 height 29
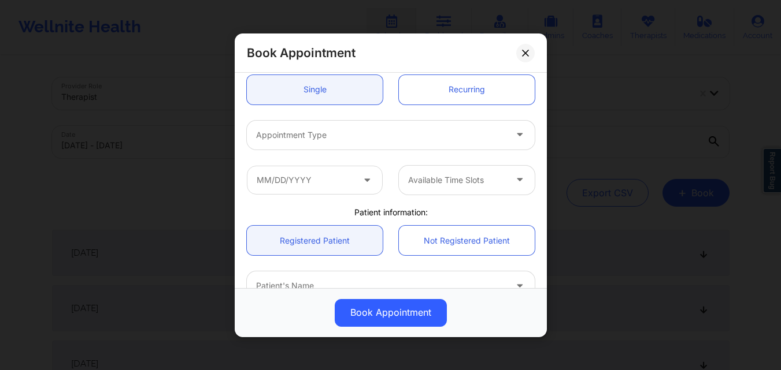
click at [329, 133] on div at bounding box center [381, 135] width 250 height 14
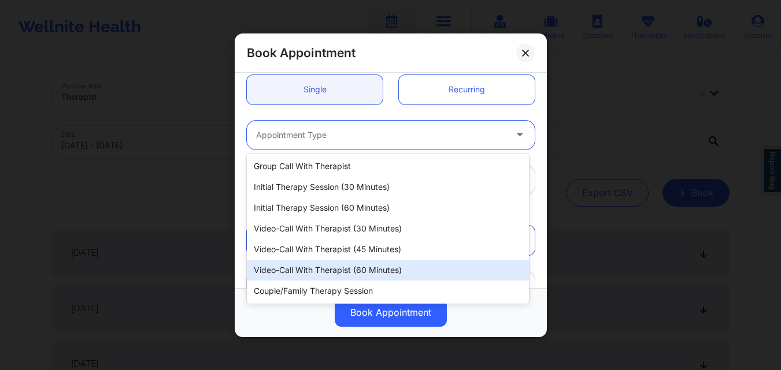
click at [337, 271] on div "Video-Call with Therapist (60 minutes)" at bounding box center [388, 270] width 282 height 21
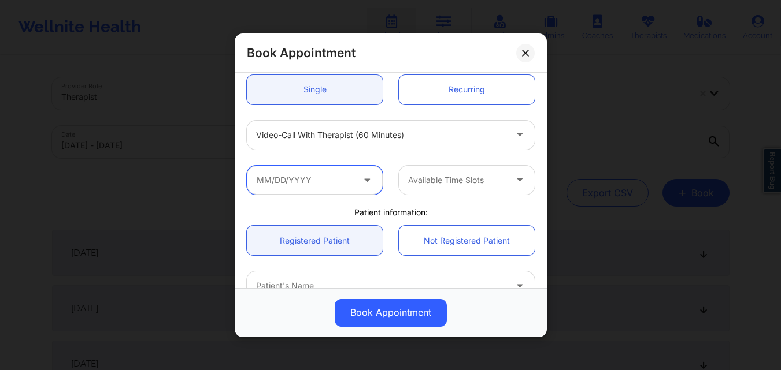
click at [307, 185] on input "text" at bounding box center [315, 179] width 136 height 29
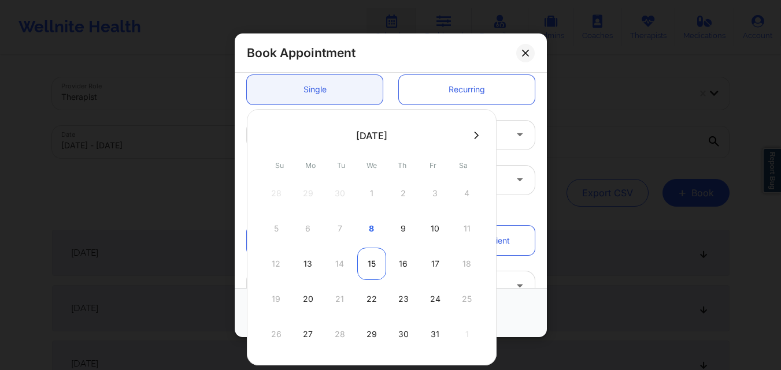
click at [375, 265] on div "15" at bounding box center [371, 264] width 29 height 32
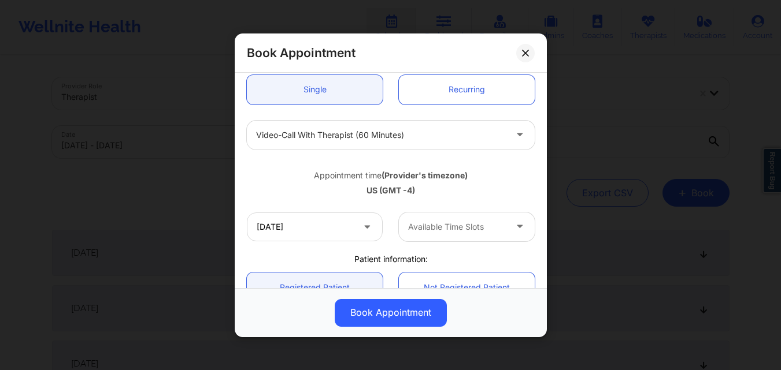
click at [468, 227] on div at bounding box center [457, 227] width 98 height 14
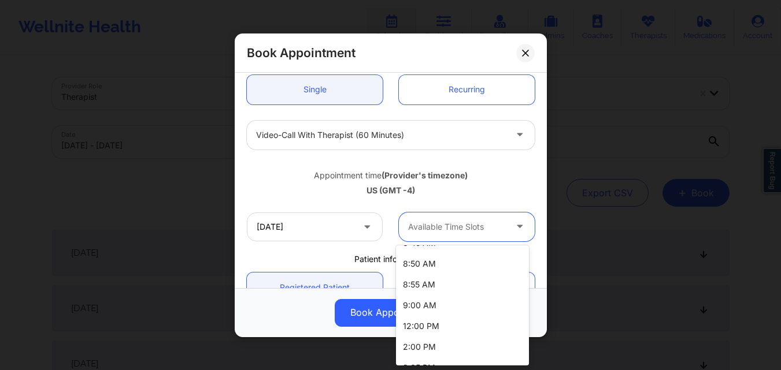
scroll to position [694, 0]
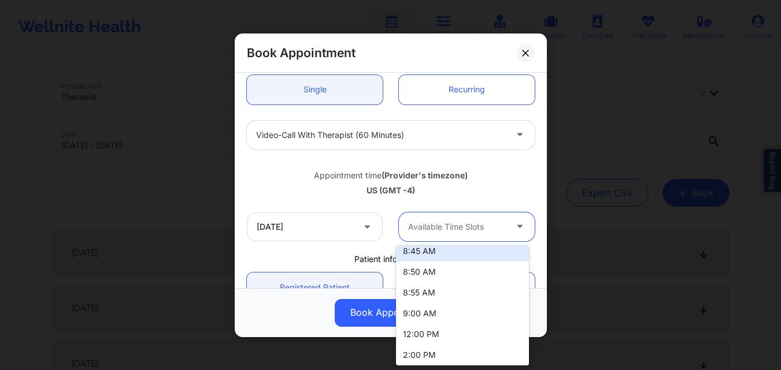
click at [519, 180] on div "Appointment time (Provider's timezone)" at bounding box center [391, 175] width 288 height 12
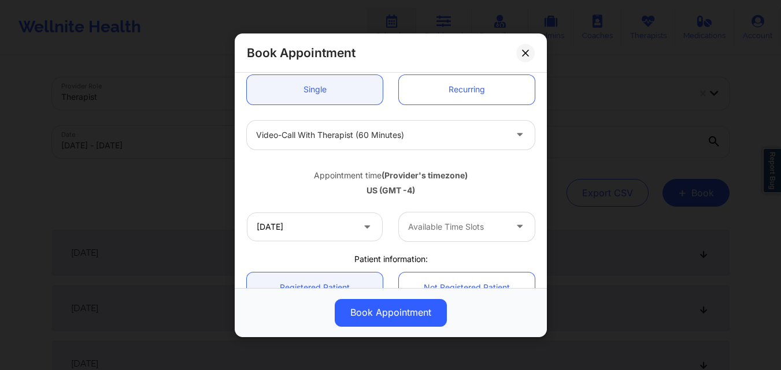
click at [436, 231] on div at bounding box center [457, 227] width 98 height 14
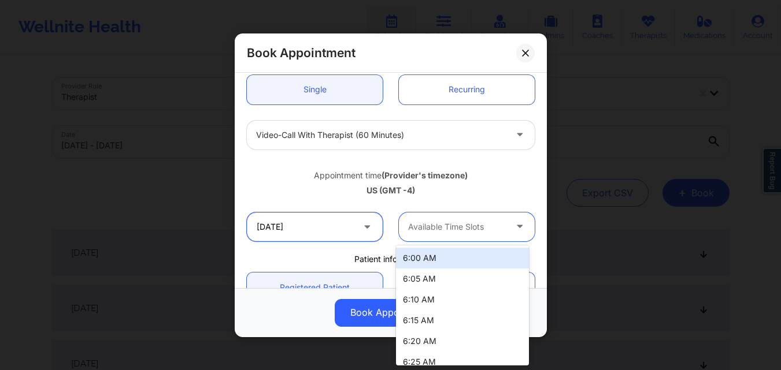
click at [318, 229] on input "10/15/2025" at bounding box center [315, 226] width 136 height 29
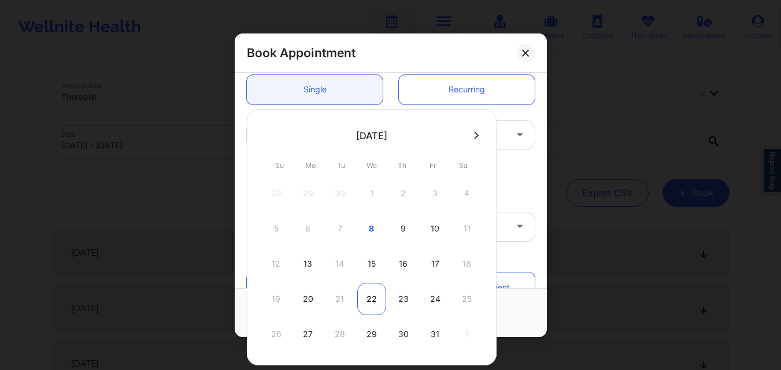
click at [373, 307] on div "22" at bounding box center [371, 299] width 29 height 32
type input "10/22/2025"
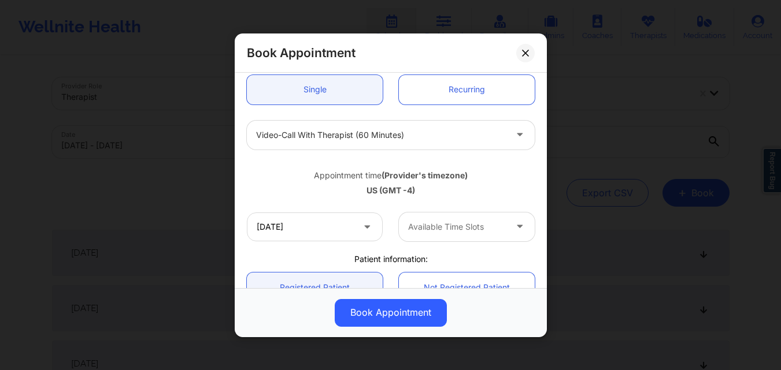
click at [476, 230] on div at bounding box center [457, 227] width 98 height 14
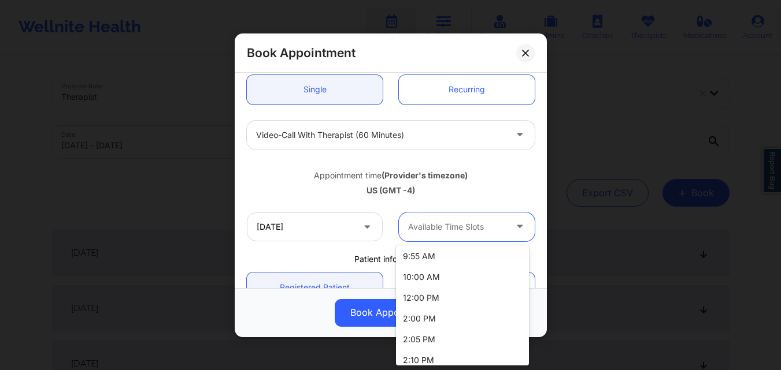
scroll to position [983, 0]
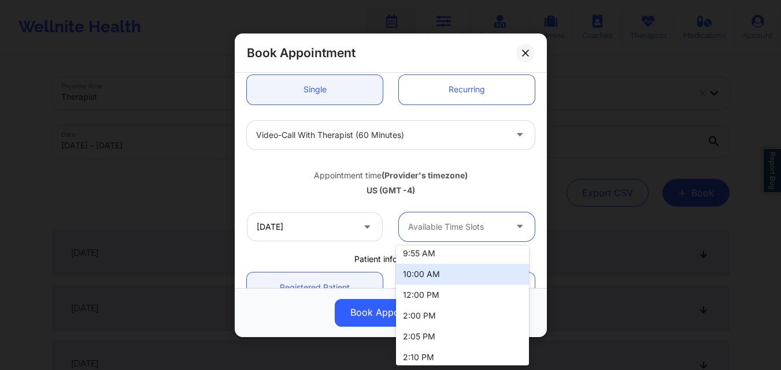
click at [481, 272] on div "10:00 AM" at bounding box center [462, 274] width 133 height 21
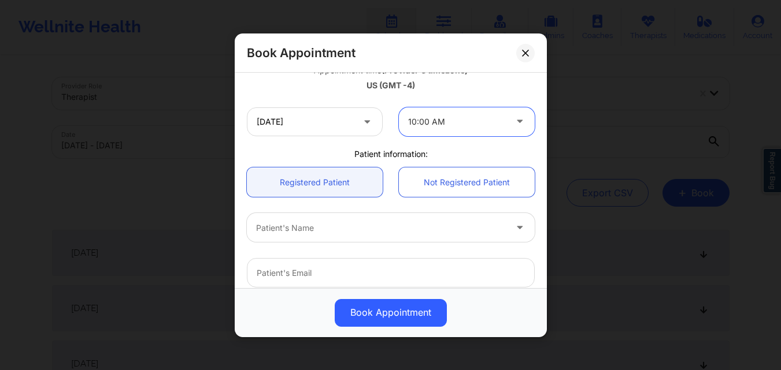
scroll to position [231, 0]
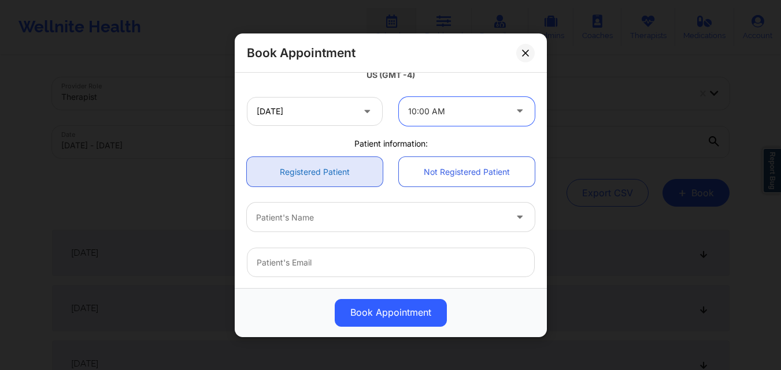
click at [313, 168] on link "Registered Patient" at bounding box center [315, 171] width 136 height 29
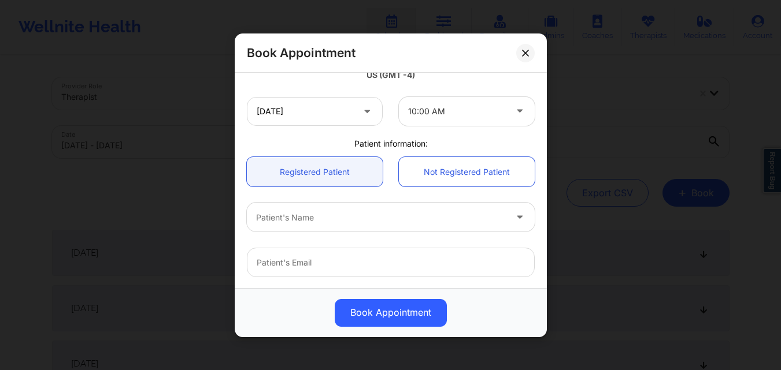
click at [333, 228] on div "Patient's Name" at bounding box center [377, 217] width 260 height 29
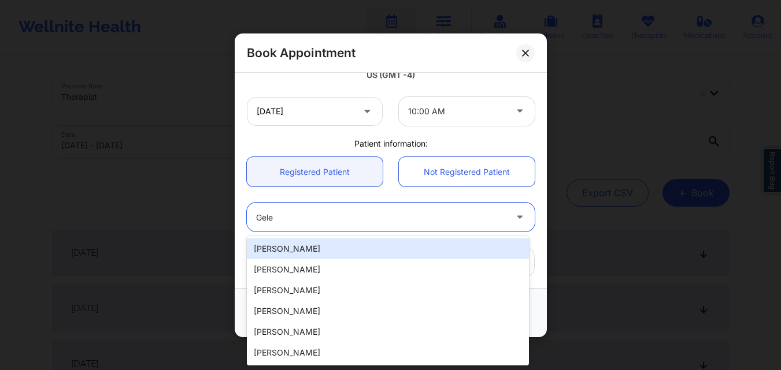
type input "Gelem"
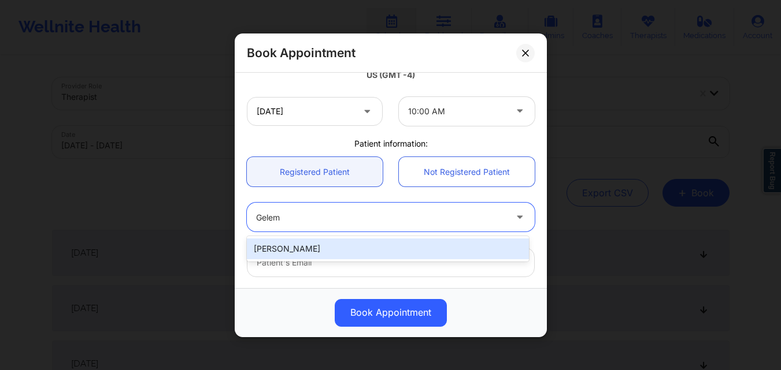
click at [332, 250] on div "Gelemy Florez" at bounding box center [388, 249] width 282 height 21
type input "gelemyflorez@gmail.com"
type input "+1786-879-2503"
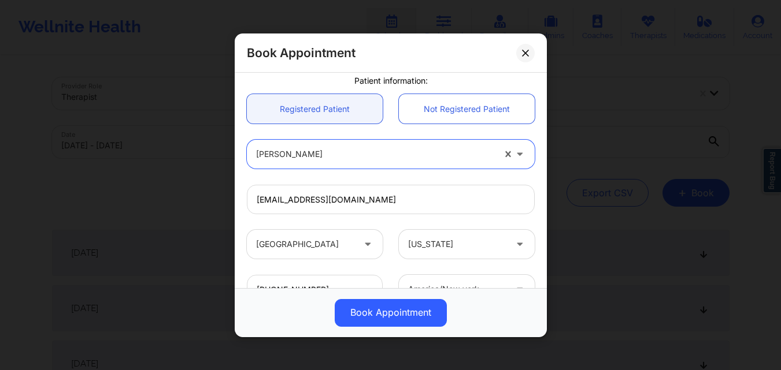
scroll to position [384, 0]
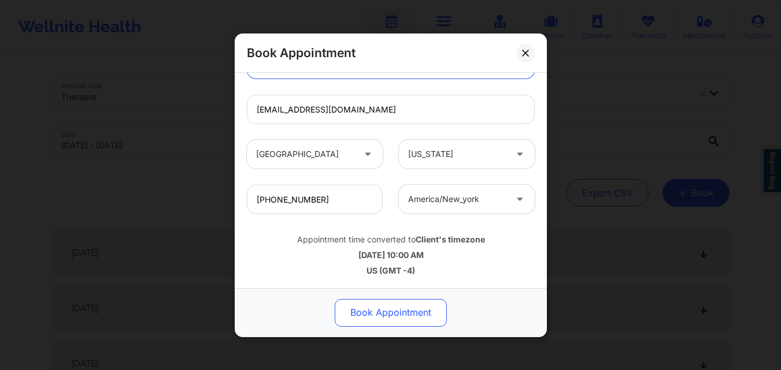
click at [420, 317] on button "Book Appointment" at bounding box center [391, 313] width 112 height 28
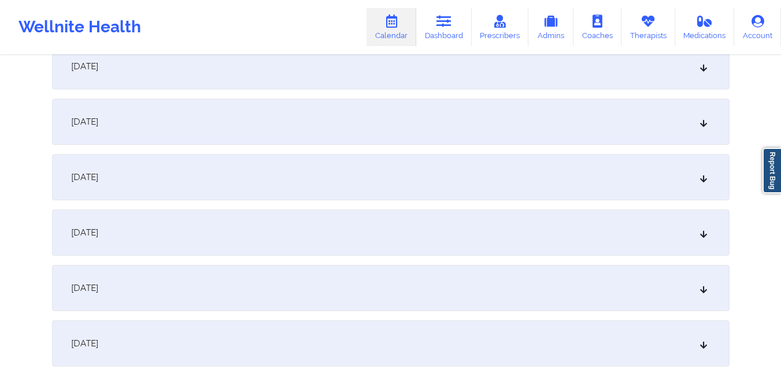
scroll to position [809, 0]
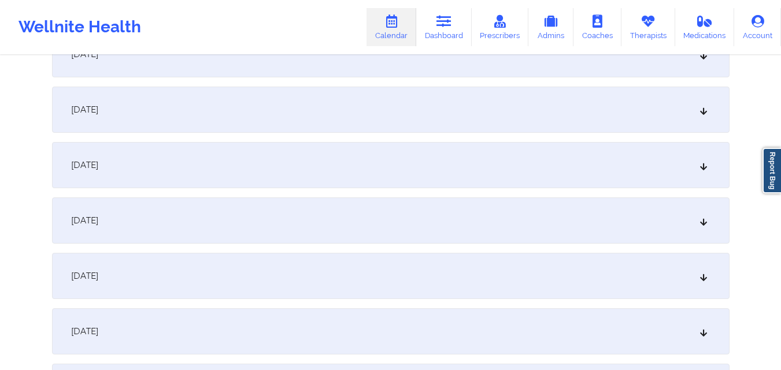
click at [424, 219] on div "October 15, 2025" at bounding box center [390, 221] width 677 height 46
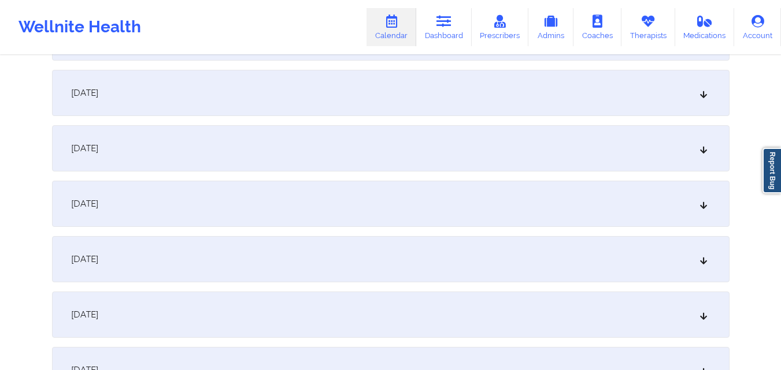
scroll to position [0, 0]
